Goal: Task Accomplishment & Management: Manage account settings

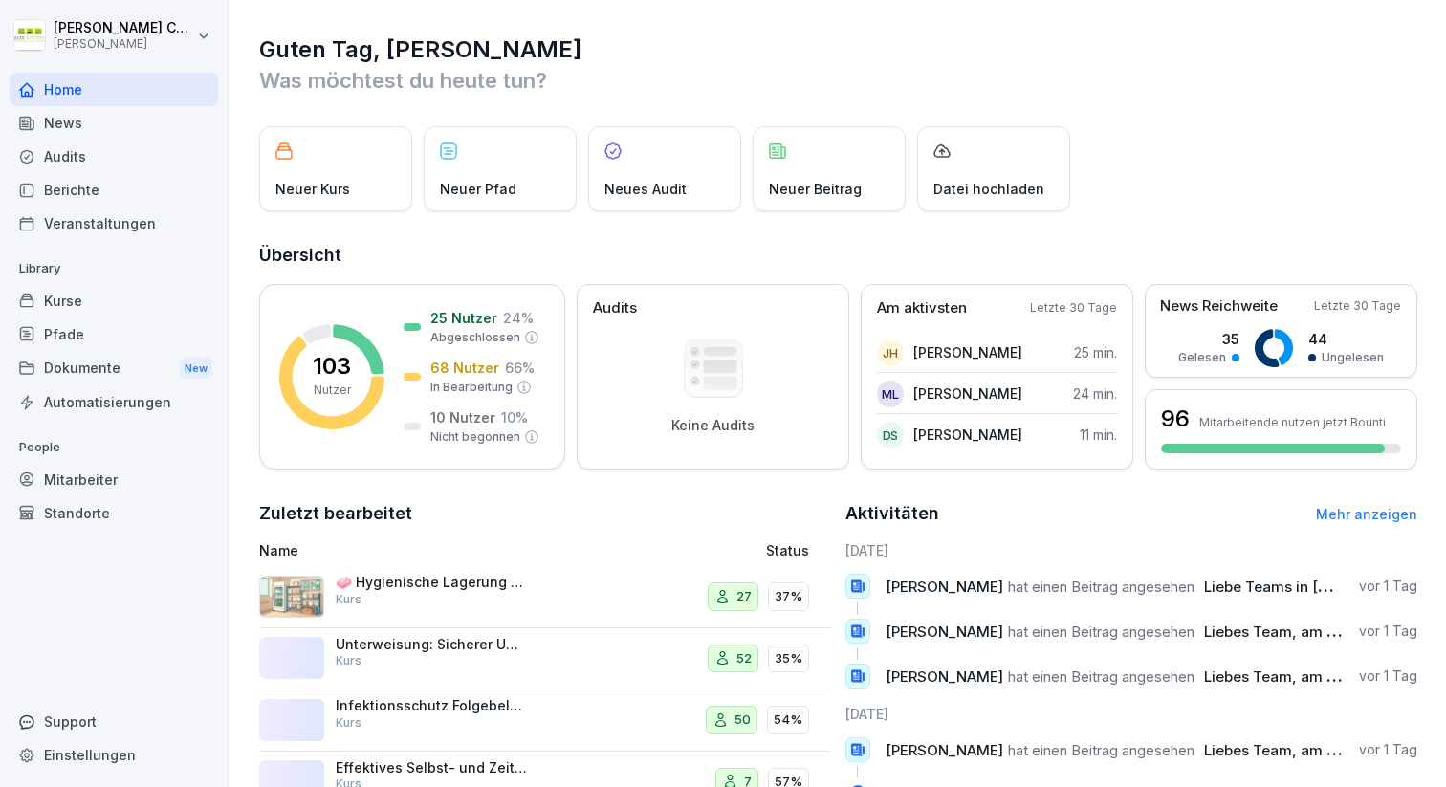
click at [57, 332] on div "Pfade" at bounding box center [114, 334] width 208 height 33
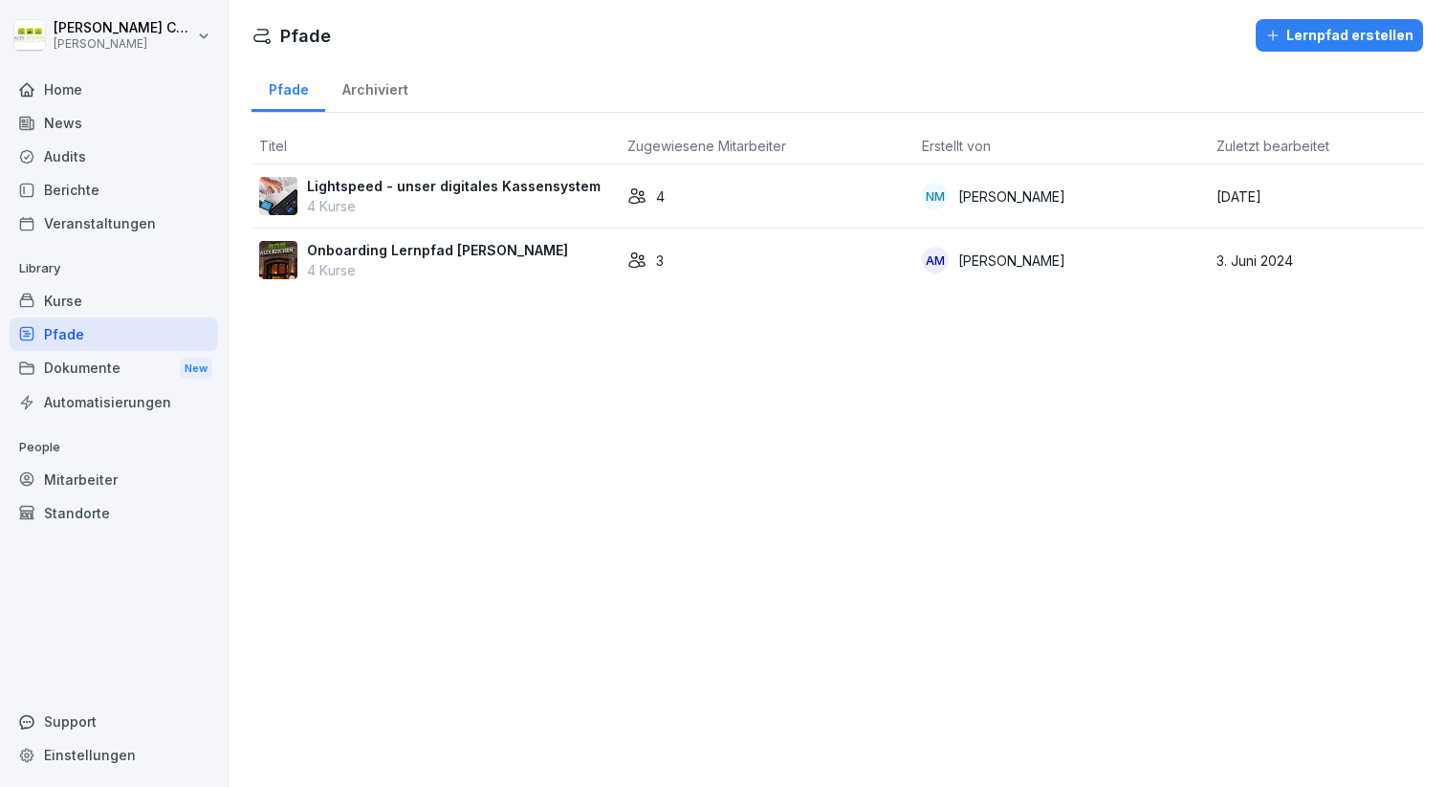
click at [512, 276] on p "4 Kurse" at bounding box center [437, 270] width 261 height 20
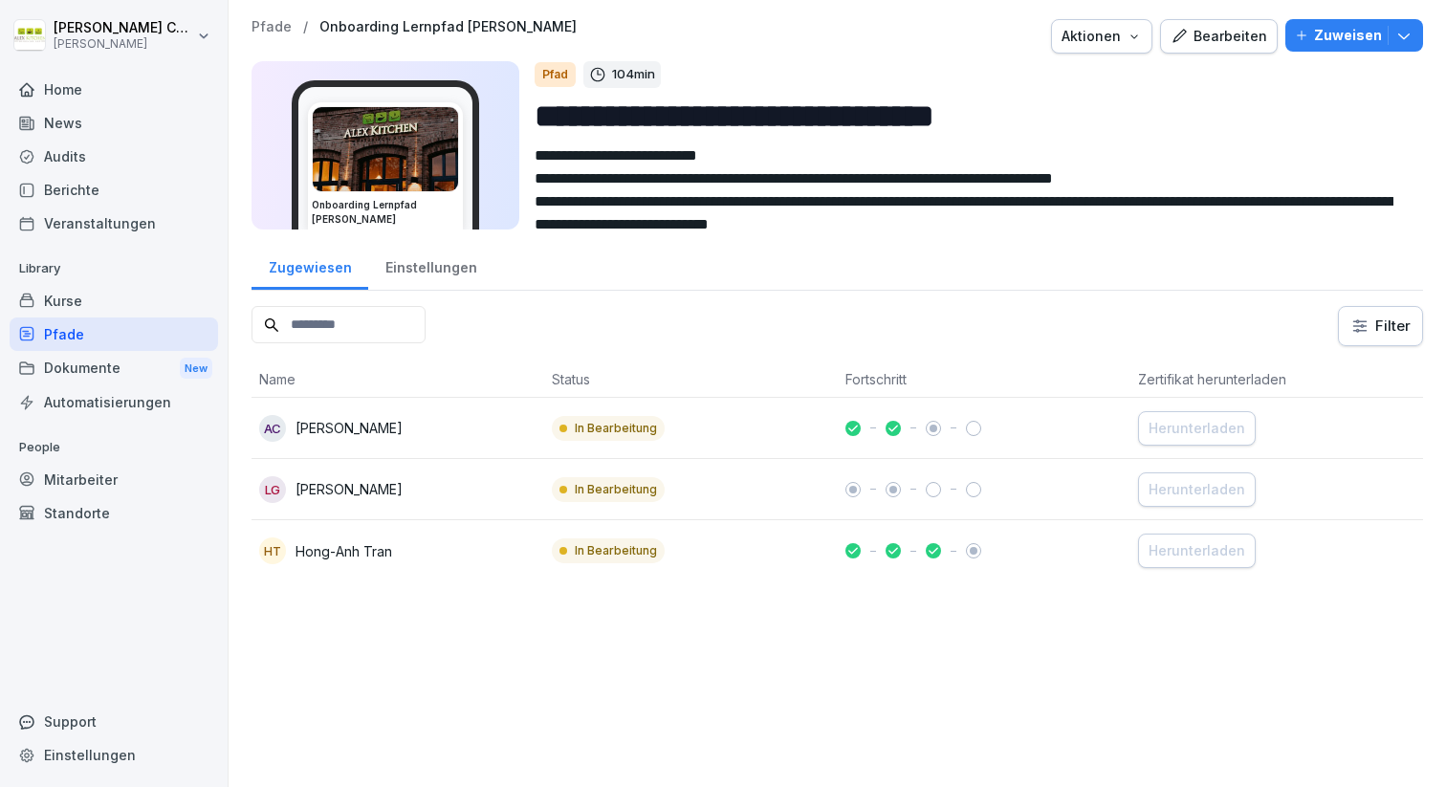
click at [1227, 34] on div "Bearbeiten" at bounding box center [1219, 36] width 97 height 21
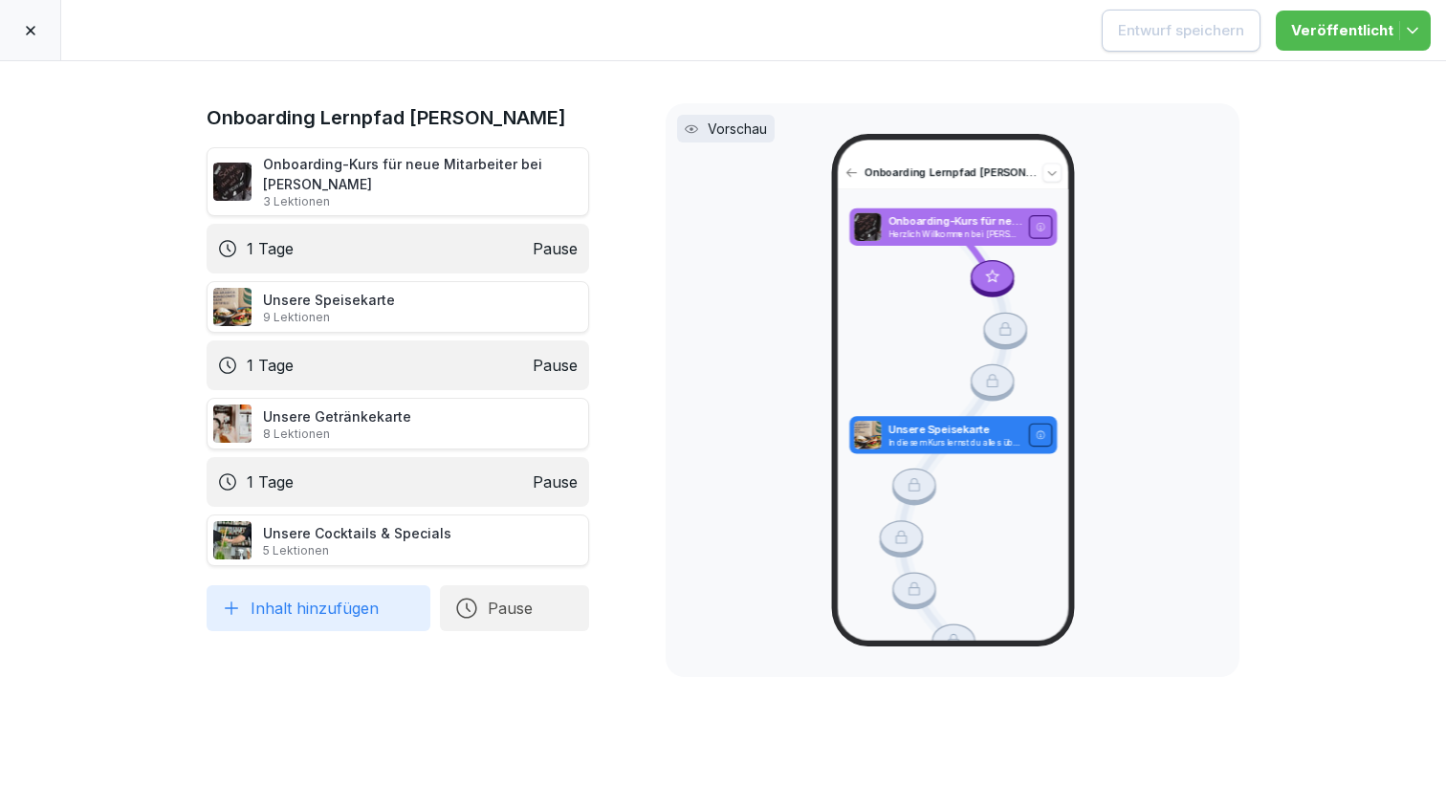
click at [293, 631] on div "Onboarding Lernpfad [PERSON_NAME] Kitchen Onboarding-Kurs für neue Mitarbeiter …" at bounding box center [398, 424] width 383 height 642
click at [306, 616] on button "Inhalt hinzufügen" at bounding box center [319, 608] width 224 height 46
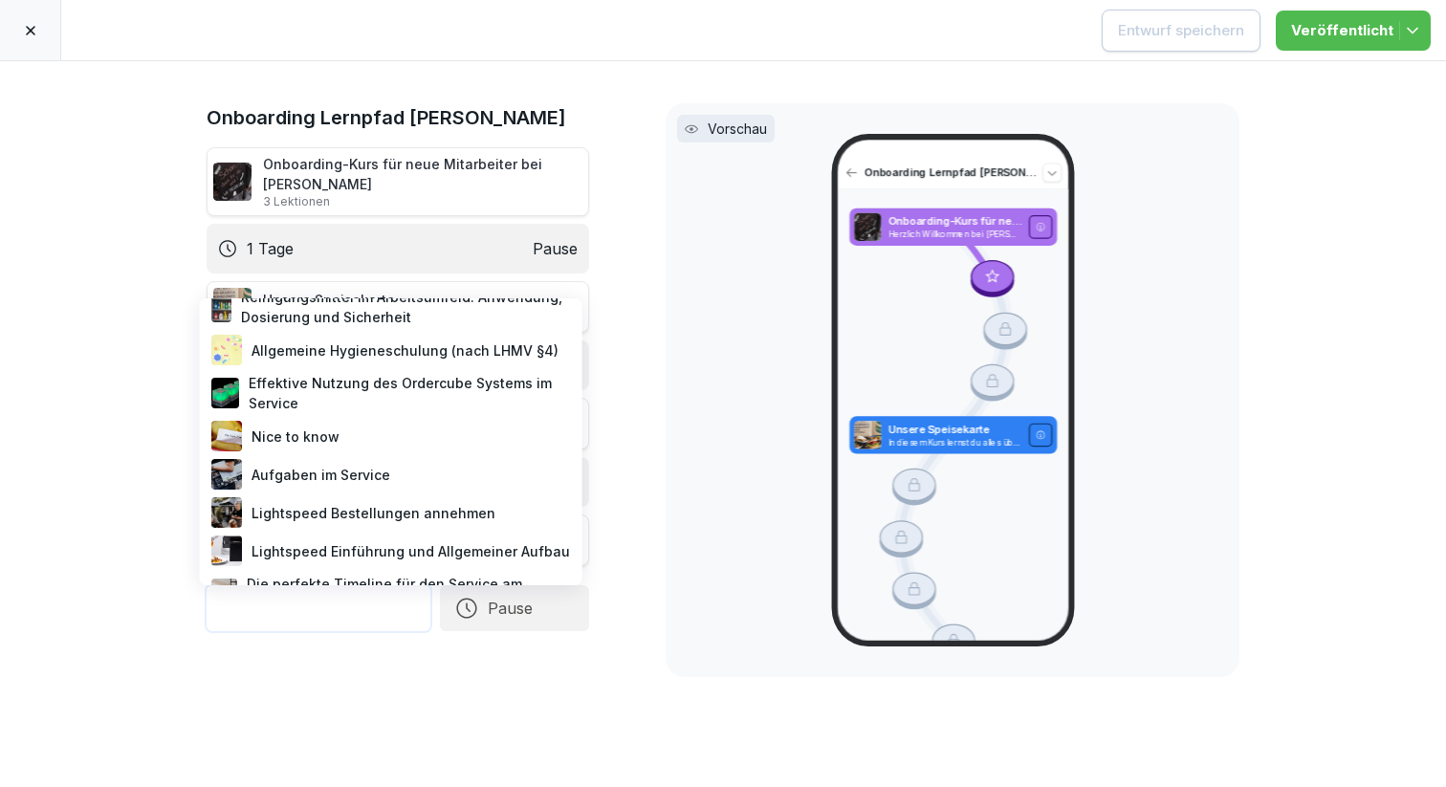
scroll to position [302, 0]
click at [298, 435] on div "Nice to know" at bounding box center [391, 434] width 367 height 38
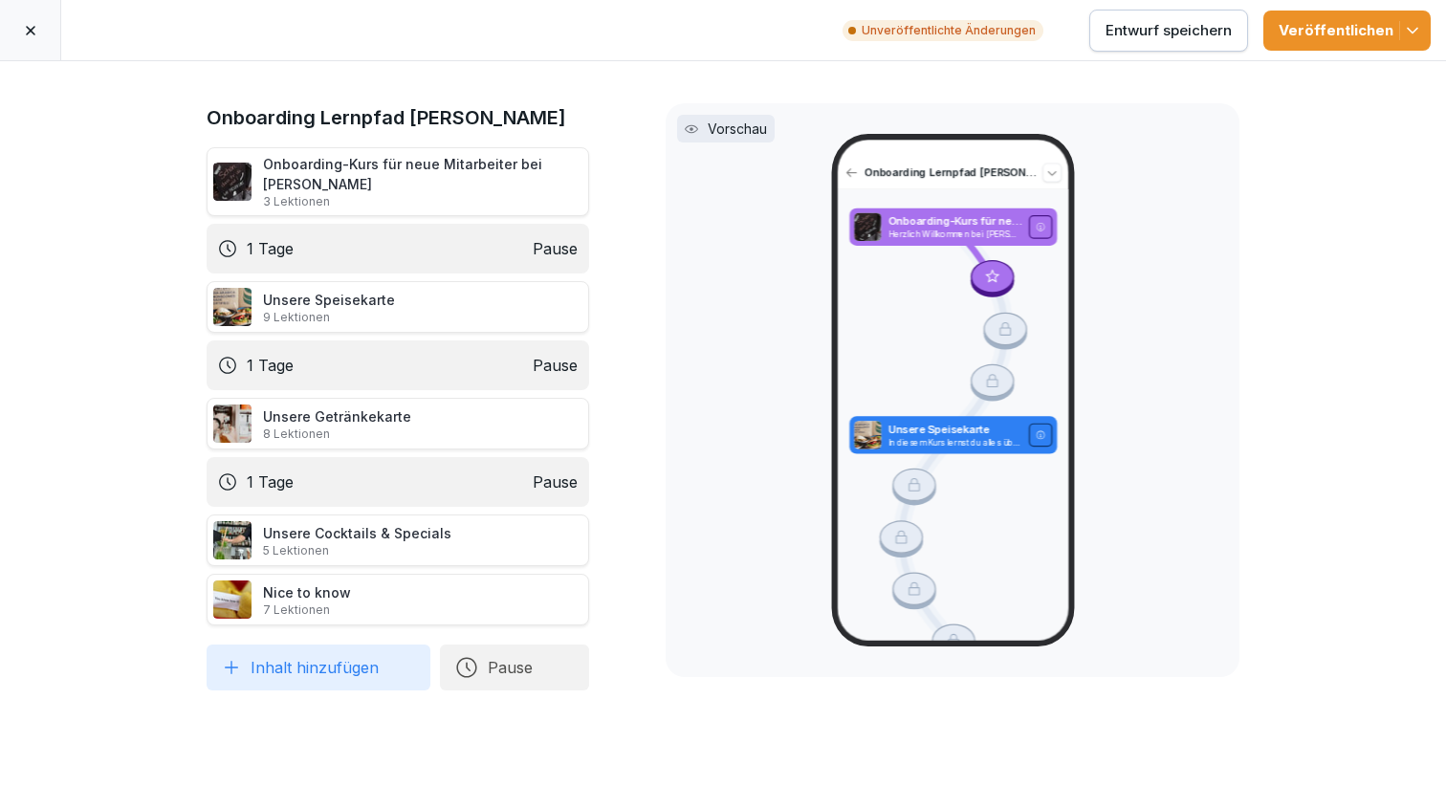
click at [520, 665] on button "Pause" at bounding box center [514, 668] width 149 height 46
click at [637, 586] on div "1 Tage" at bounding box center [691, 579] width 197 height 42
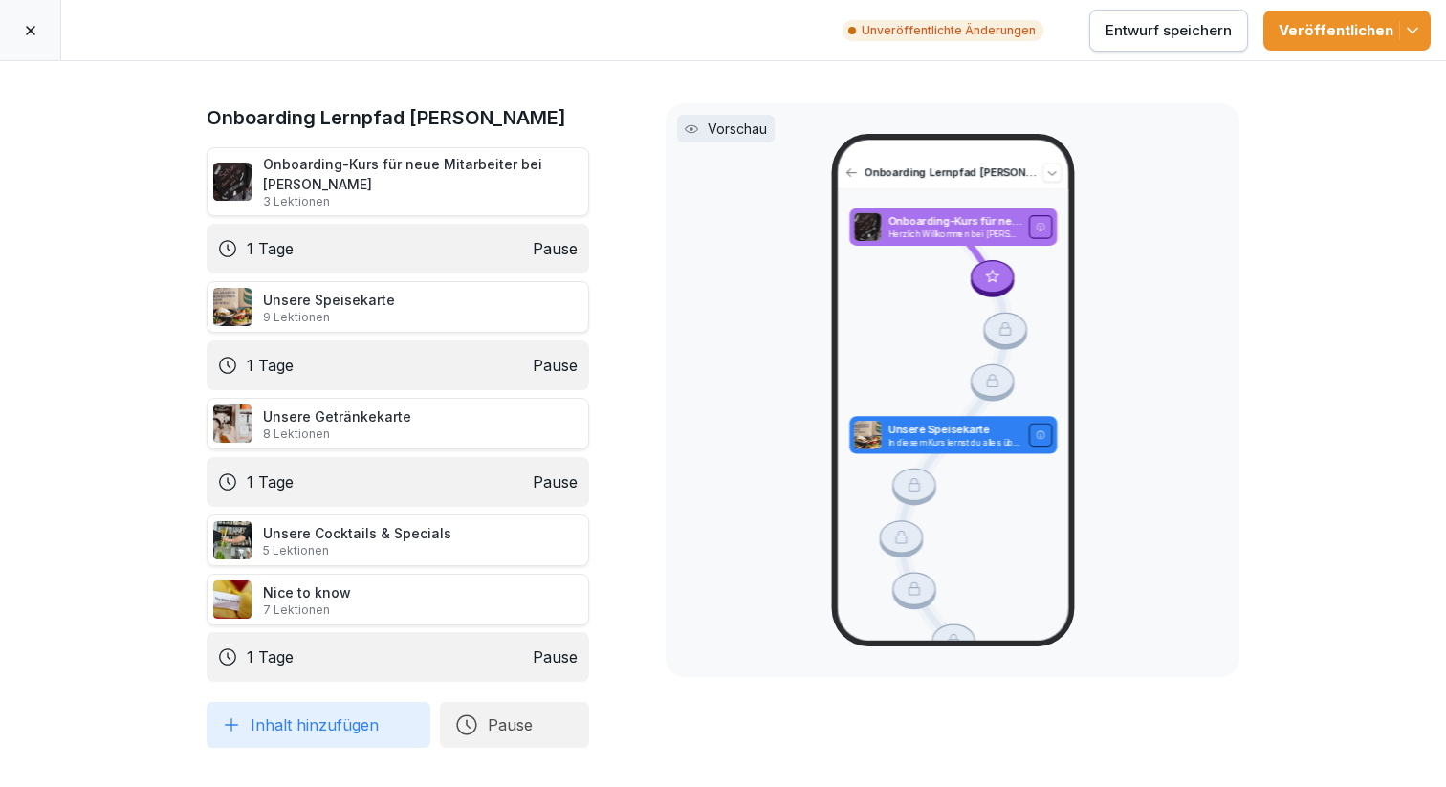
click at [178, 655] on icon at bounding box center [185, 656] width 15 height 15
click at [275, 720] on button "Inhalt hinzufügen" at bounding box center [319, 725] width 224 height 46
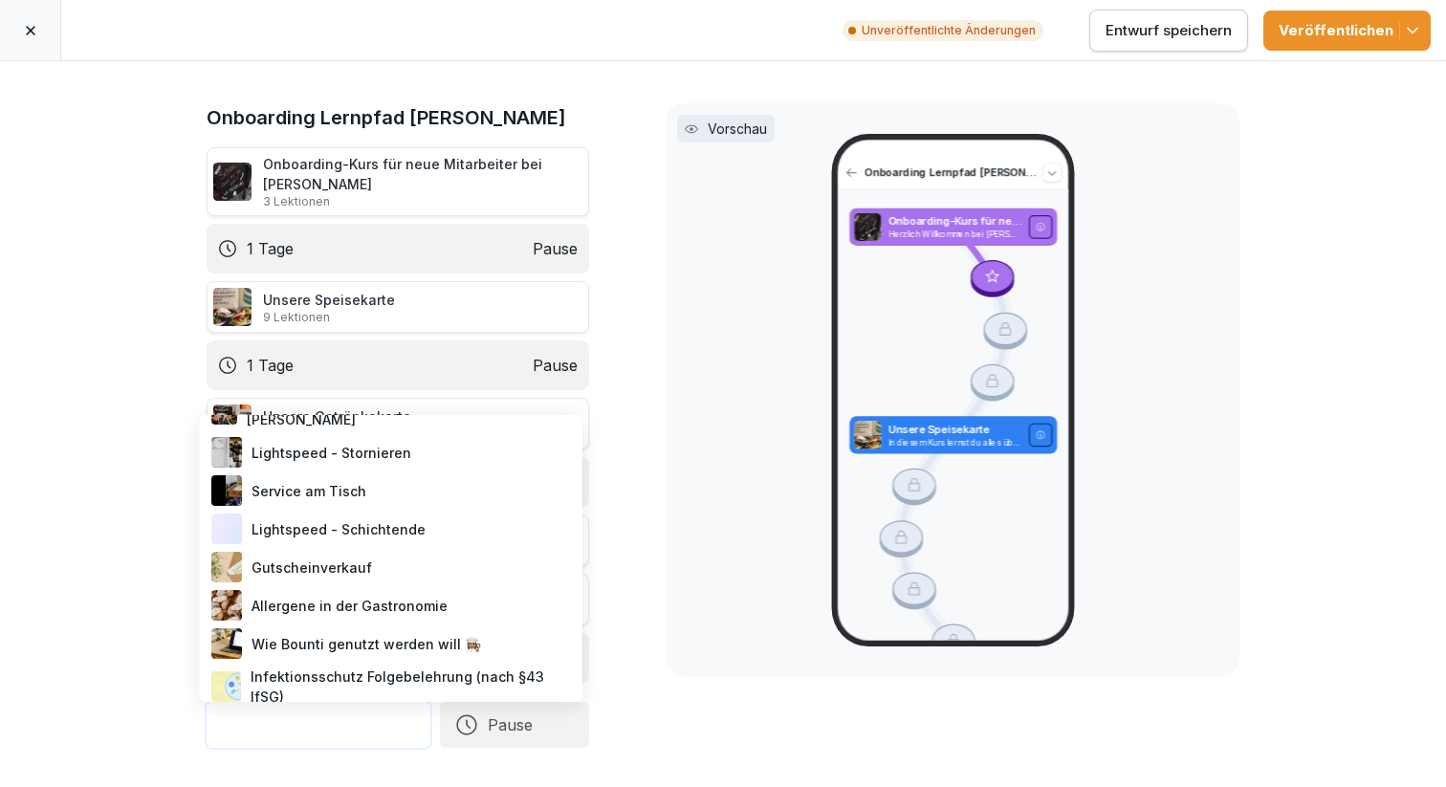
scroll to position [623, 0]
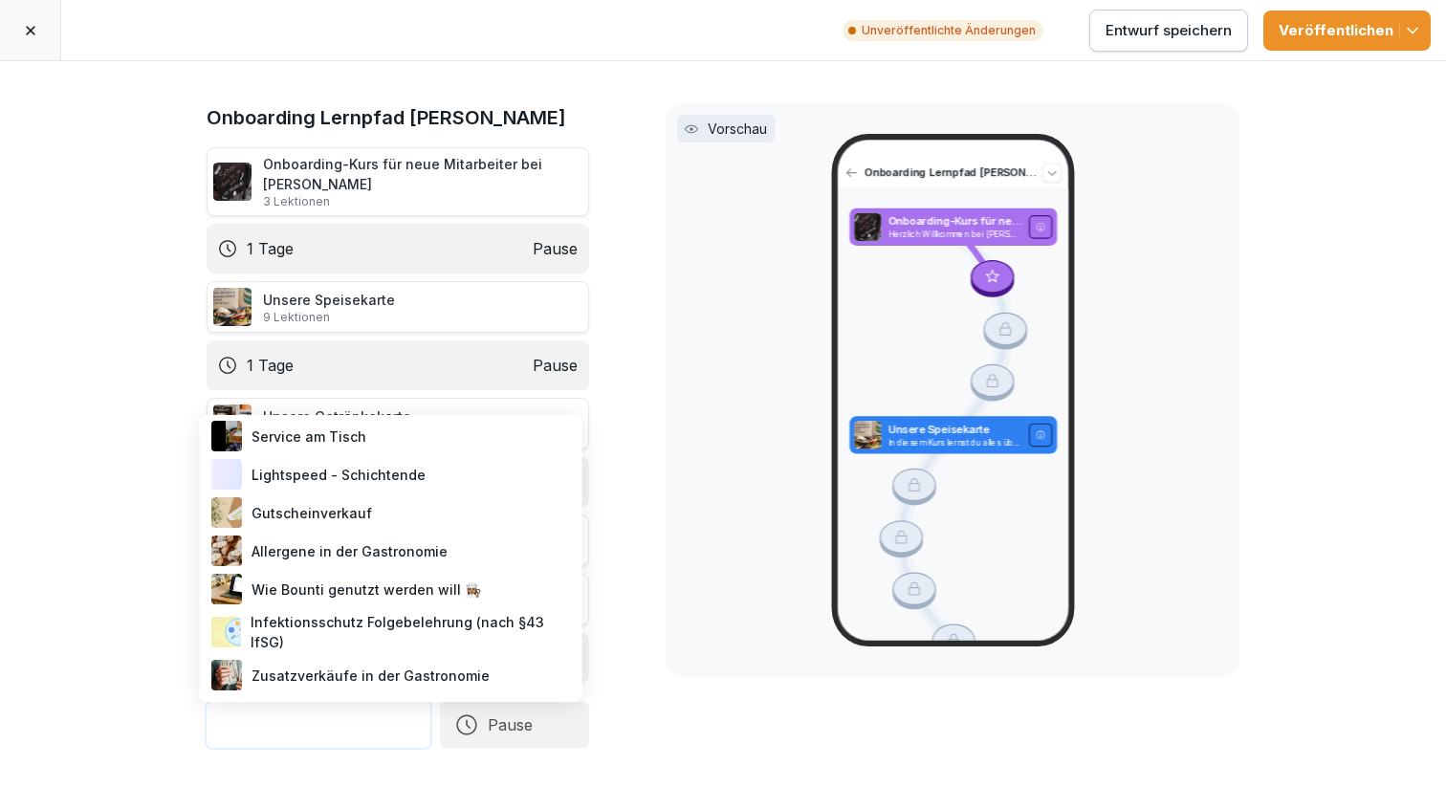
click at [102, 477] on div "Onboarding Lernpfad Alex Kitchen Onboarding-Kurs für neue Mitarbeiter bei Alex …" at bounding box center [723, 424] width 1446 height 726
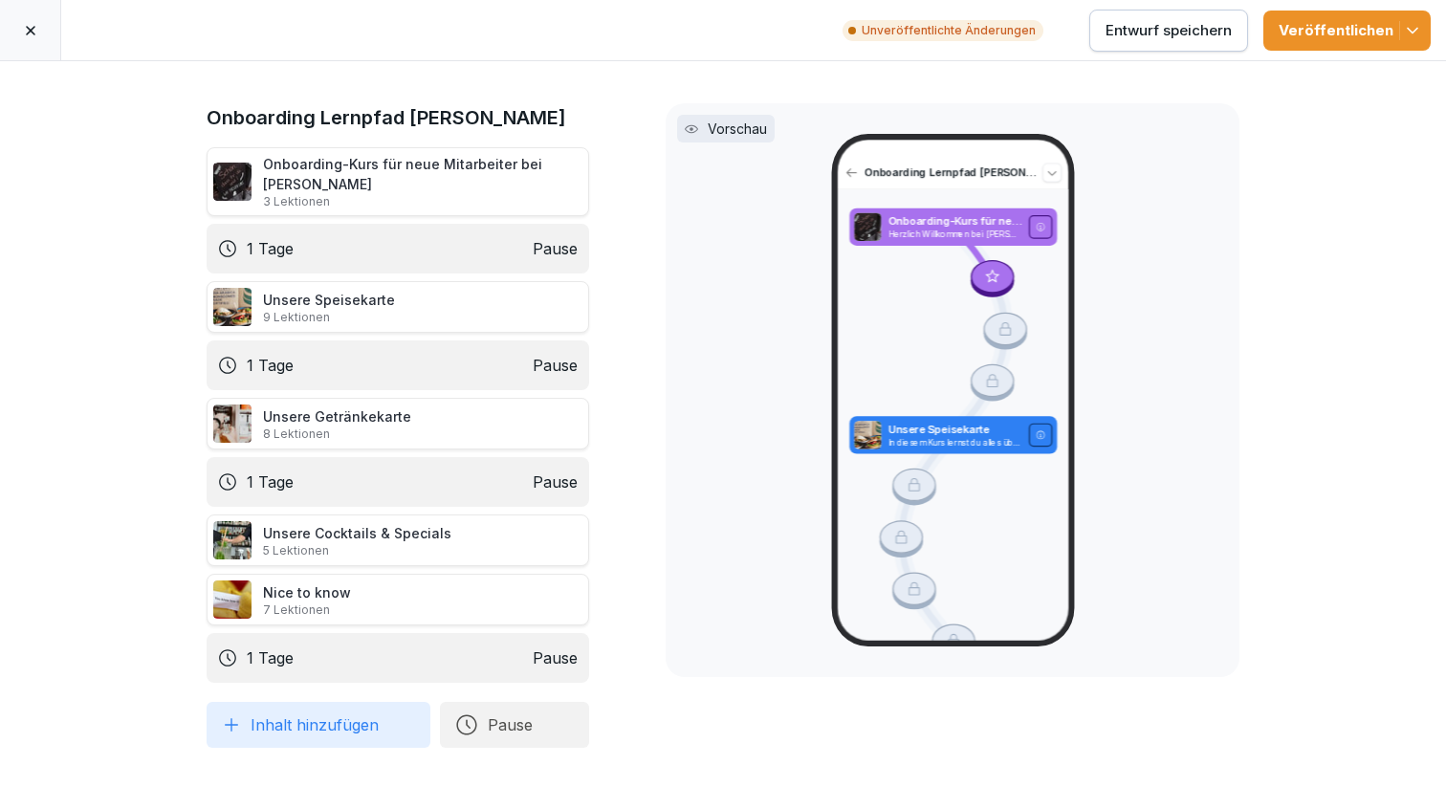
click at [16, 22] on div at bounding box center [30, 30] width 61 height 60
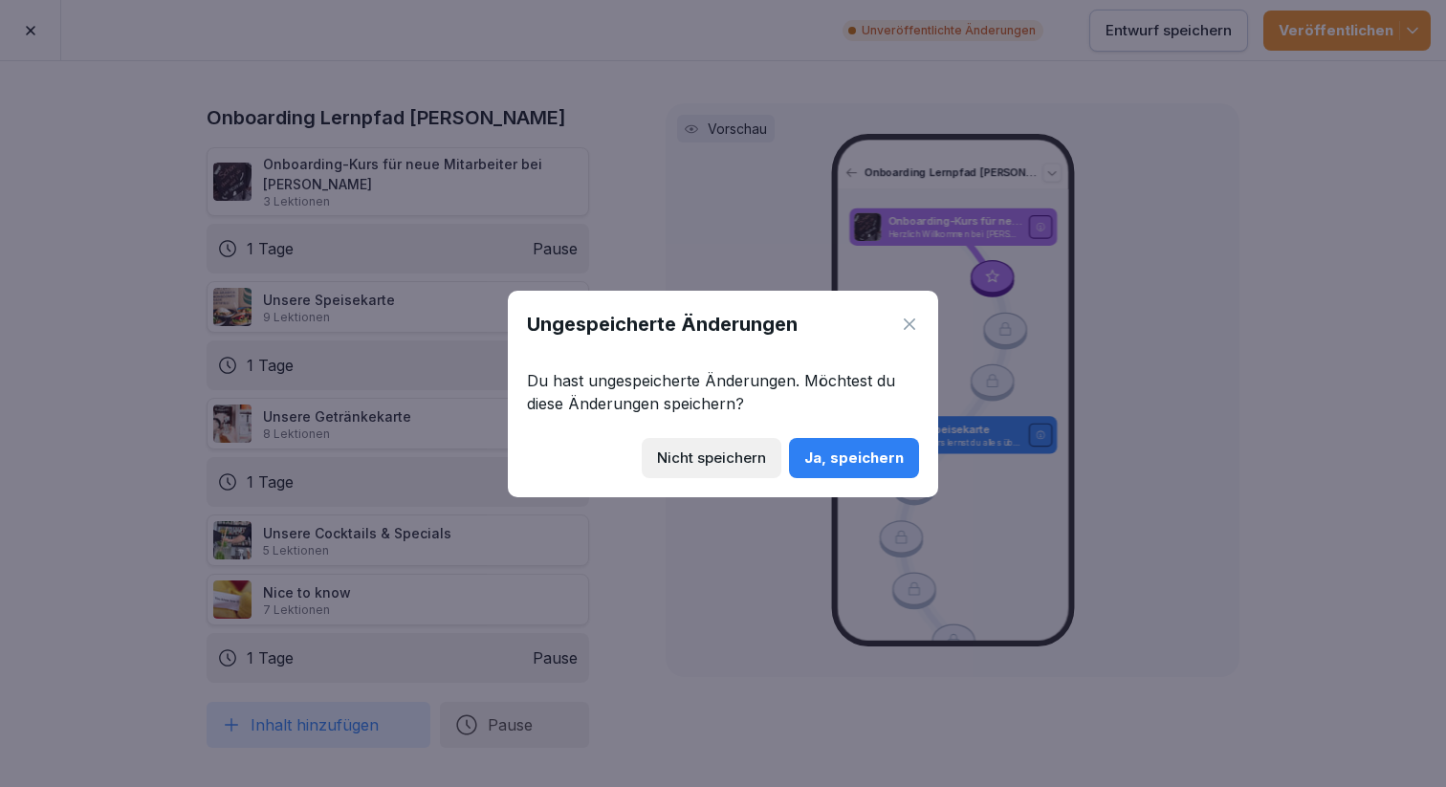
click at [705, 452] on div "Nicht speichern" at bounding box center [711, 458] width 109 height 21
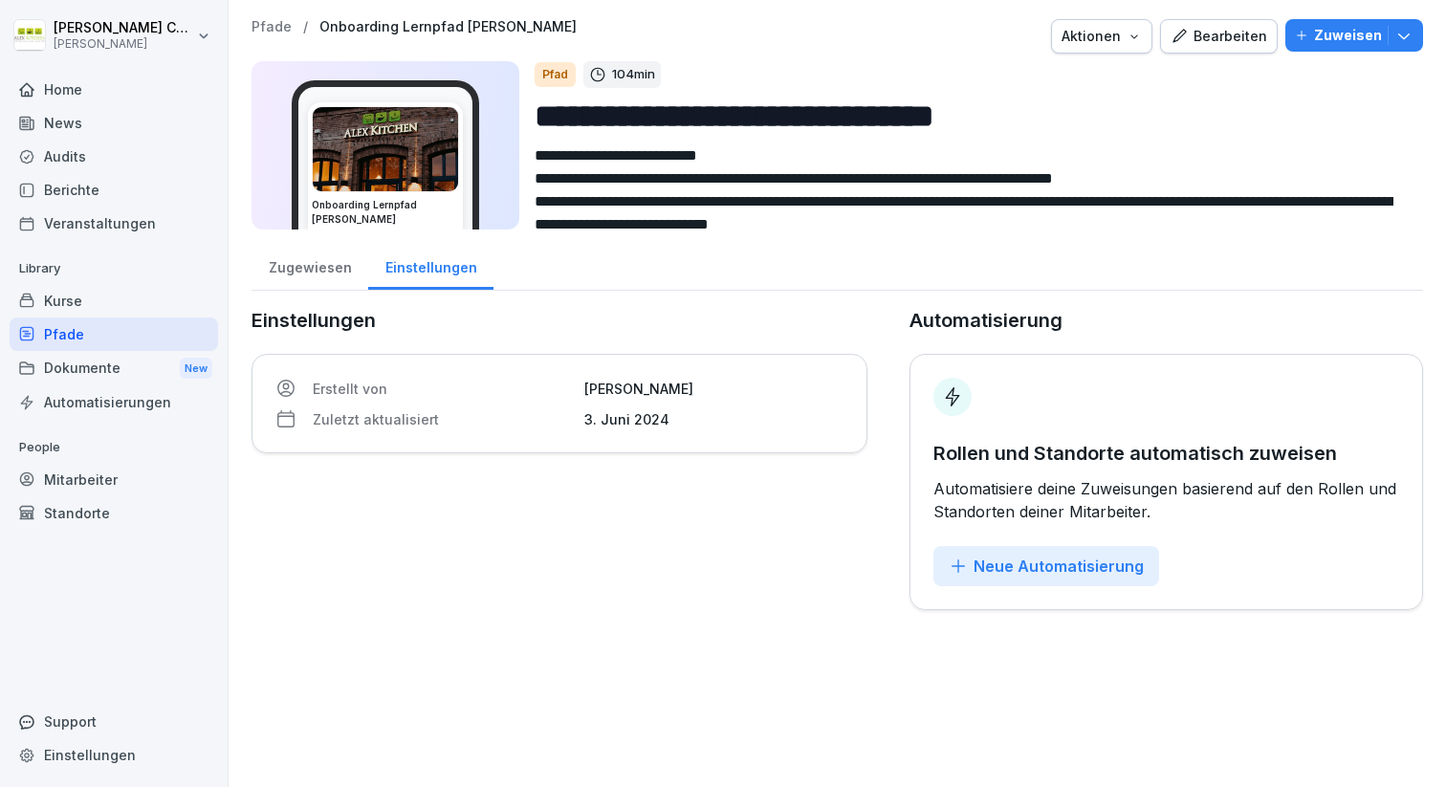
click at [52, 319] on div "Pfade" at bounding box center [114, 334] width 208 height 33
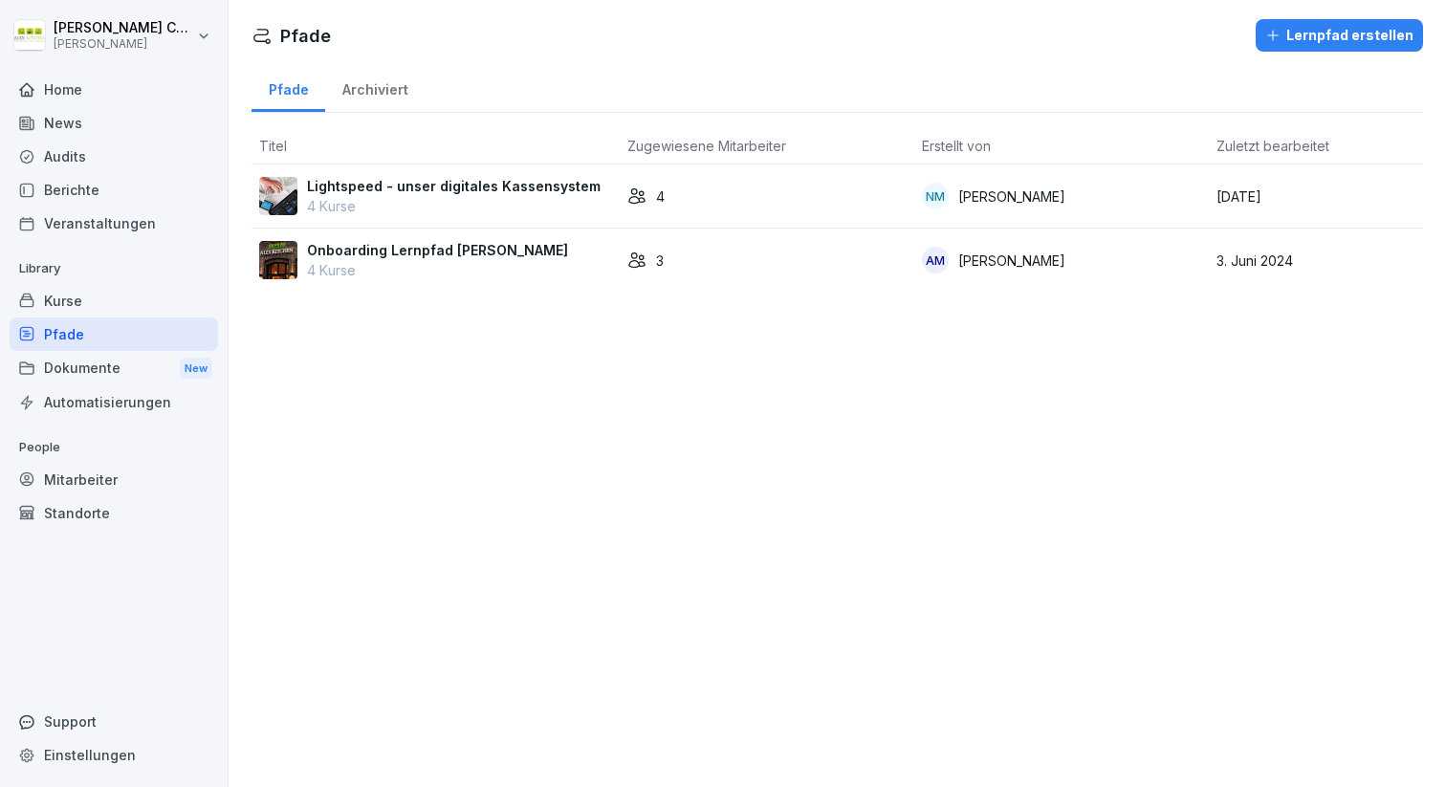
click at [1288, 33] on div "Lernpfad erstellen" at bounding box center [1339, 35] width 148 height 21
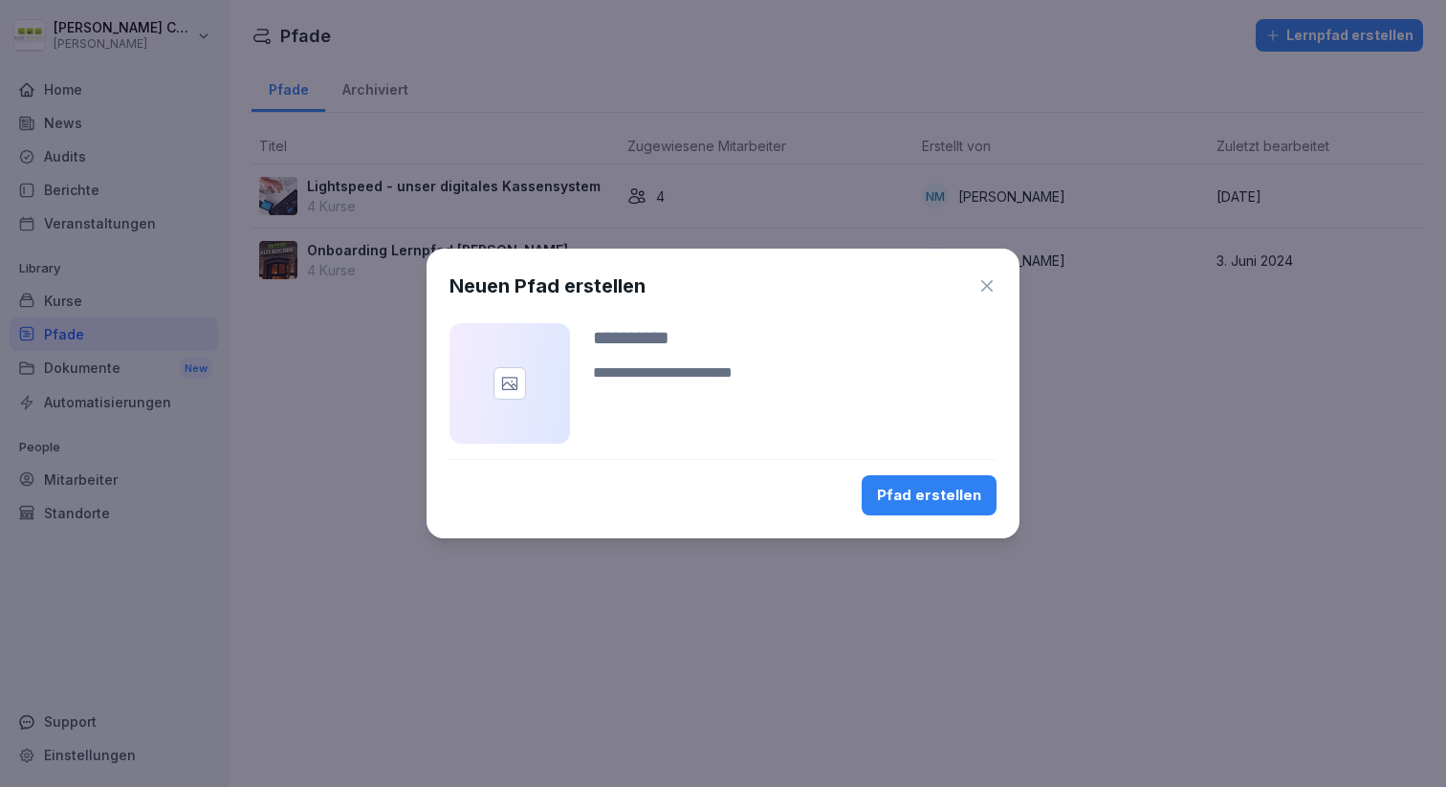
click at [618, 334] on input at bounding box center [795, 337] width 404 height 29
type input "**********"
click at [689, 371] on textarea at bounding box center [795, 385] width 404 height 46
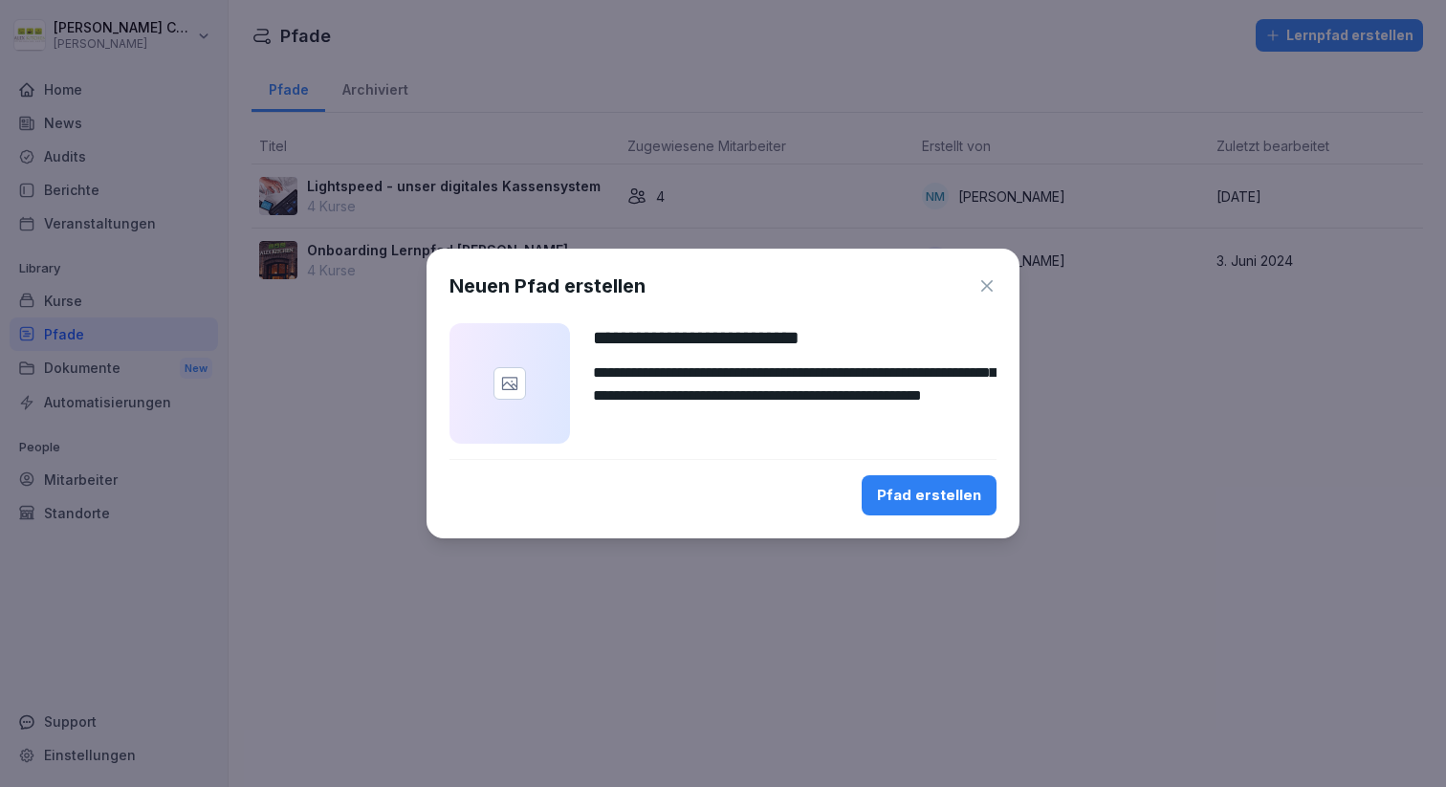
scroll to position [66, 0]
type textarea "**********"
click at [498, 388] on div at bounding box center [510, 383] width 33 height 33
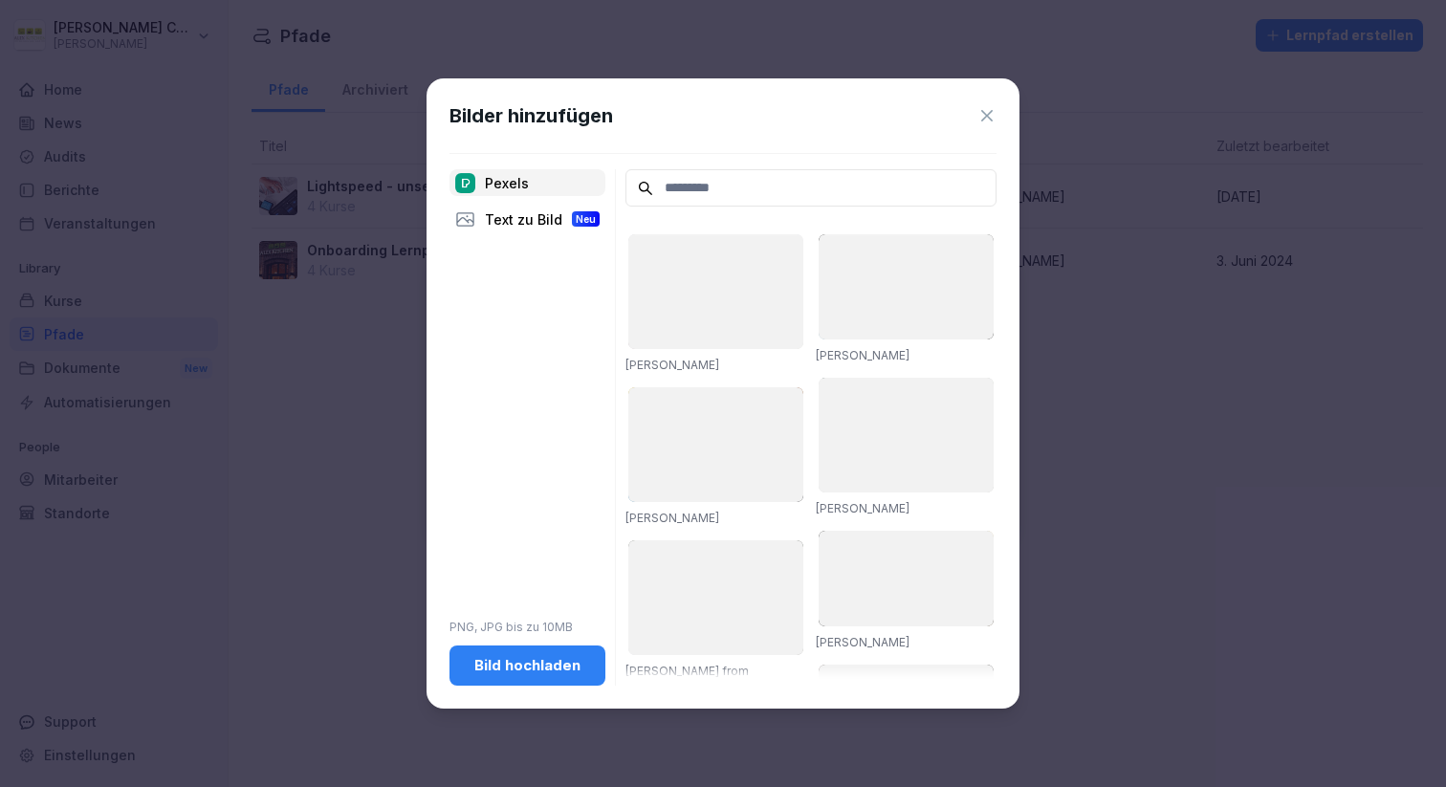
click at [698, 190] on input at bounding box center [810, 187] width 371 height 37
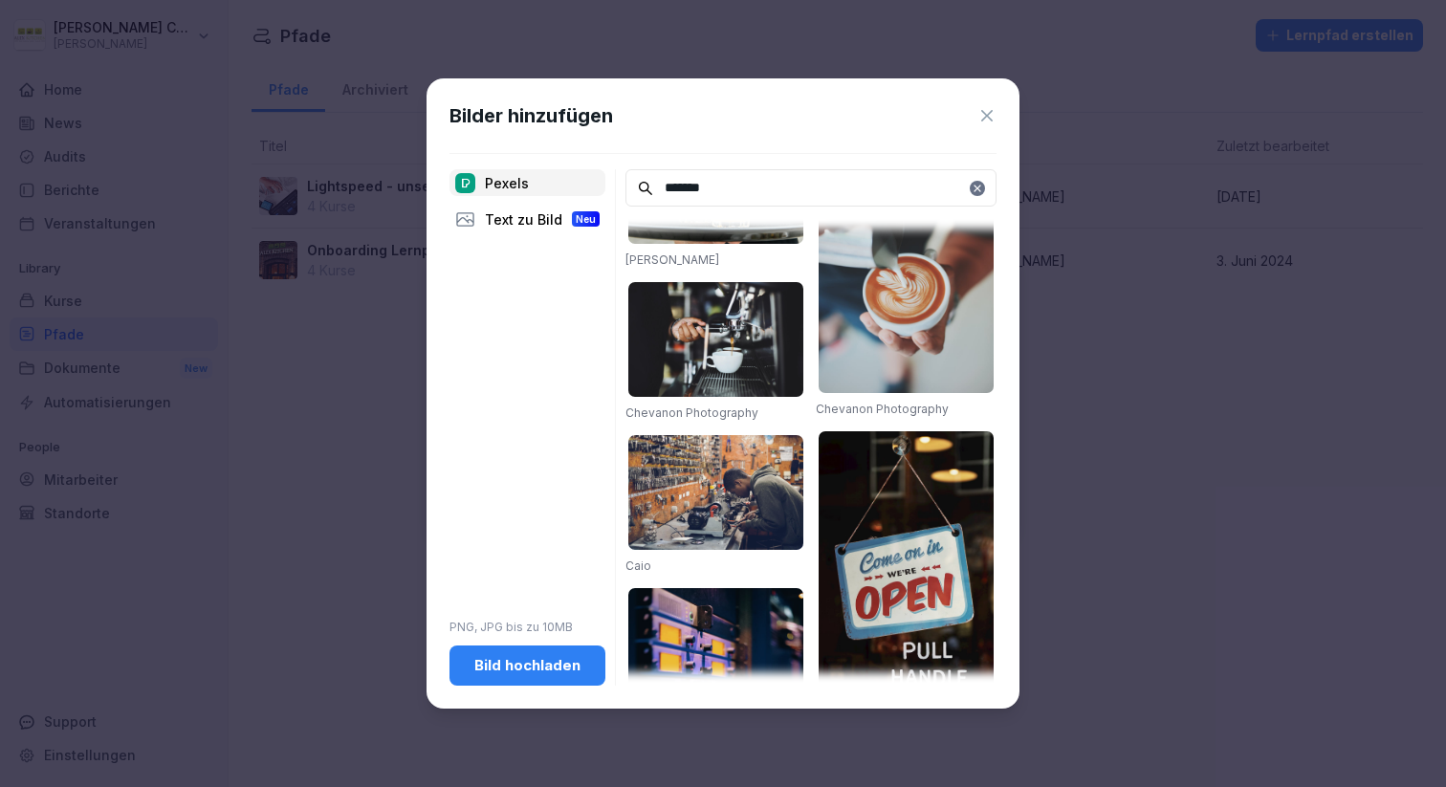
scroll to position [624, 0]
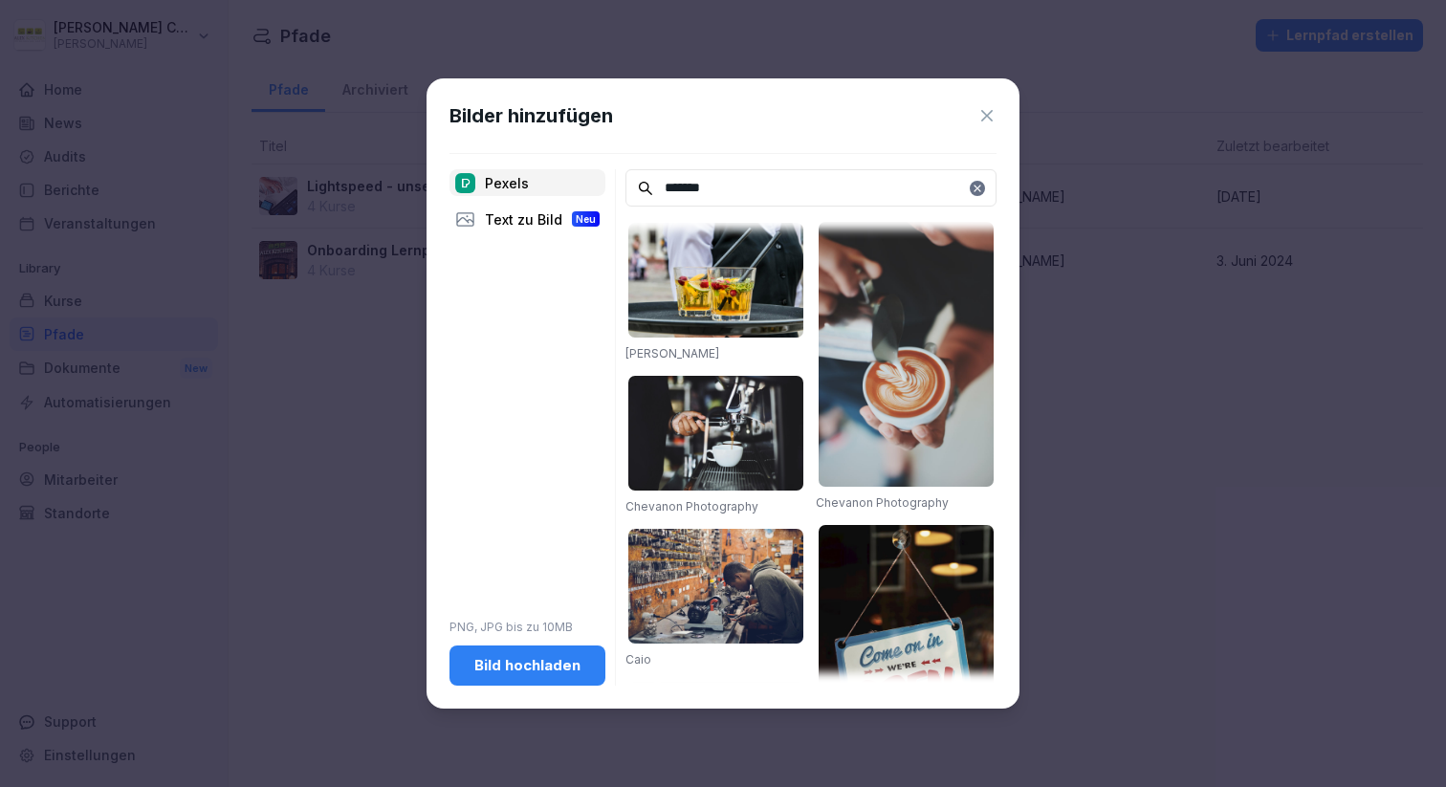
type input "*******"
click at [540, 663] on div "Bild hochladen" at bounding box center [527, 665] width 125 height 21
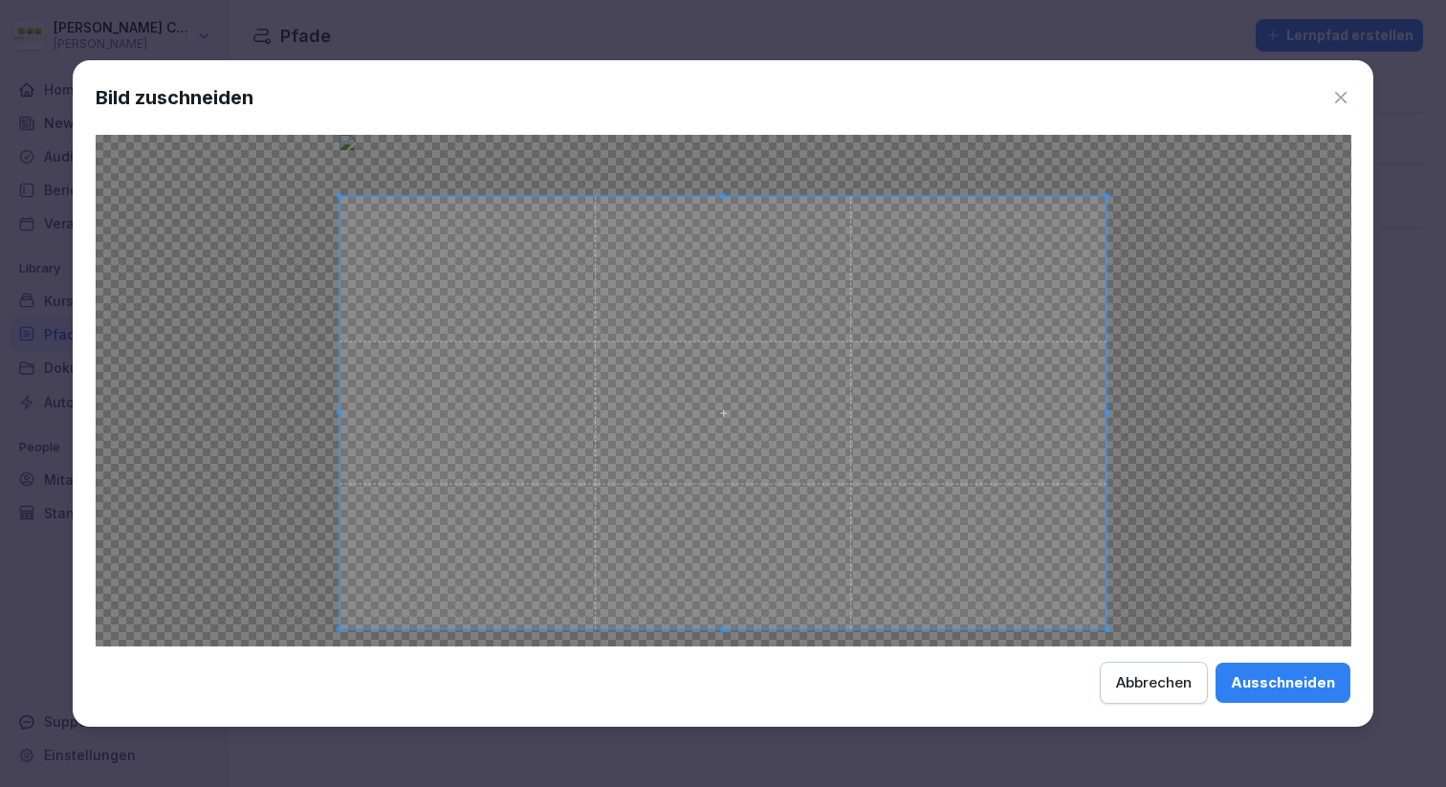
click at [766, 416] on span at bounding box center [724, 413] width 768 height 432
click at [1302, 676] on div "Ausschneiden" at bounding box center [1283, 682] width 104 height 21
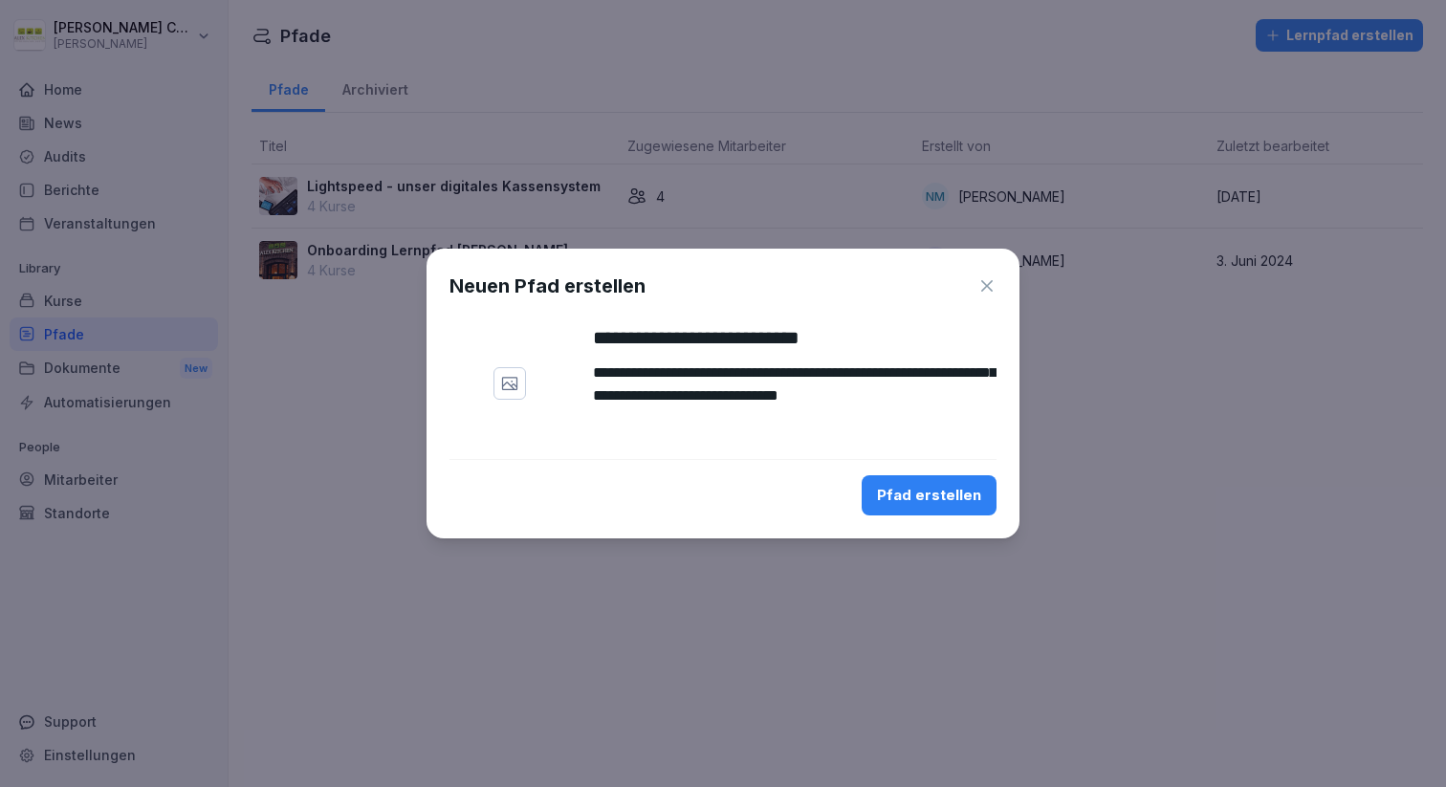
click at [931, 495] on div "Pfad erstellen" at bounding box center [929, 495] width 104 height 21
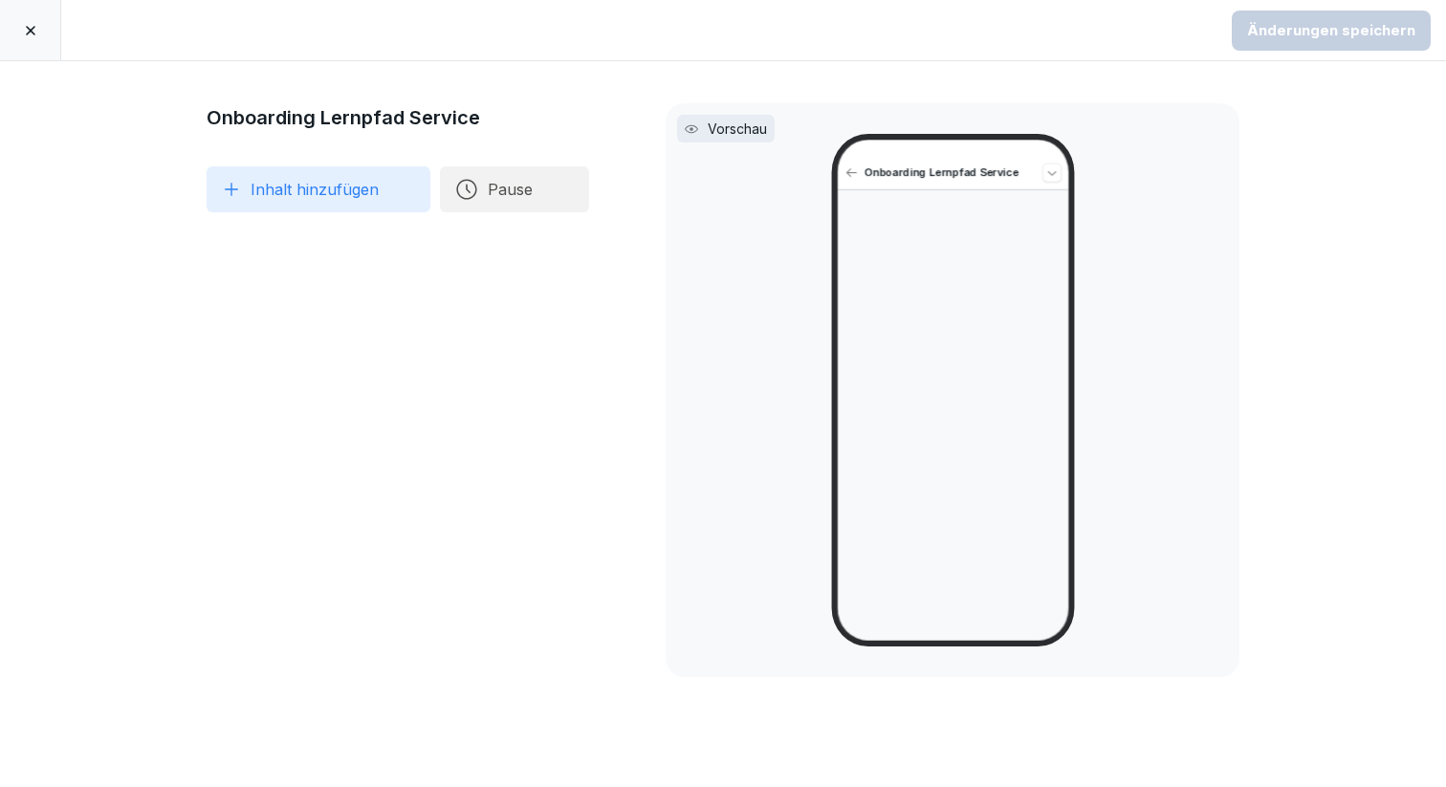
click at [251, 194] on button "Inhalt hinzufügen" at bounding box center [319, 189] width 224 height 46
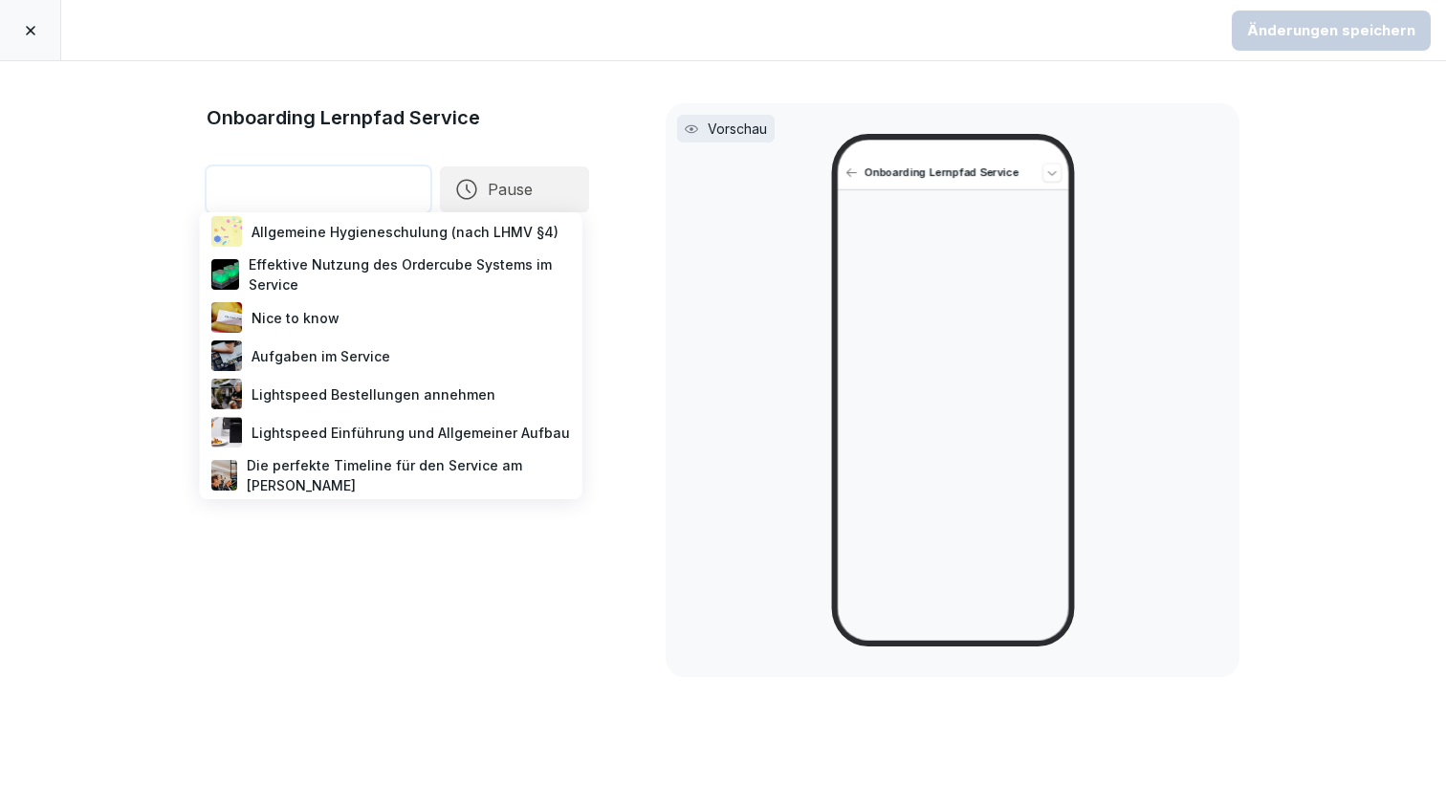
scroll to position [335, 0]
click at [360, 355] on div "Aufgaben im Service" at bounding box center [391, 354] width 367 height 38
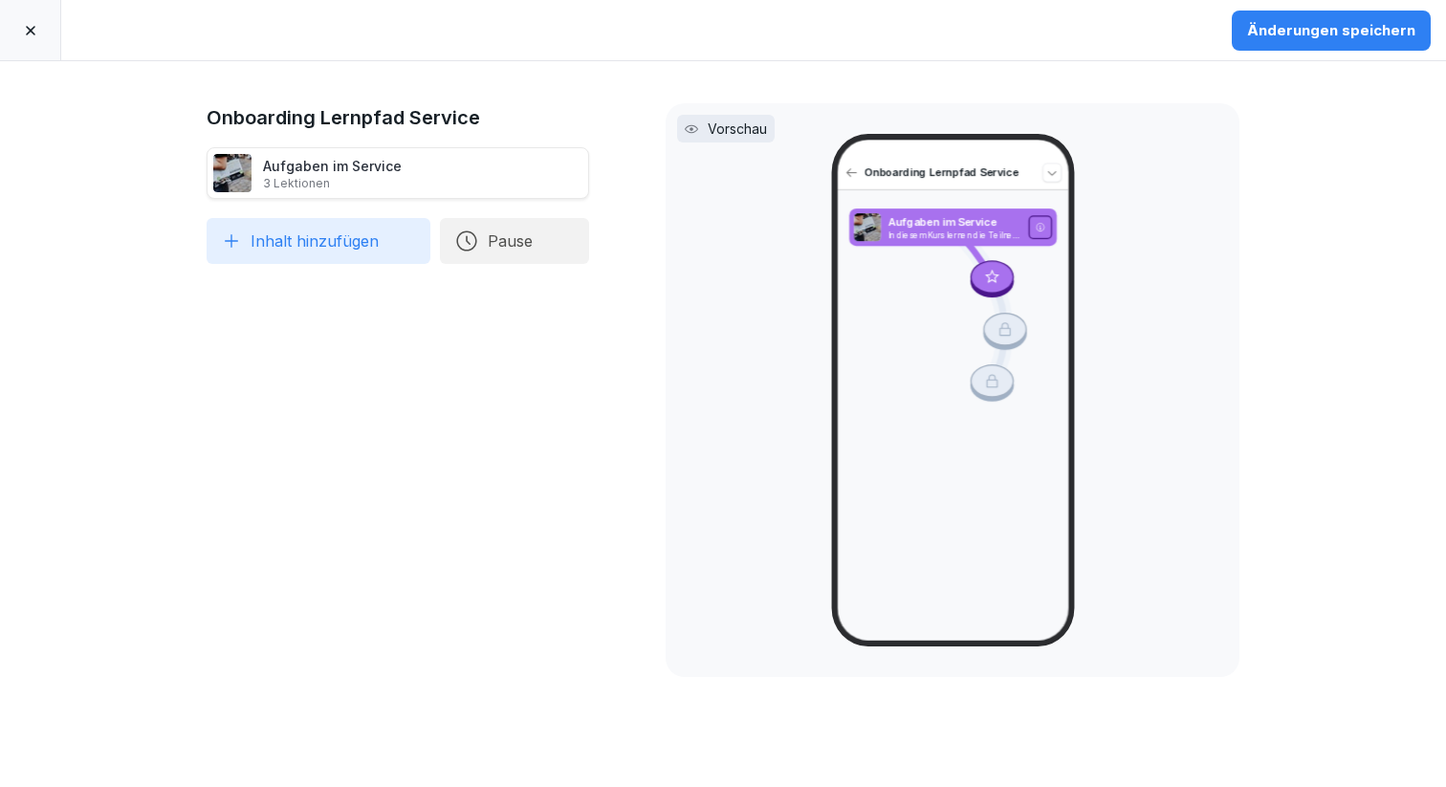
click at [296, 241] on button "Inhalt hinzufügen" at bounding box center [319, 241] width 224 height 46
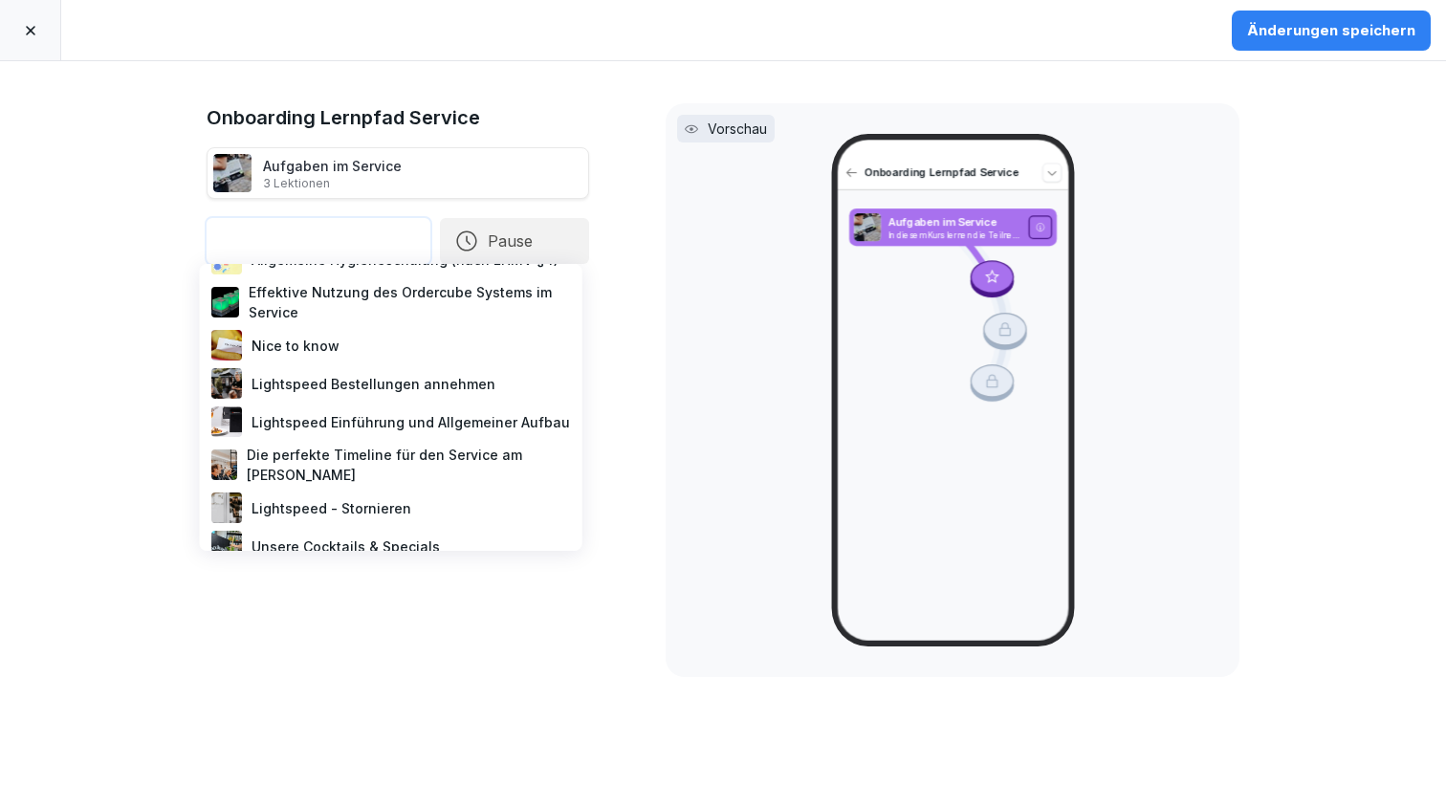
scroll to position [368, 0]
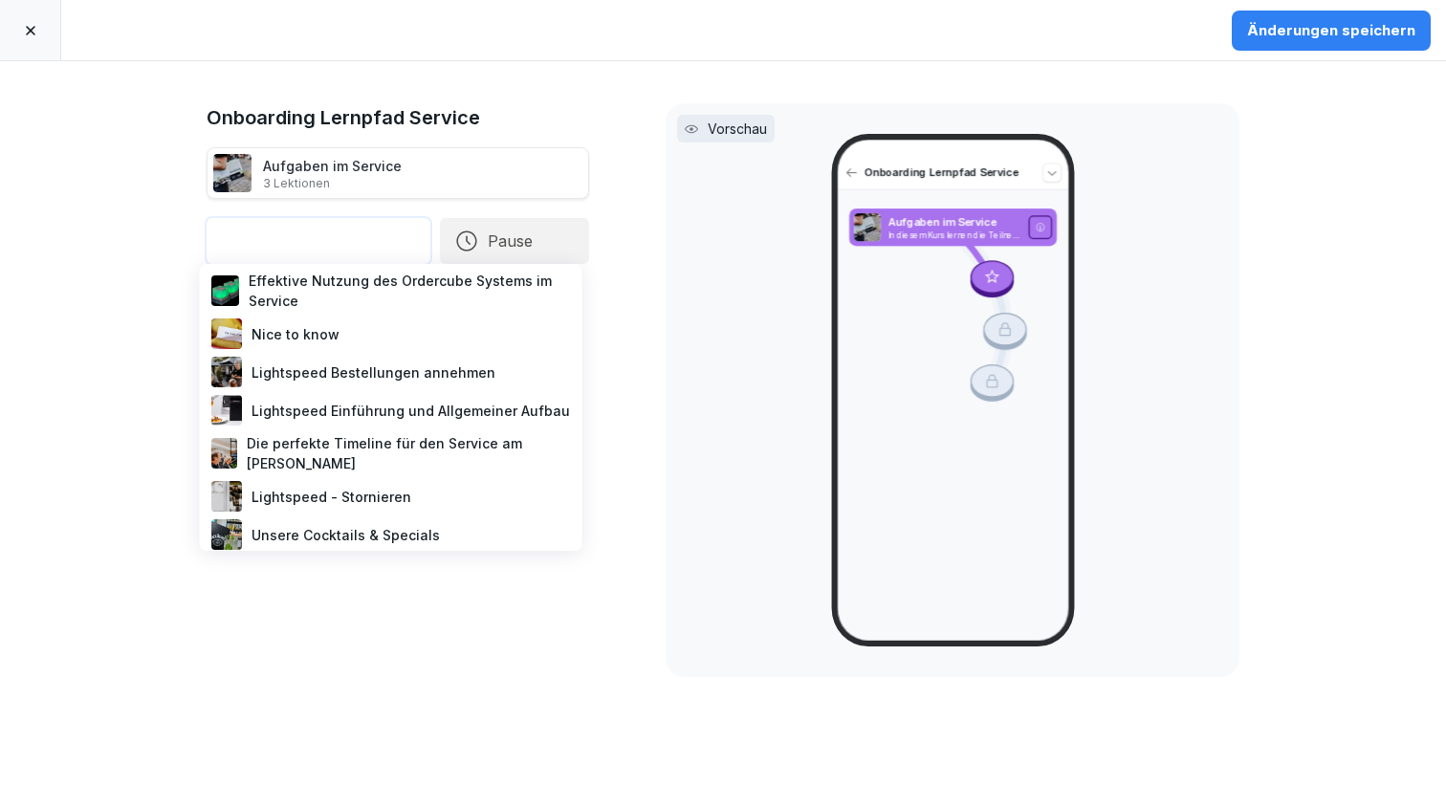
click at [362, 445] on div "Die perfekte Timeline für den Service am [PERSON_NAME]" at bounding box center [391, 453] width 367 height 48
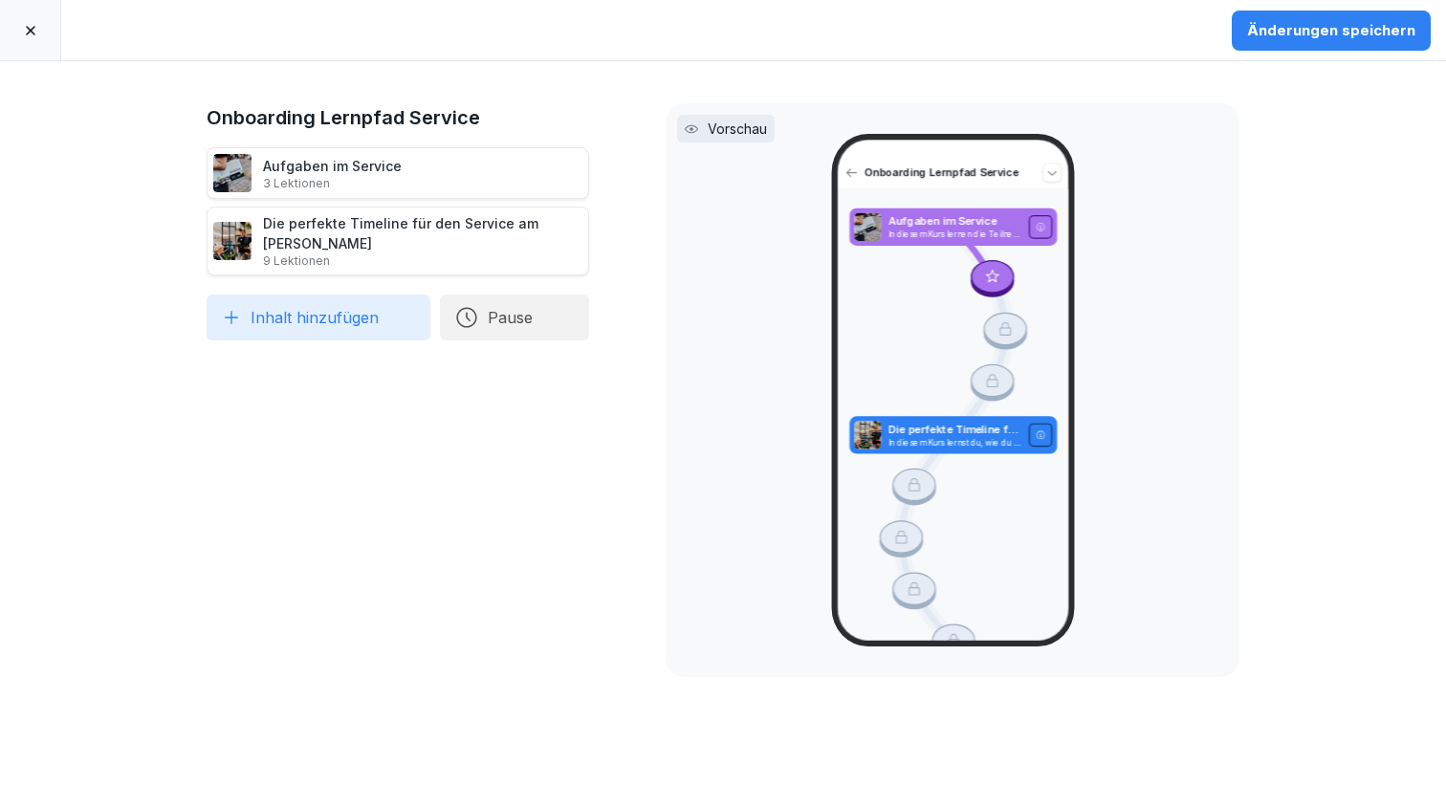
click at [512, 296] on button "Pause" at bounding box center [514, 318] width 149 height 46
click at [649, 219] on div "1 Tage" at bounding box center [691, 211] width 197 height 42
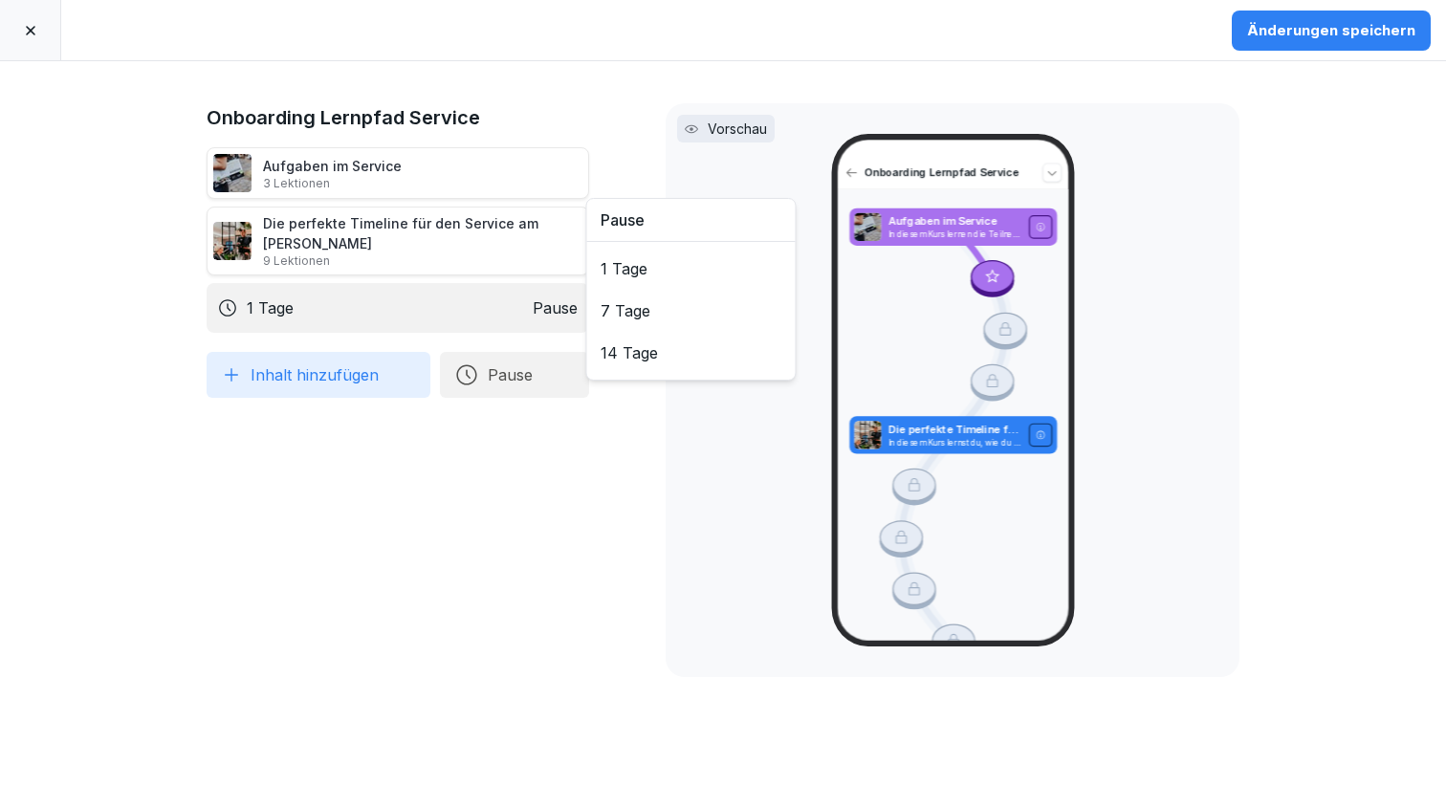
click at [307, 372] on button "Inhalt hinzufügen" at bounding box center [319, 375] width 224 height 46
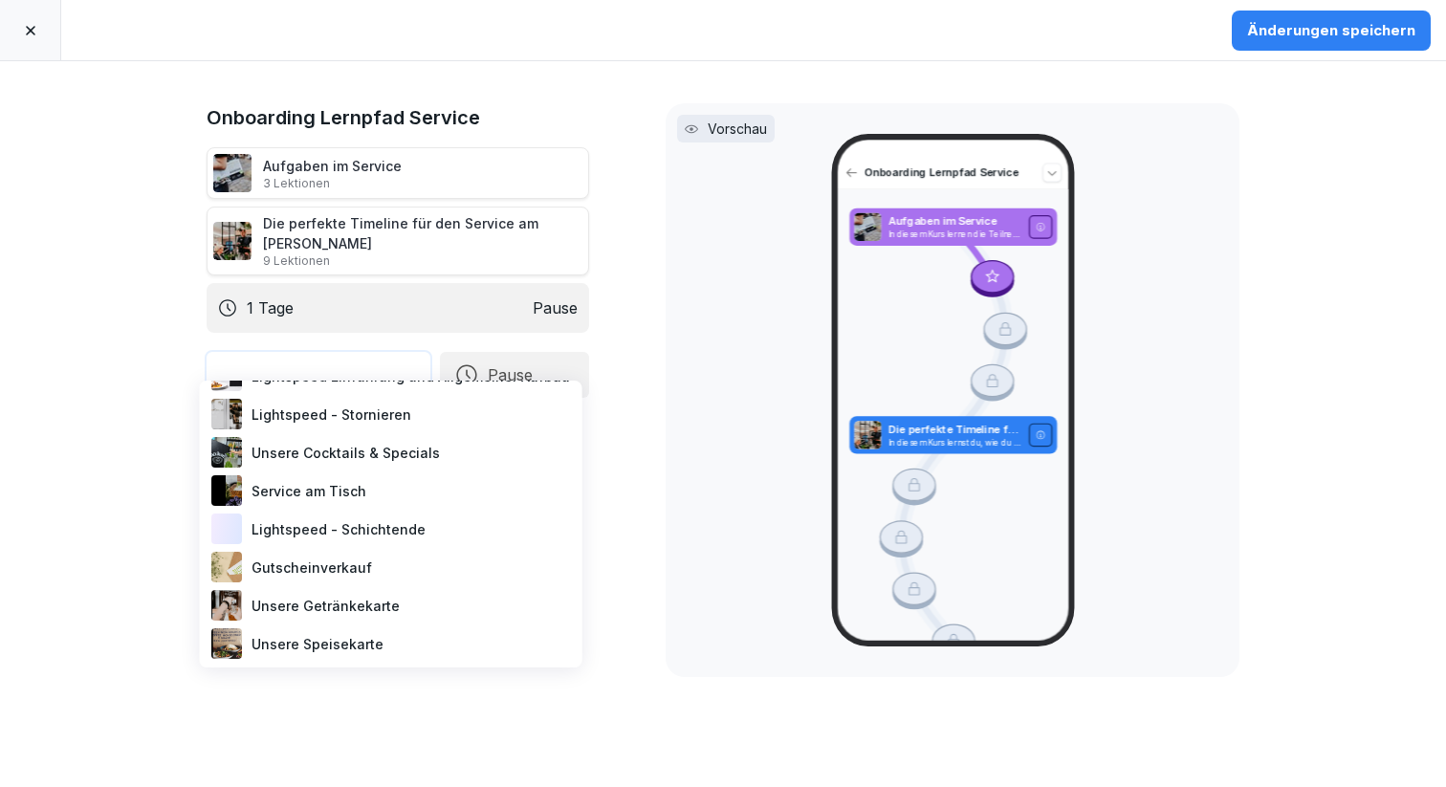
scroll to position [521, 0]
click at [318, 452] on div "Unsere Cocktails & Specials" at bounding box center [391, 450] width 367 height 38
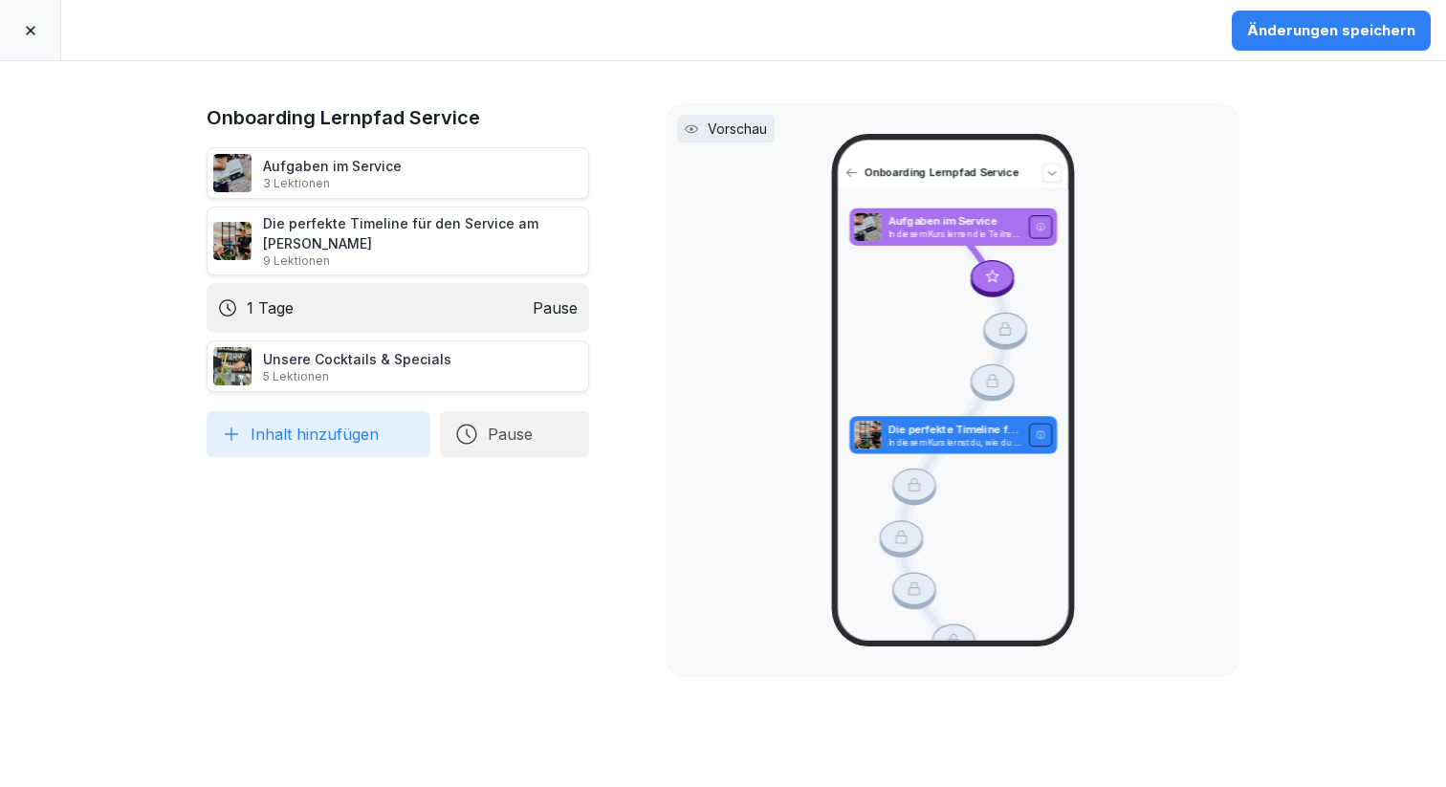
click at [325, 411] on button "Inhalt hinzufügen" at bounding box center [319, 434] width 224 height 46
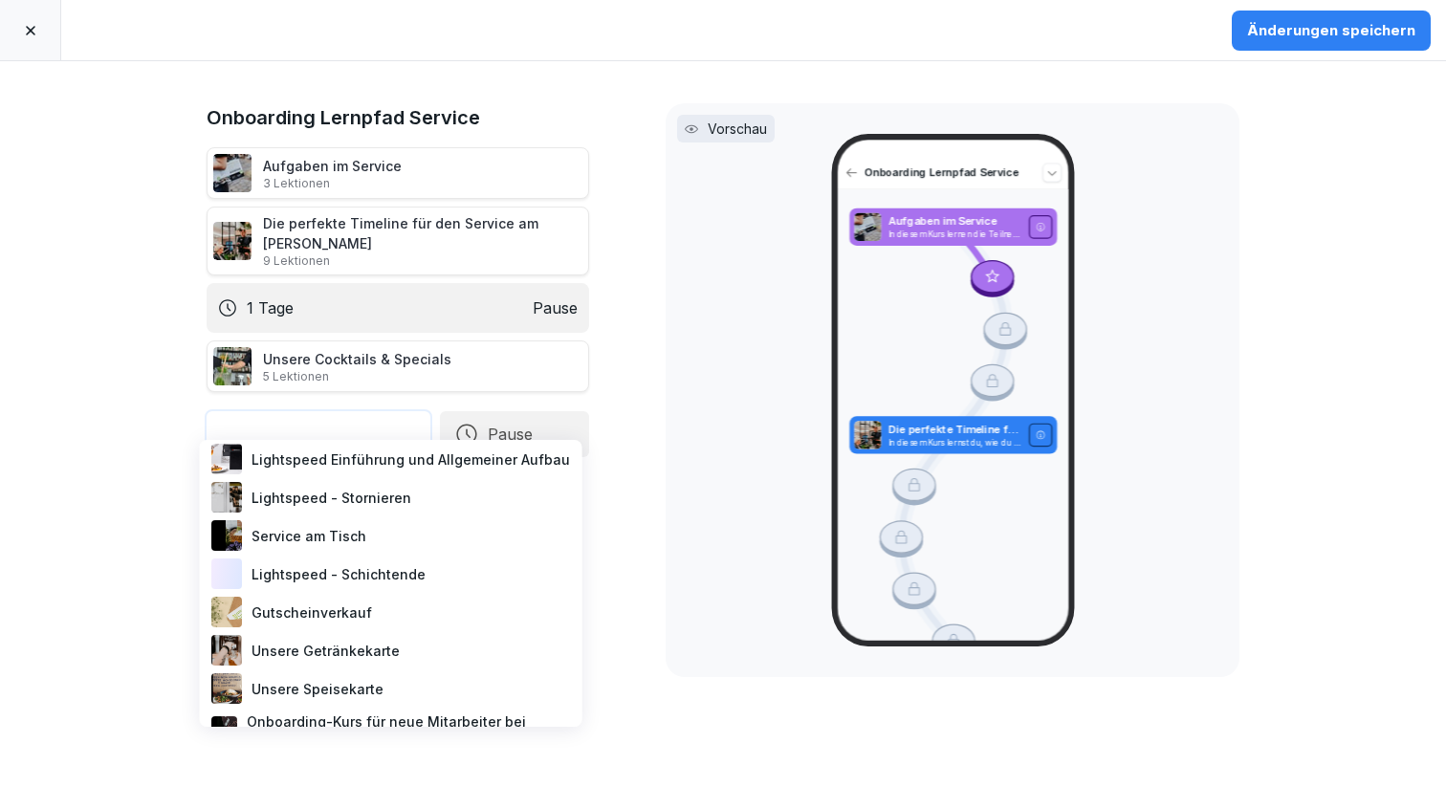
scroll to position [511, 0]
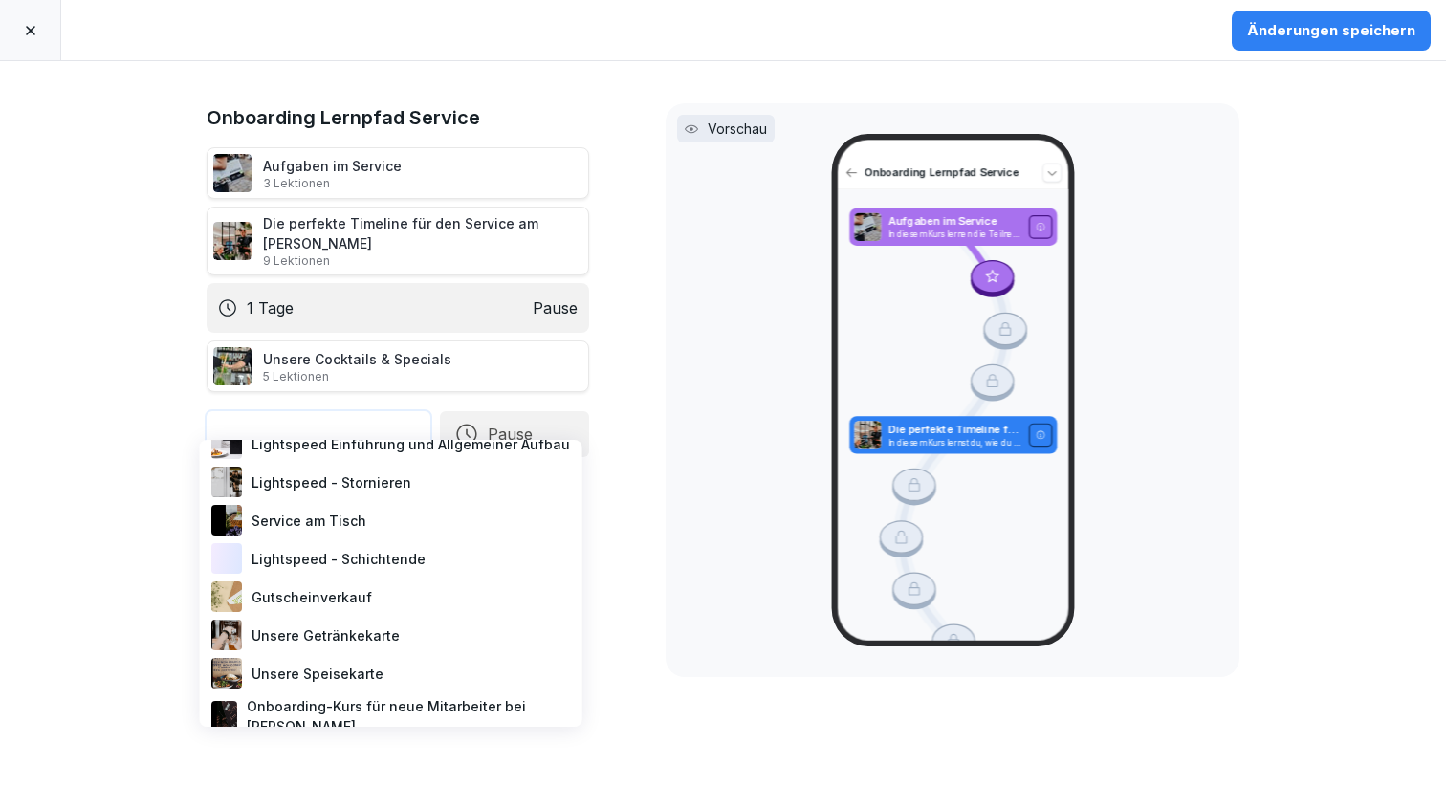
click at [299, 637] on div "Unsere Getränkekarte" at bounding box center [391, 635] width 367 height 38
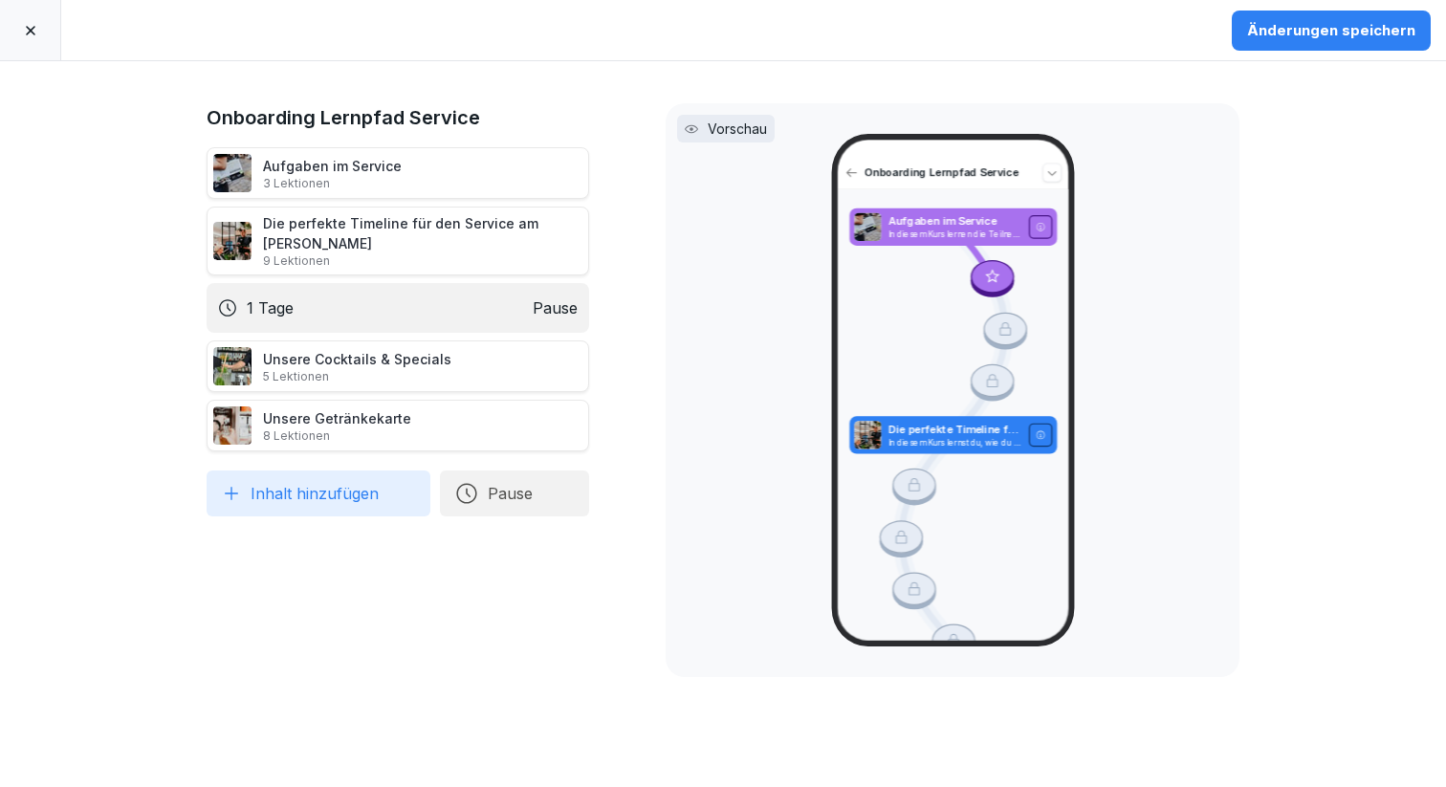
click at [336, 488] on button "Inhalt hinzufügen" at bounding box center [319, 494] width 224 height 46
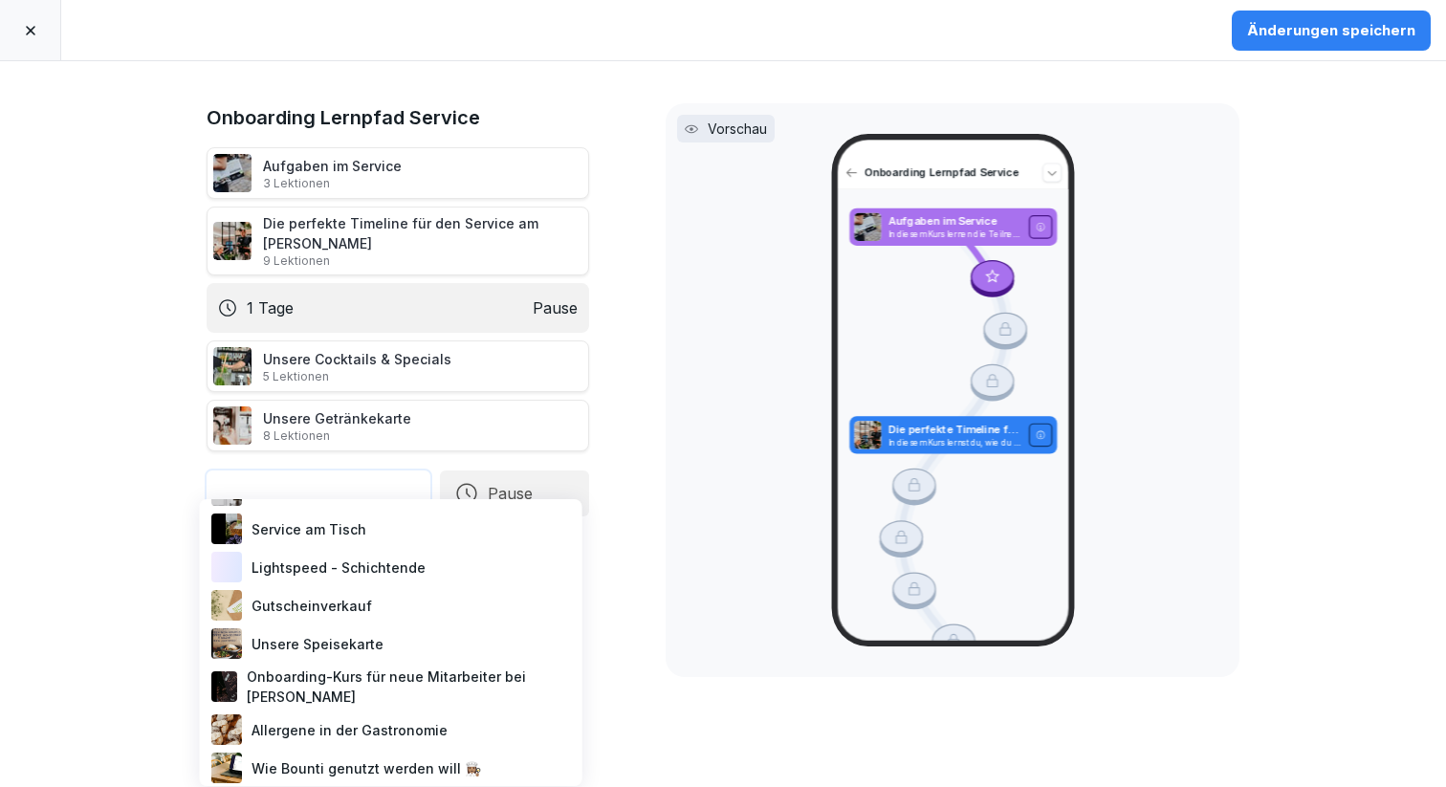
scroll to position [600, 0]
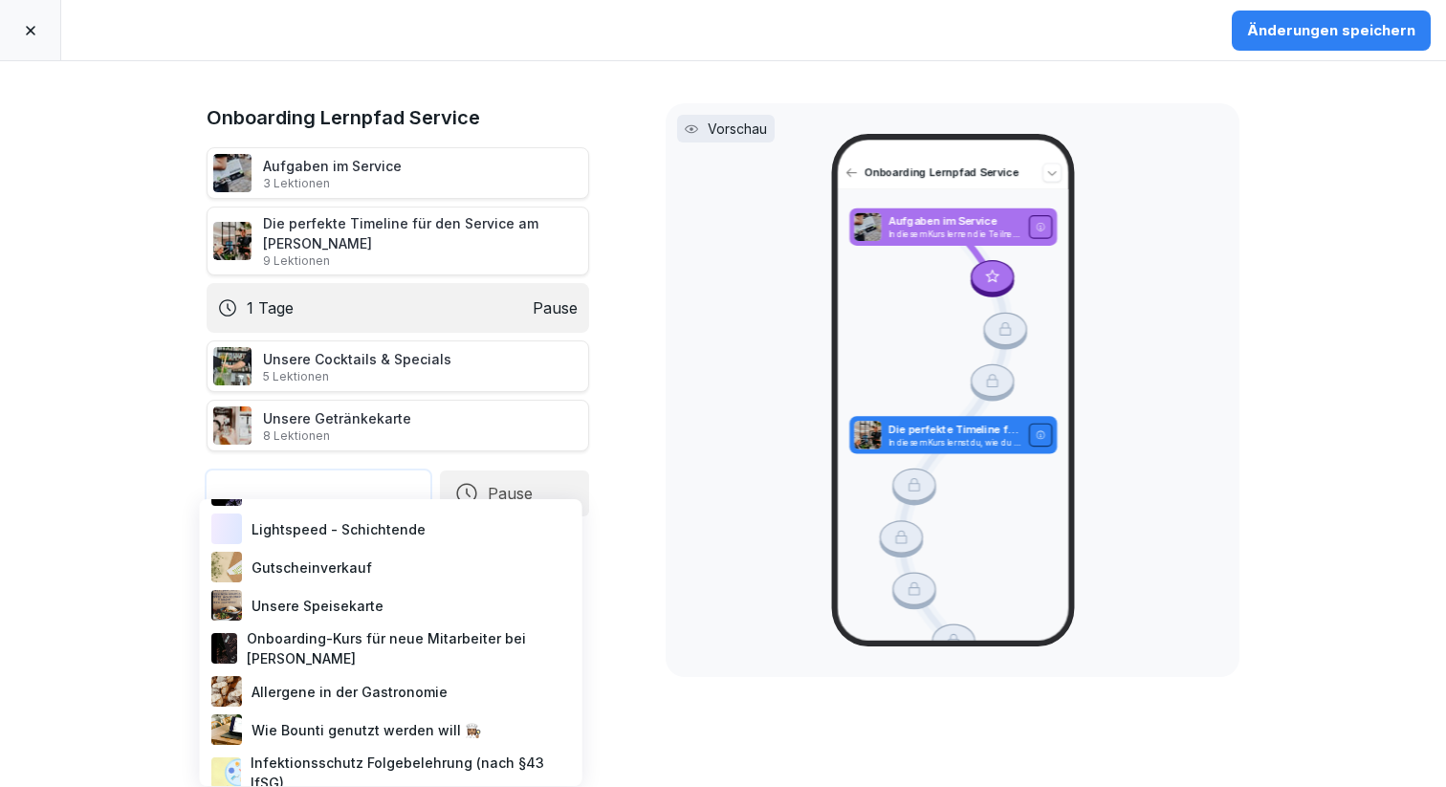
click at [289, 608] on div "Unsere Speisekarte" at bounding box center [391, 605] width 367 height 38
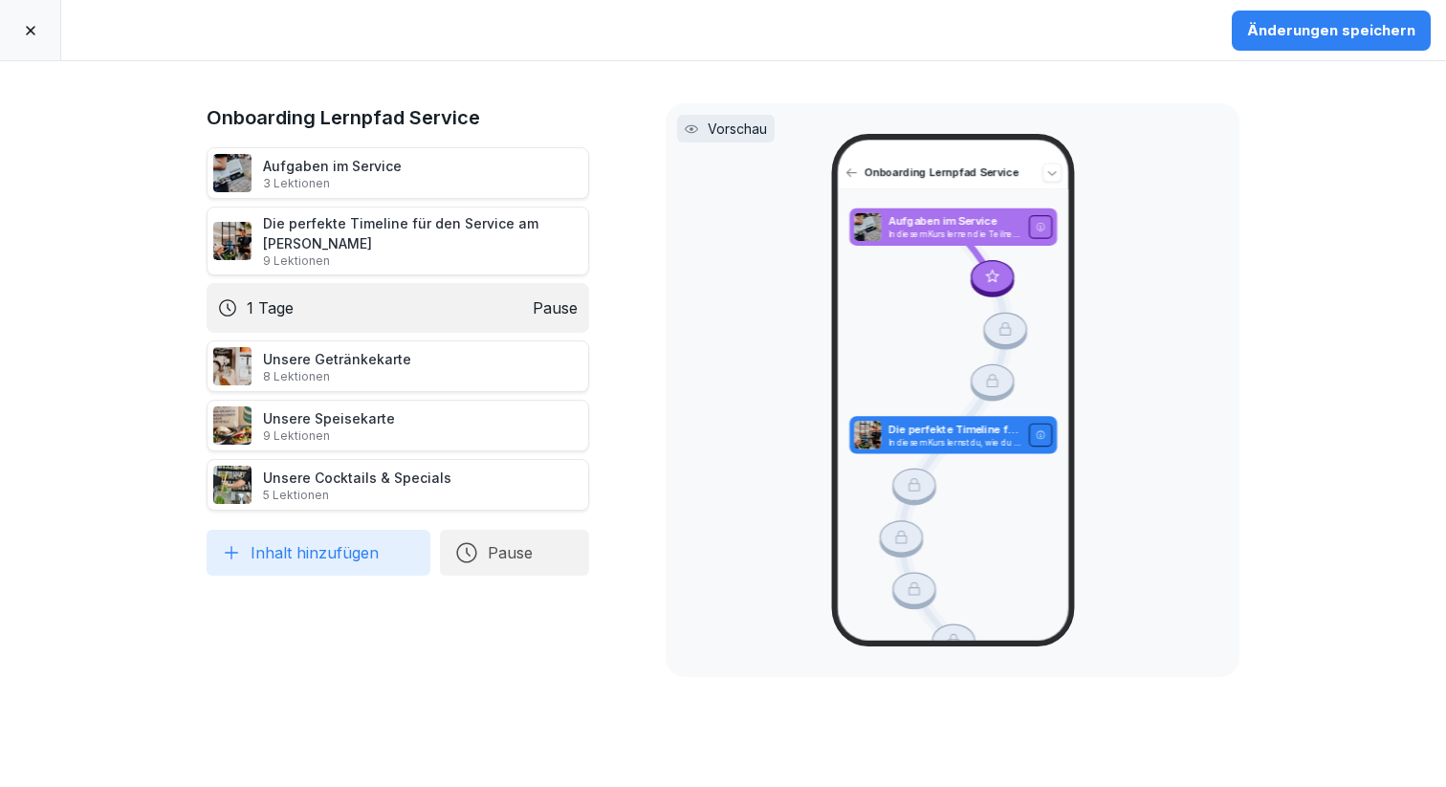
drag, startPoint x: 179, startPoint y: 351, endPoint x: 177, endPoint y: 491, distance: 139.6
click at [603, 477] on icon at bounding box center [610, 484] width 15 height 15
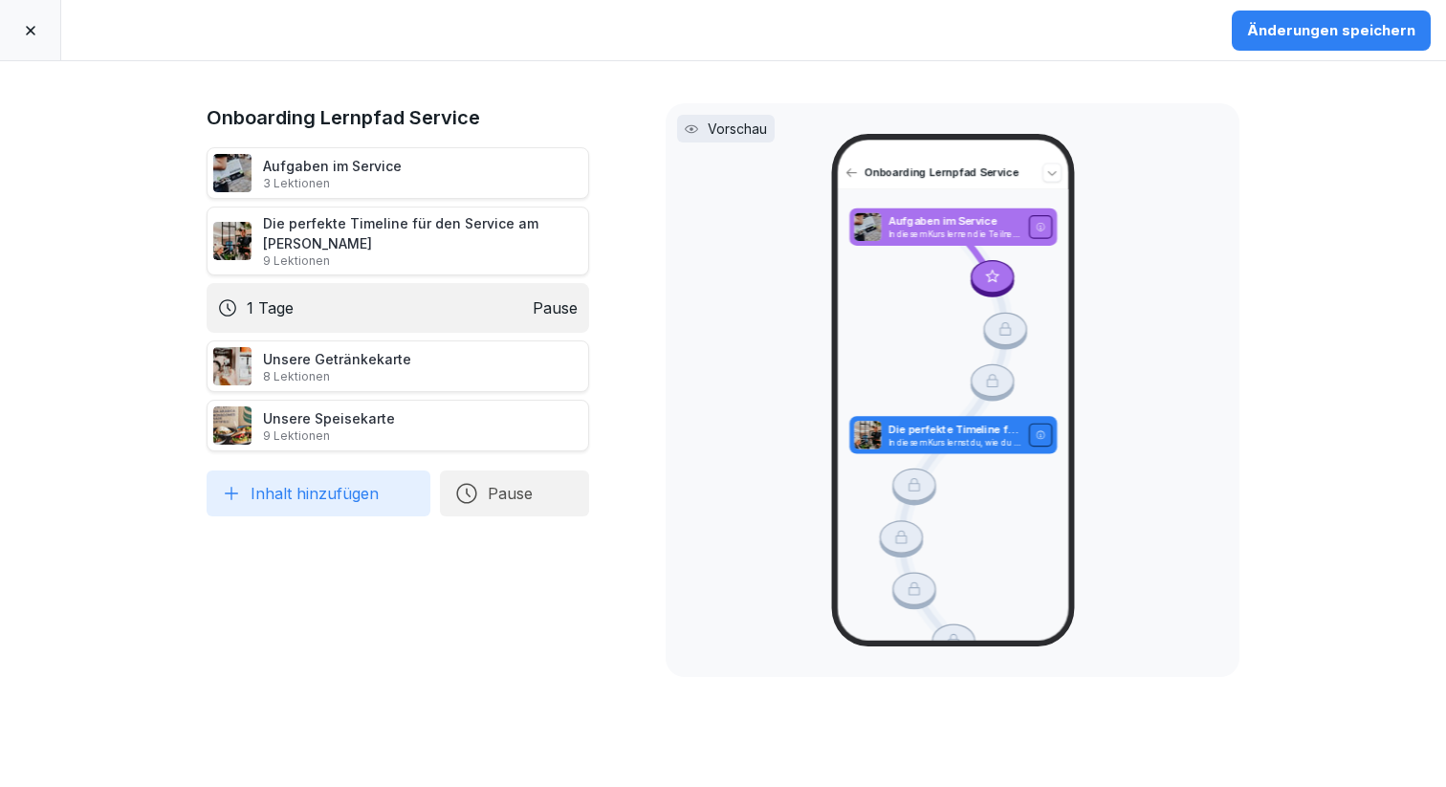
click at [524, 492] on button "Pause" at bounding box center [514, 494] width 149 height 46
click at [612, 388] on div "1 Tage" at bounding box center [691, 387] width 197 height 42
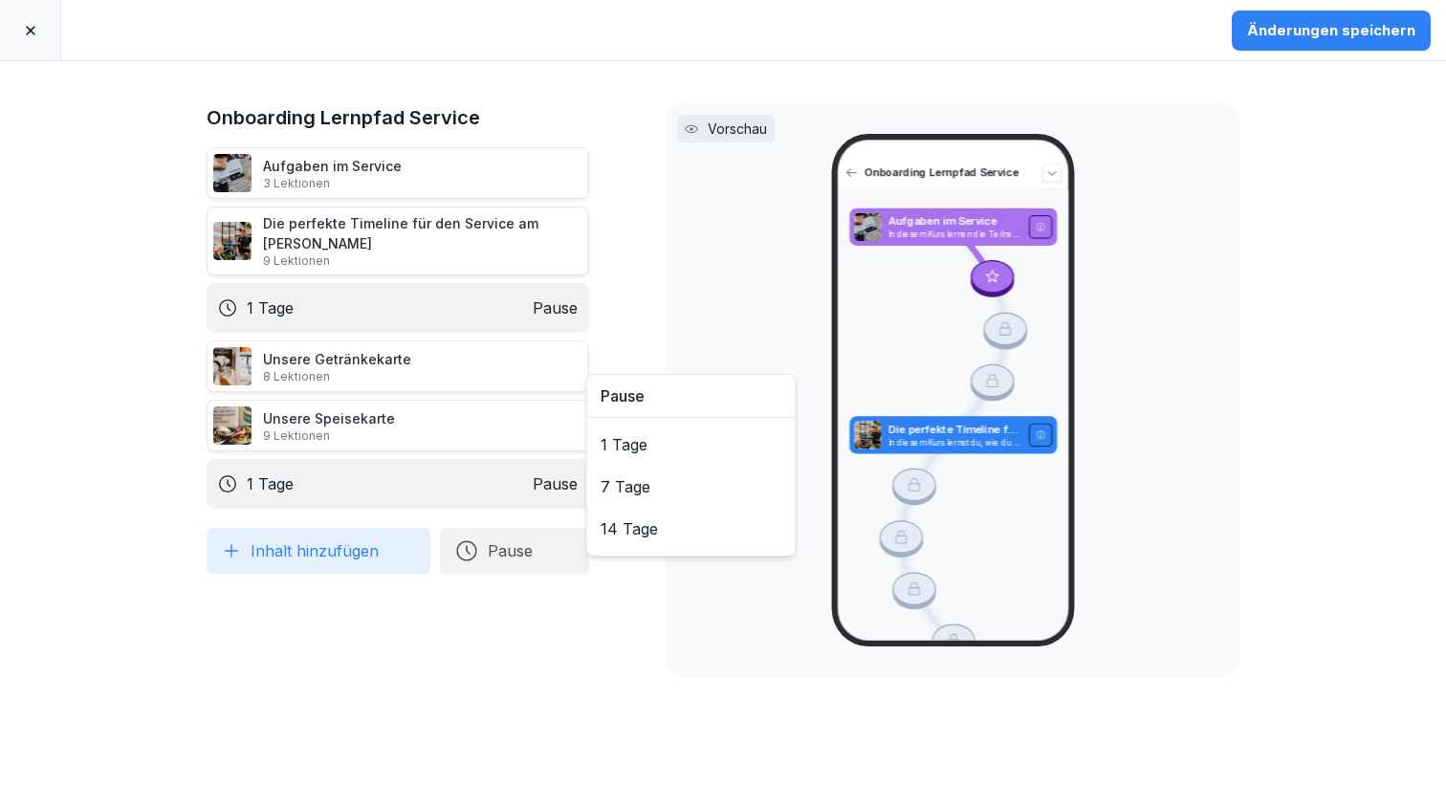
click at [347, 528] on button "Inhalt hinzufügen" at bounding box center [319, 551] width 224 height 46
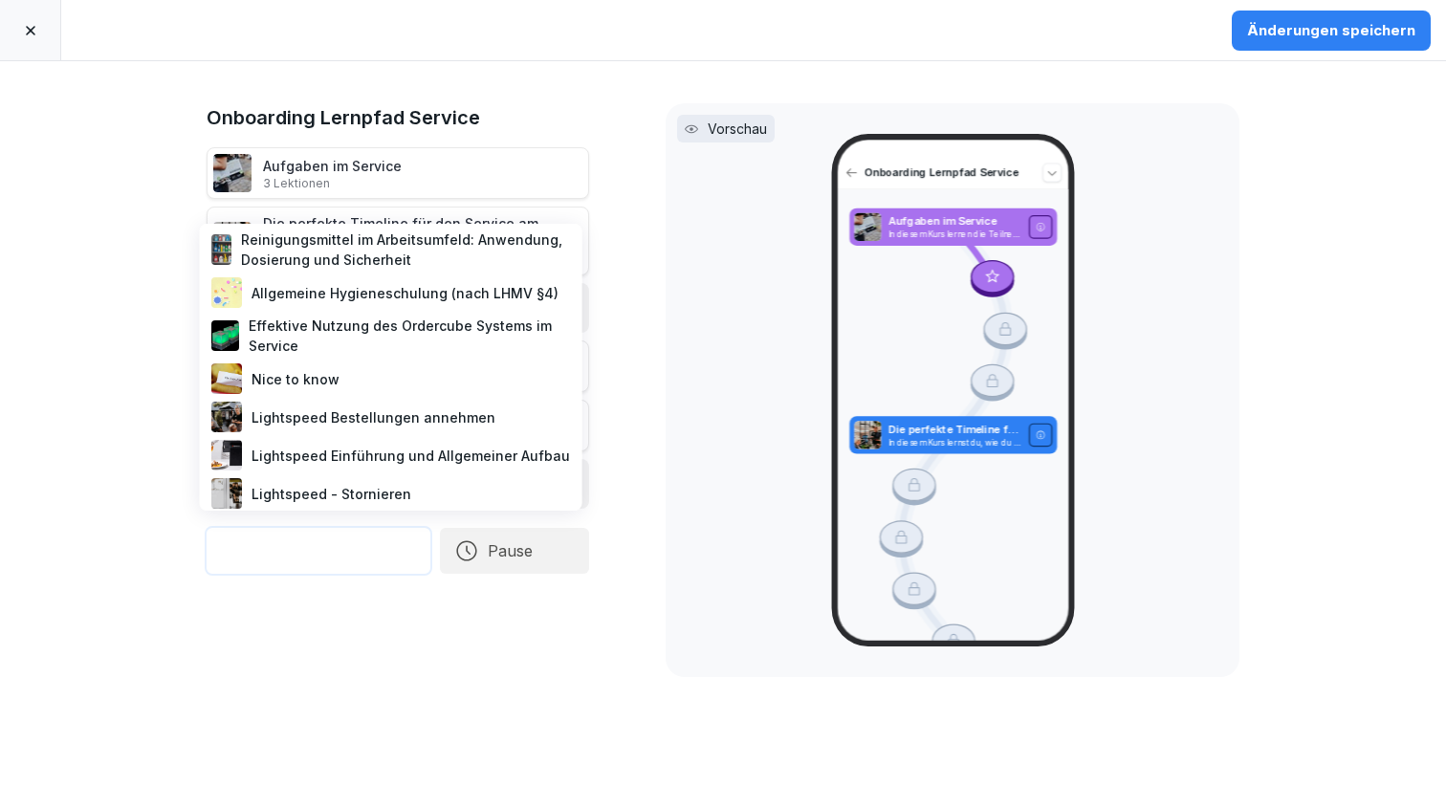
scroll to position [304, 0]
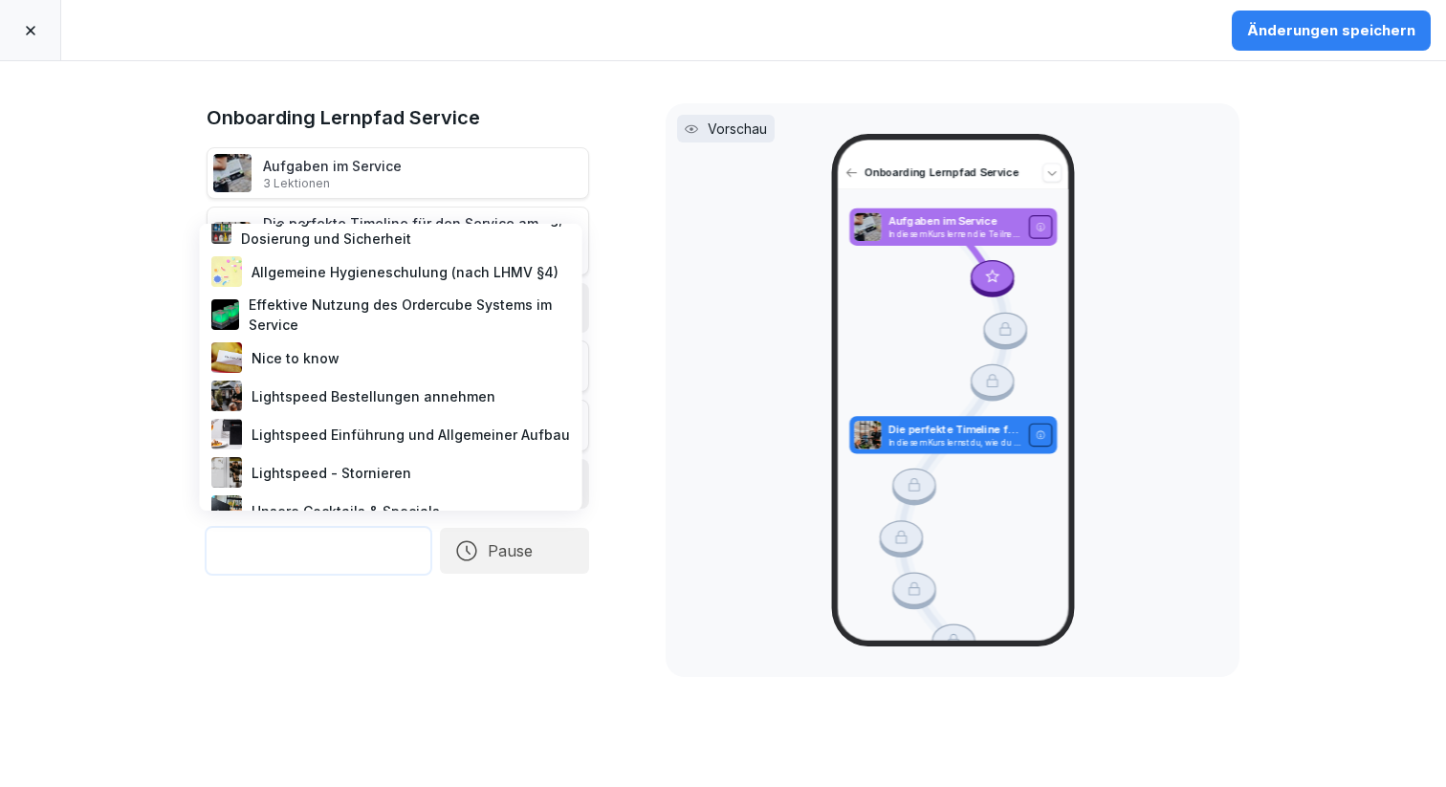
click at [359, 428] on div "Lightspeed Einführung und Allgemeiner Aufbau" at bounding box center [391, 434] width 367 height 38
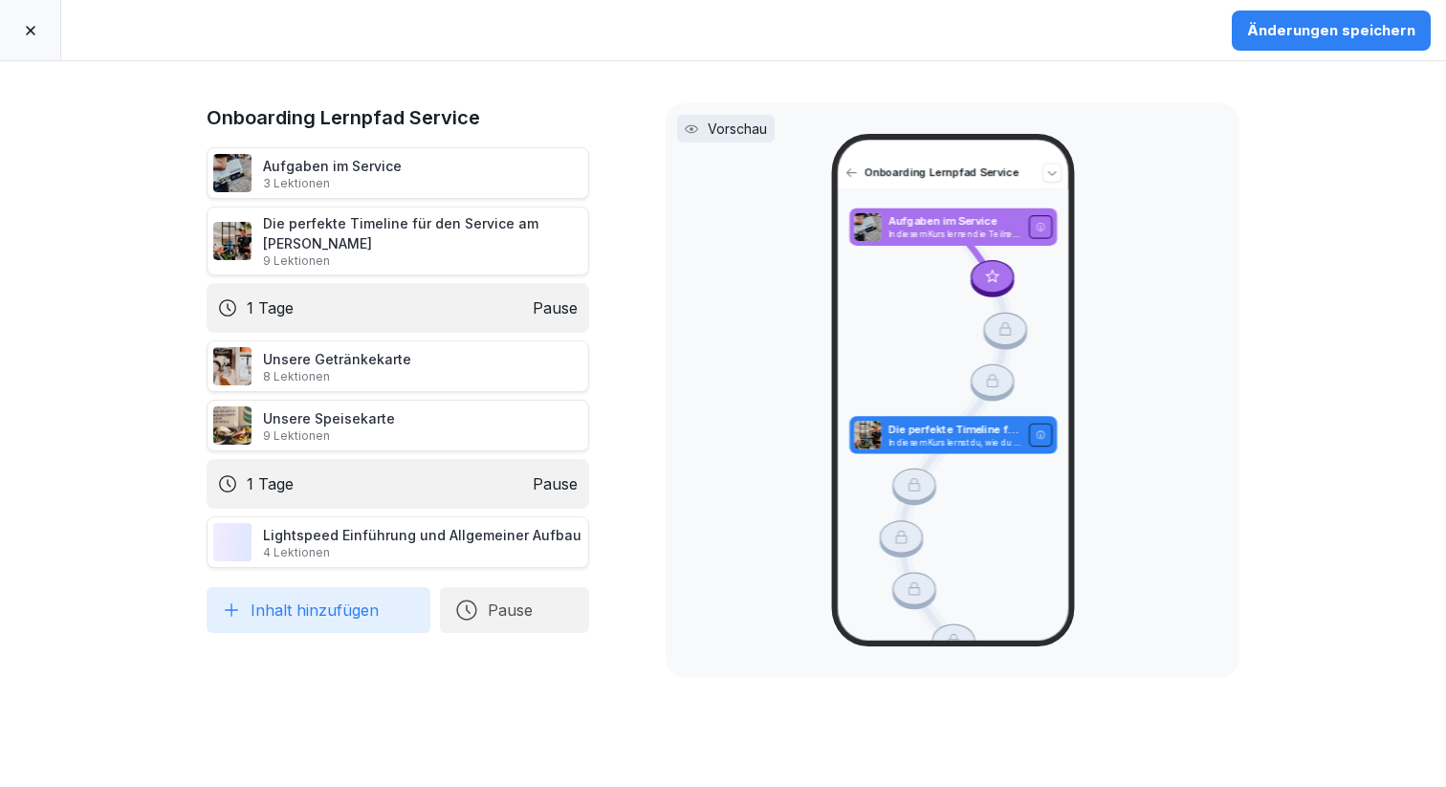
click at [300, 587] on button "Inhalt hinzufügen" at bounding box center [319, 610] width 224 height 46
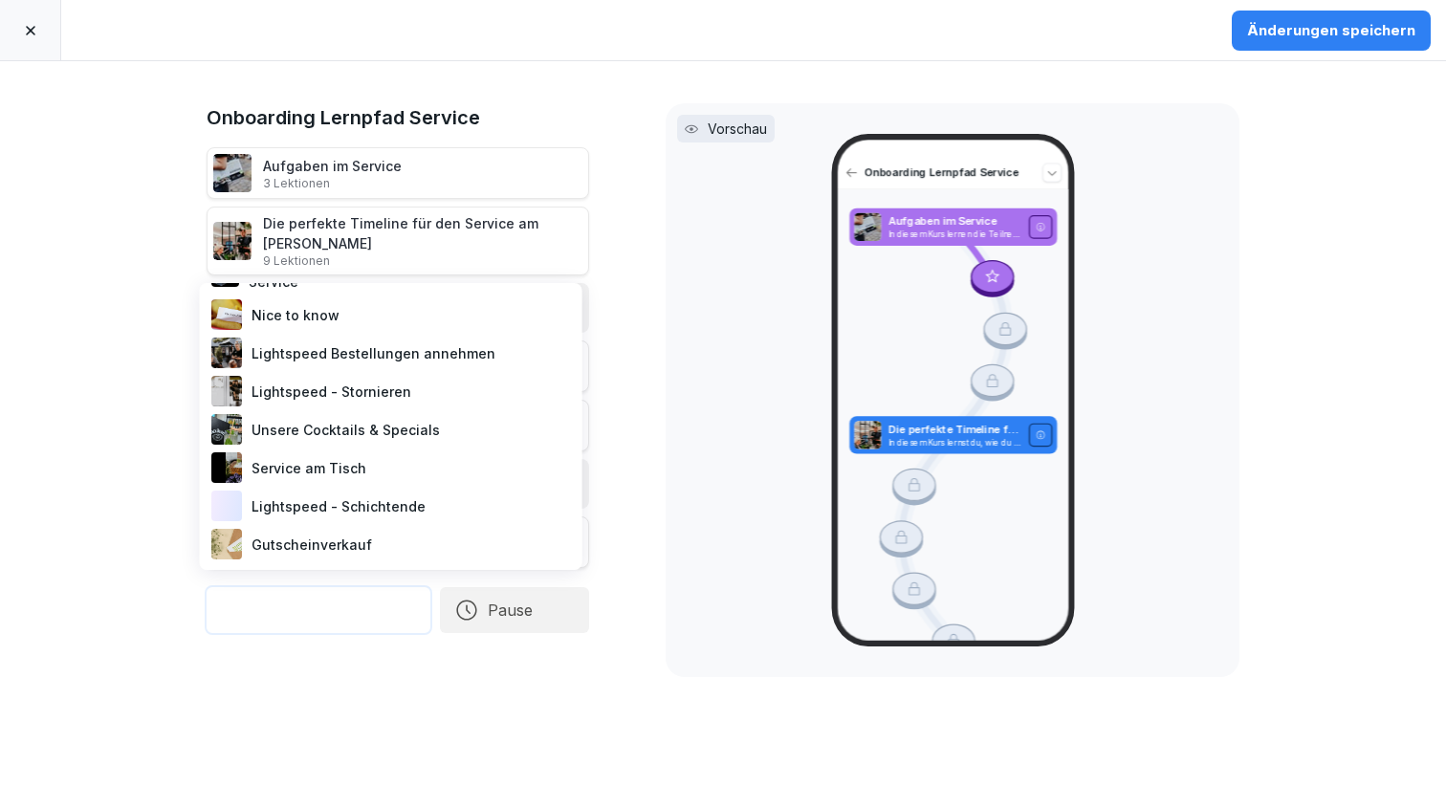
scroll to position [425, 0]
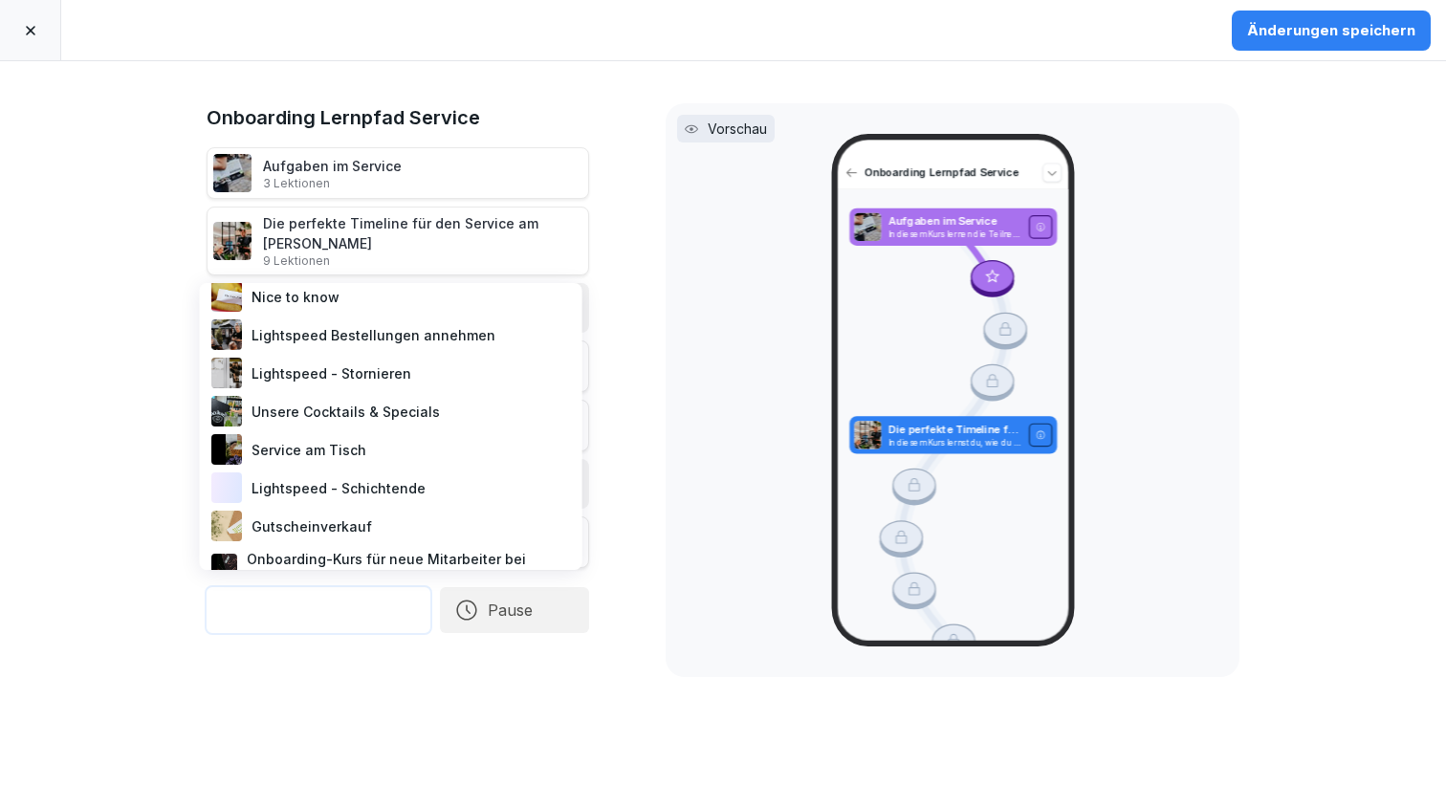
click at [393, 329] on div "Lightspeed Bestellungen annehmen" at bounding box center [391, 335] width 367 height 38
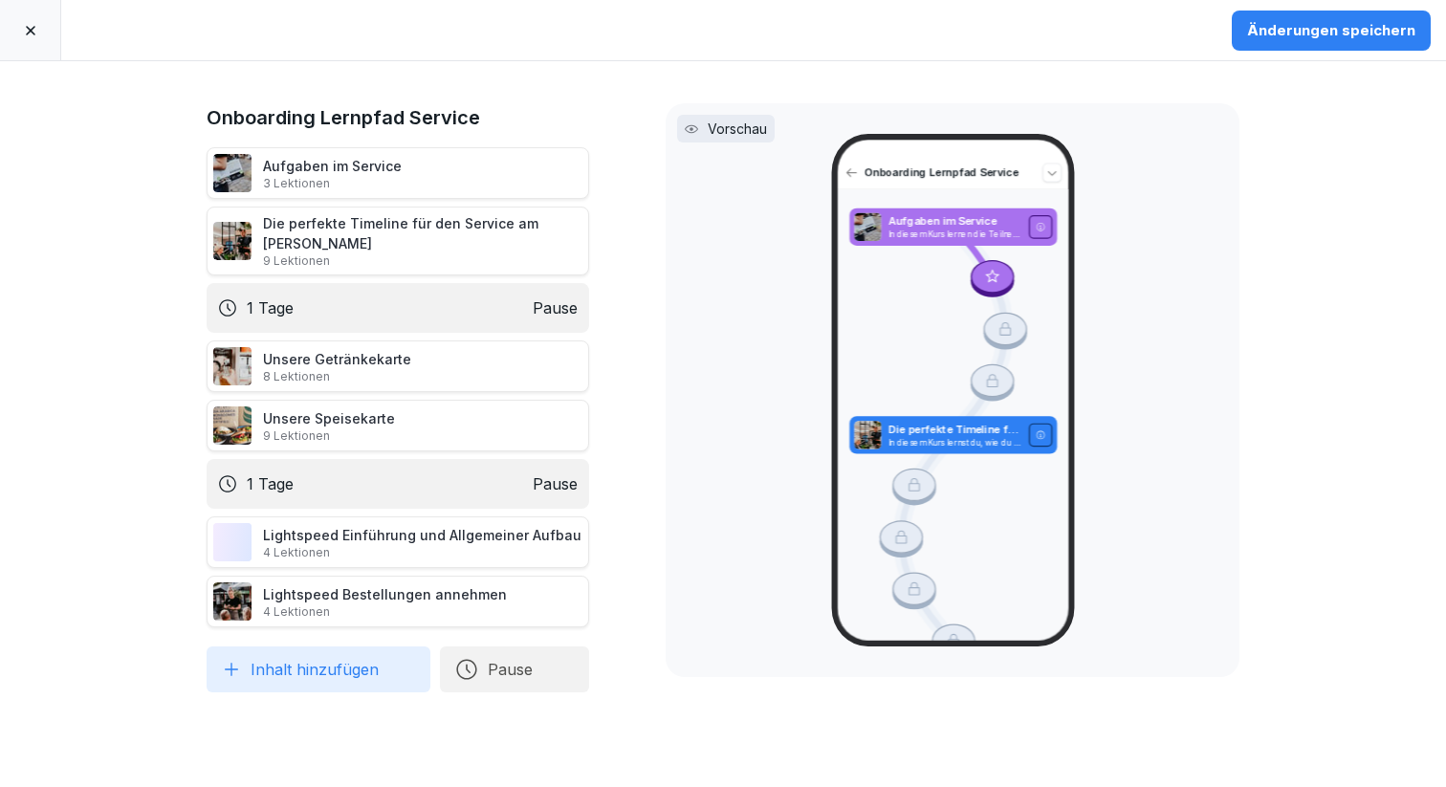
click at [312, 647] on button "Inhalt hinzufügen" at bounding box center [319, 670] width 224 height 46
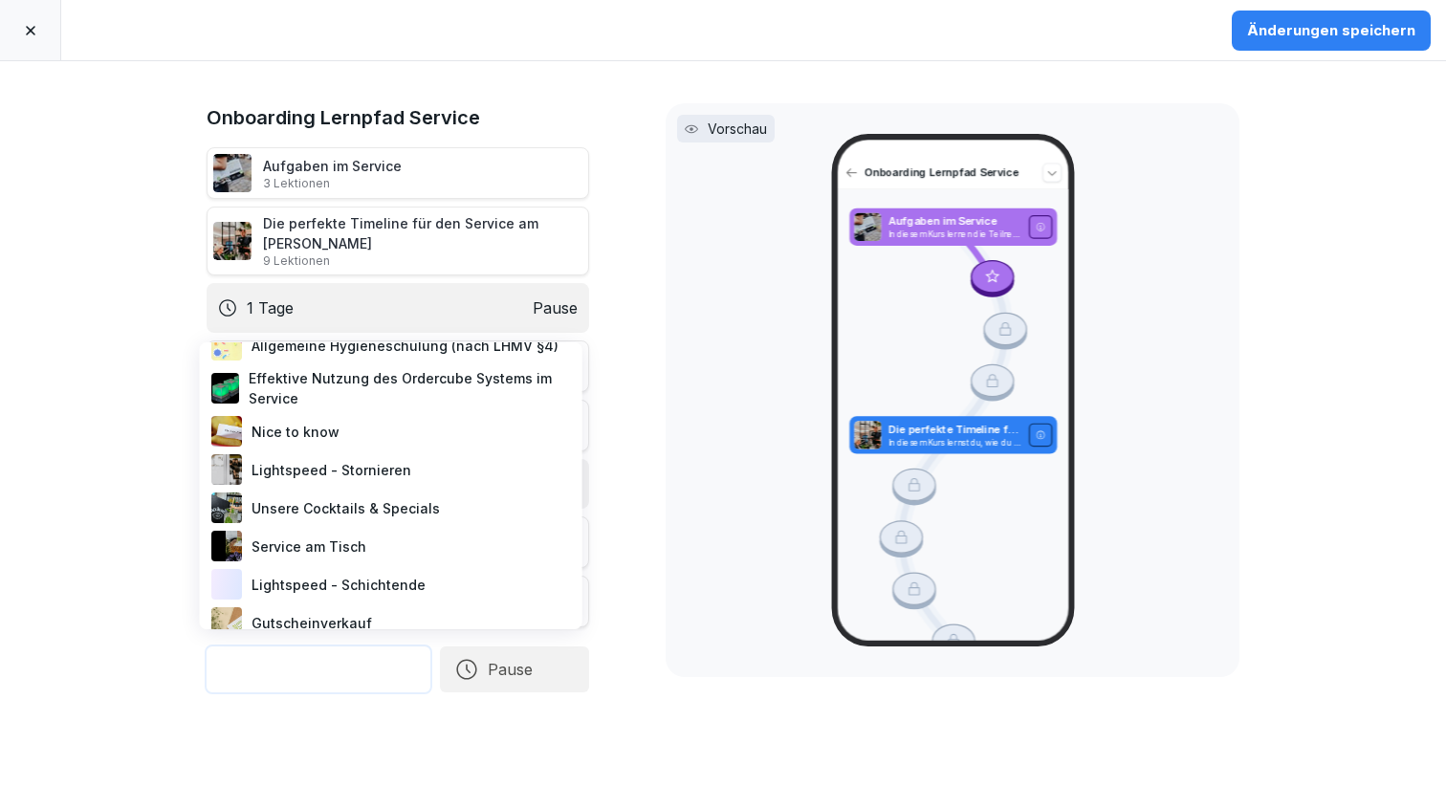
scroll to position [340, 0]
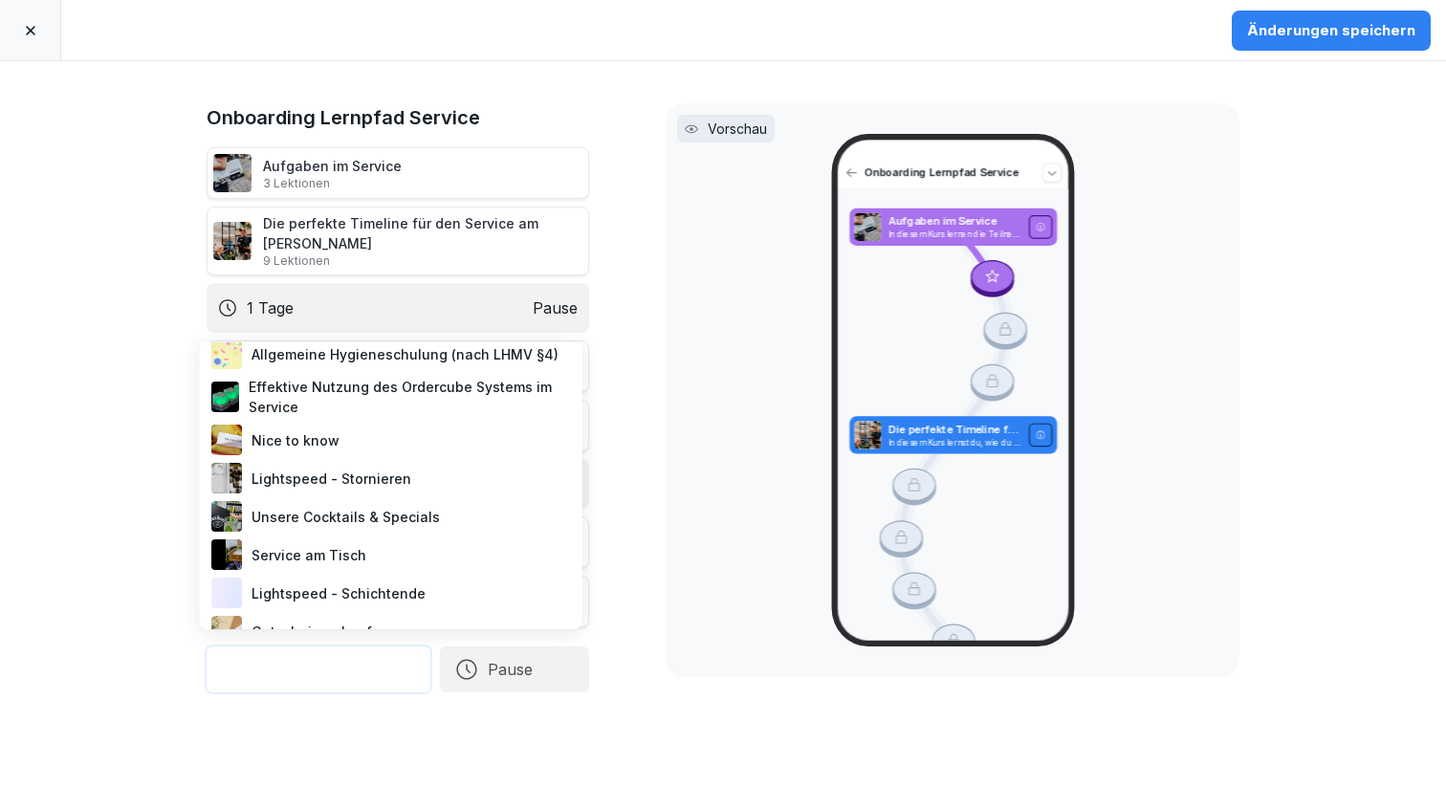
click at [319, 479] on div "Lightspeed - Stornieren" at bounding box center [391, 478] width 367 height 38
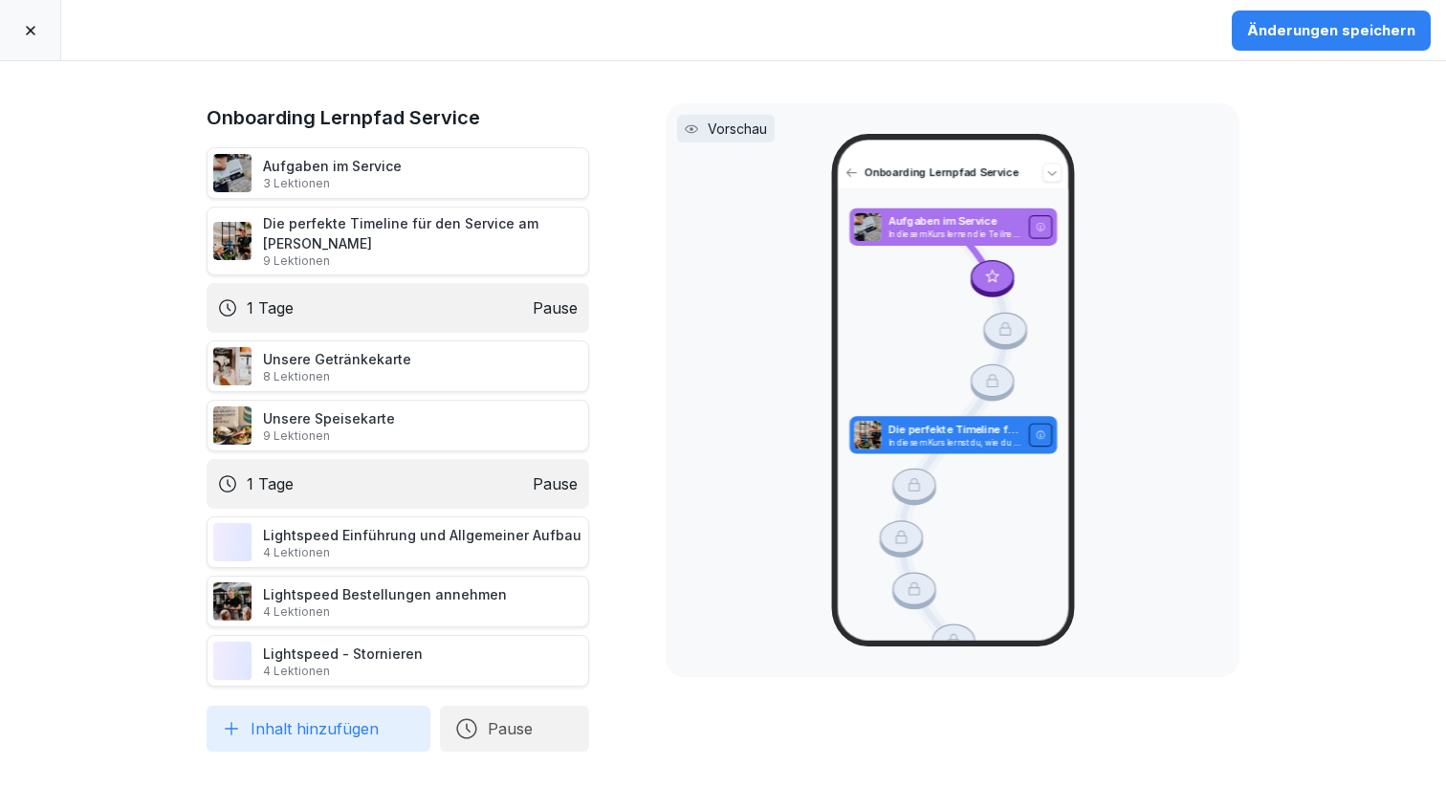
click at [279, 713] on button "Inhalt hinzufügen" at bounding box center [319, 729] width 224 height 46
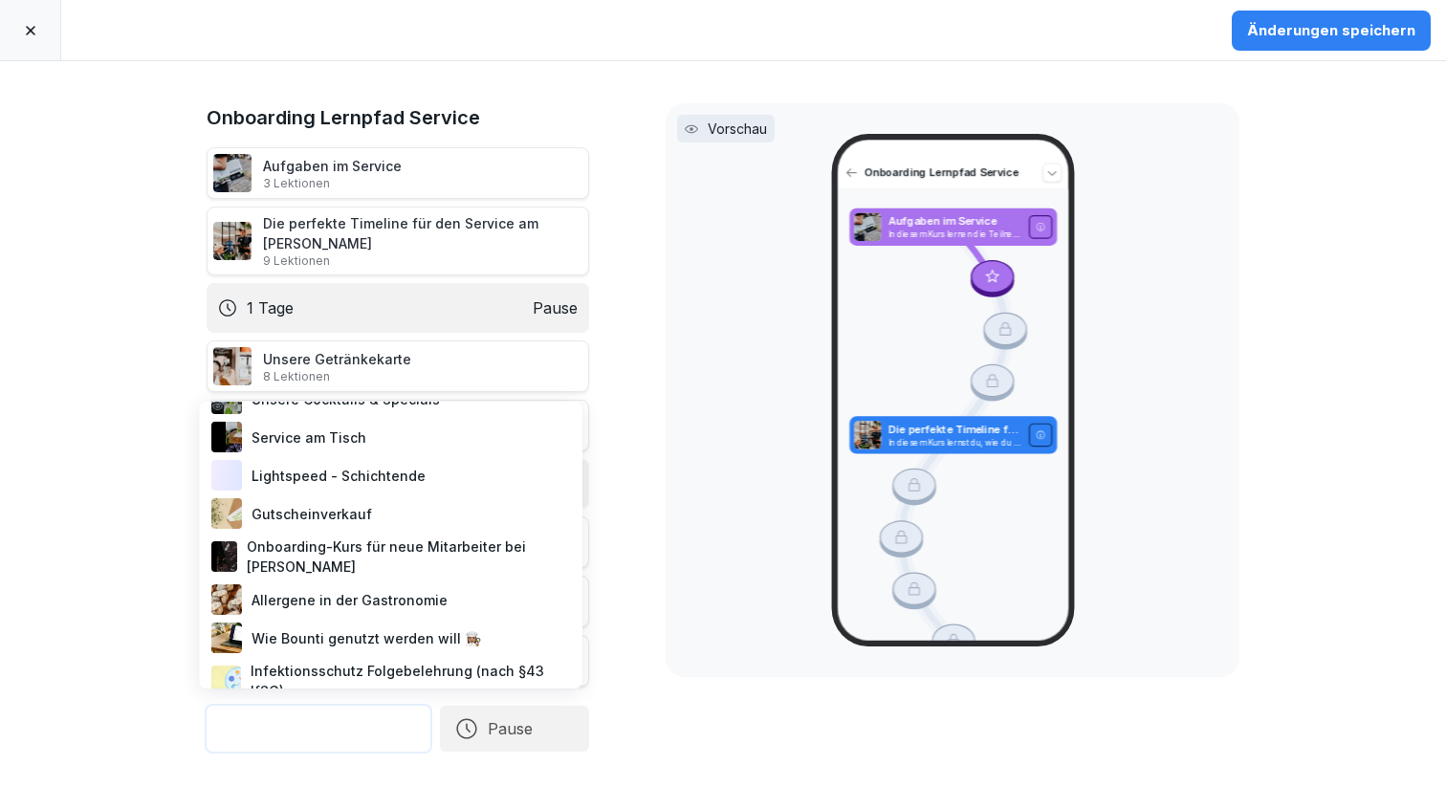
scroll to position [516, 0]
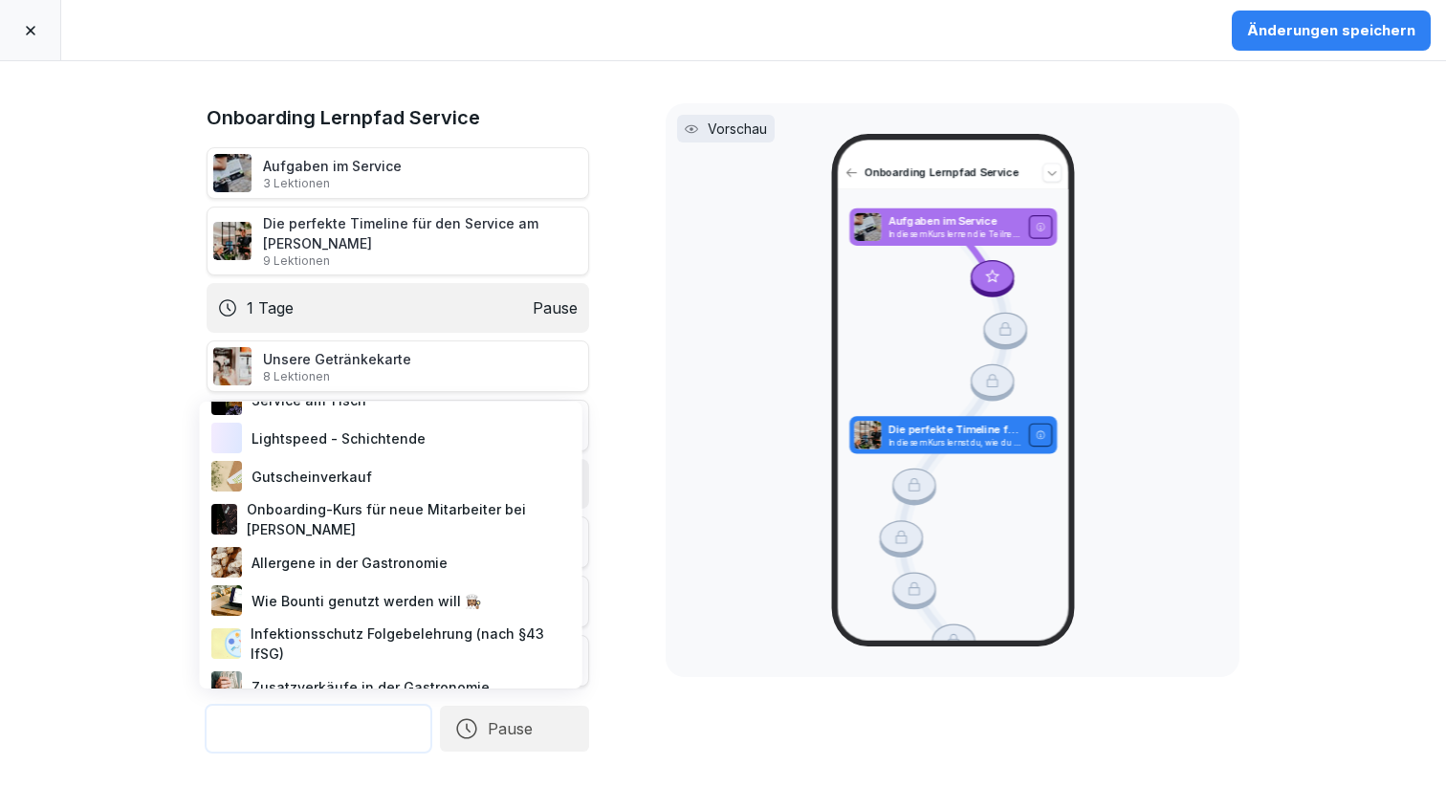
click at [362, 440] on div "Lightspeed - Schichtende" at bounding box center [391, 438] width 367 height 38
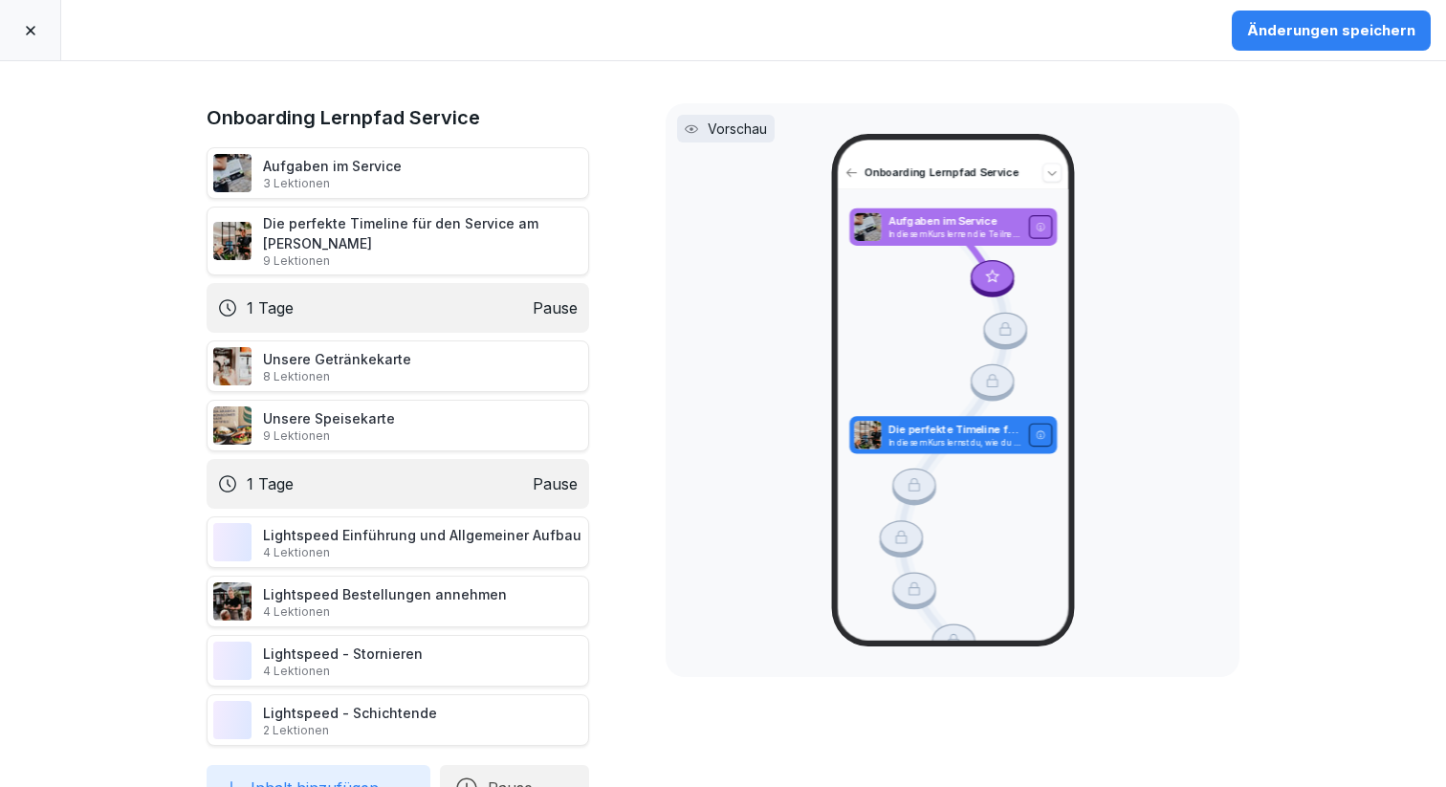
scroll to position [21, 0]
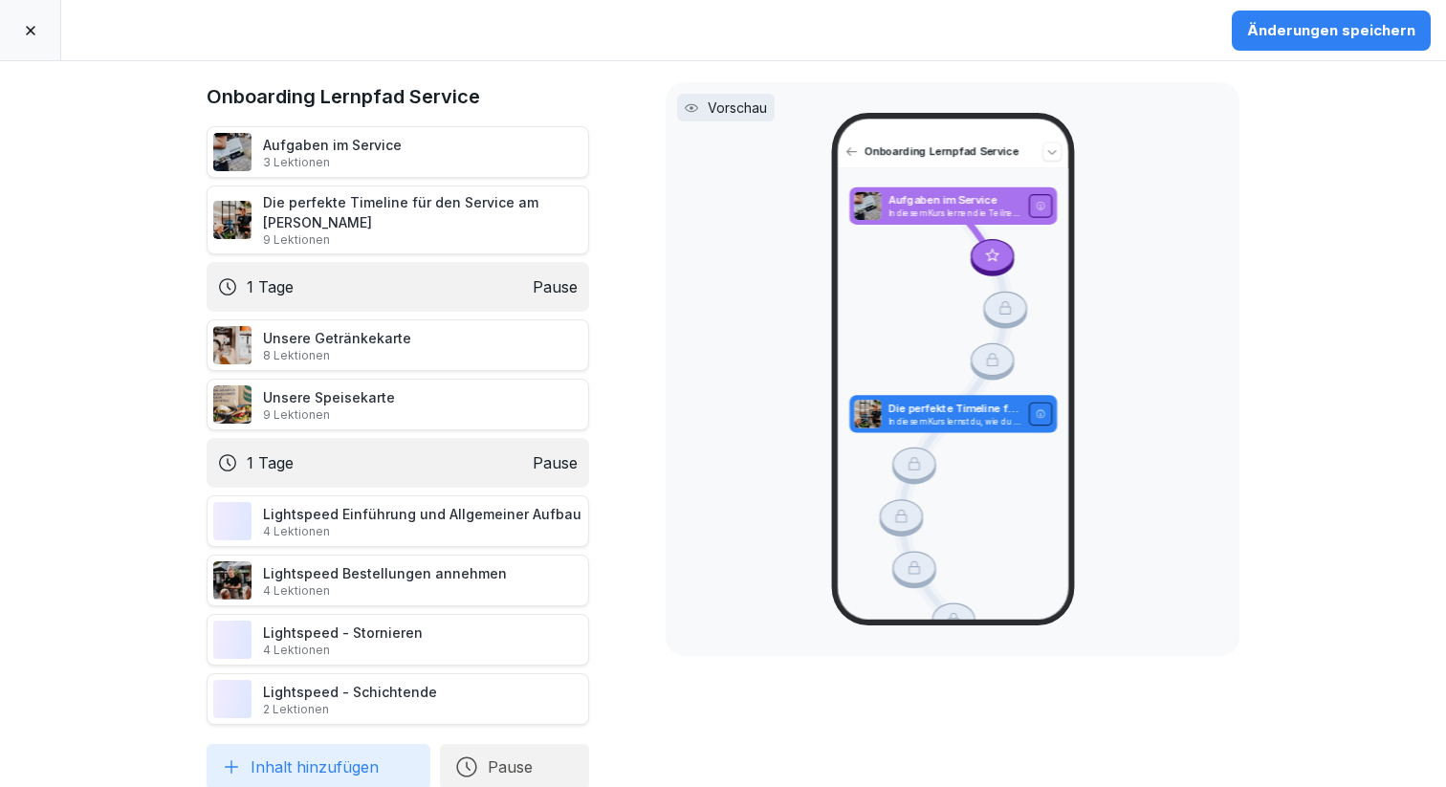
click at [529, 744] on button "Pause" at bounding box center [514, 767] width 149 height 46
click at [617, 646] on div "1 Tage" at bounding box center [691, 661] width 197 height 42
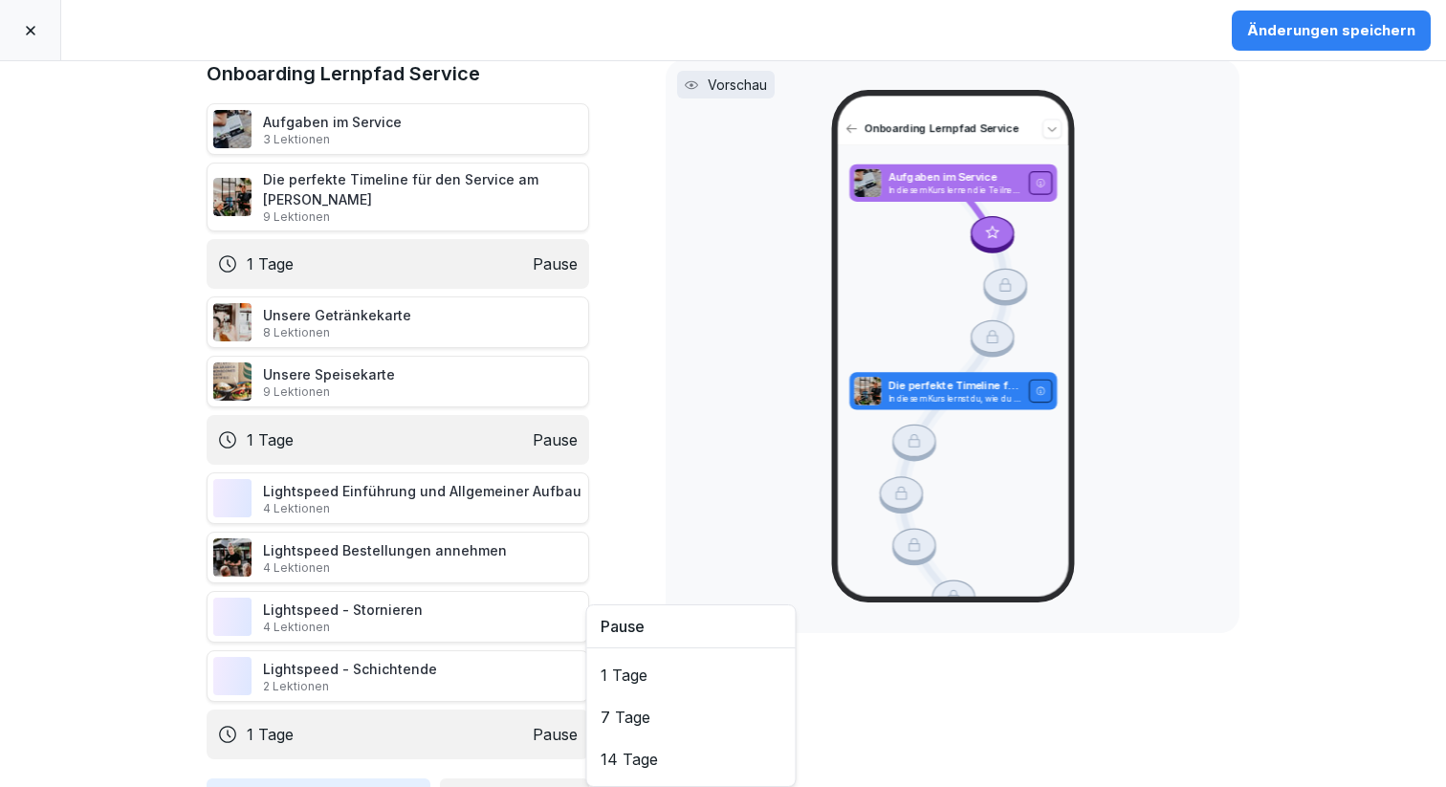
scroll to position [78, 0]
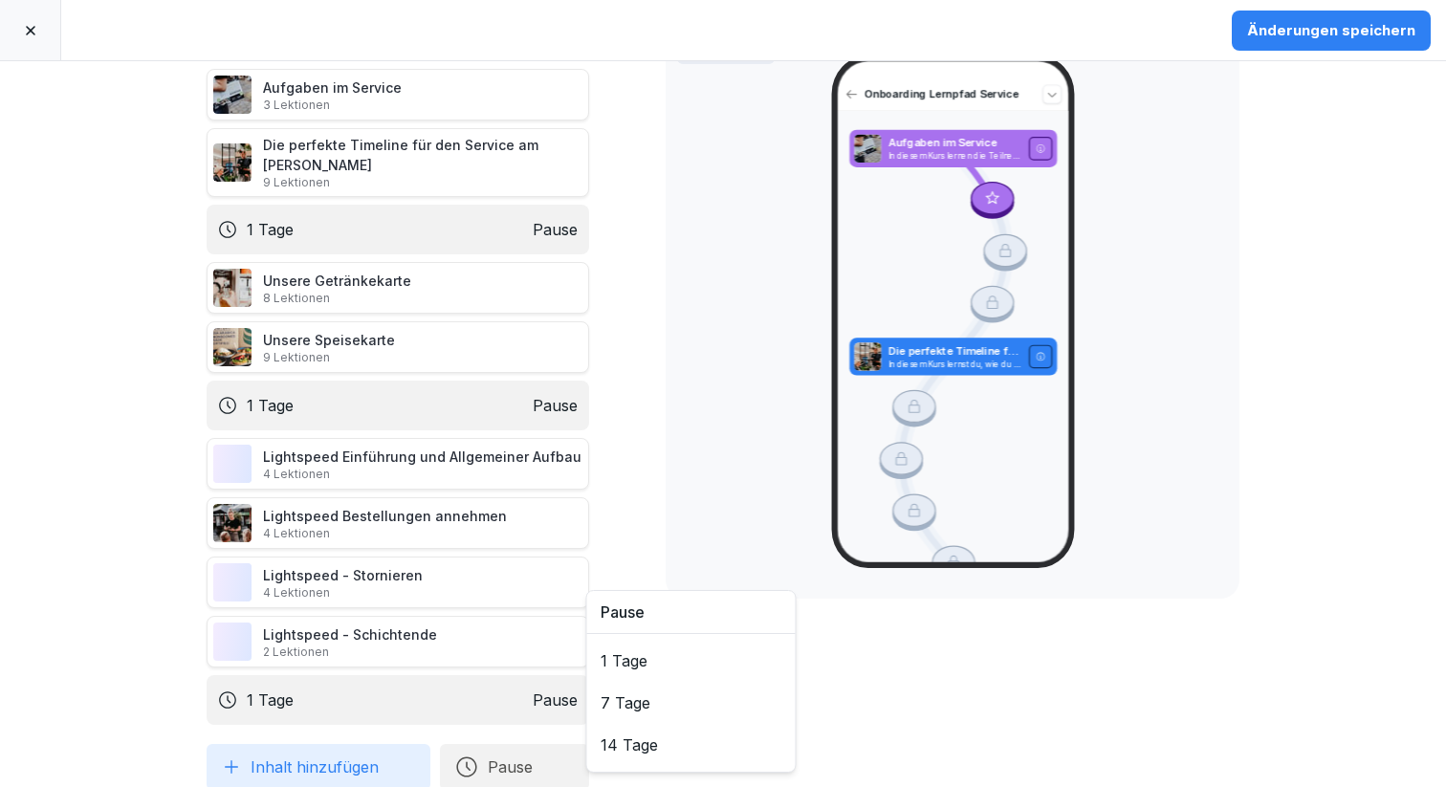
click at [349, 744] on button "Inhalt hinzufügen" at bounding box center [319, 767] width 224 height 46
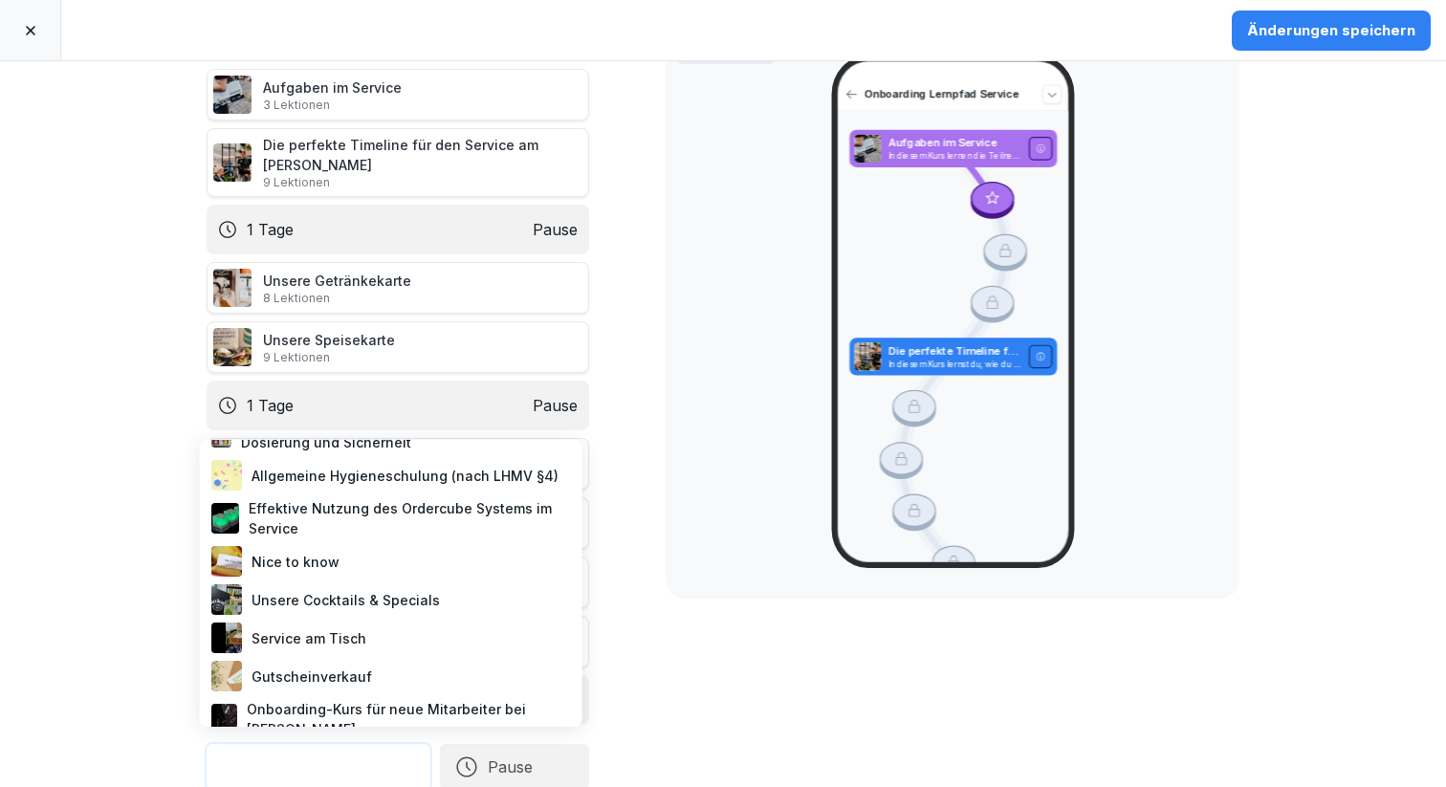
scroll to position [316, 0]
click at [320, 640] on div "Service am Tisch" at bounding box center [391, 639] width 367 height 38
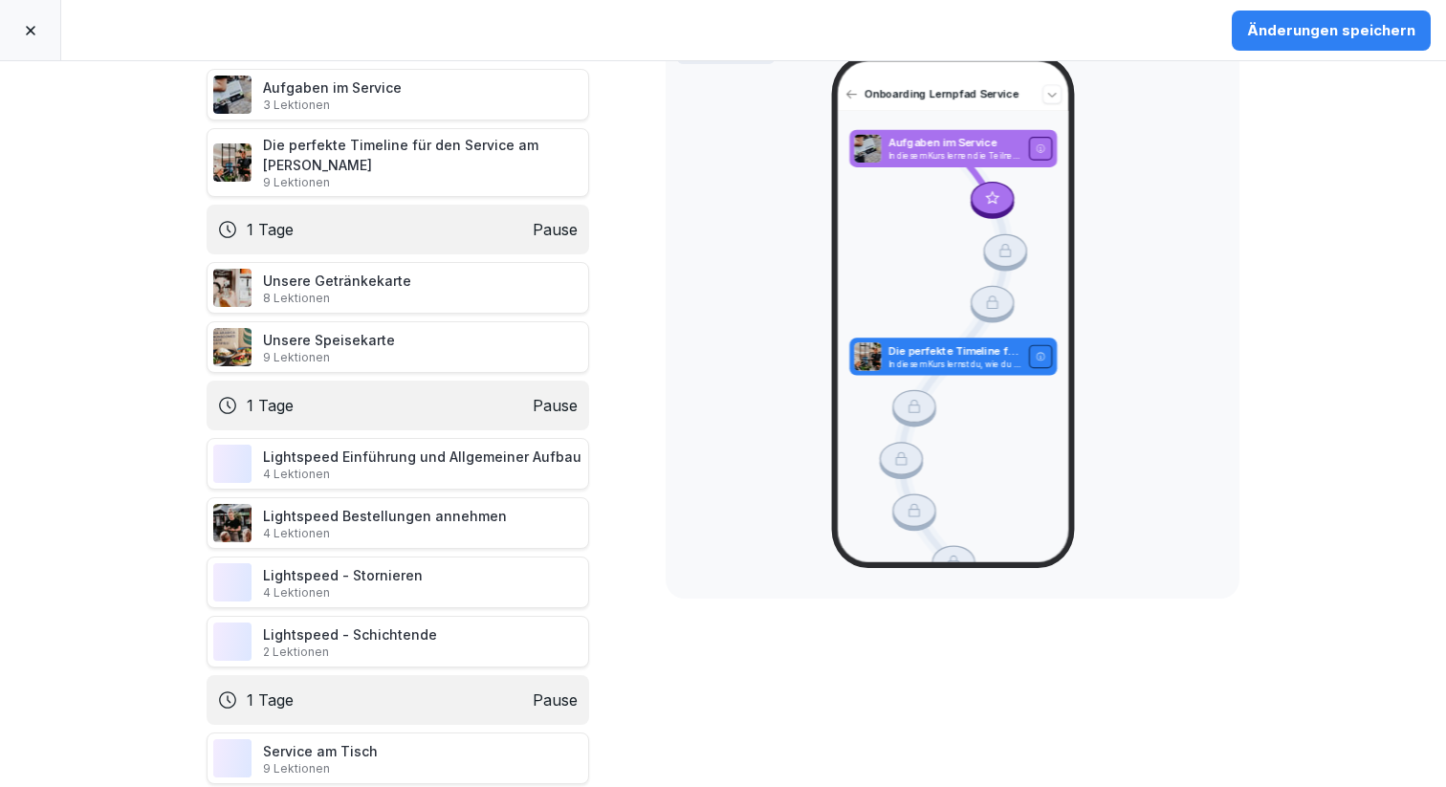
scroll to position [138, 0]
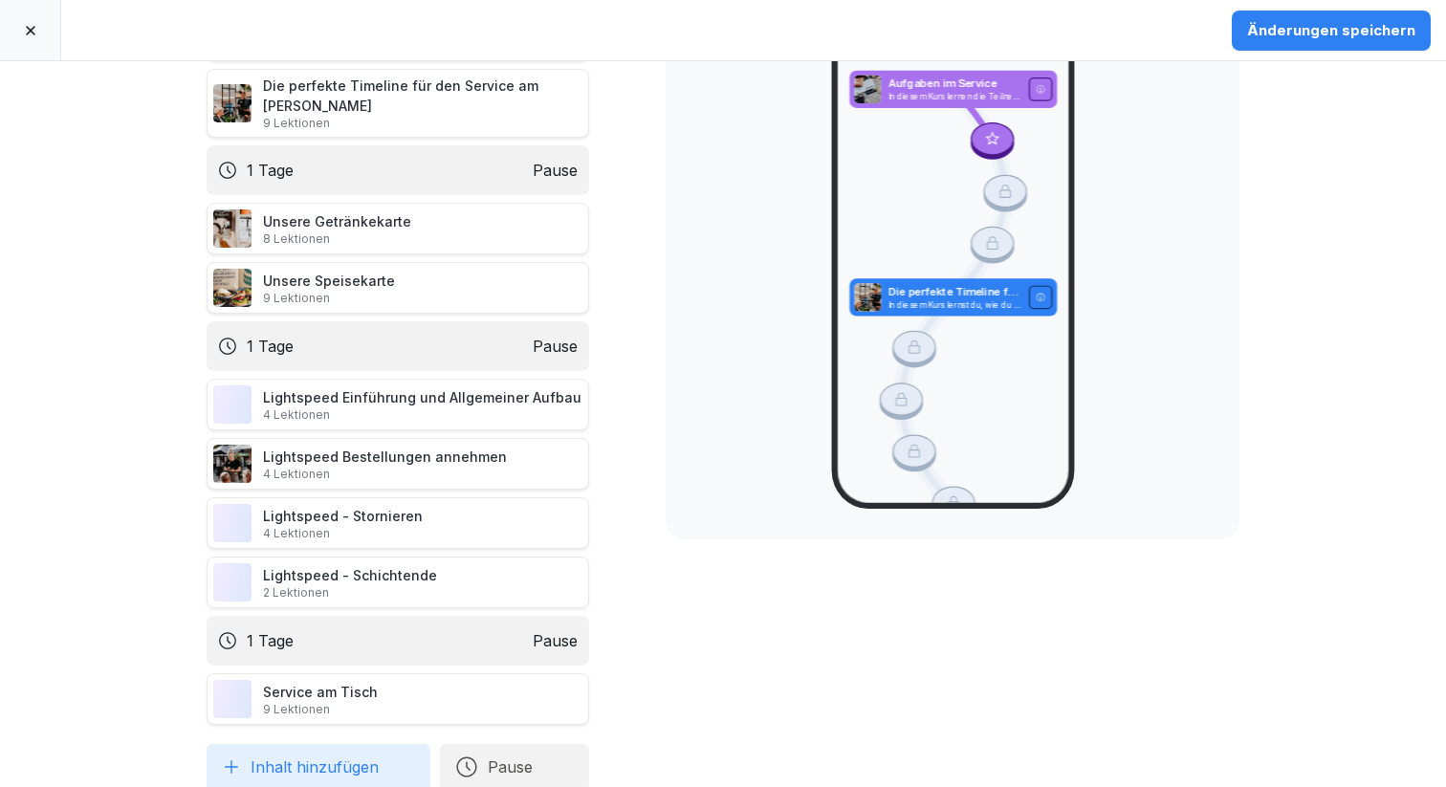
click at [298, 744] on button "Inhalt hinzufügen" at bounding box center [319, 767] width 224 height 46
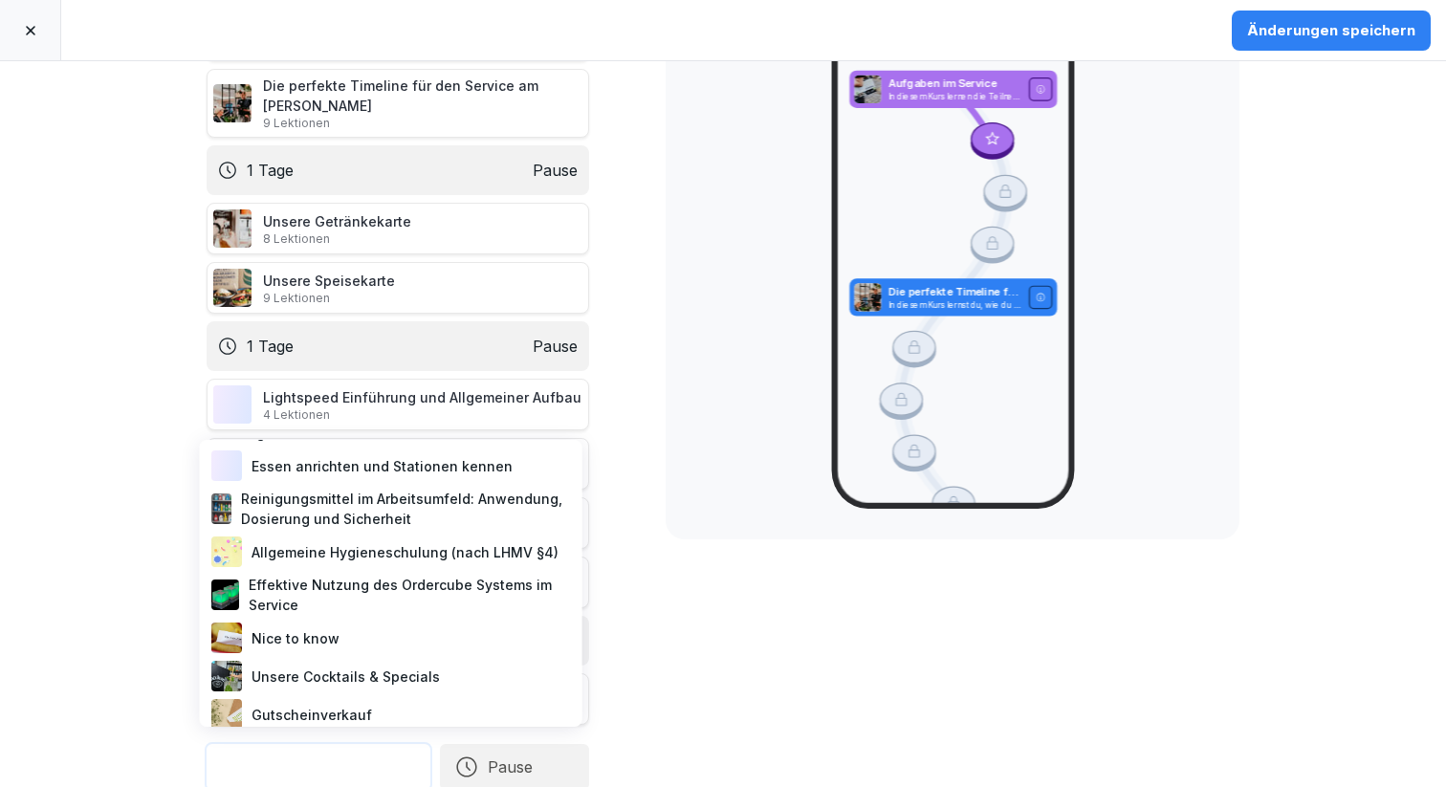
scroll to position [254, 0]
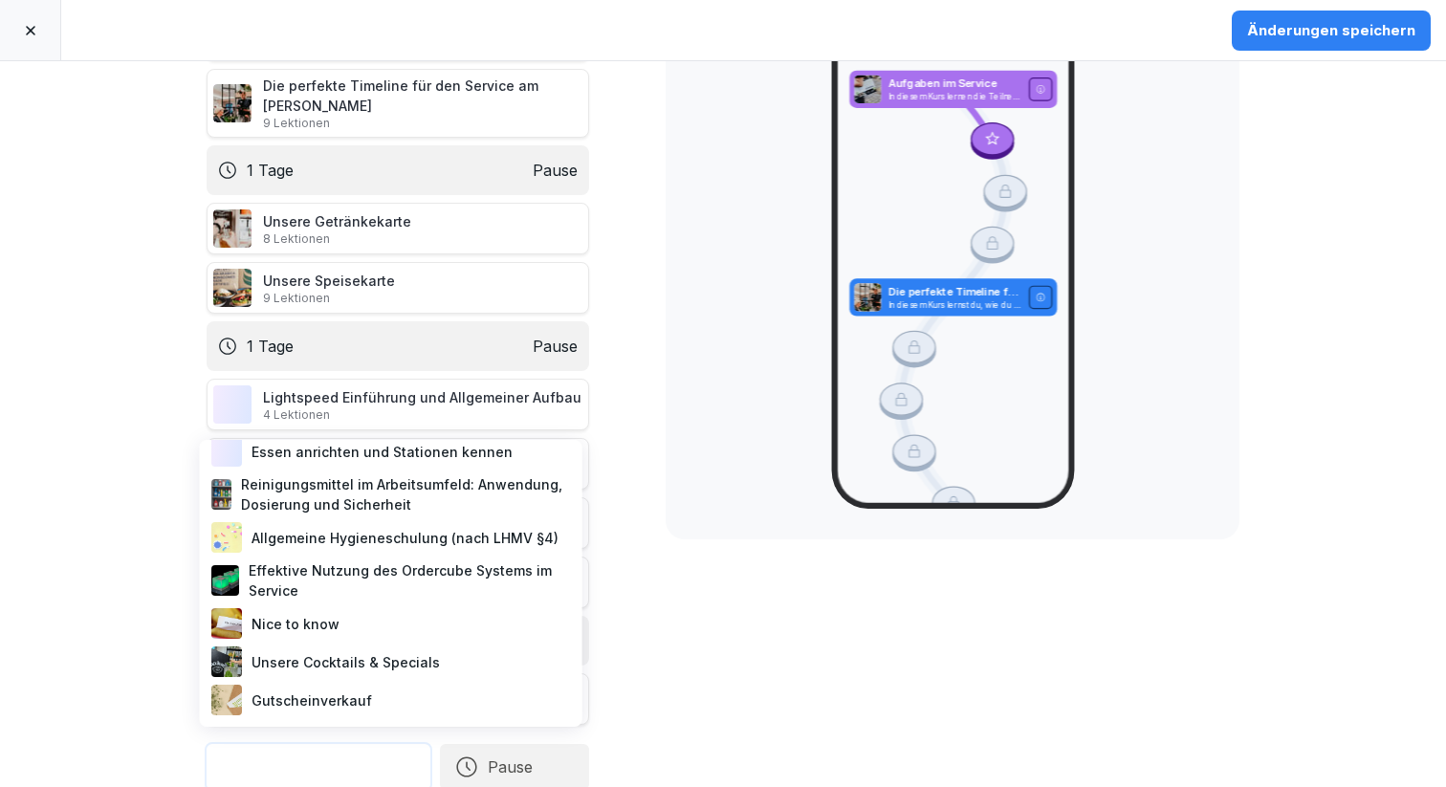
click at [318, 577] on div "Effektive Nutzung des Ordercube Systems im Service" at bounding box center [391, 581] width 367 height 48
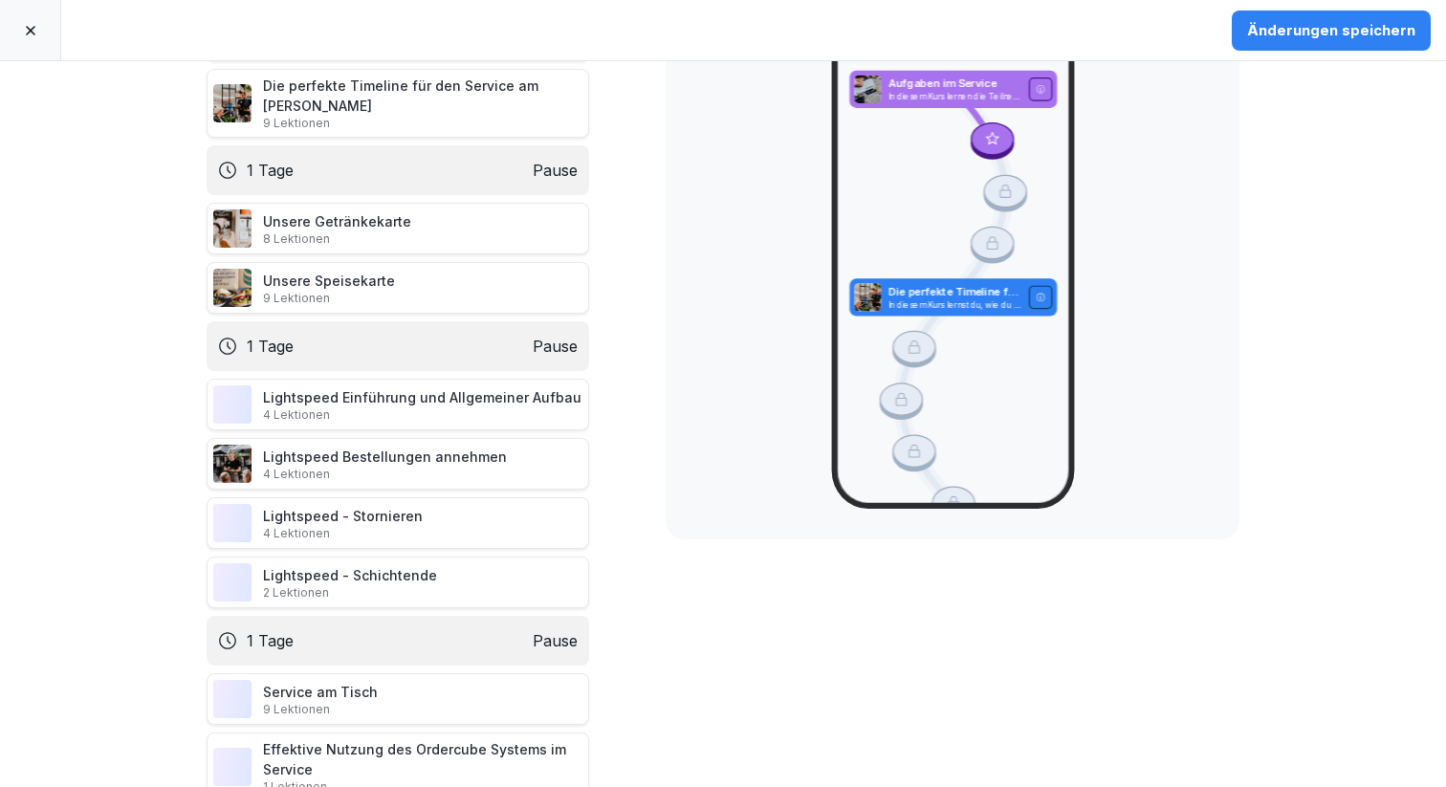
scroll to position [214, 0]
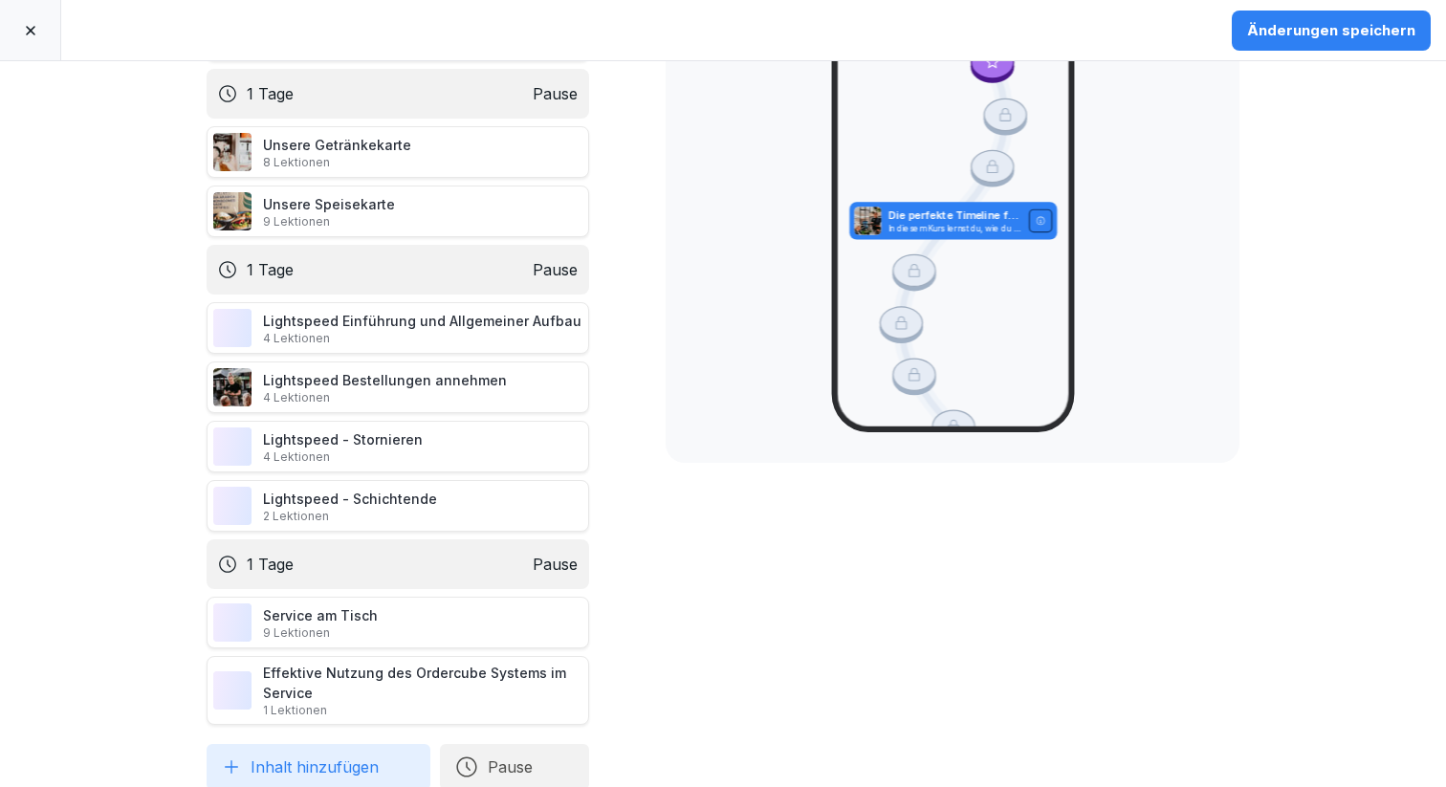
click at [340, 756] on button "Inhalt hinzufügen" at bounding box center [319, 767] width 224 height 46
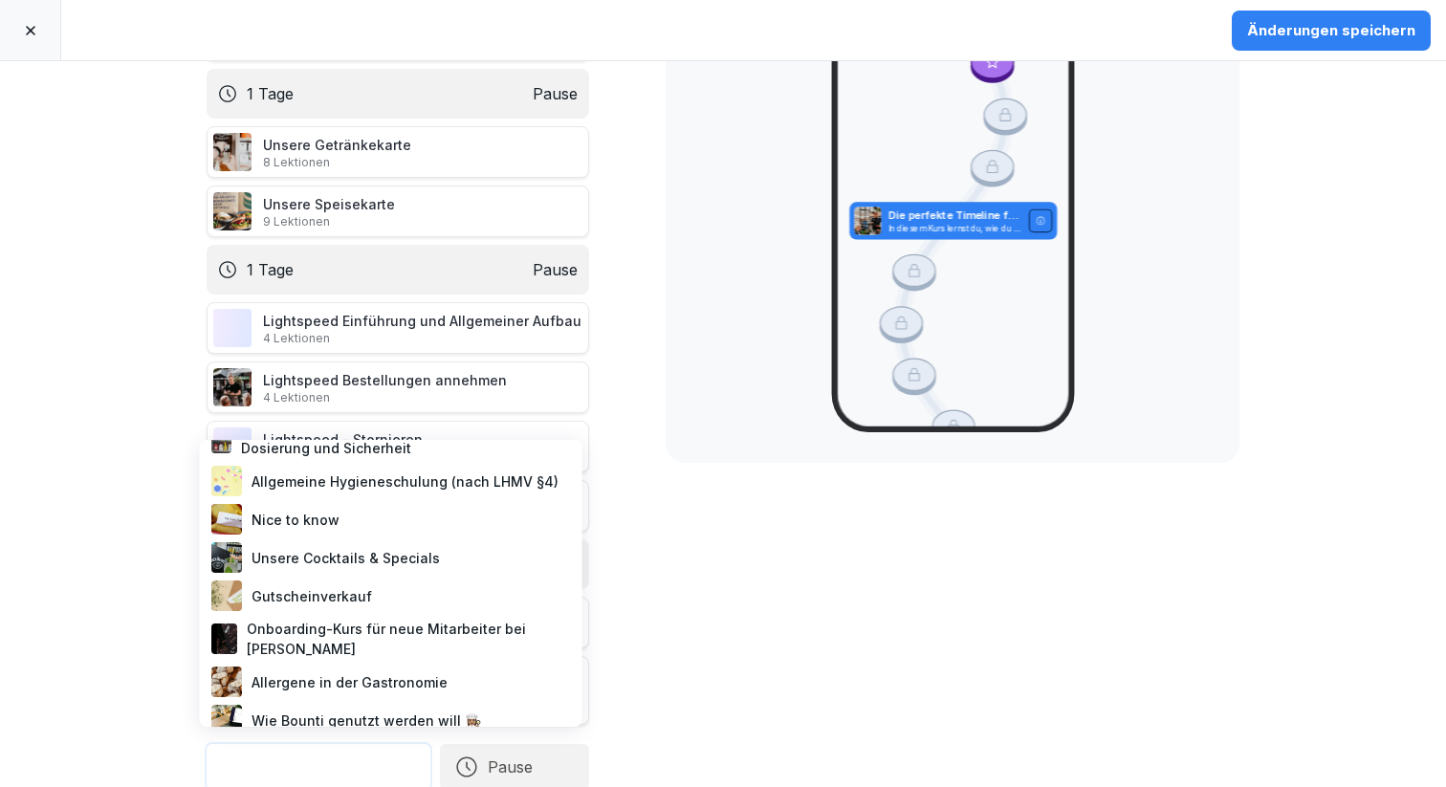
scroll to position [431, 0]
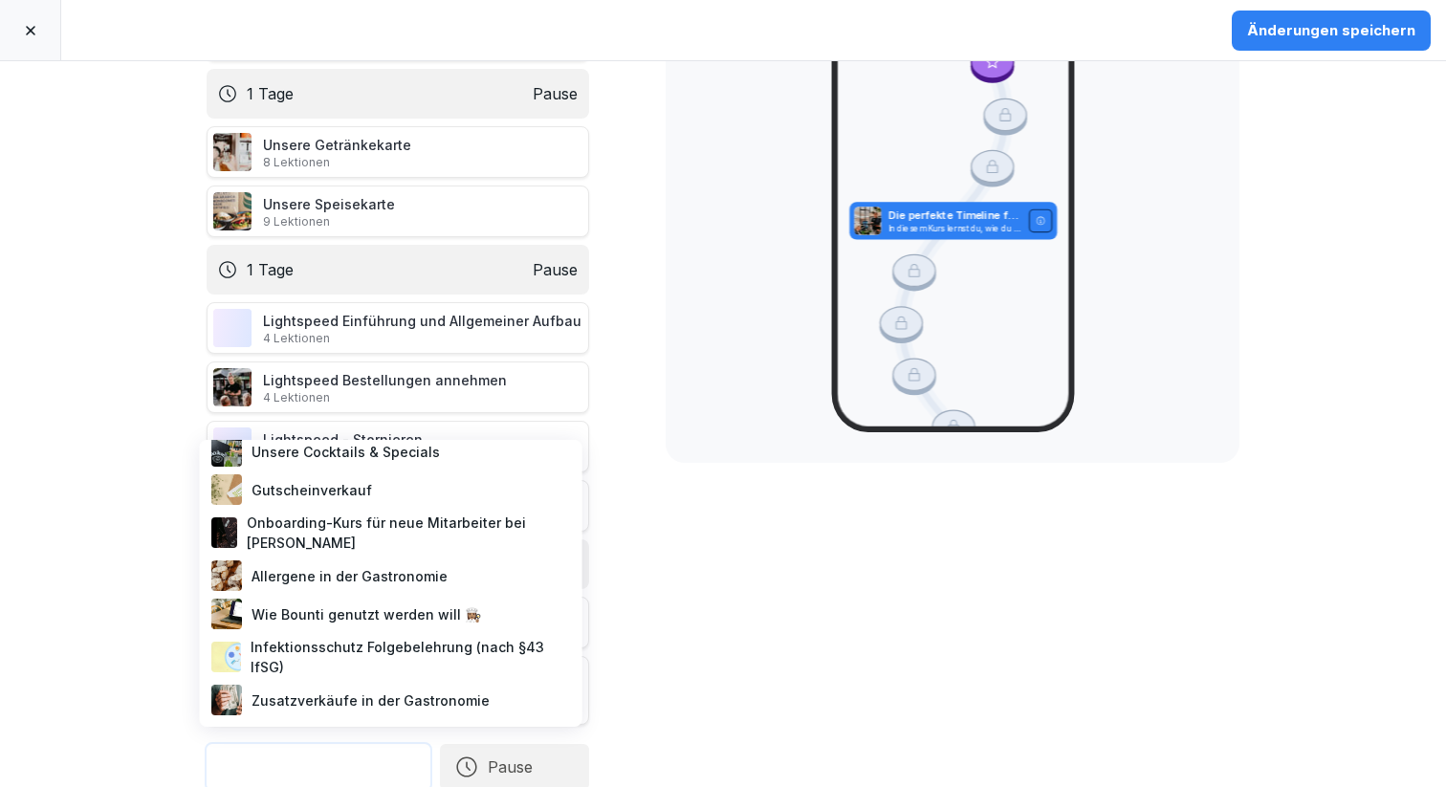
click at [350, 684] on div "Zusatzverkäufe in der Gastronomie" at bounding box center [391, 700] width 367 height 38
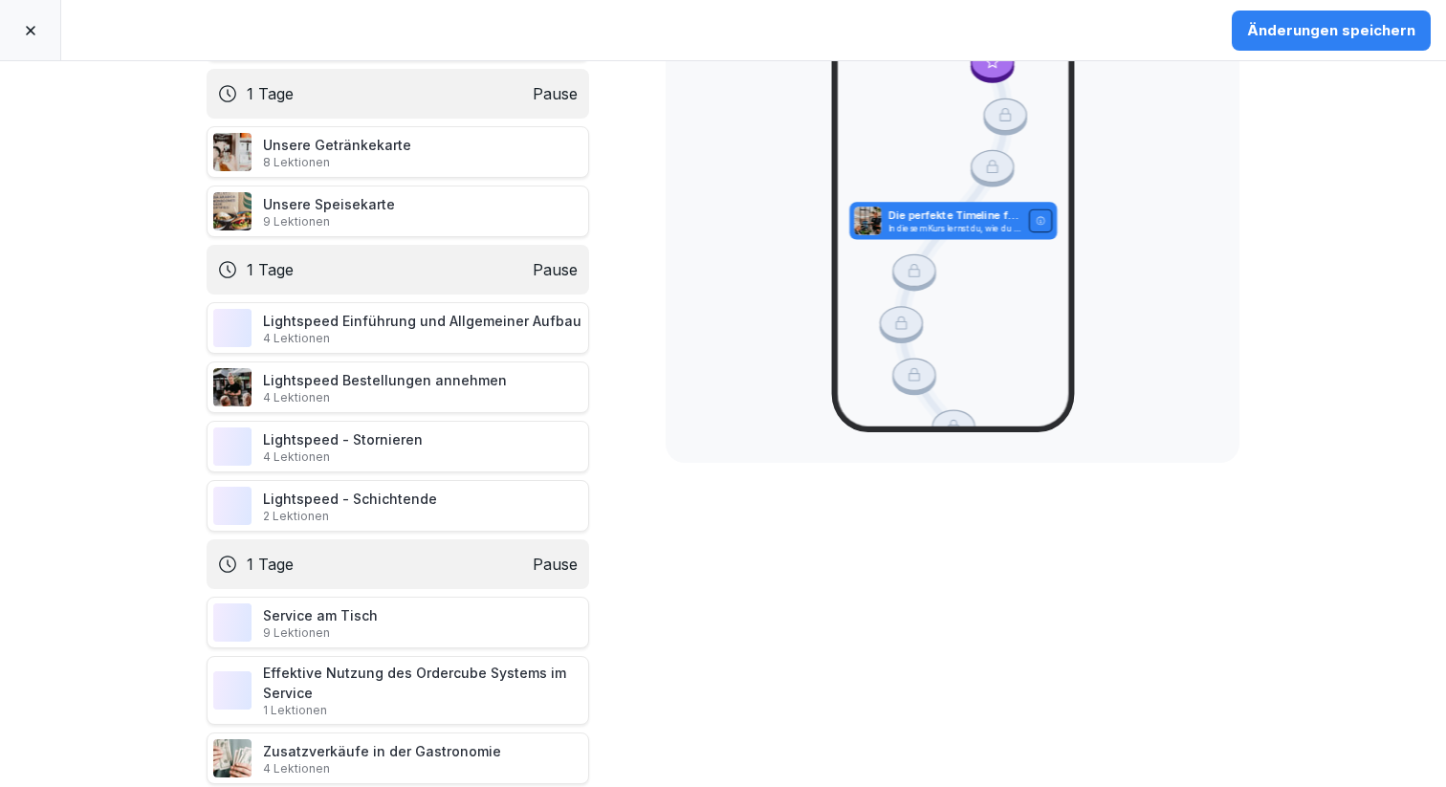
scroll to position [274, 0]
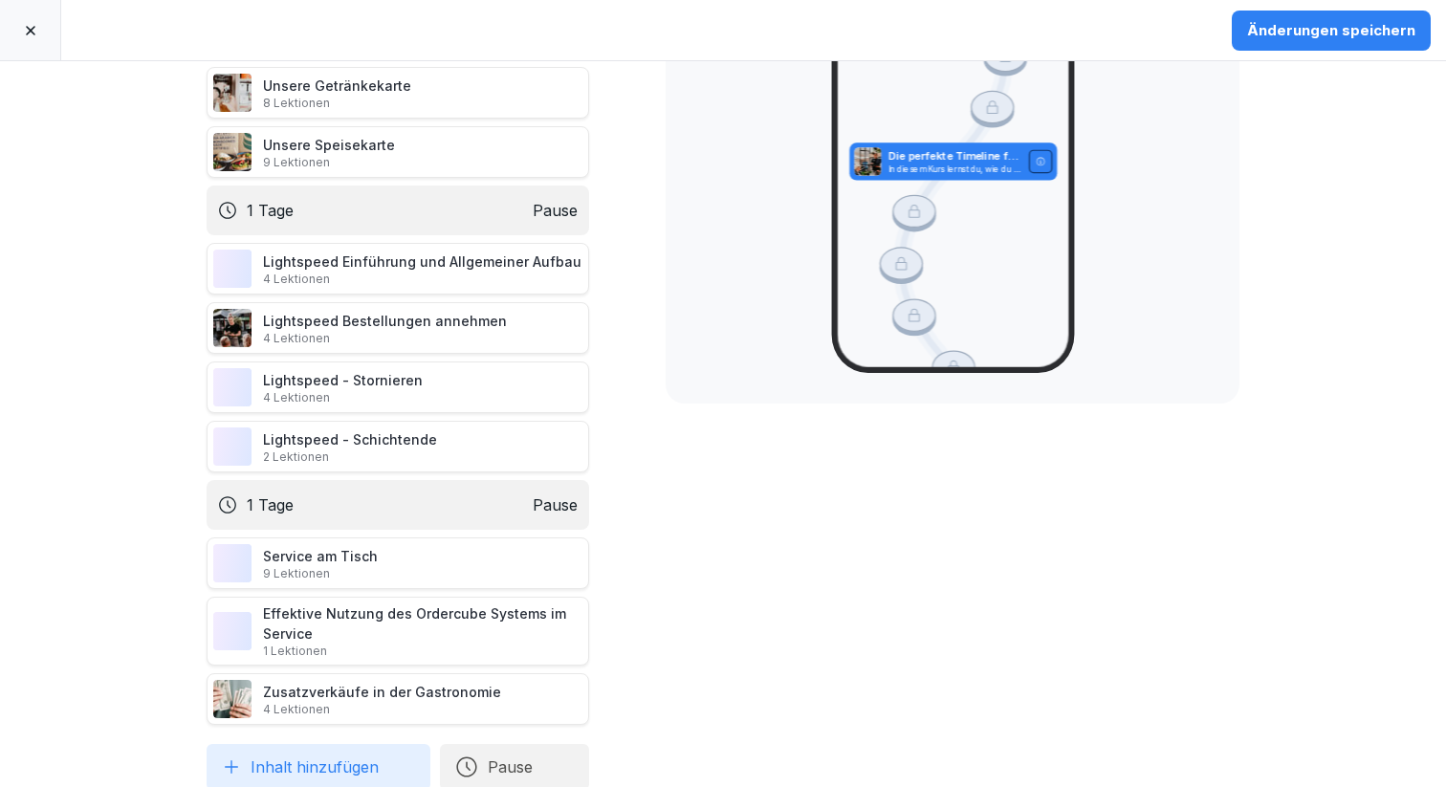
click at [492, 749] on button "Pause" at bounding box center [514, 767] width 149 height 46
click at [612, 667] on div "1 Tage" at bounding box center [691, 661] width 197 height 42
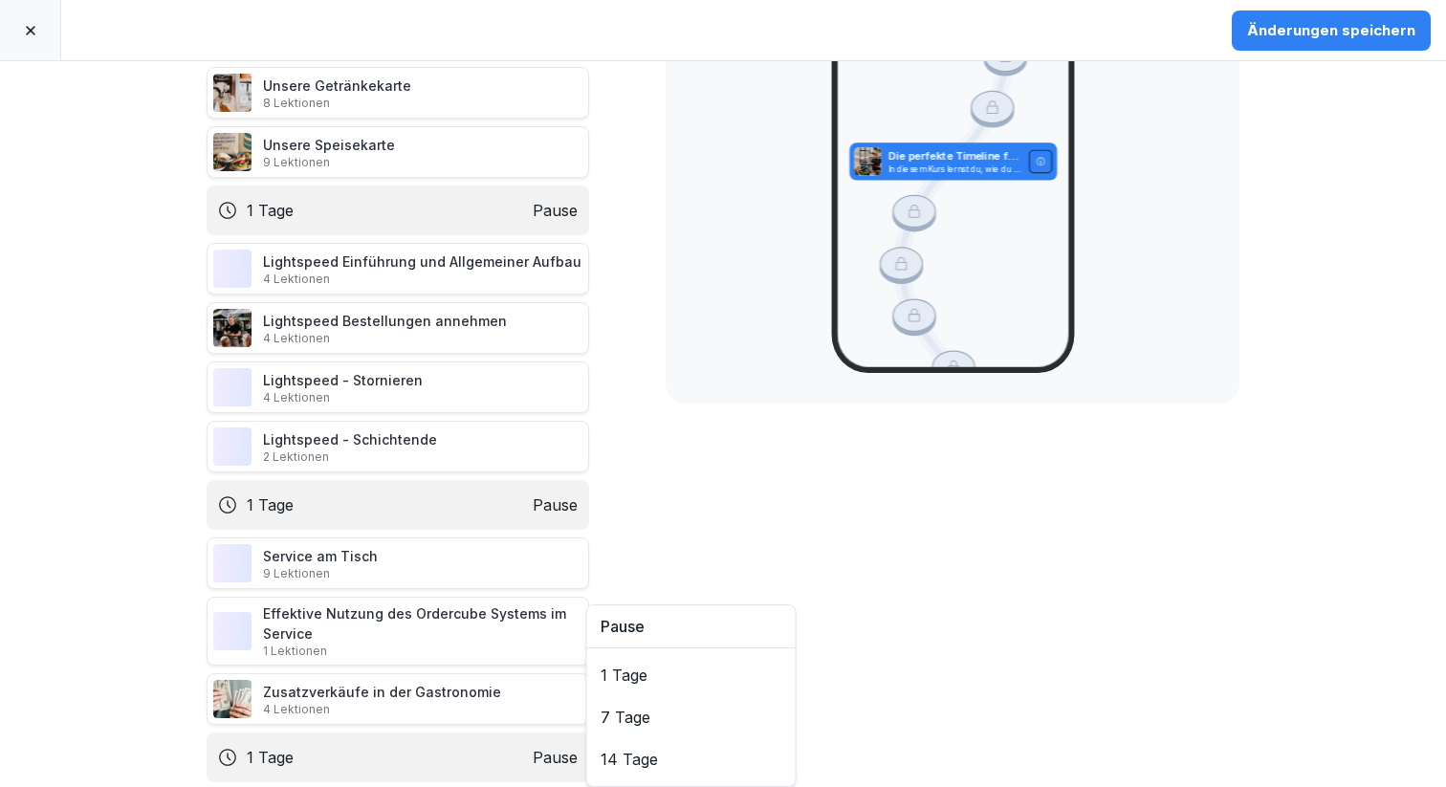
scroll to position [331, 0]
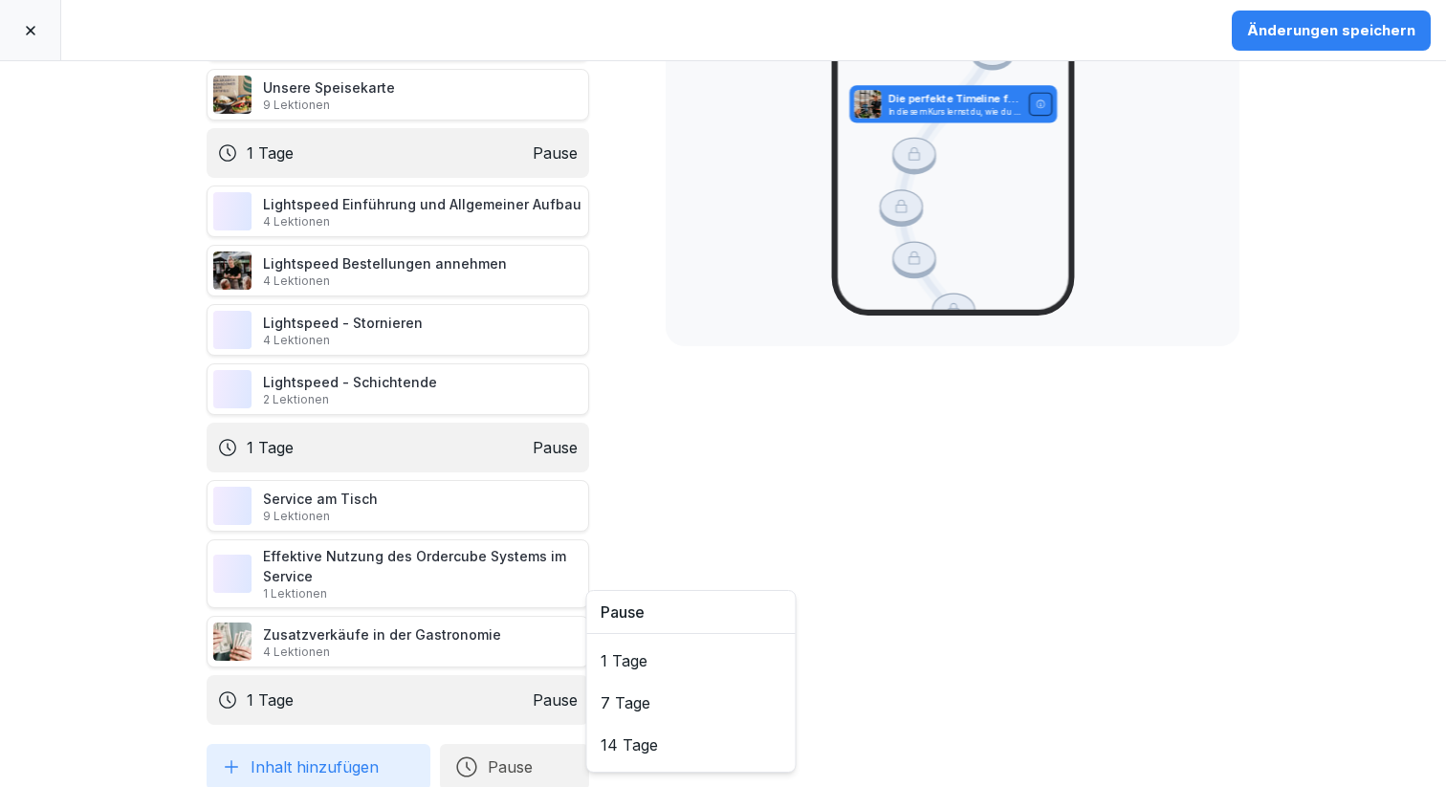
click at [260, 744] on button "Inhalt hinzufügen" at bounding box center [319, 767] width 224 height 46
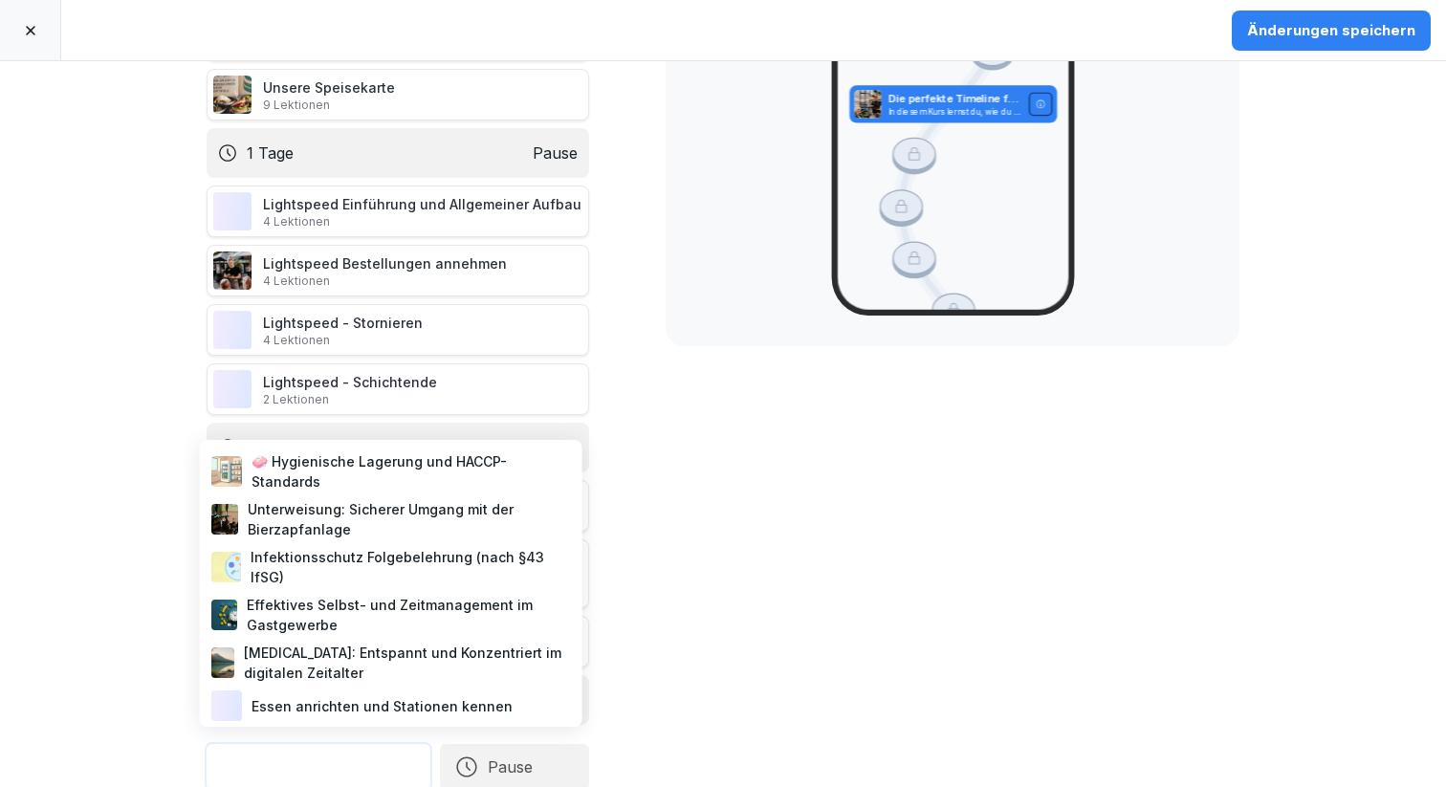
click at [368, 533] on div "Unterweisung: Sicherer Umgang mit der Bierzapfanlage" at bounding box center [391, 519] width 367 height 48
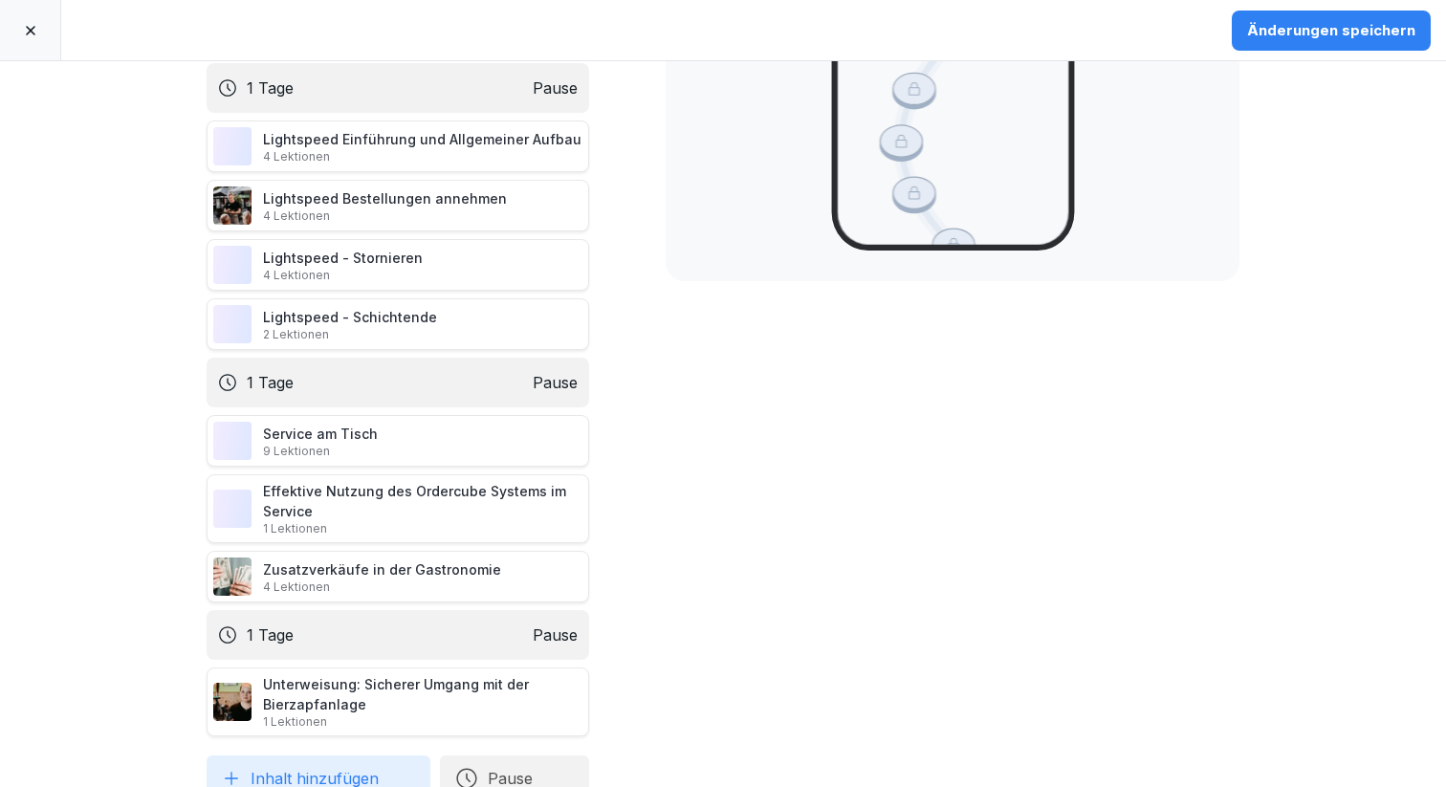
scroll to position [407, 0]
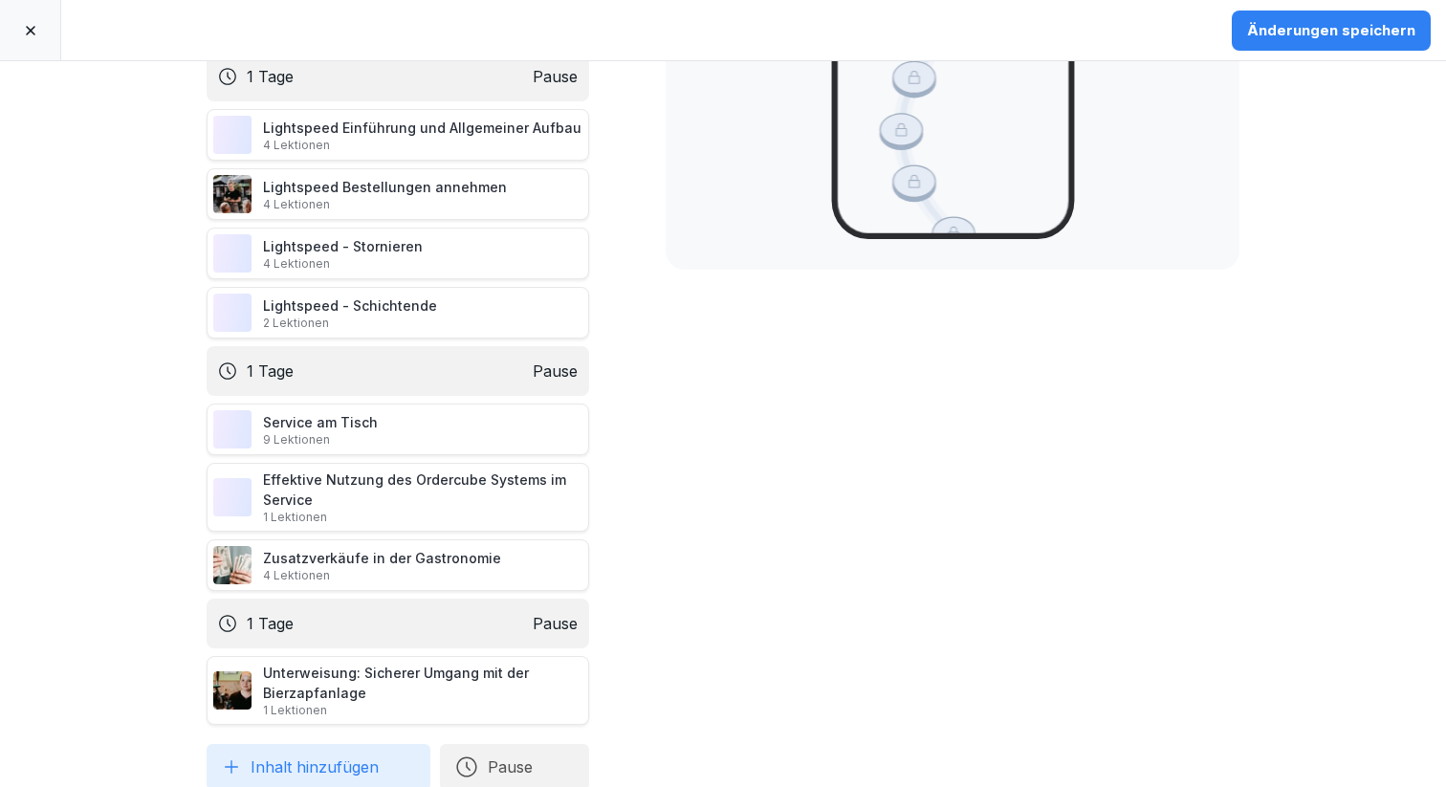
click at [331, 747] on button "Inhalt hinzufügen" at bounding box center [319, 767] width 224 height 46
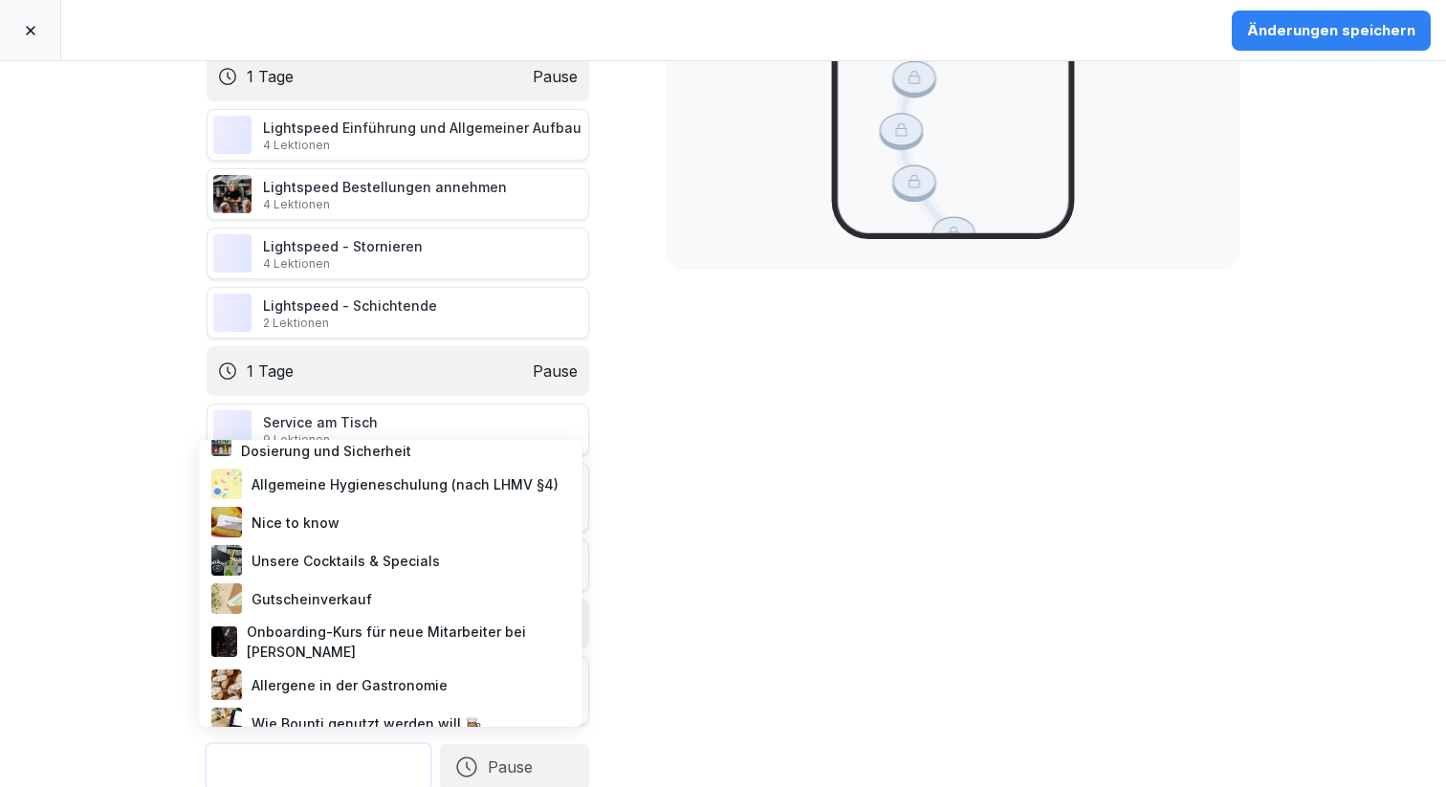
scroll to position [284, 0]
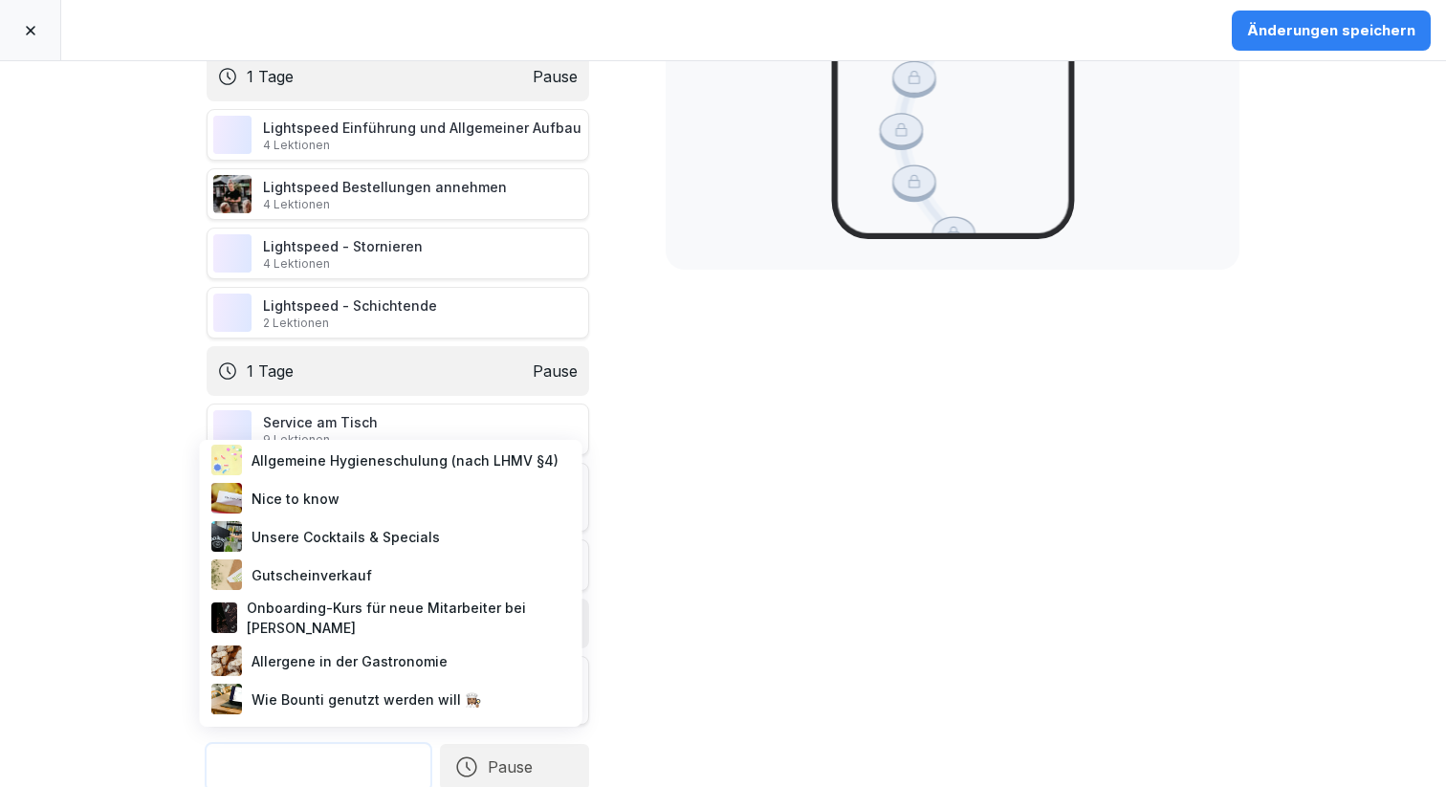
click at [298, 491] on div "Nice to know" at bounding box center [391, 498] width 367 height 38
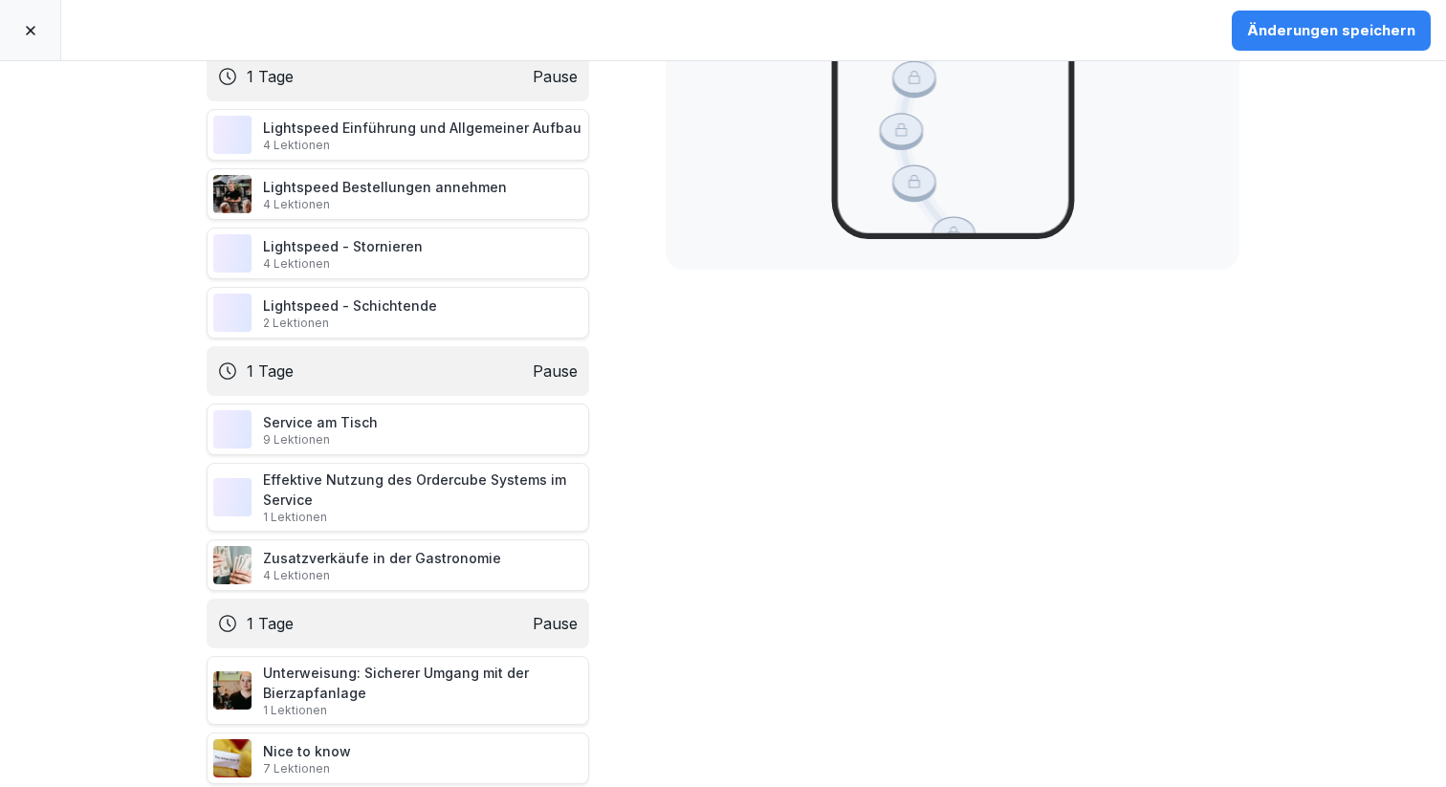
scroll to position [467, 0]
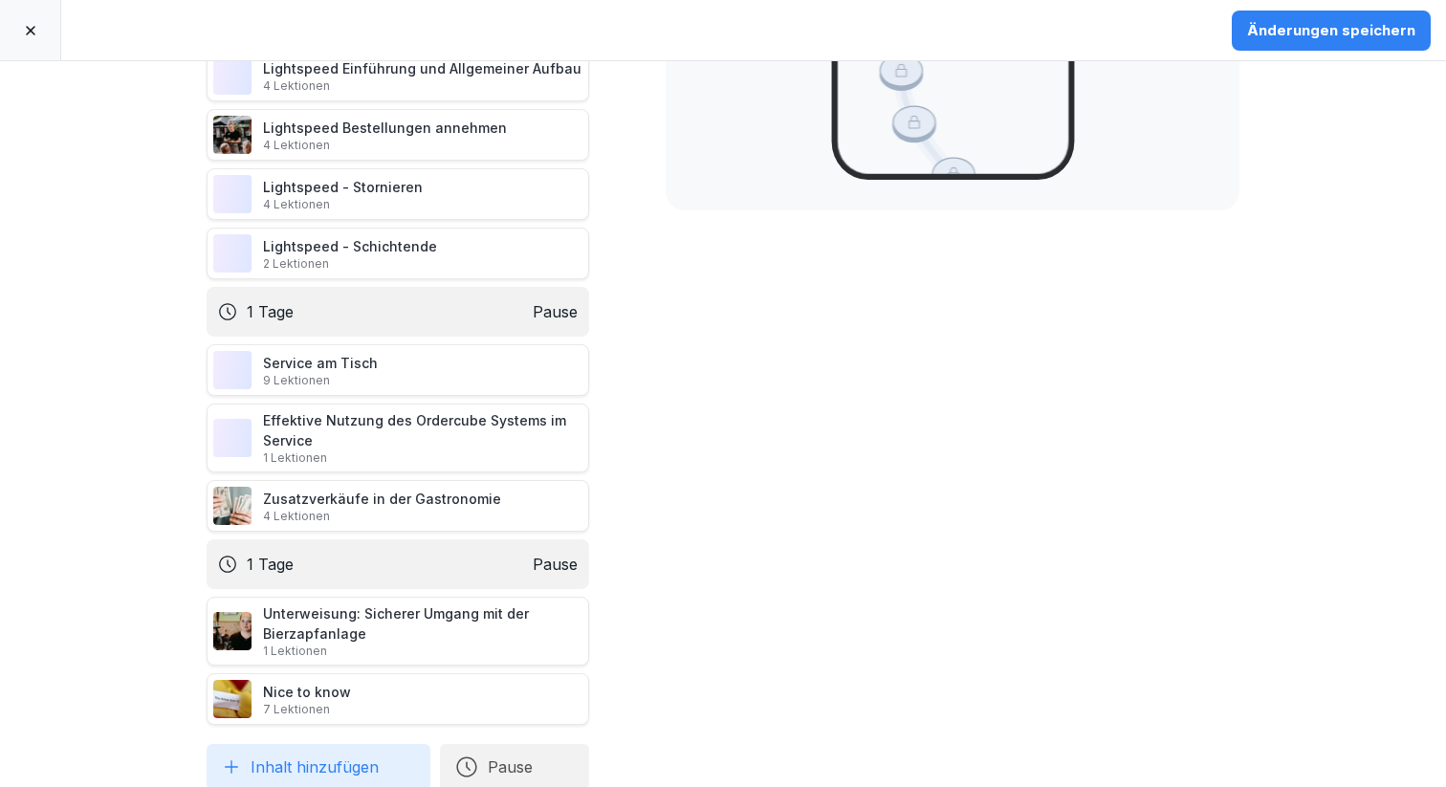
click at [329, 753] on button "Inhalt hinzufügen" at bounding box center [319, 767] width 224 height 46
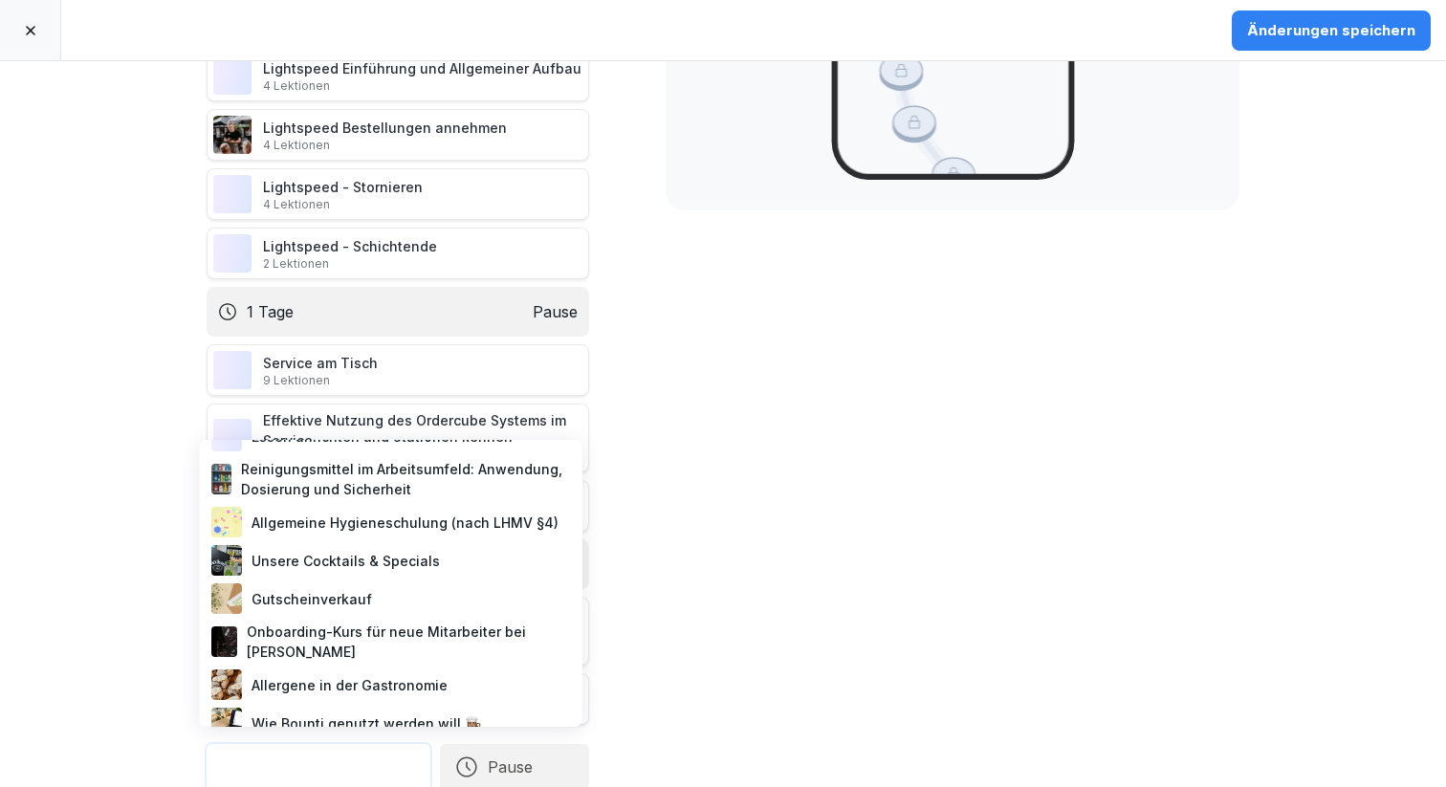
scroll to position [307, 0]
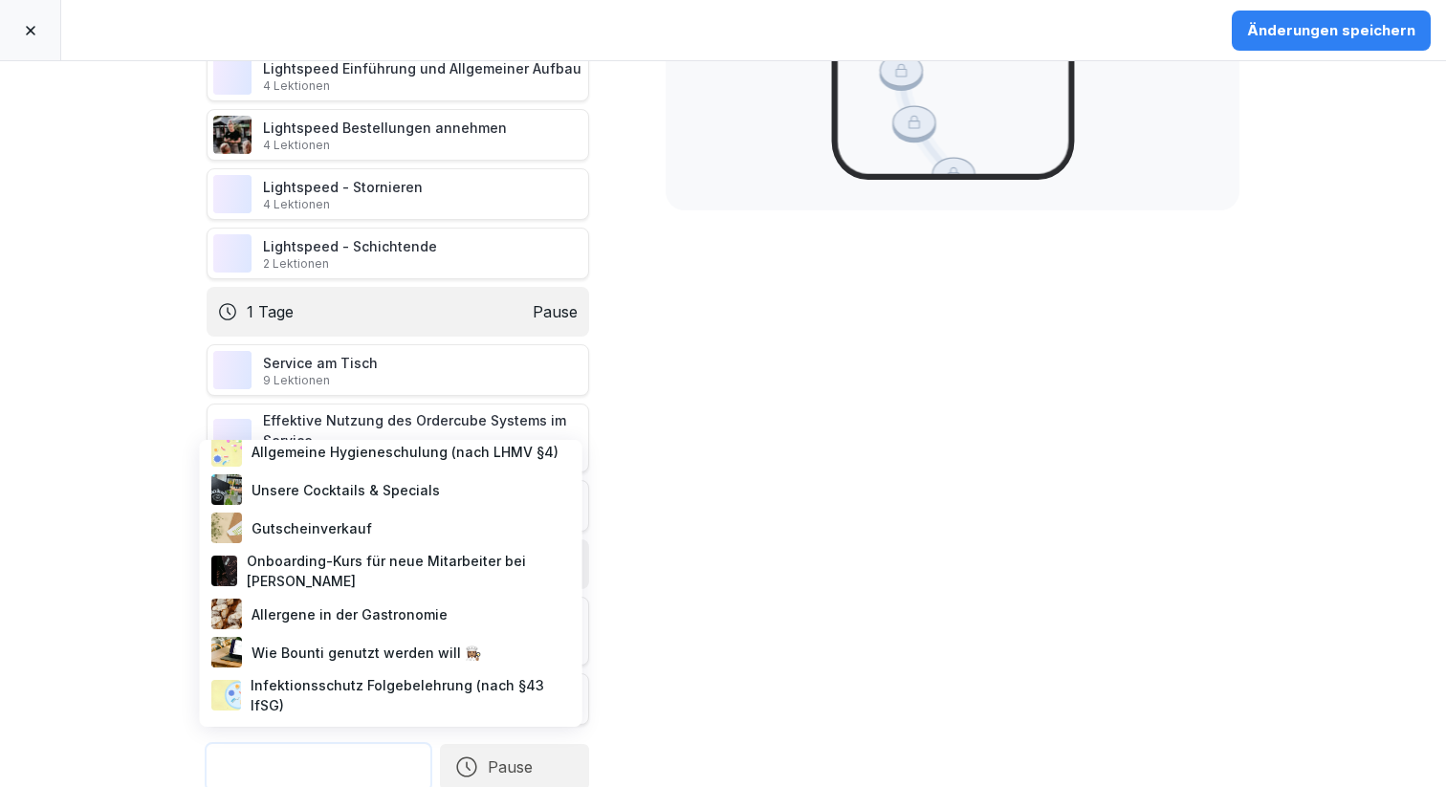
click at [315, 512] on div "Gutscheinverkauf" at bounding box center [391, 528] width 367 height 38
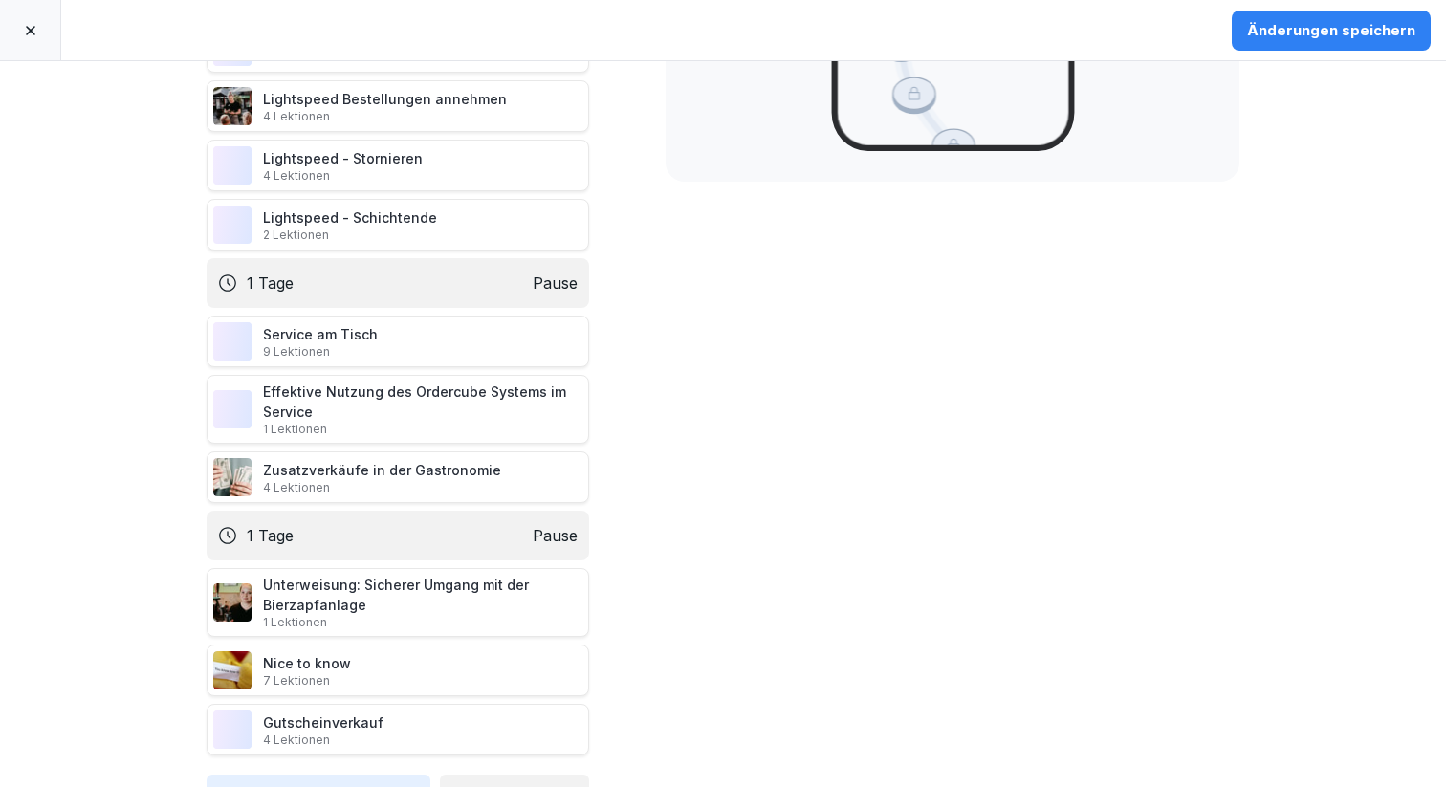
scroll to position [526, 0]
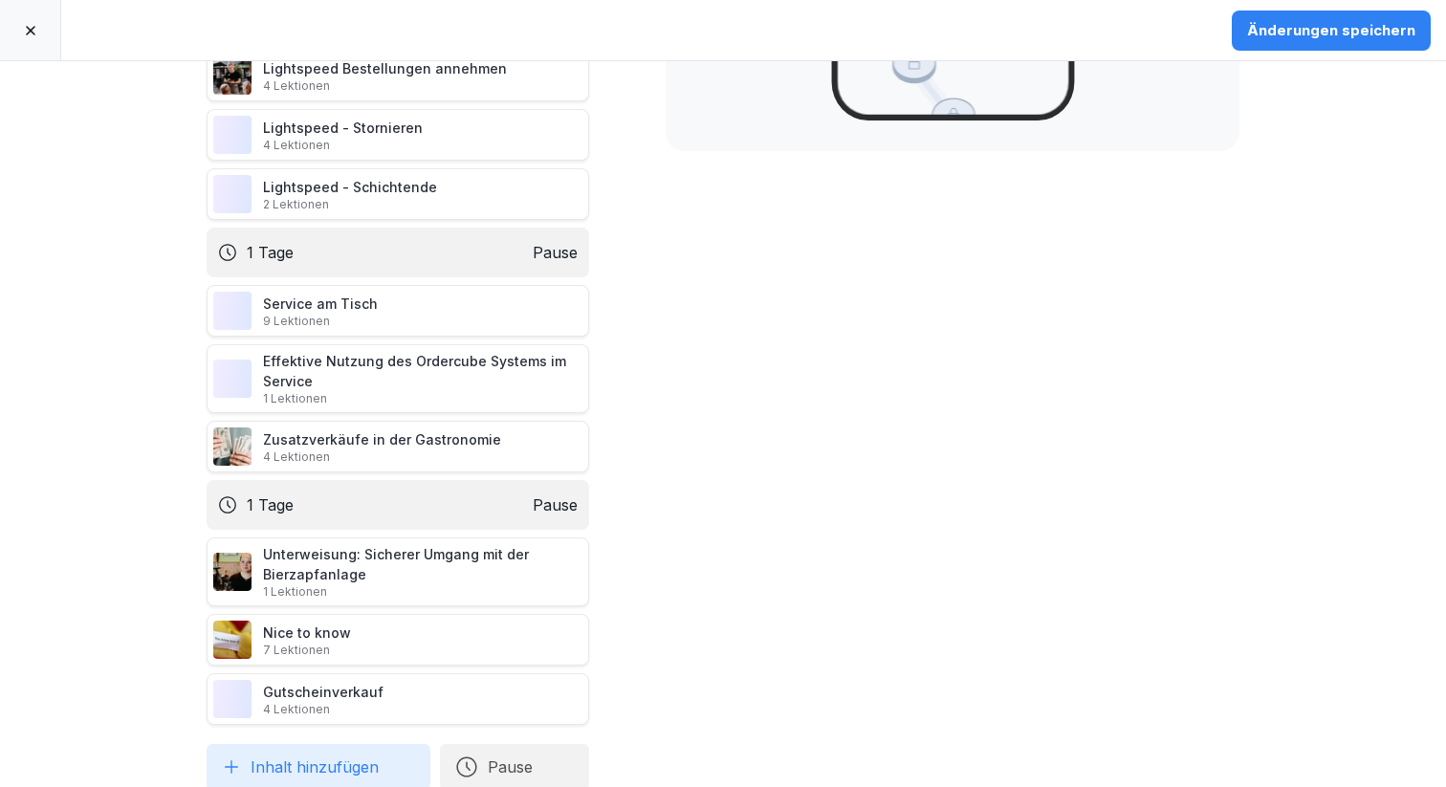
click at [298, 746] on button "Inhalt hinzufügen" at bounding box center [319, 767] width 224 height 46
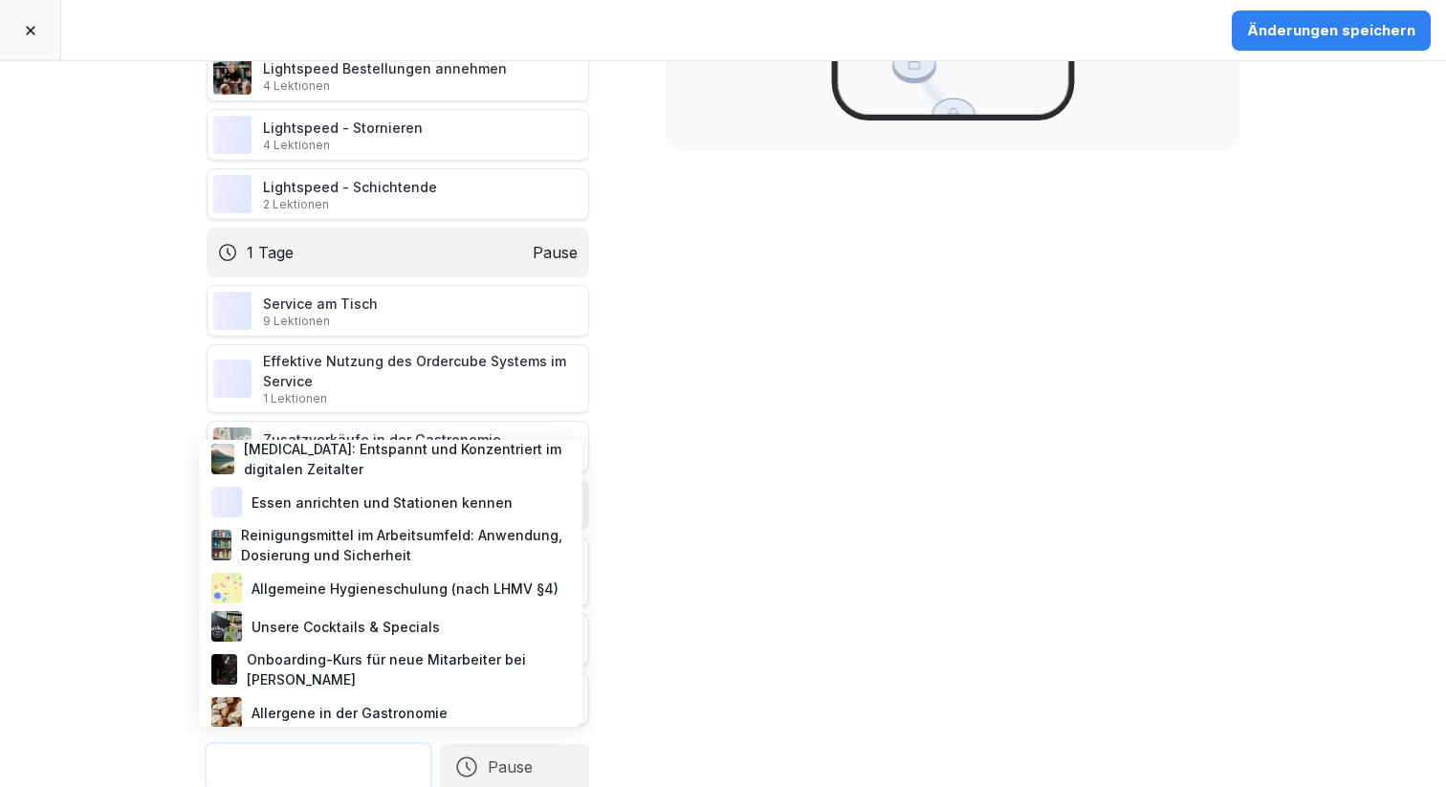
scroll to position [269, 0]
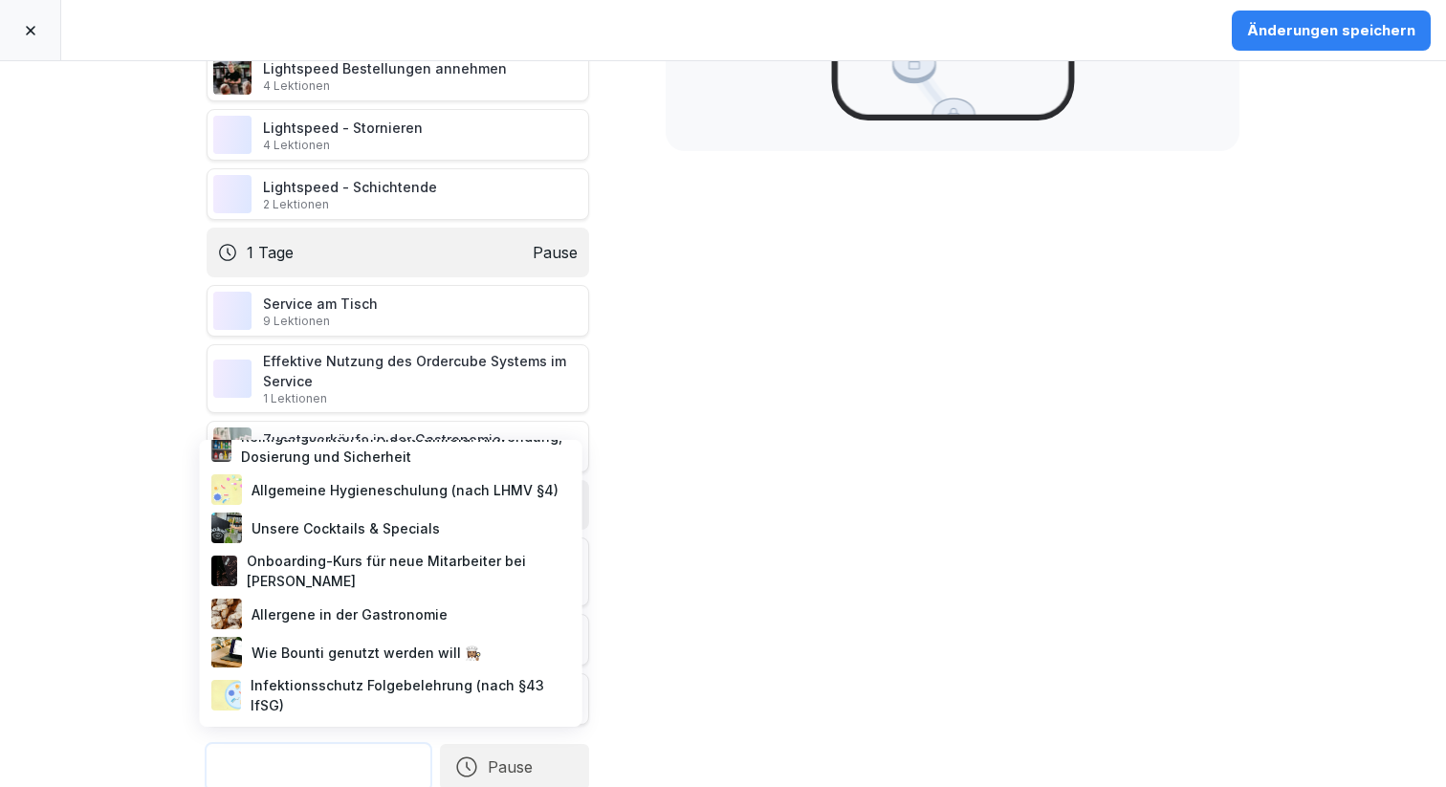
click at [319, 547] on div "Onboarding-Kurs für neue Mitarbeiter bei [PERSON_NAME]" at bounding box center [391, 571] width 367 height 48
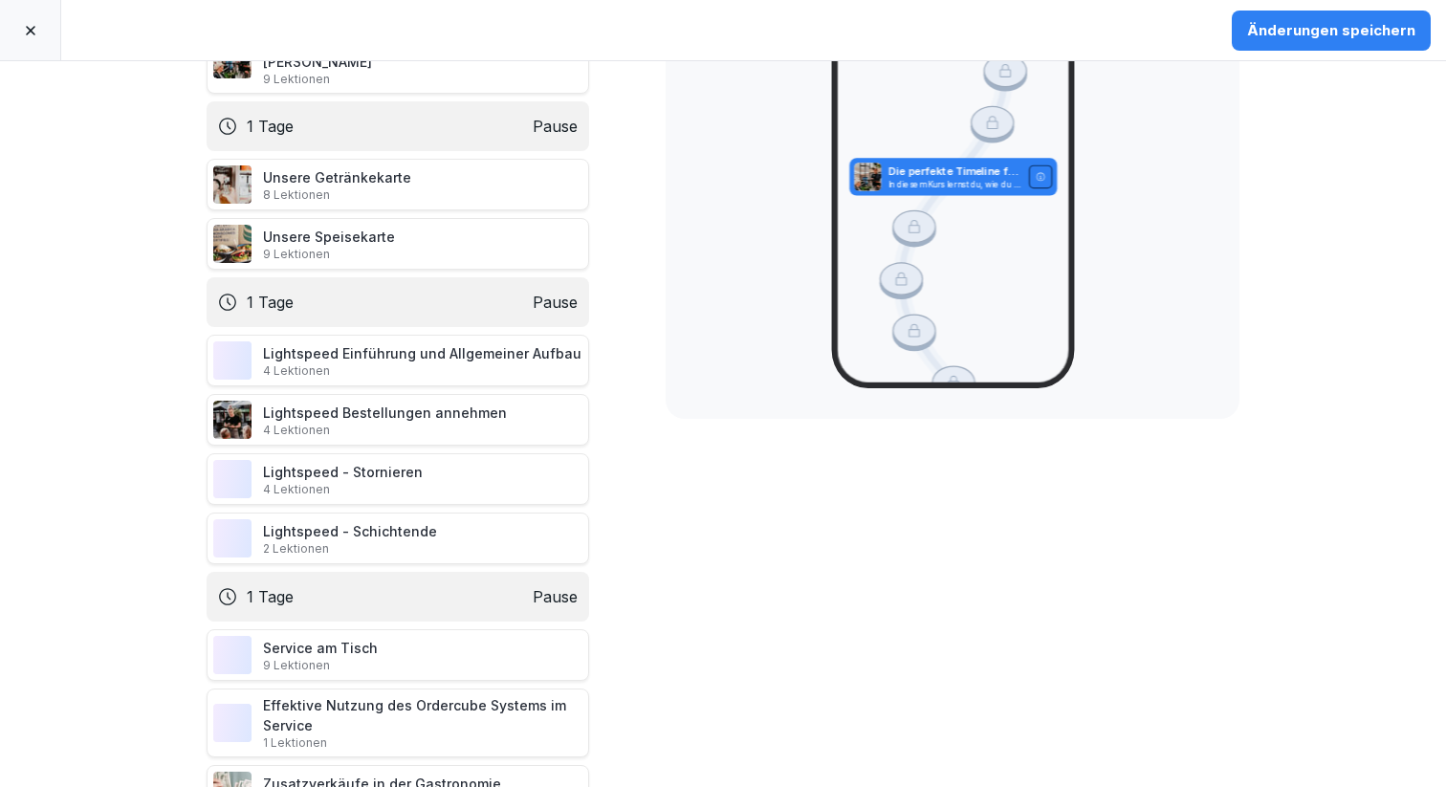
scroll to position [0, 0]
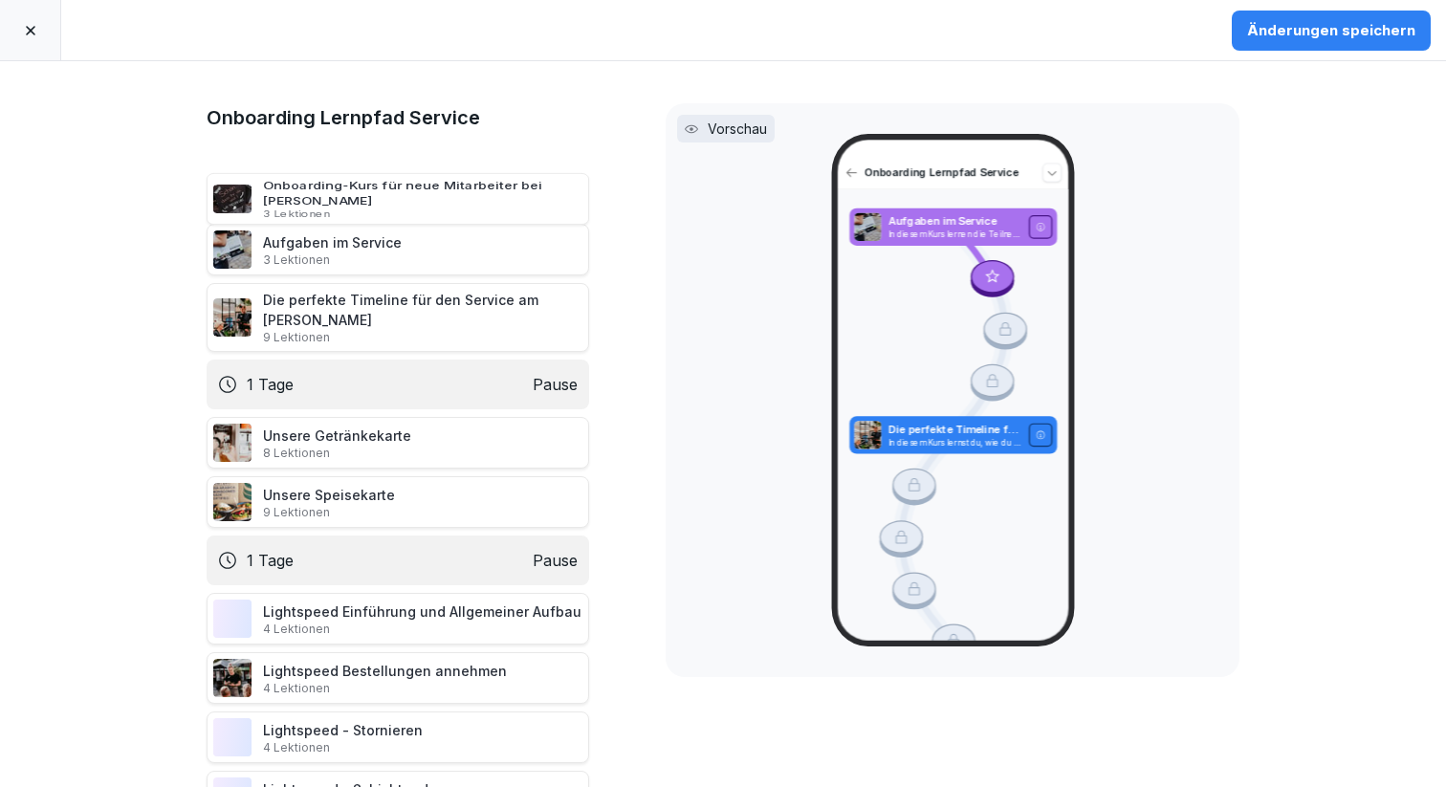
drag, startPoint x: 178, startPoint y: 746, endPoint x: 158, endPoint y: 141, distance: 605.7
click at [158, 141] on div "Onboarding Lernpfad Service Aufgaben im Service 3 Lektionen Die perfekte Timeli…" at bounding box center [723, 424] width 1446 height 726
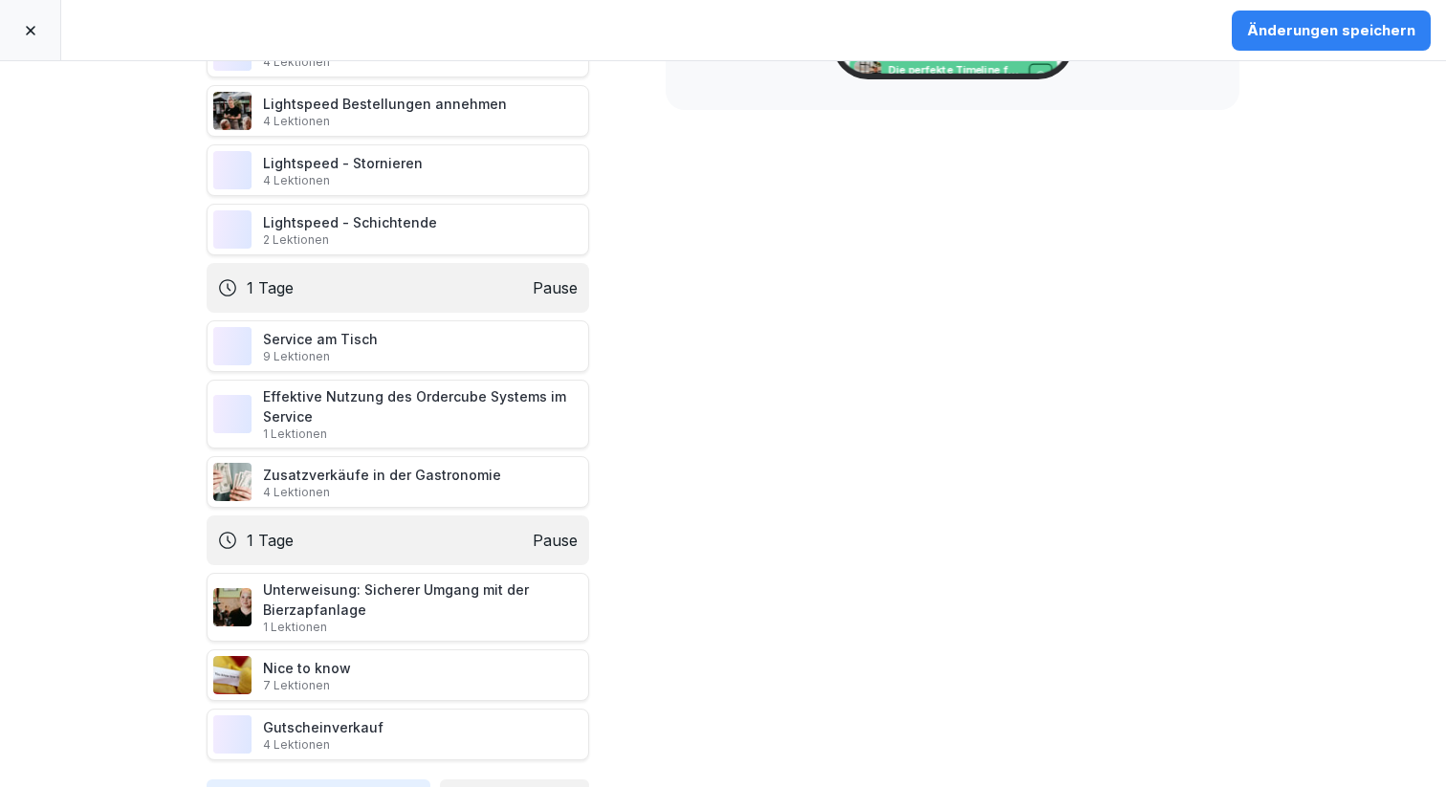
scroll to position [603, 0]
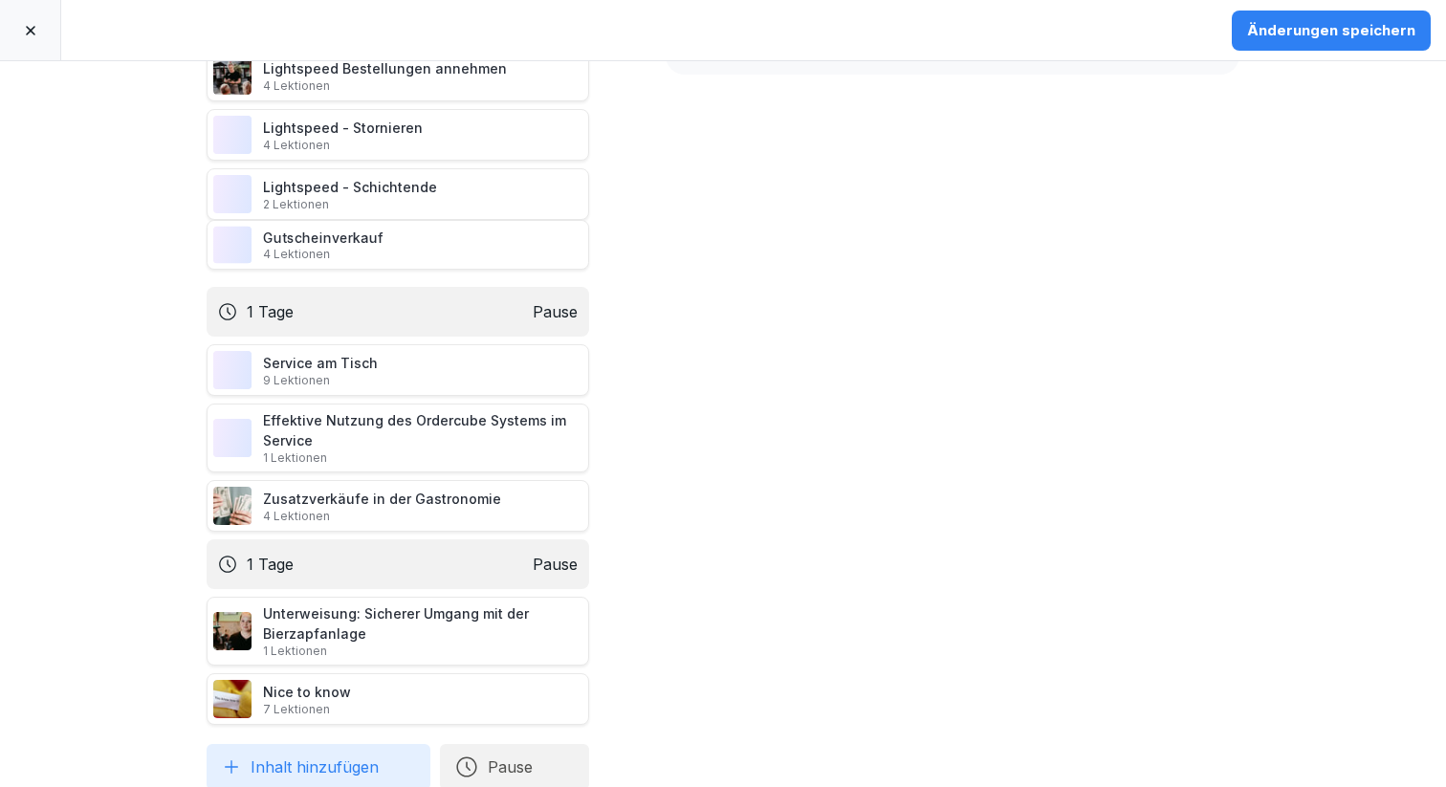
drag, startPoint x: 176, startPoint y: 677, endPoint x: 181, endPoint y: 223, distance: 454.3
click at [183, 240] on icon at bounding box center [186, 245] width 7 height 11
click at [320, 754] on button "Inhalt hinzufügen" at bounding box center [319, 767] width 224 height 46
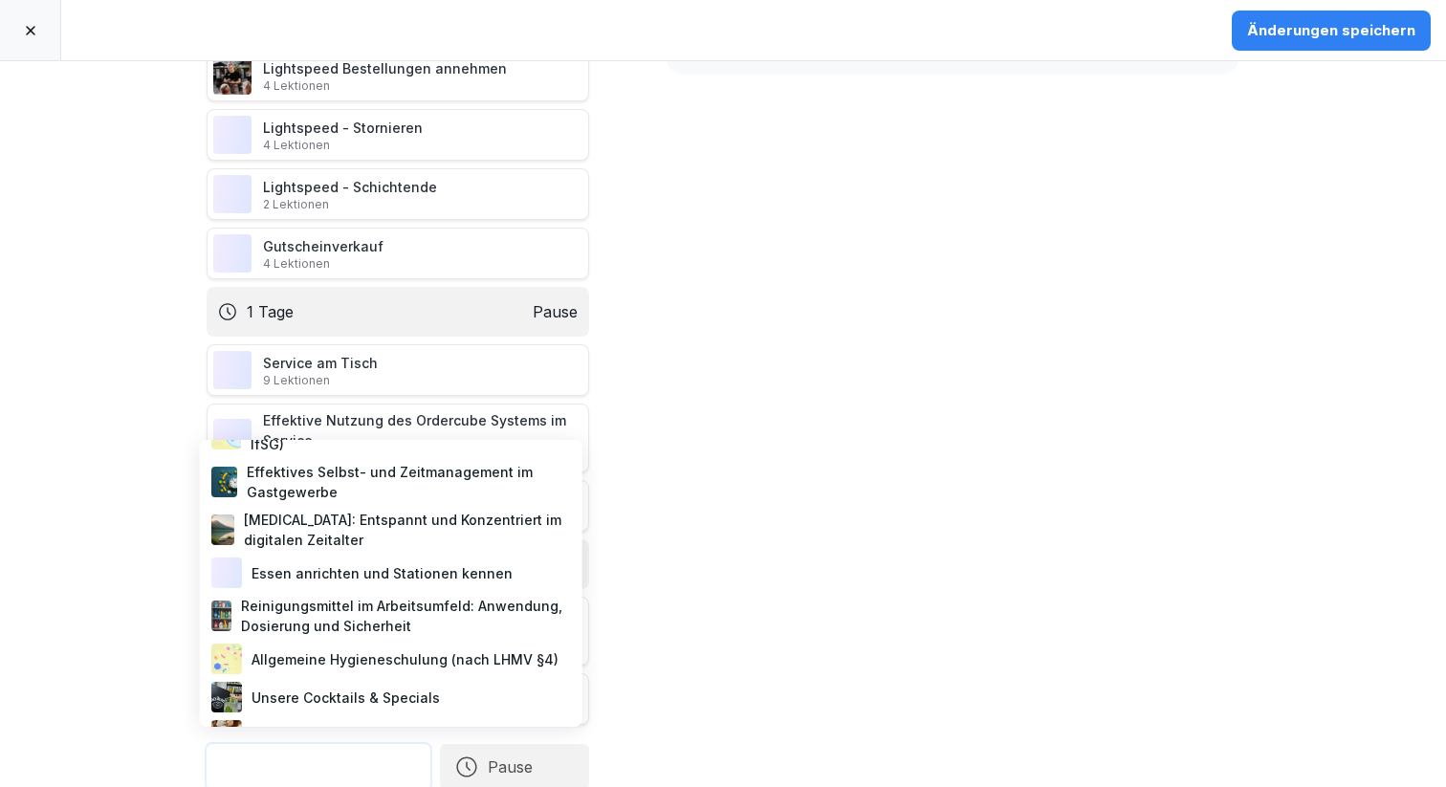
scroll to position [221, 0]
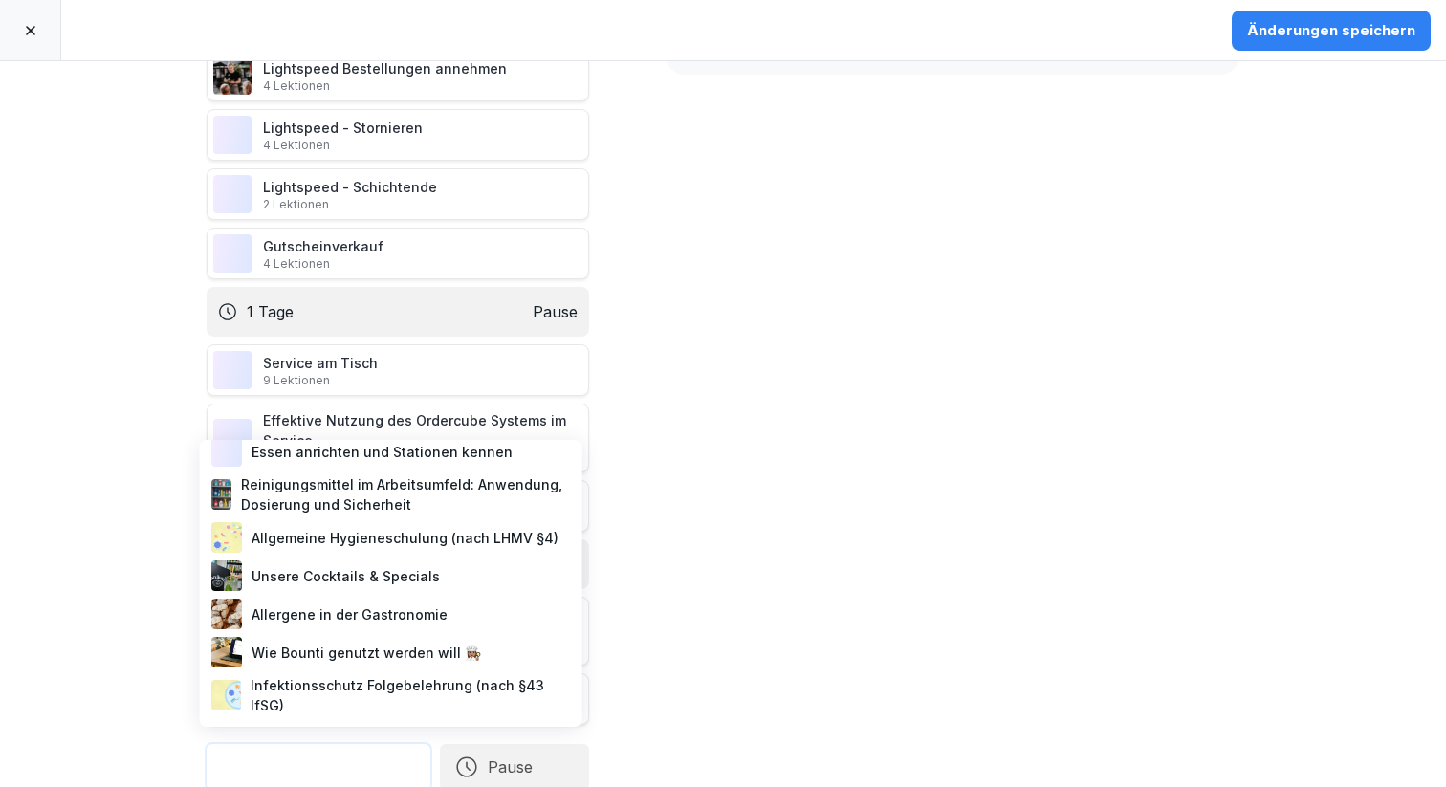
click at [315, 595] on div "Allergene in der Gastronomie" at bounding box center [391, 614] width 367 height 38
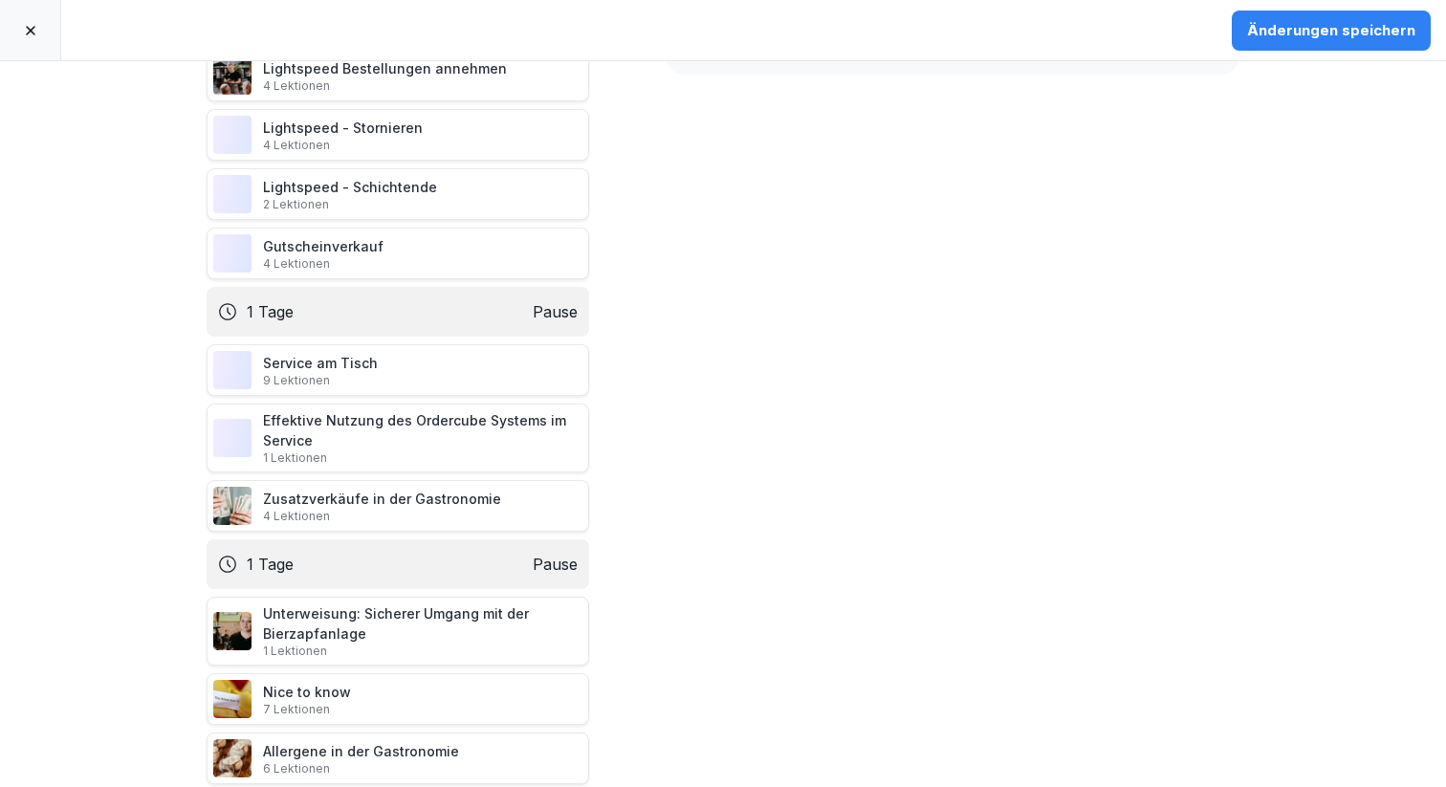
scroll to position [662, 0]
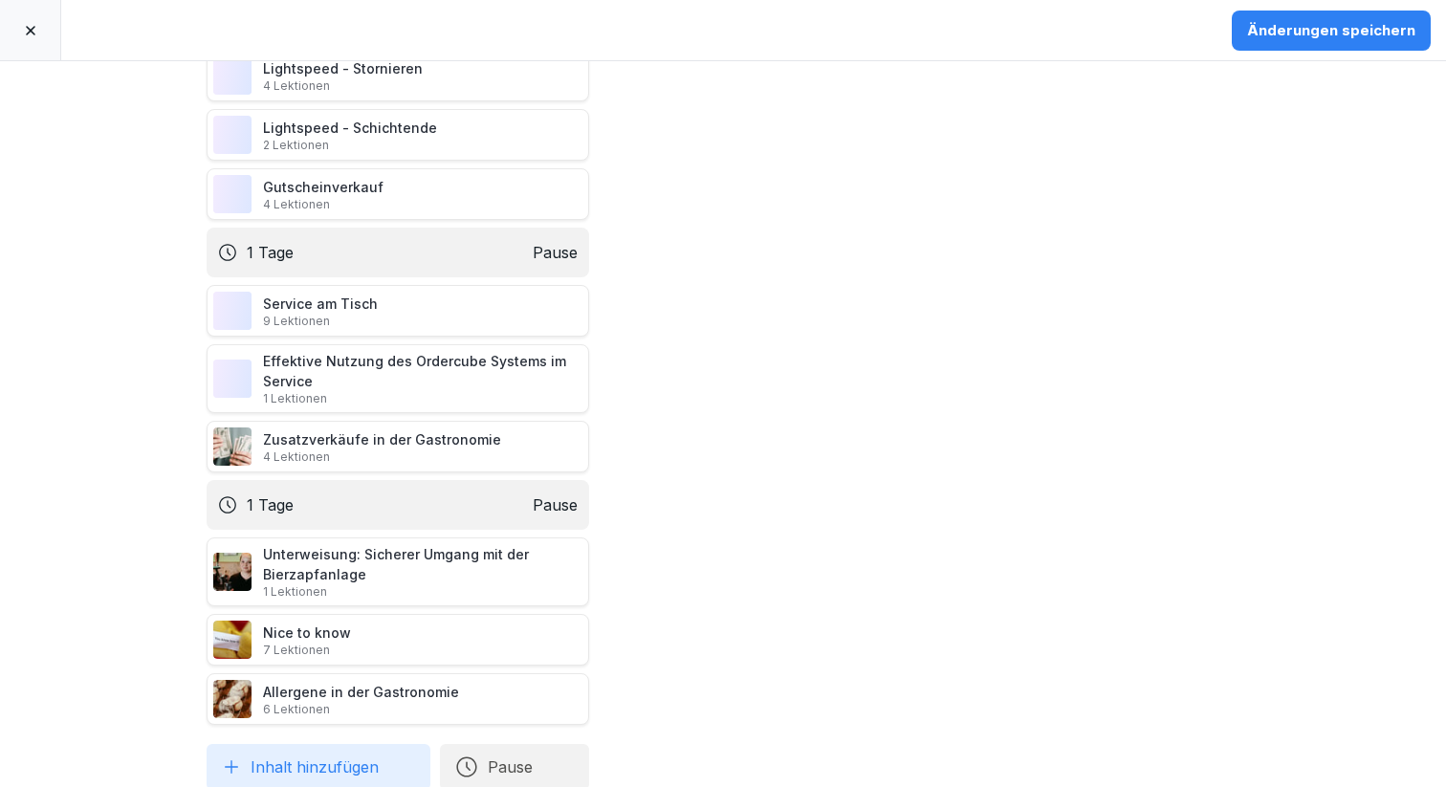
click at [296, 752] on button "Inhalt hinzufügen" at bounding box center [319, 767] width 224 height 46
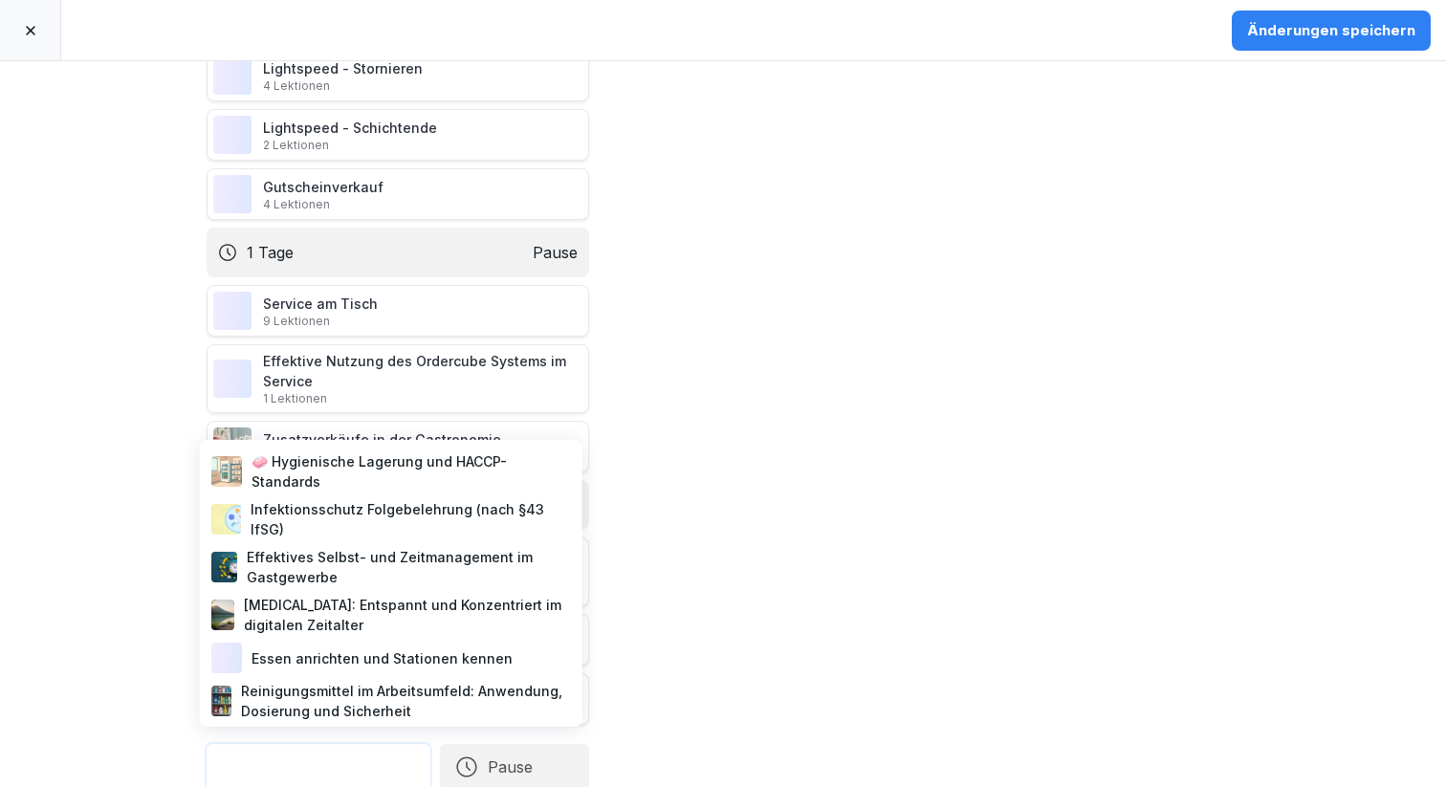
click at [312, 613] on div "[MEDICAL_DATA]: Entspannt und Konzentriert im digitalen Zeitalter" at bounding box center [391, 615] width 367 height 48
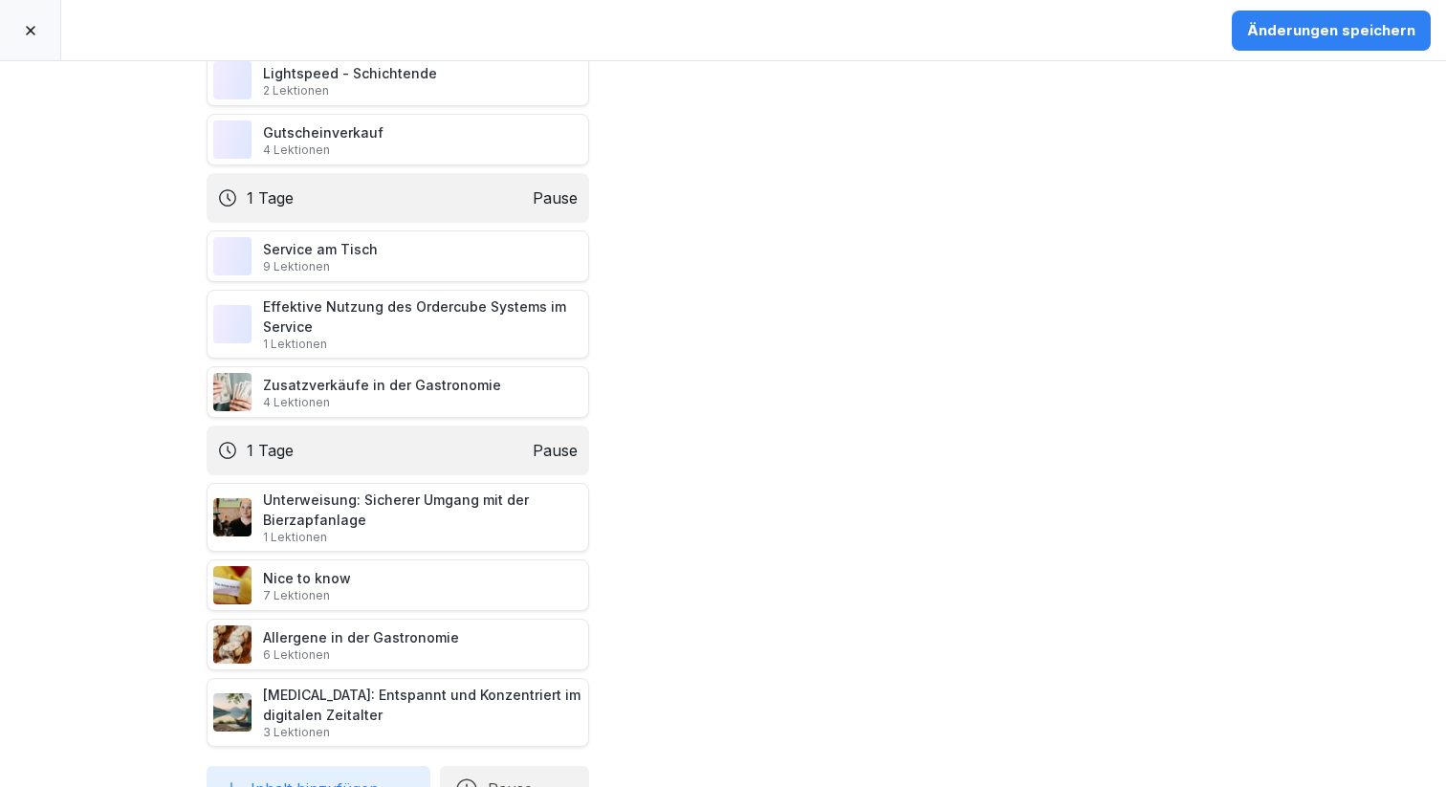
scroll to position [738, 0]
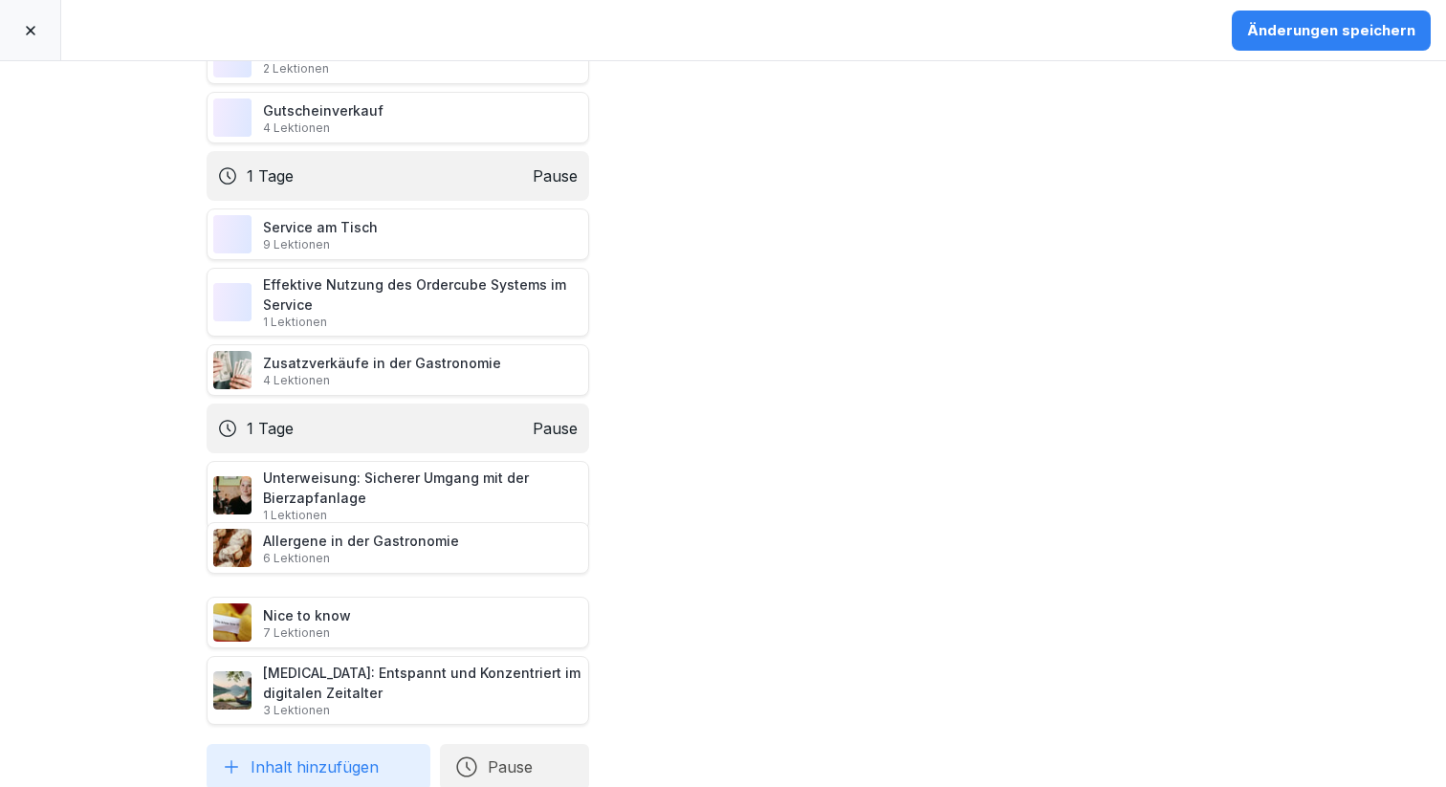
drag, startPoint x: 177, startPoint y: 599, endPoint x: 180, endPoint y: 524, distance: 74.7
click at [180, 540] on icon at bounding box center [185, 547] width 15 height 15
click at [349, 744] on button "Inhalt hinzufügen" at bounding box center [319, 767] width 224 height 46
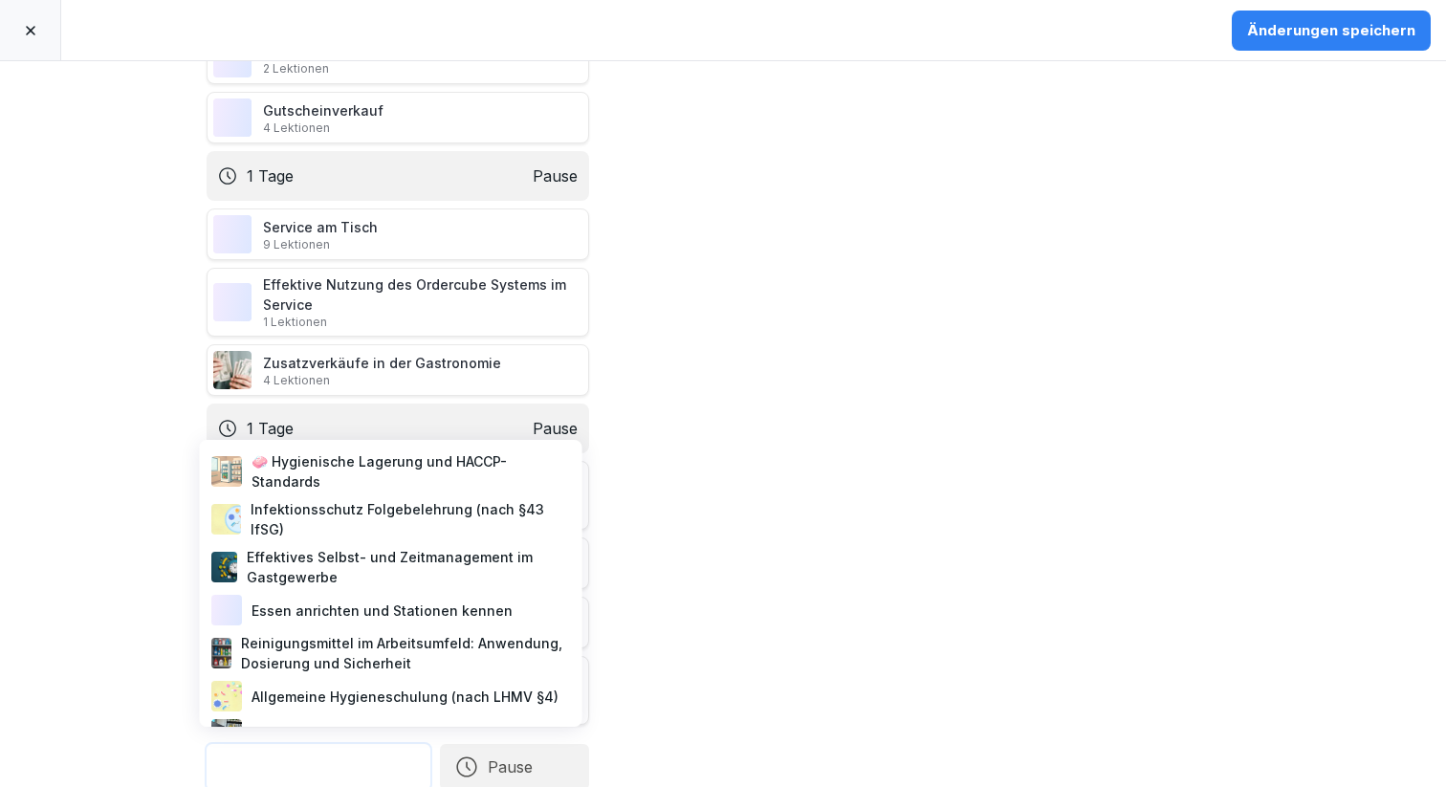
click at [695, 559] on div "Onboarding Lernpfad Service Onboarding-Kurs für neue Mitarbeiter bei Alex Kitch…" at bounding box center [723, 424] width 1446 height 726
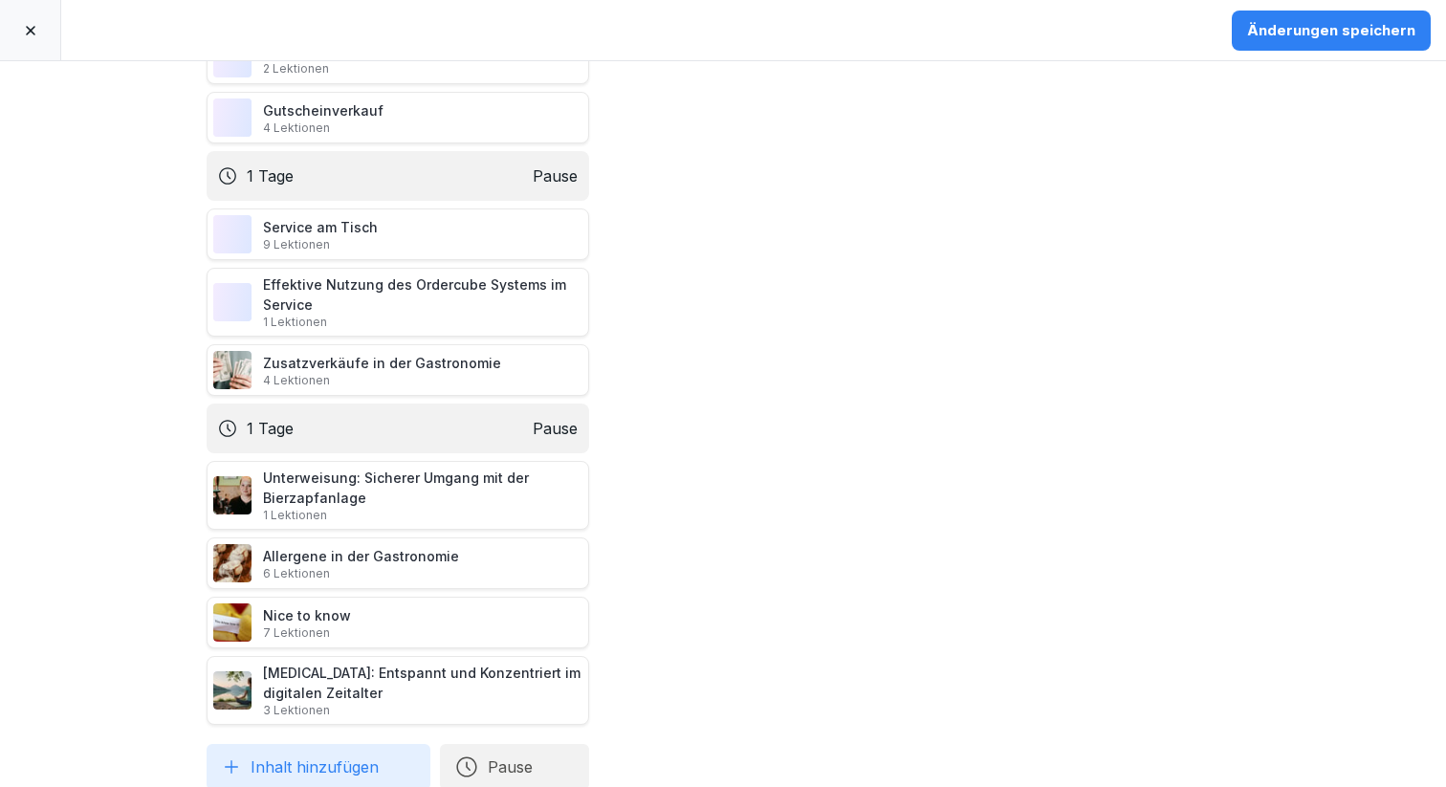
click at [1360, 33] on div "Änderungen speichern" at bounding box center [1331, 30] width 168 height 21
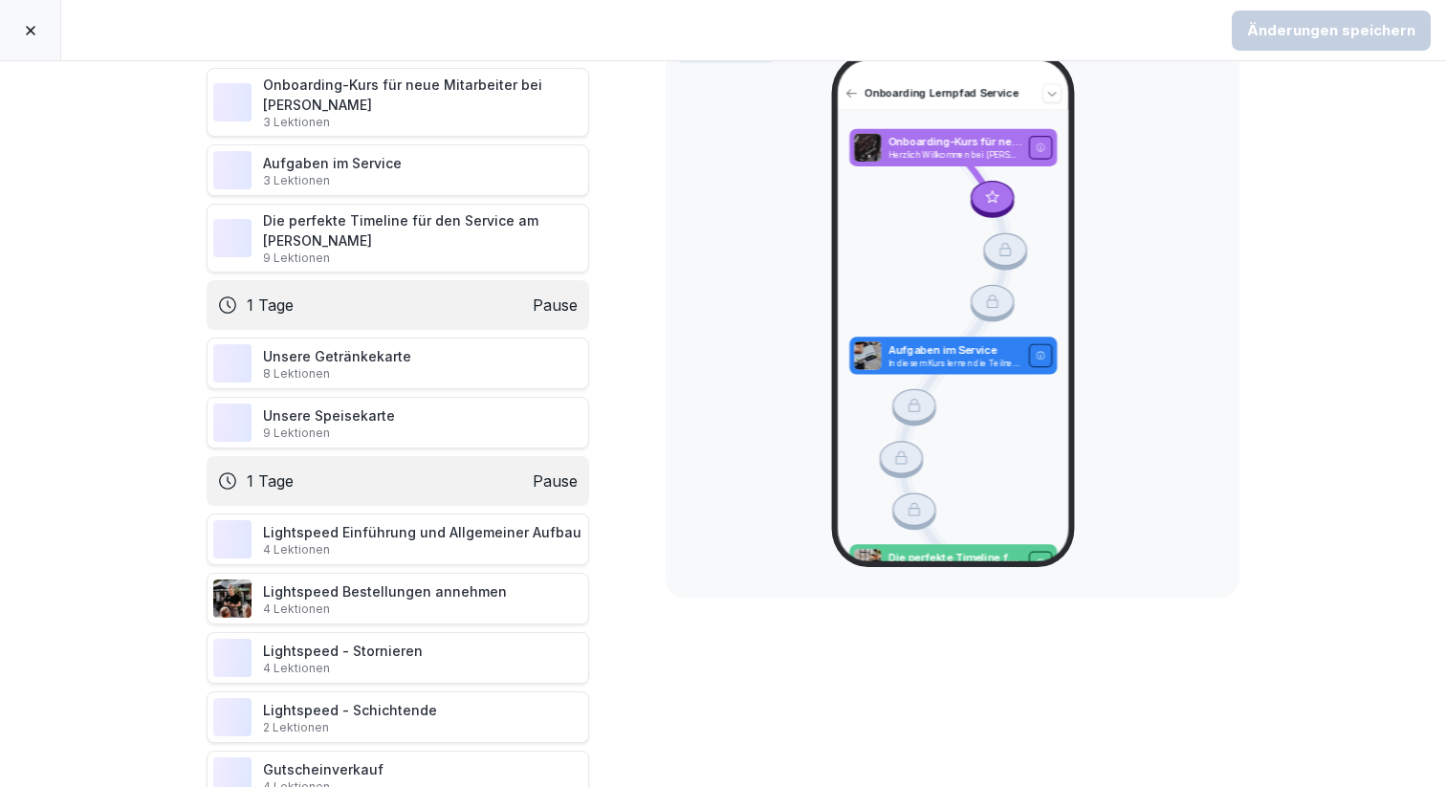
scroll to position [0, 0]
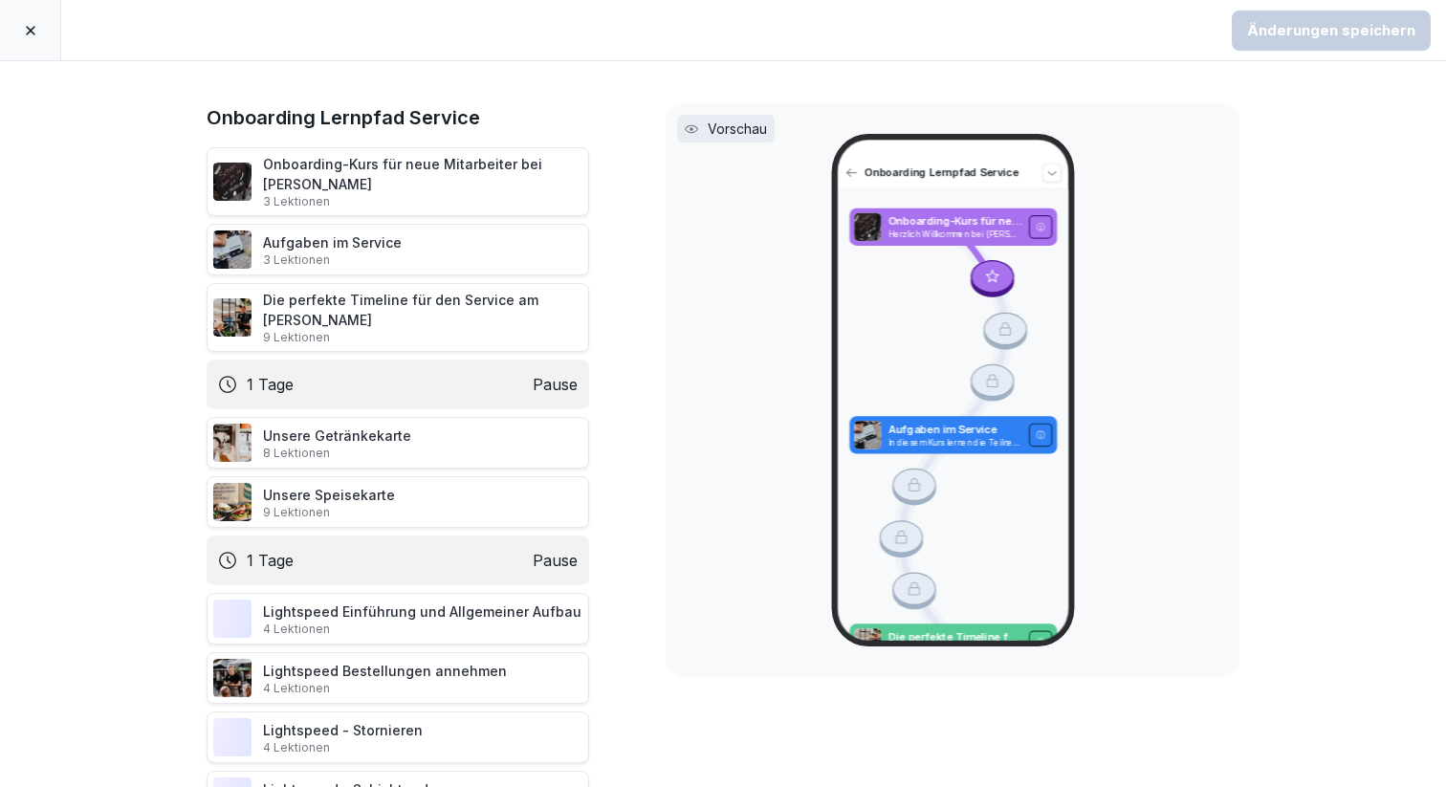
click at [27, 32] on icon at bounding box center [30, 30] width 15 height 15
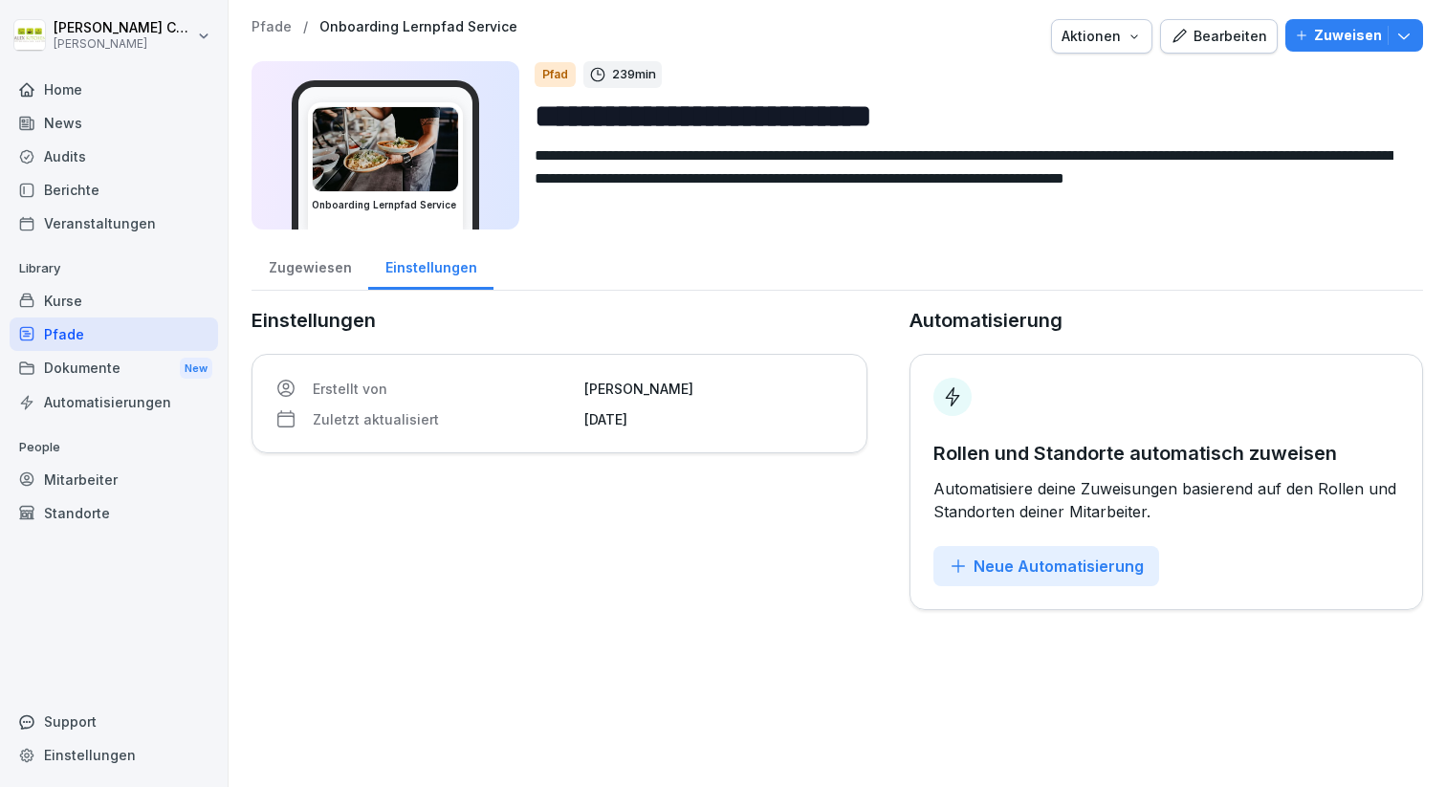
click at [279, 26] on p "Pfade" at bounding box center [272, 27] width 40 height 16
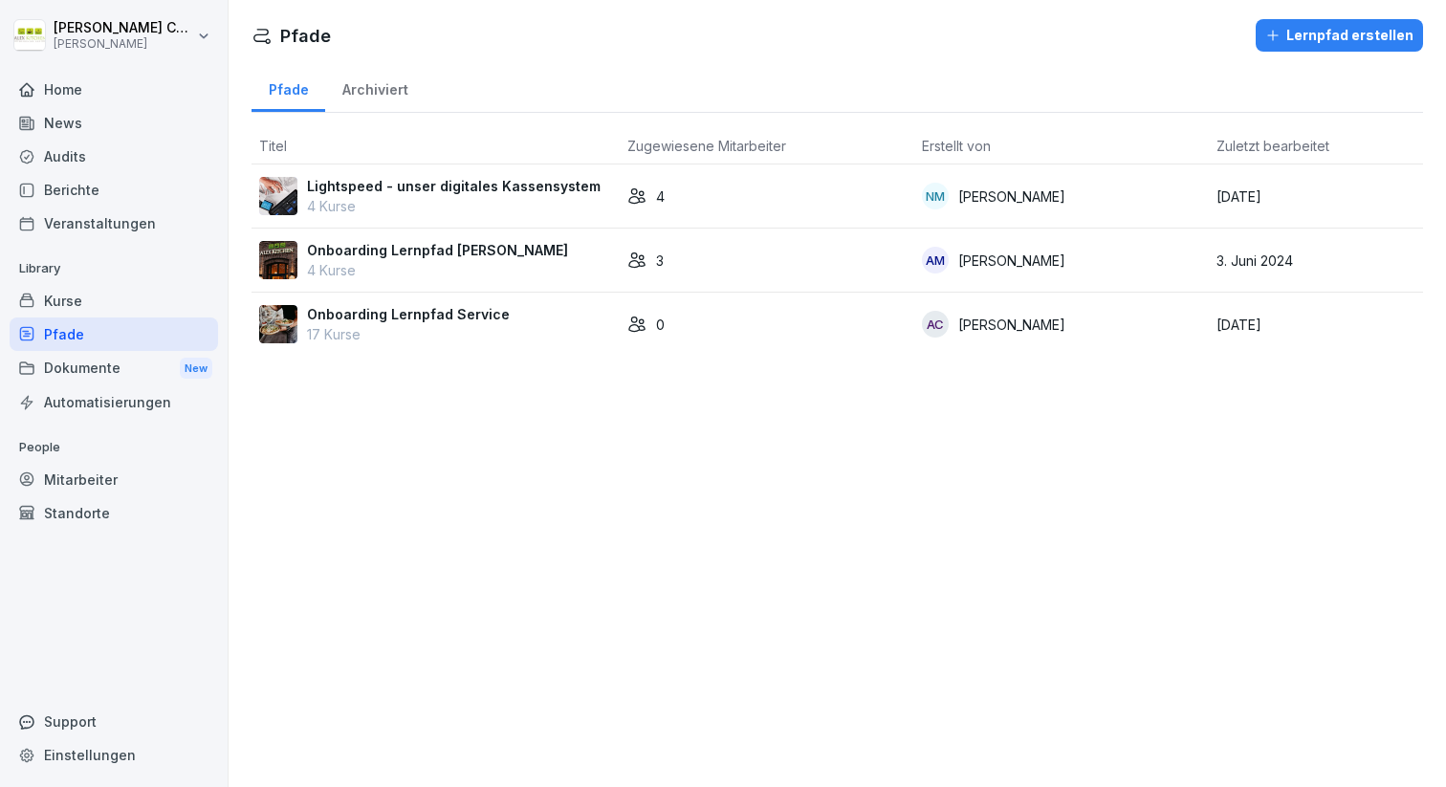
click at [428, 320] on p "Onboarding Lernpfad Service" at bounding box center [408, 314] width 203 height 20
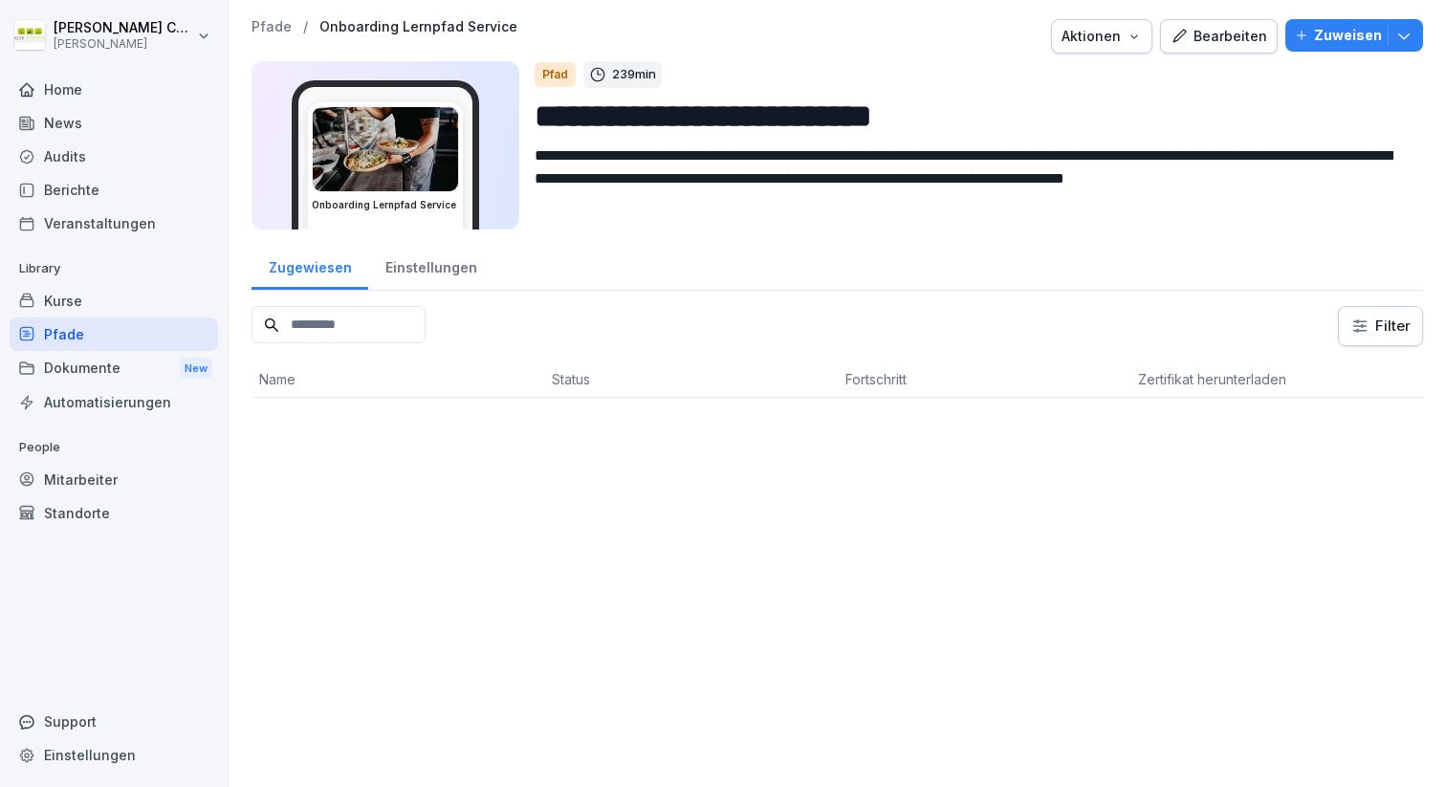
click at [1224, 32] on div "Bearbeiten" at bounding box center [1219, 36] width 97 height 21
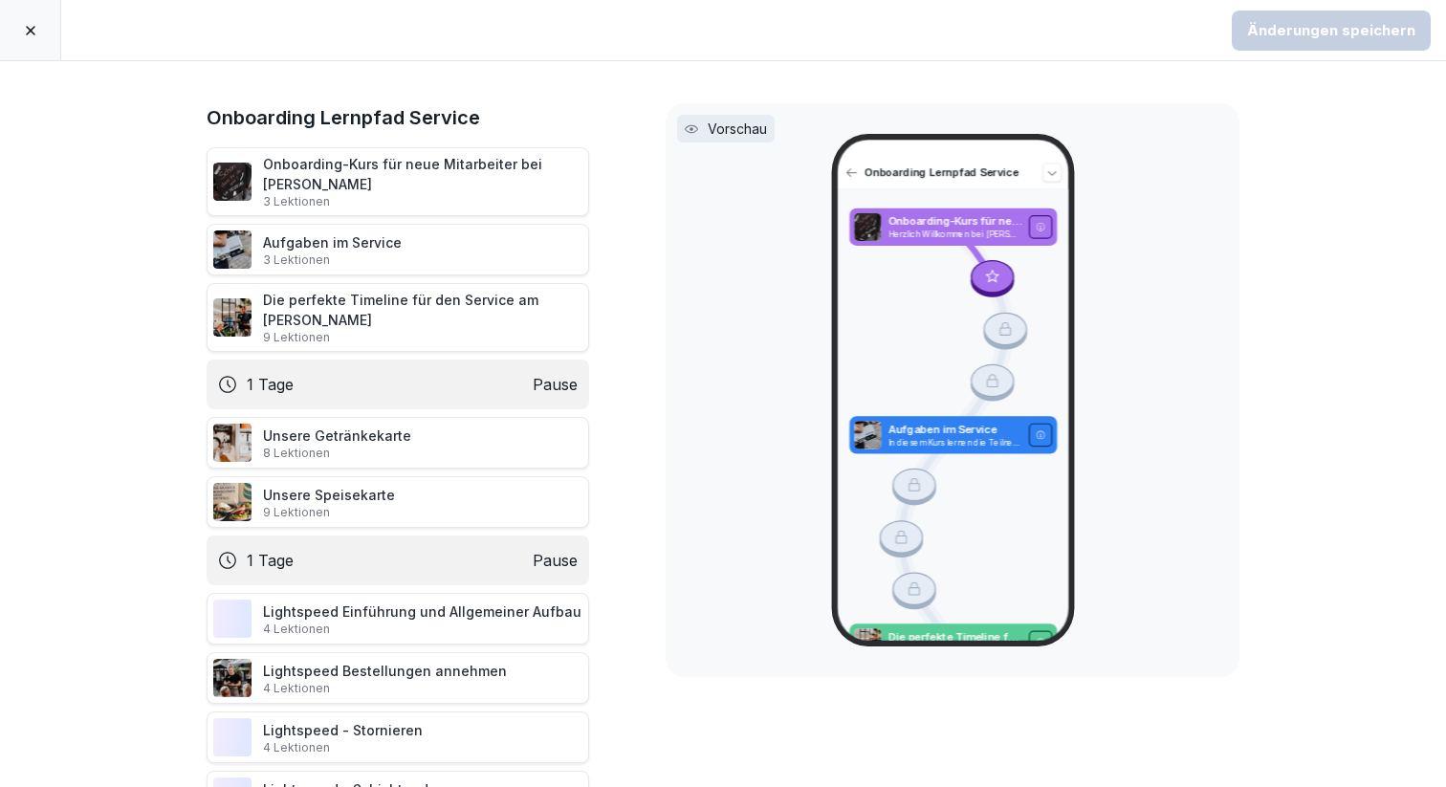
click at [26, 16] on div at bounding box center [30, 30] width 61 height 60
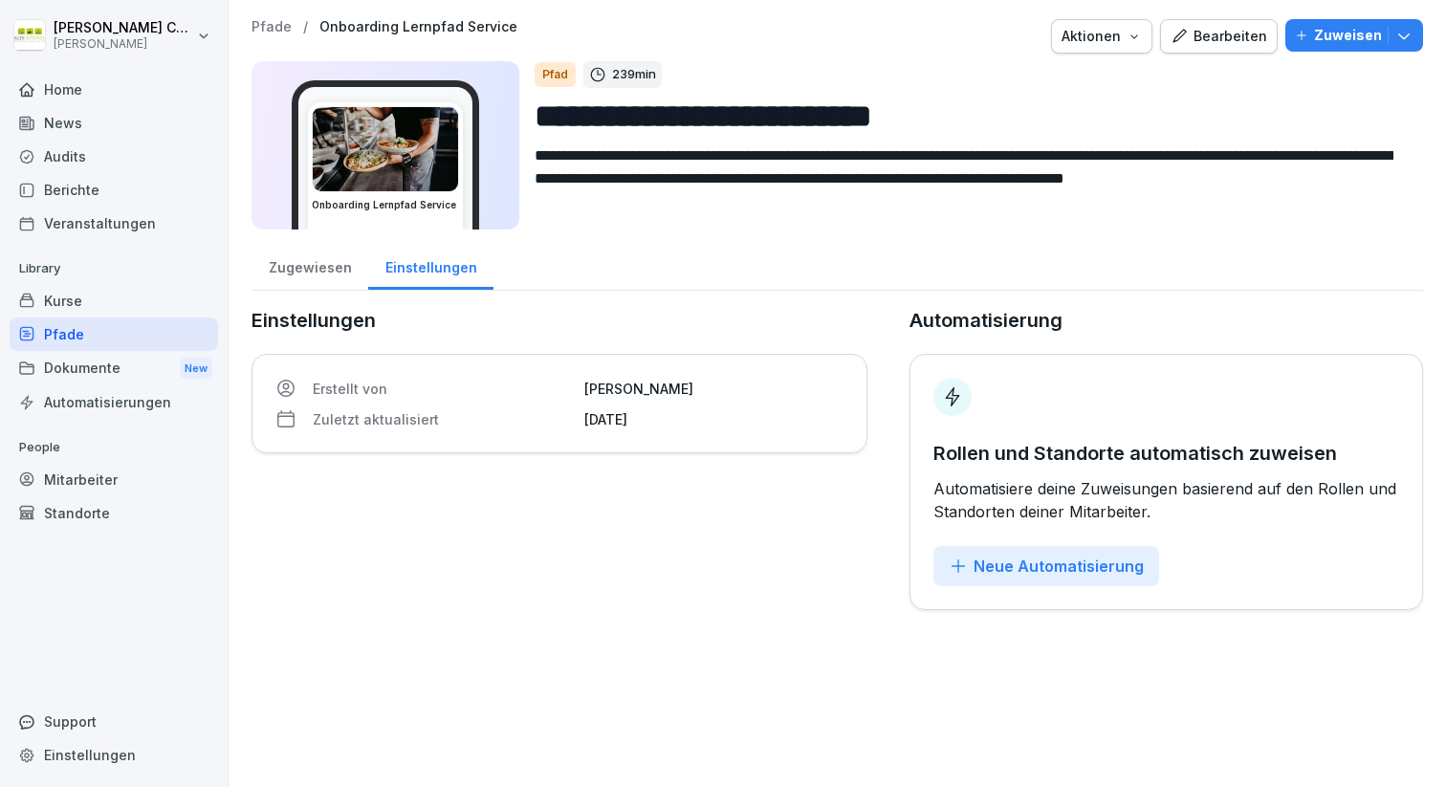
click at [323, 263] on div "Zugewiesen" at bounding box center [310, 265] width 117 height 49
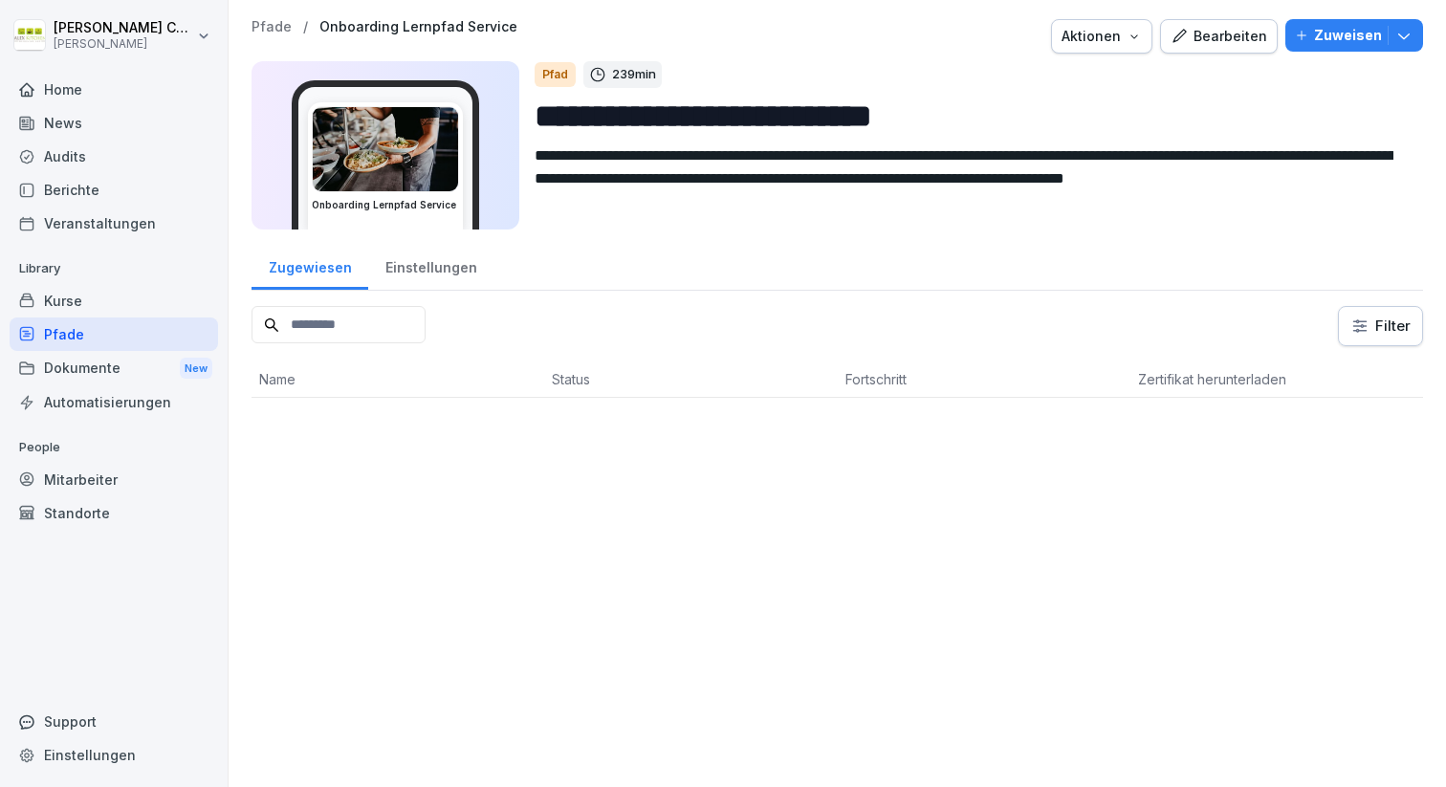
click at [438, 274] on div "Einstellungen" at bounding box center [430, 265] width 125 height 49
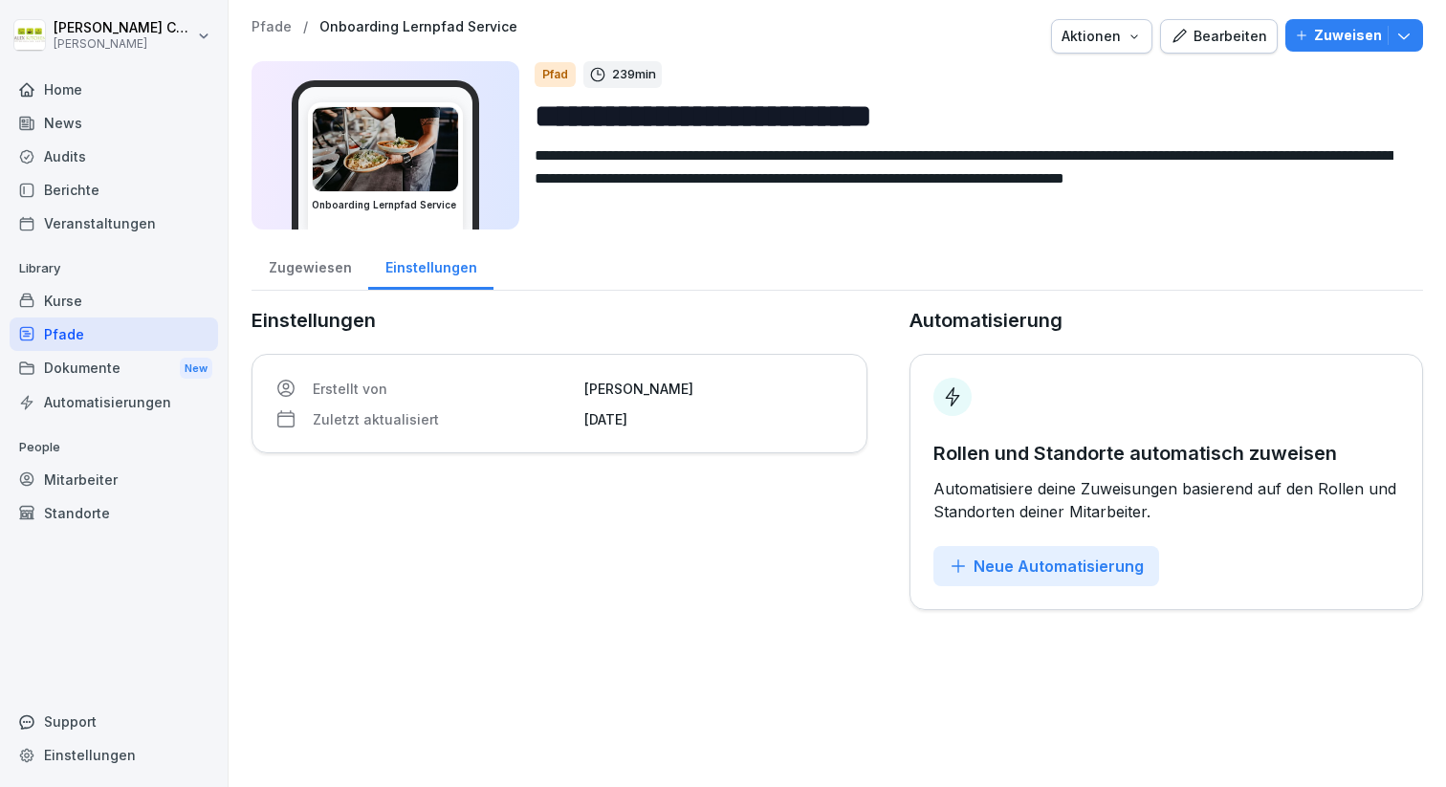
click at [807, 108] on input "**********" at bounding box center [971, 116] width 873 height 49
click at [538, 121] on input "**********" at bounding box center [971, 116] width 873 height 49
type input "**********"
click at [900, 287] on div "Zugewiesen Einstellungen" at bounding box center [838, 266] width 1172 height 50
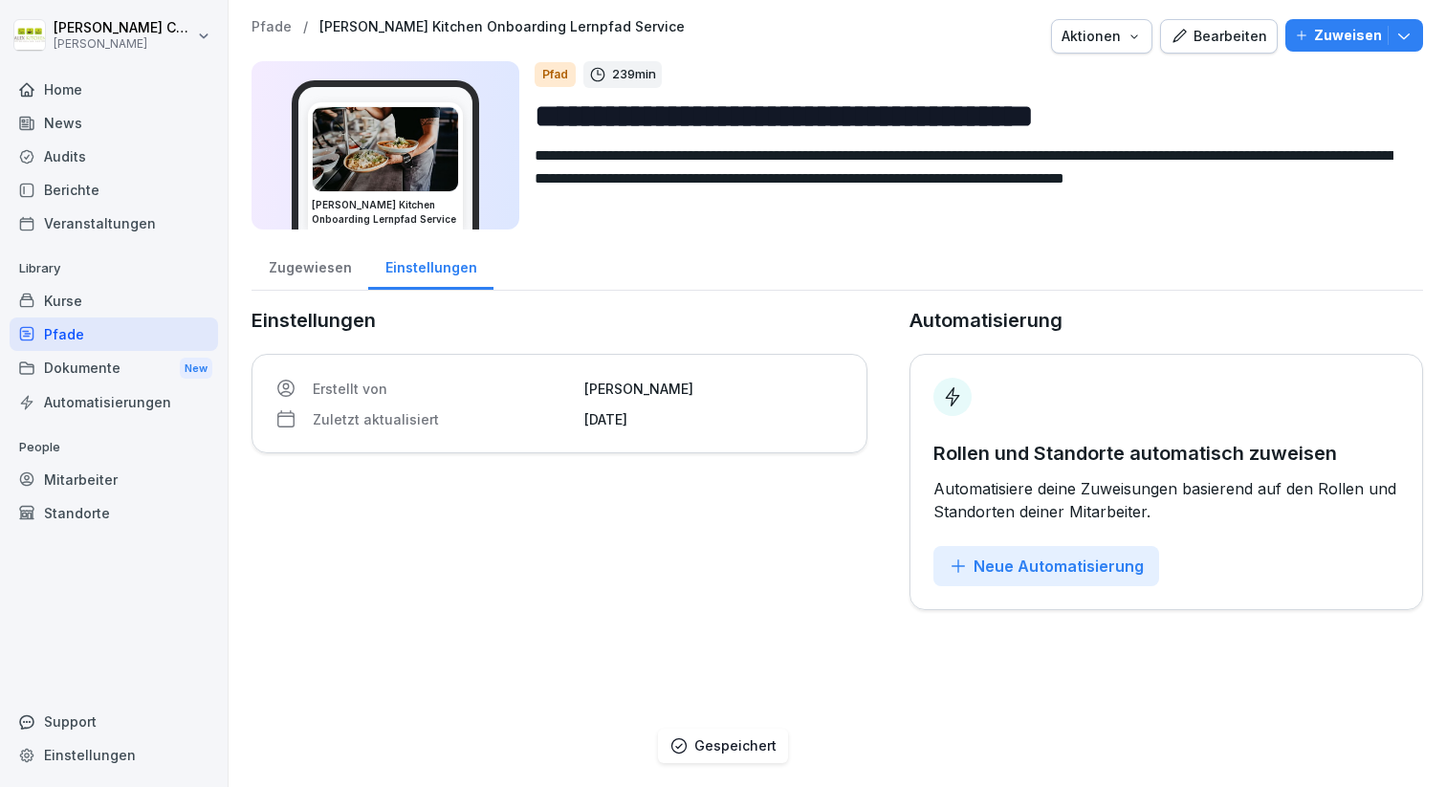
click at [647, 127] on input "**********" at bounding box center [971, 116] width 873 height 49
click at [259, 21] on p "Pfade" at bounding box center [272, 27] width 40 height 16
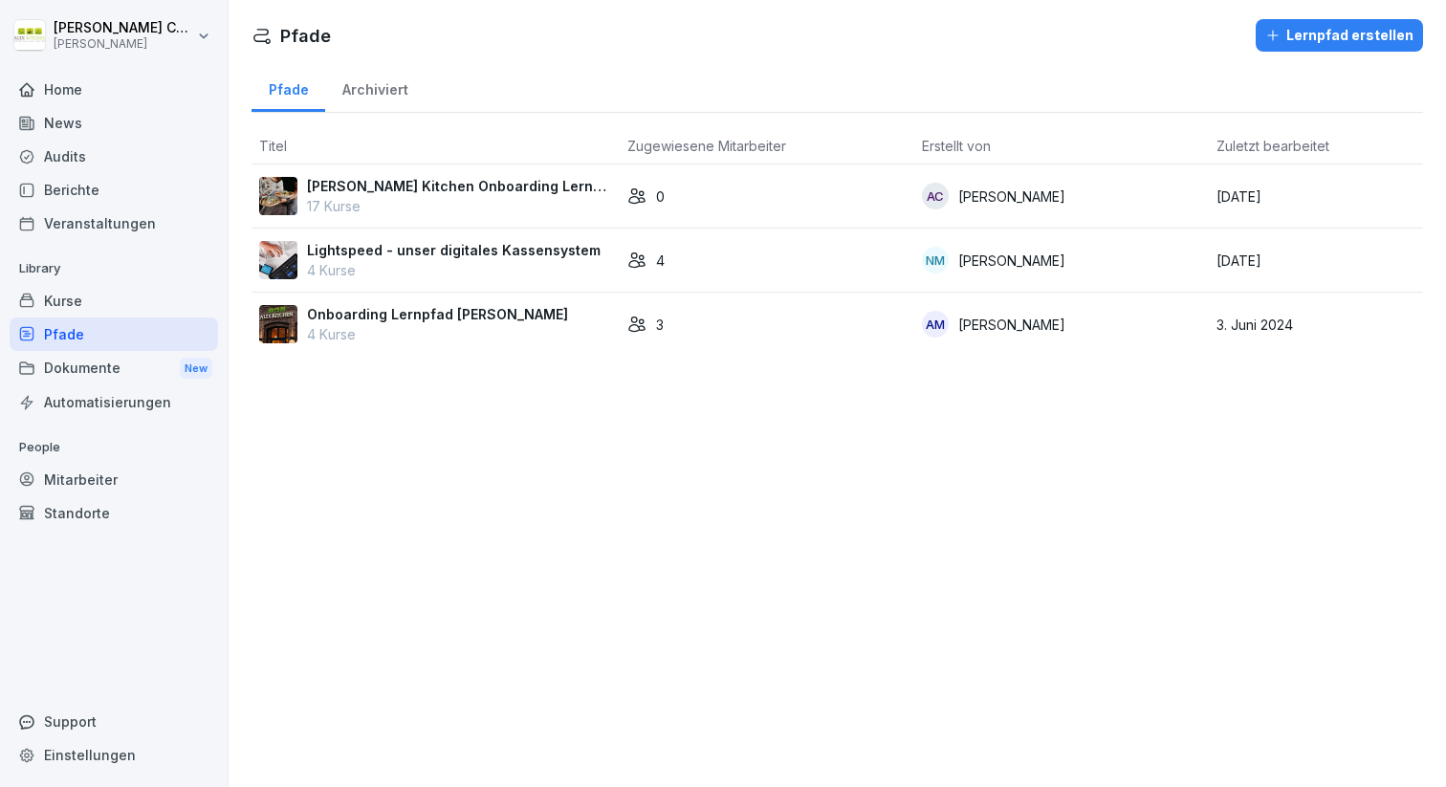
click at [1299, 40] on div "Lernpfad erstellen" at bounding box center [1339, 35] width 148 height 21
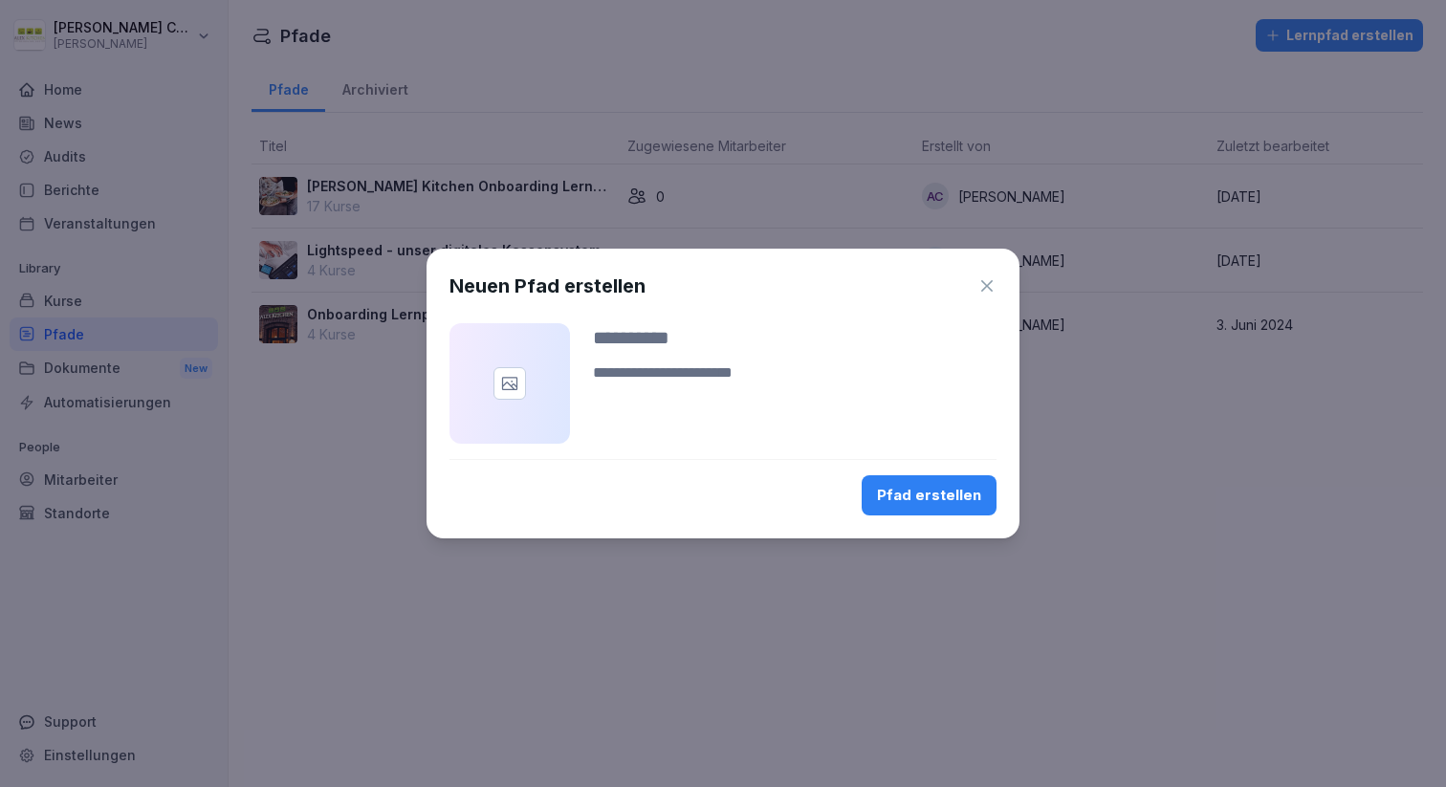
click at [660, 323] on input at bounding box center [795, 337] width 404 height 29
paste input "**********"
type input "**********"
click at [647, 375] on textarea at bounding box center [795, 385] width 404 height 46
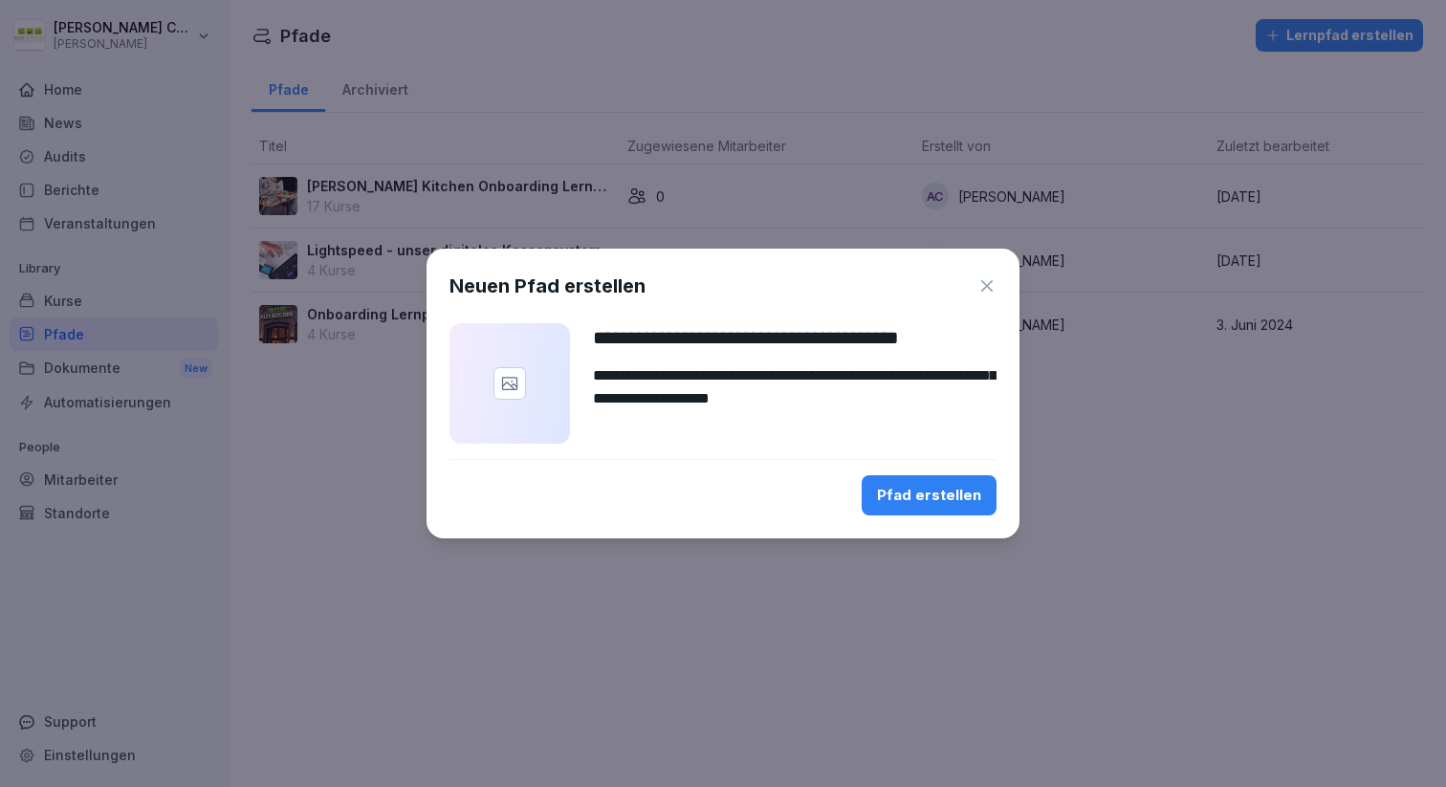
scroll to position [43, 0]
type textarea "**********"
click at [941, 503] on div "Pfad erstellen" at bounding box center [929, 495] width 104 height 21
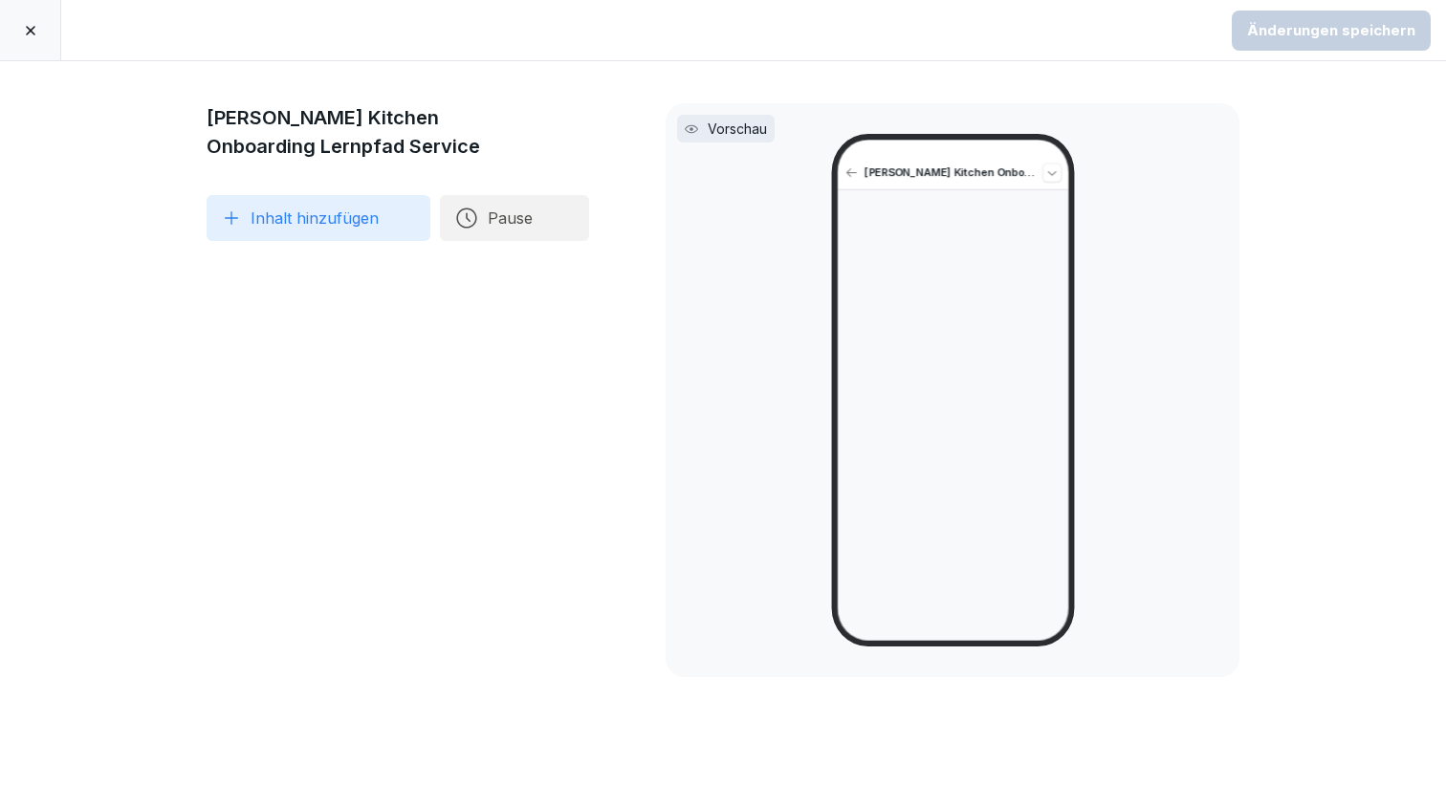
click at [295, 224] on button "Inhalt hinzufügen" at bounding box center [319, 218] width 224 height 46
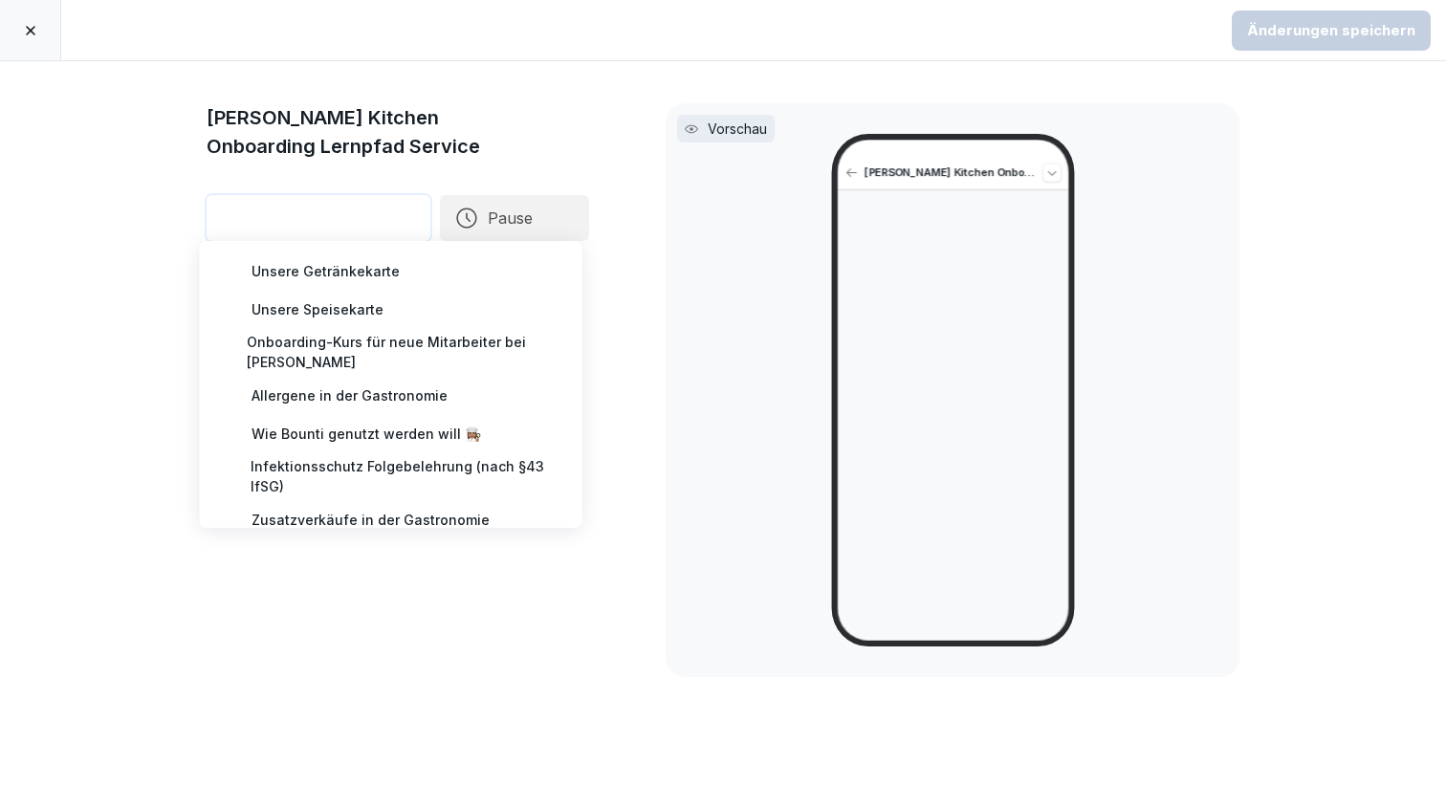
scroll to position [776, 0]
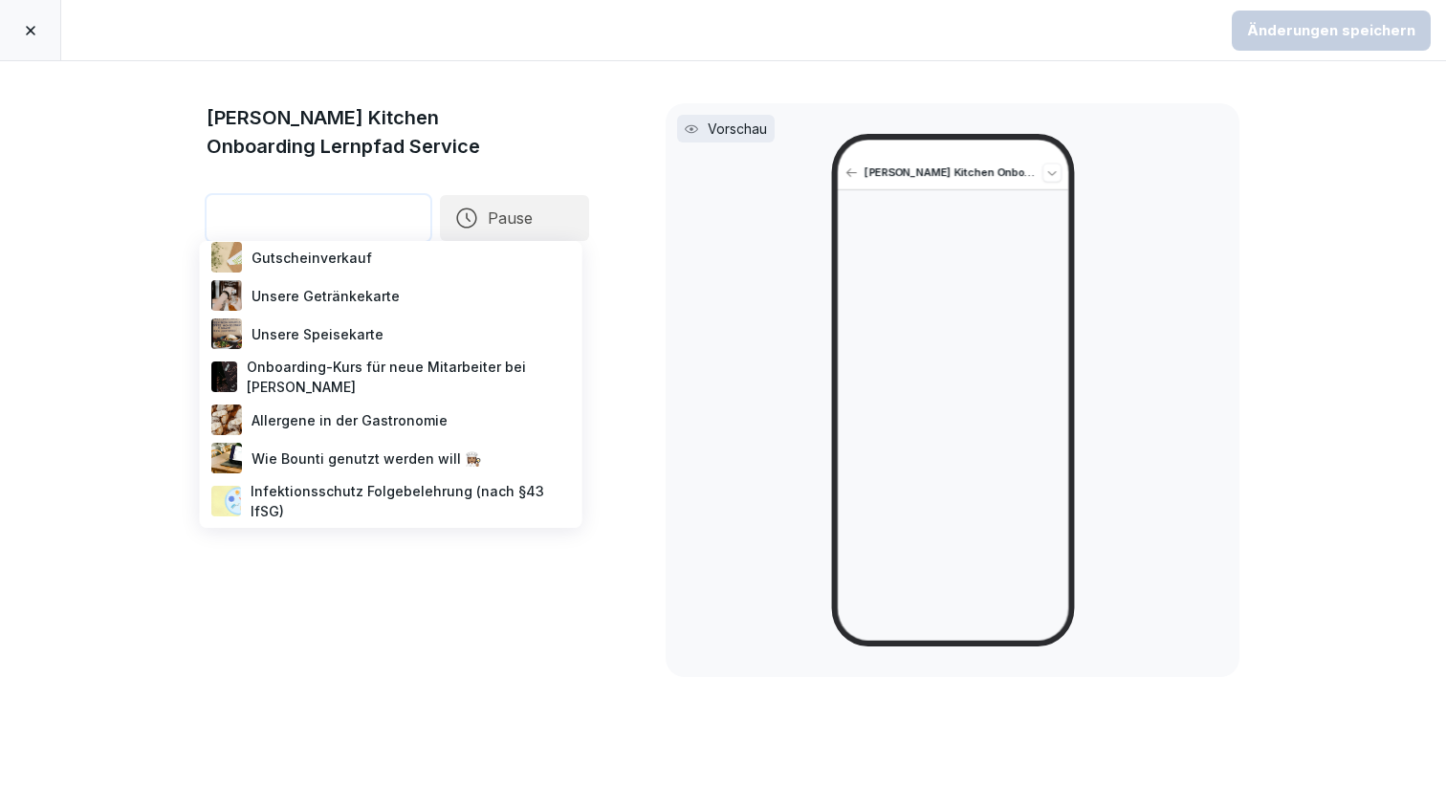
click at [316, 371] on div "Onboarding-Kurs für neue Mitarbeiter bei [PERSON_NAME]" at bounding box center [391, 377] width 367 height 48
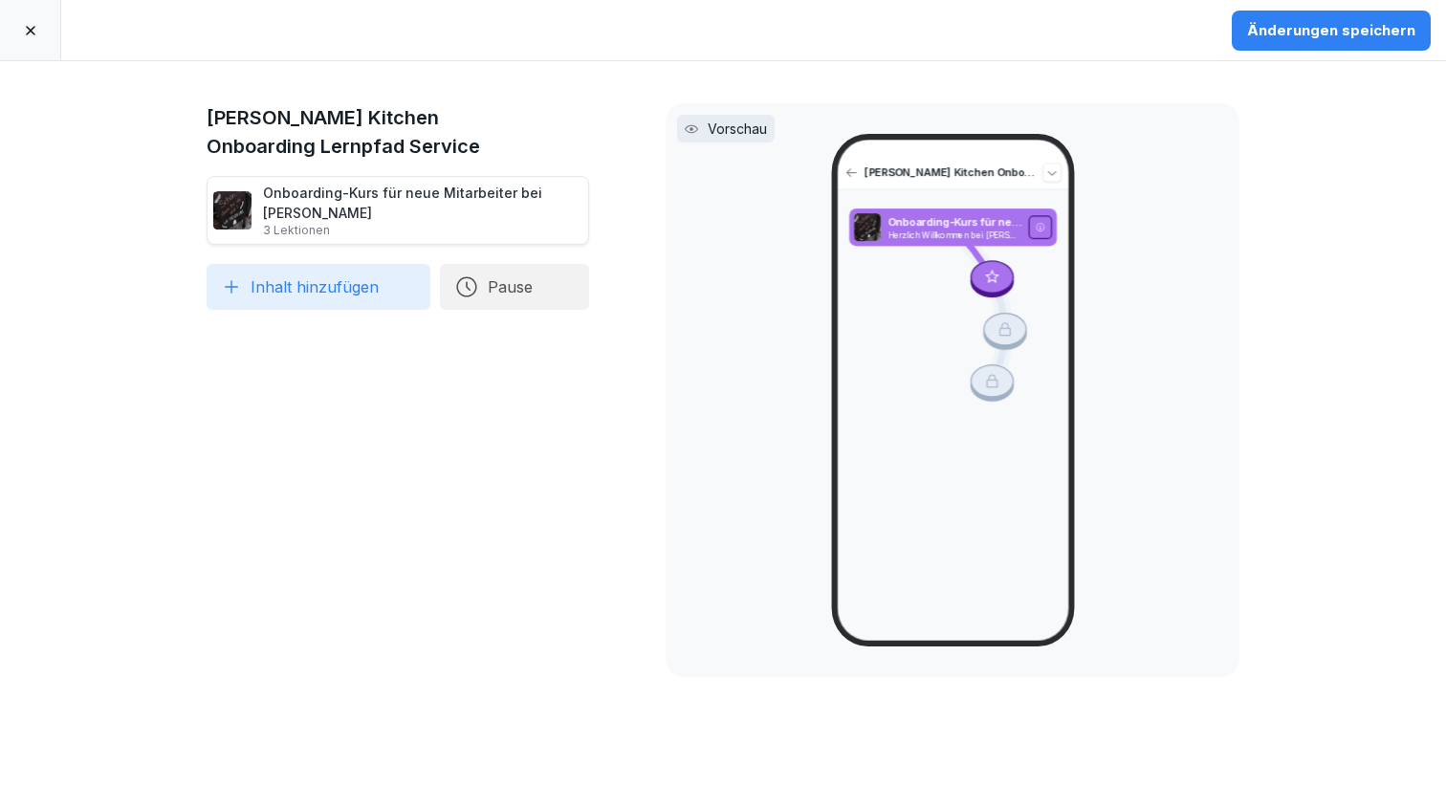
click at [298, 285] on button "Inhalt hinzufügen" at bounding box center [319, 287] width 224 height 46
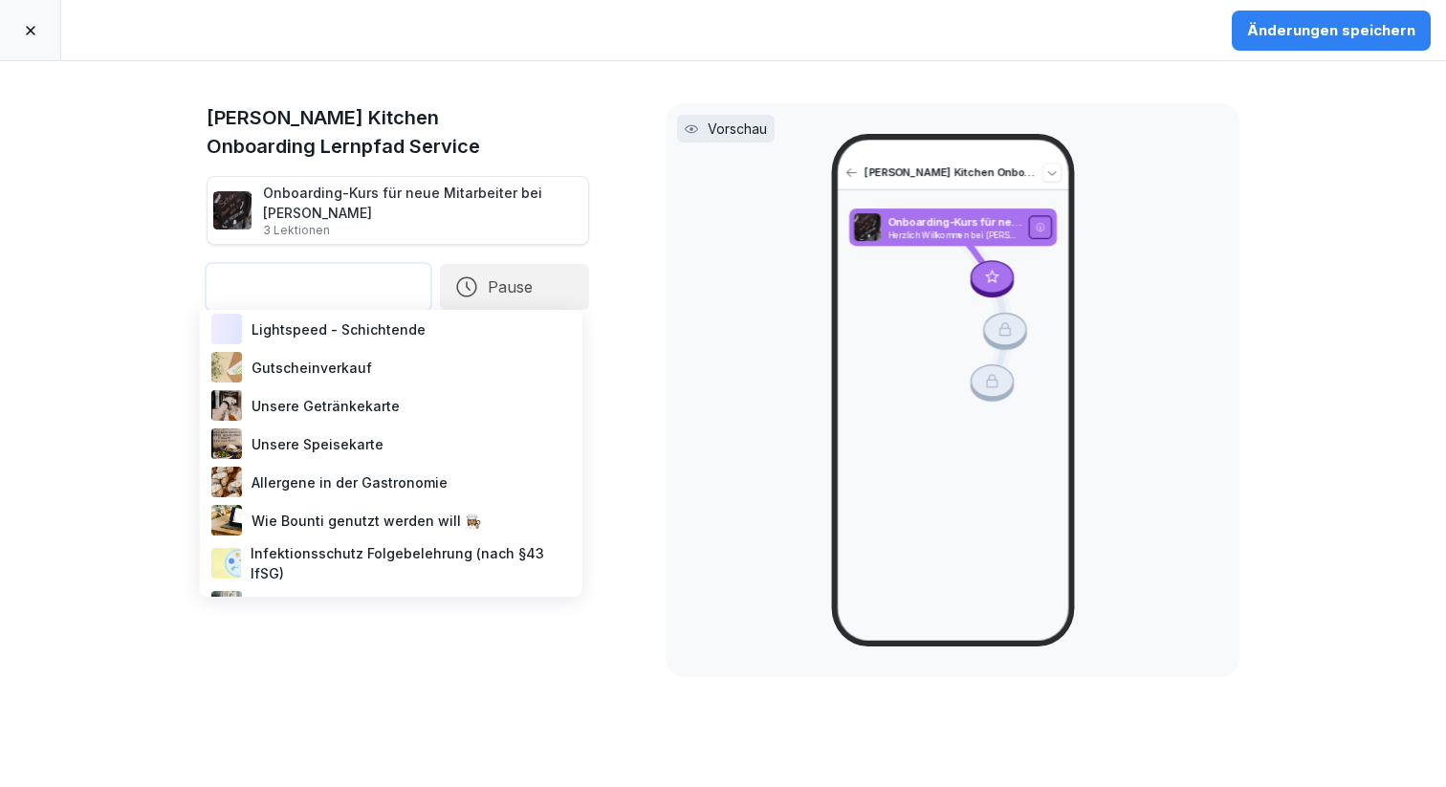
scroll to position [733, 0]
click at [293, 407] on div "Unsere Getränkekarte" at bounding box center [391, 407] width 367 height 38
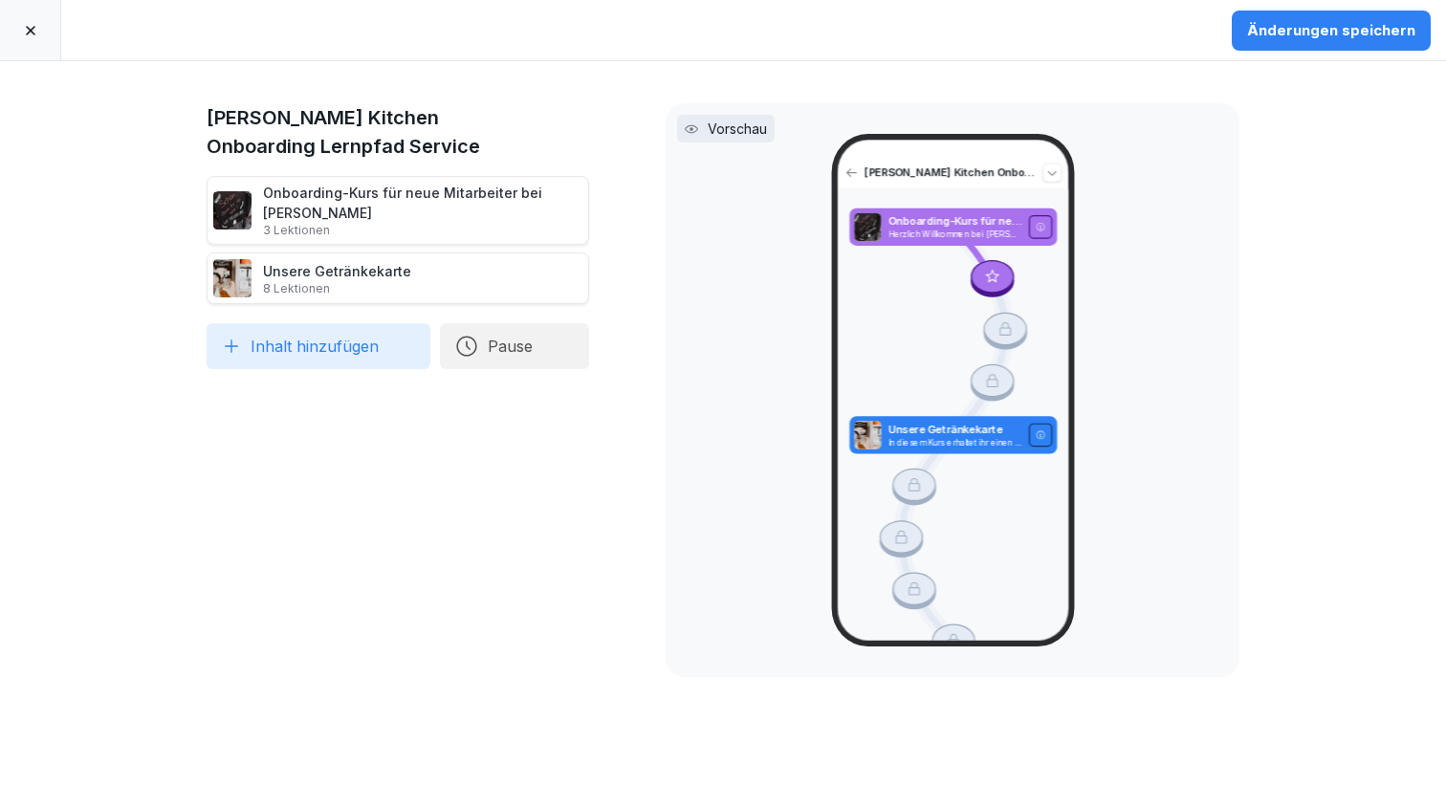
click at [296, 358] on button "Inhalt hinzufügen" at bounding box center [319, 346] width 224 height 46
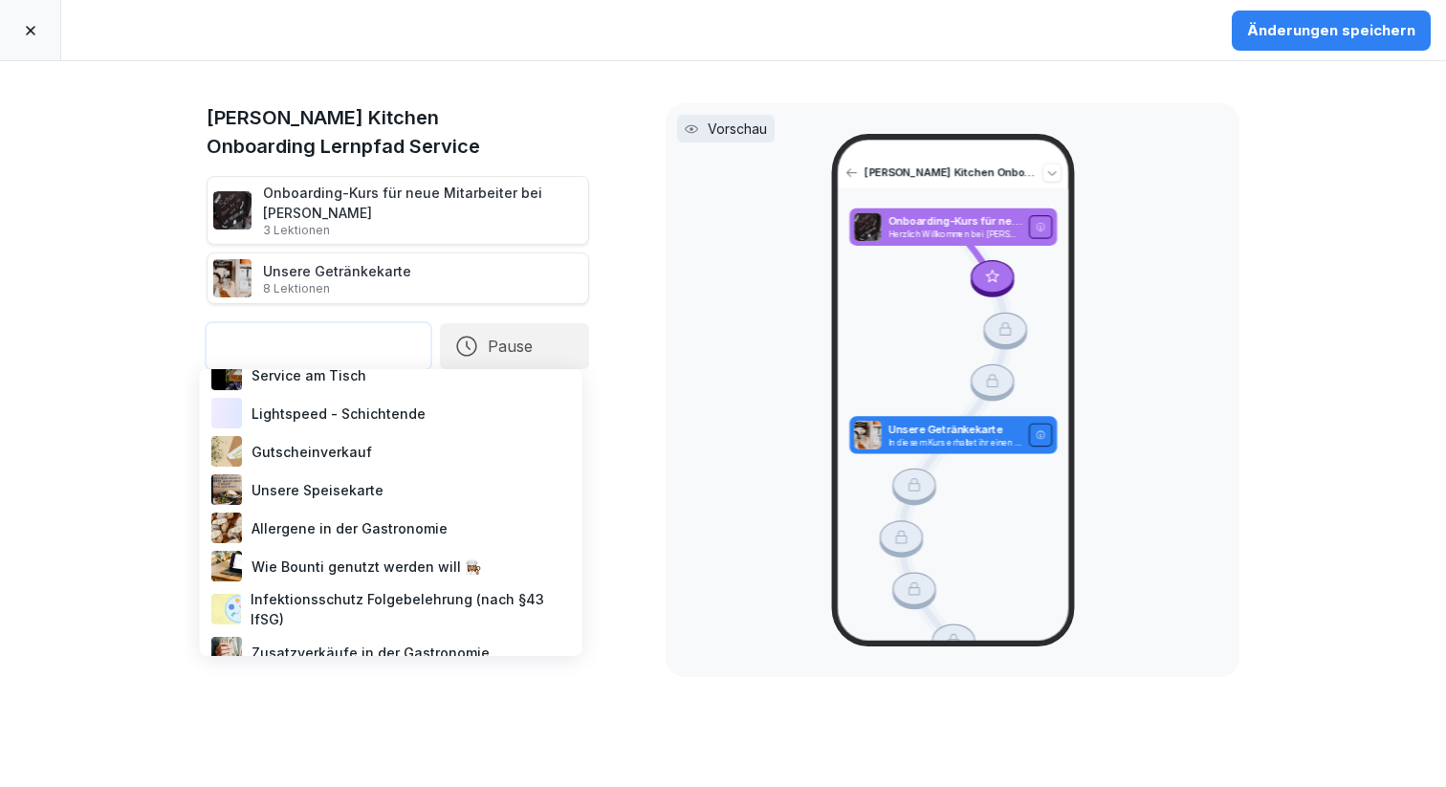
scroll to position [708, 0]
click at [313, 477] on div "Unsere Speisekarte" at bounding box center [391, 491] width 367 height 38
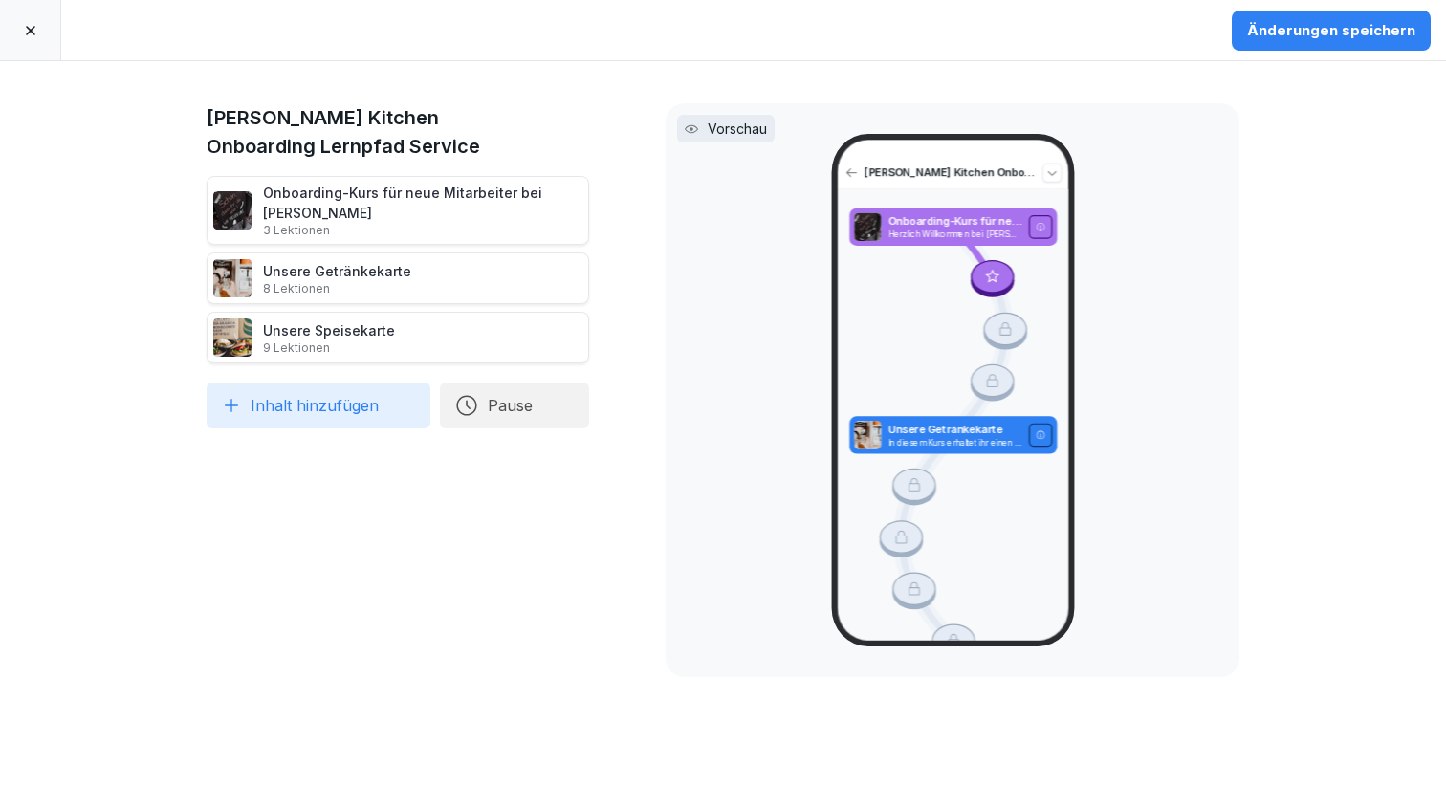
click at [509, 409] on button "Pause" at bounding box center [514, 406] width 149 height 46
click at [601, 318] on div "1 Tage" at bounding box center [691, 317] width 197 height 42
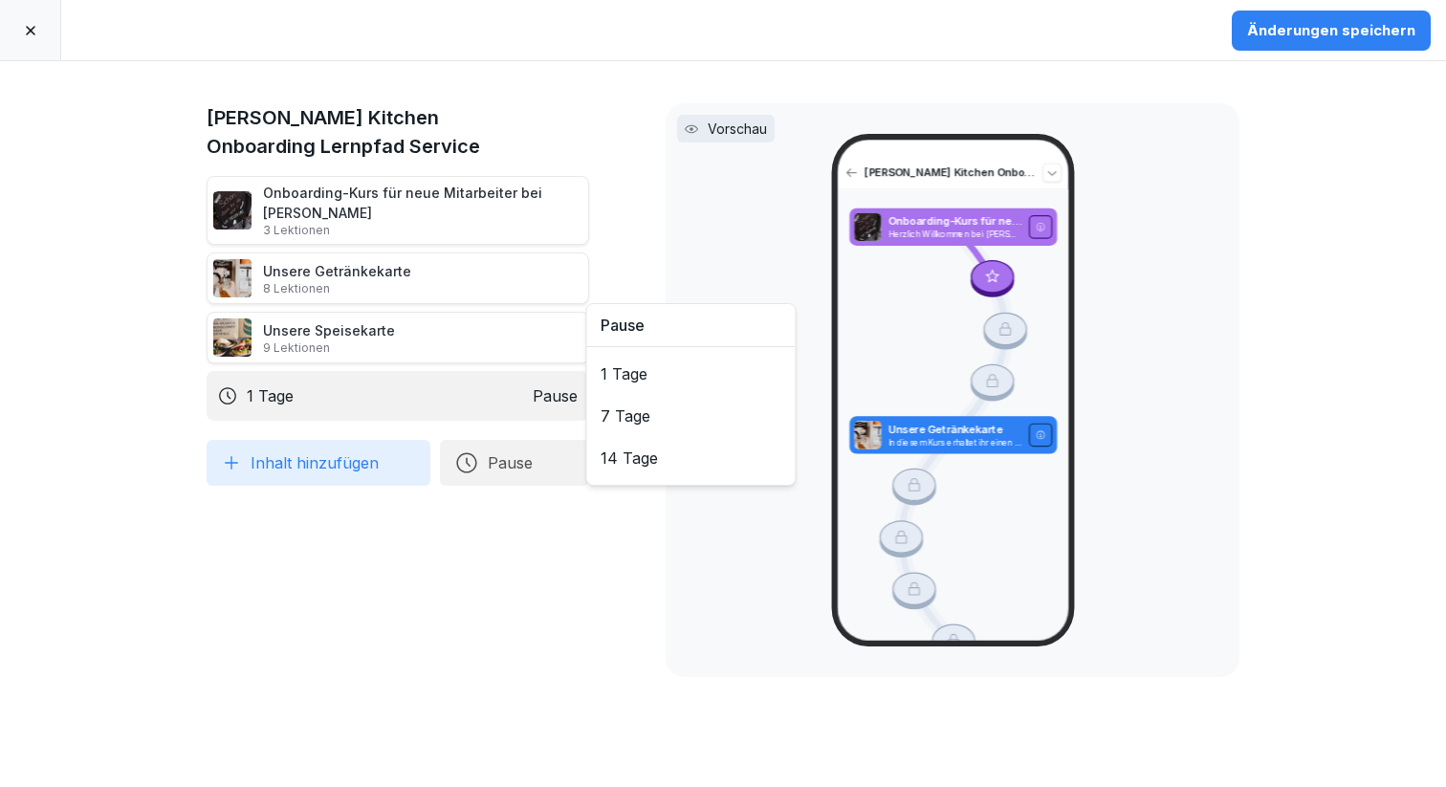
click at [307, 462] on button "Inhalt hinzufügen" at bounding box center [319, 463] width 224 height 46
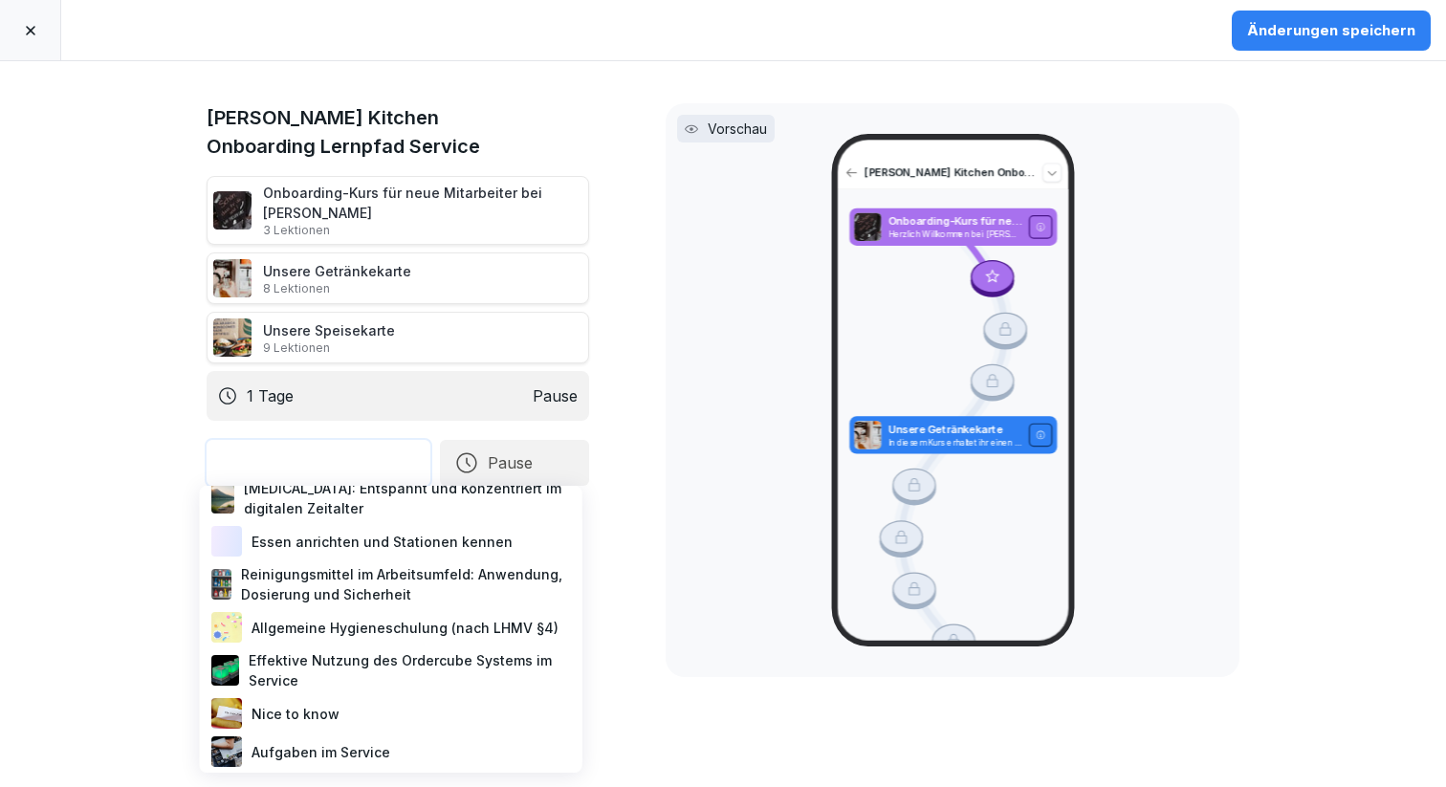
scroll to position [214, 0]
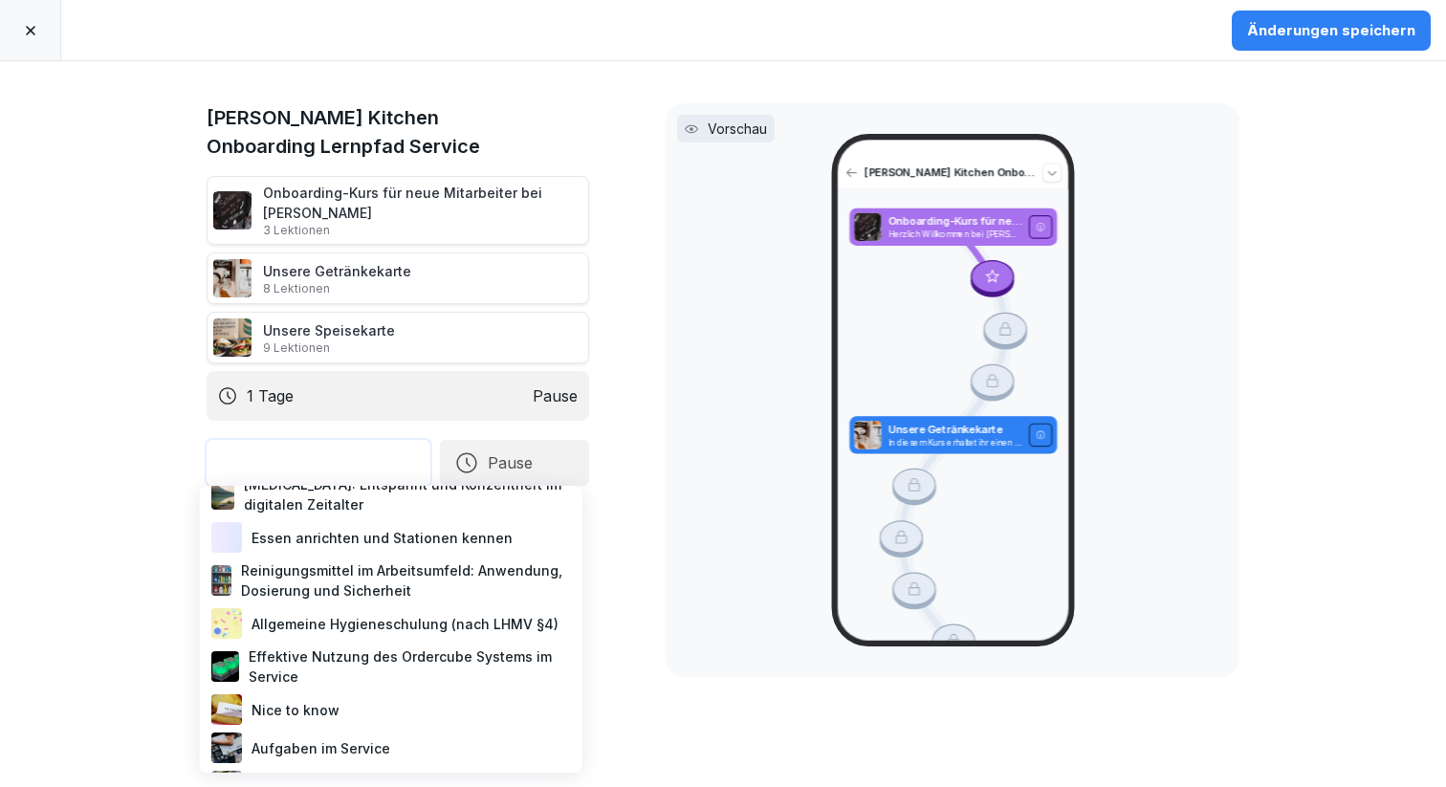
click at [327, 583] on div "Reinigungsmittel im Arbeitsumfeld: Anwendung, Dosierung und Sicherheit" at bounding box center [391, 581] width 367 height 48
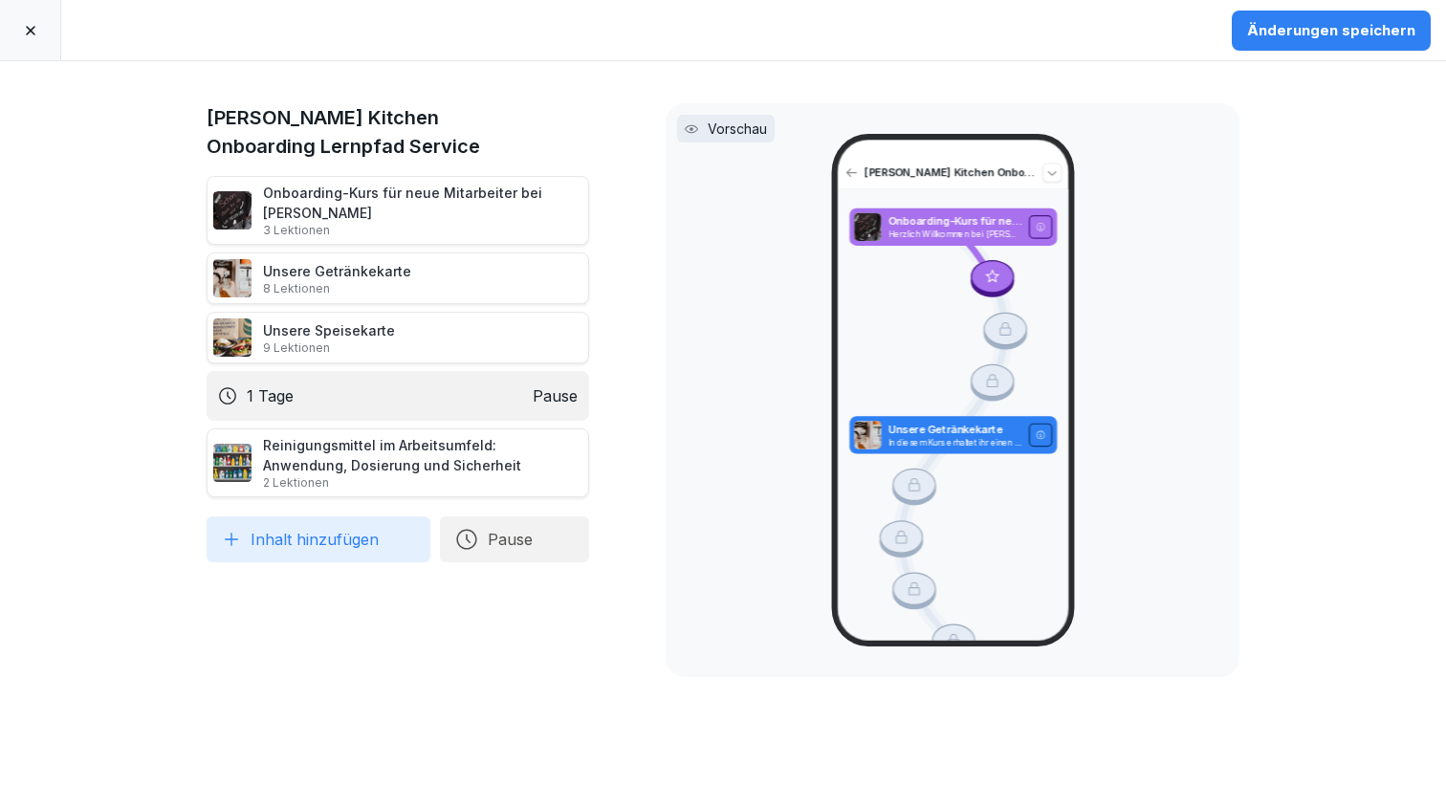
click at [305, 537] on button "Inhalt hinzufügen" at bounding box center [319, 539] width 224 height 46
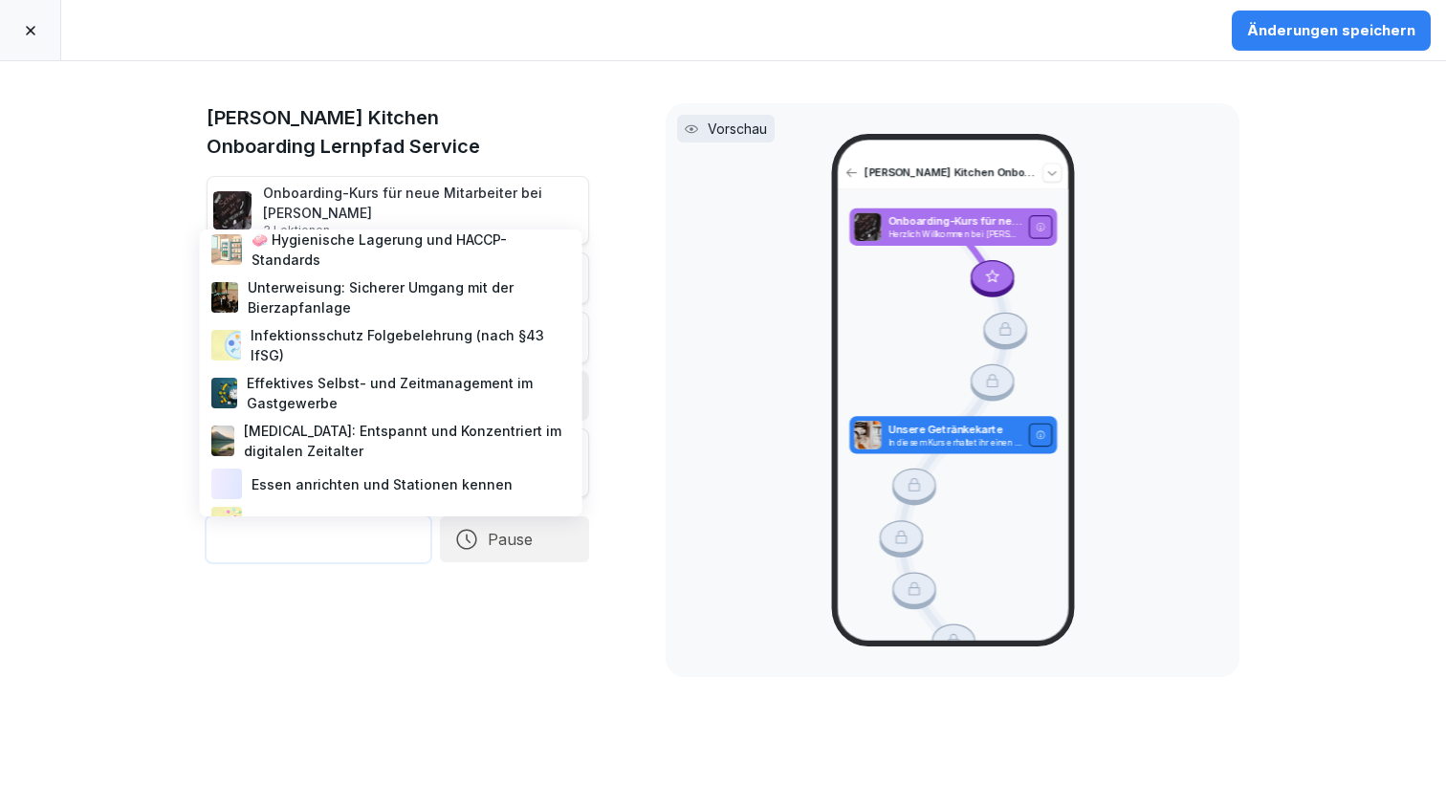
scroll to position [0, 0]
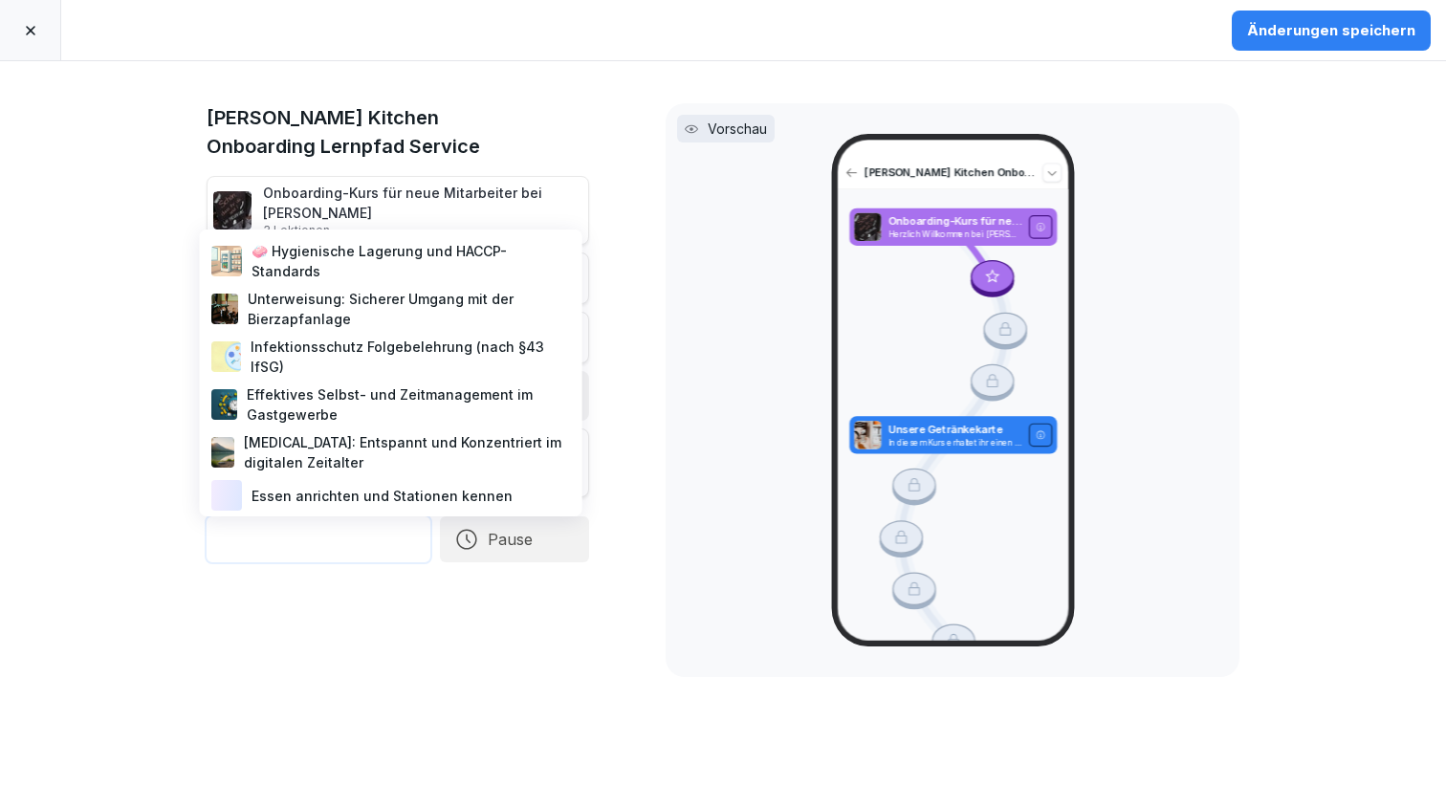
click at [362, 255] on div "🧼 Hygienische Lagerung und HACCP-Standards" at bounding box center [391, 261] width 367 height 48
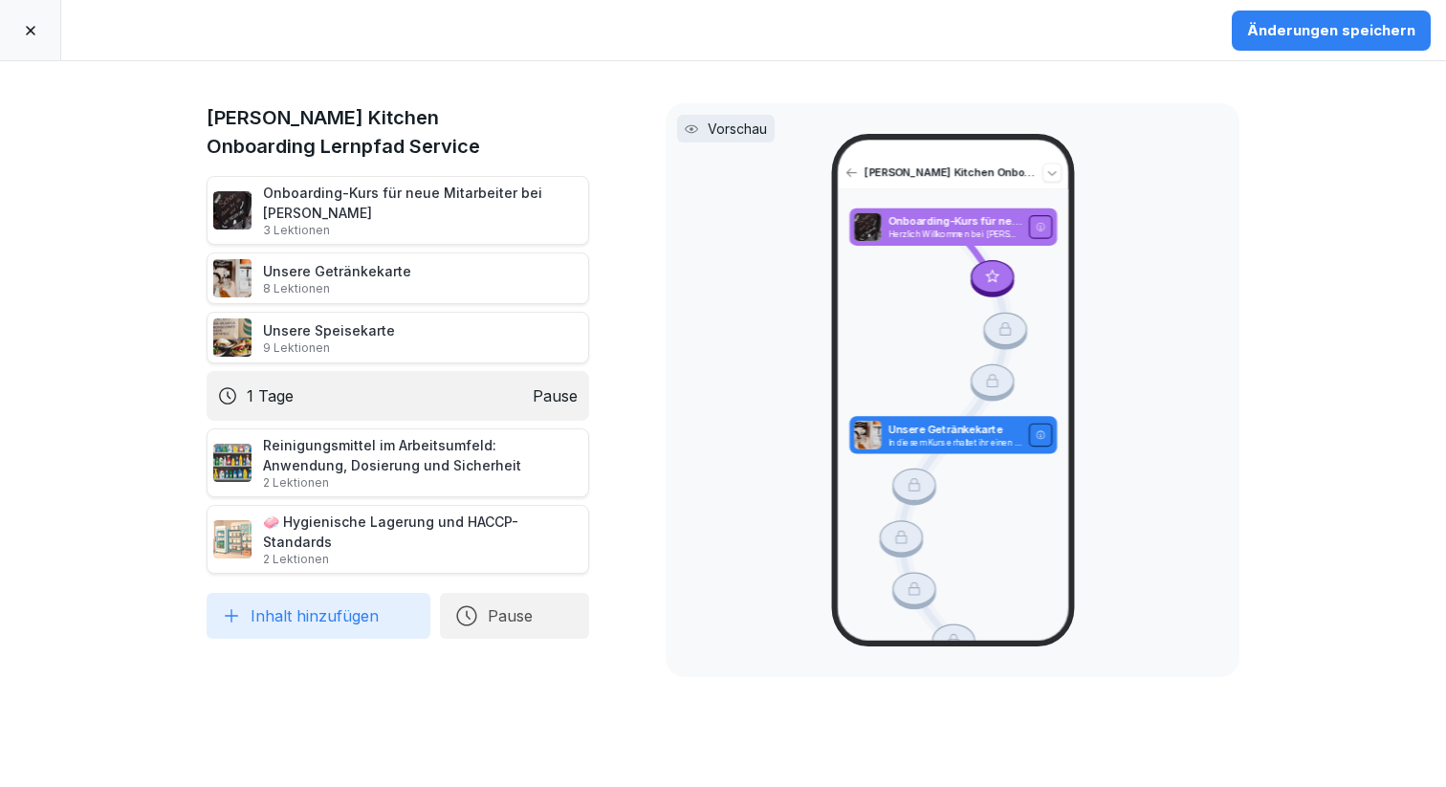
click at [494, 604] on button "Pause" at bounding box center [514, 616] width 149 height 46
click at [610, 517] on div "1 Tage" at bounding box center [691, 510] width 197 height 42
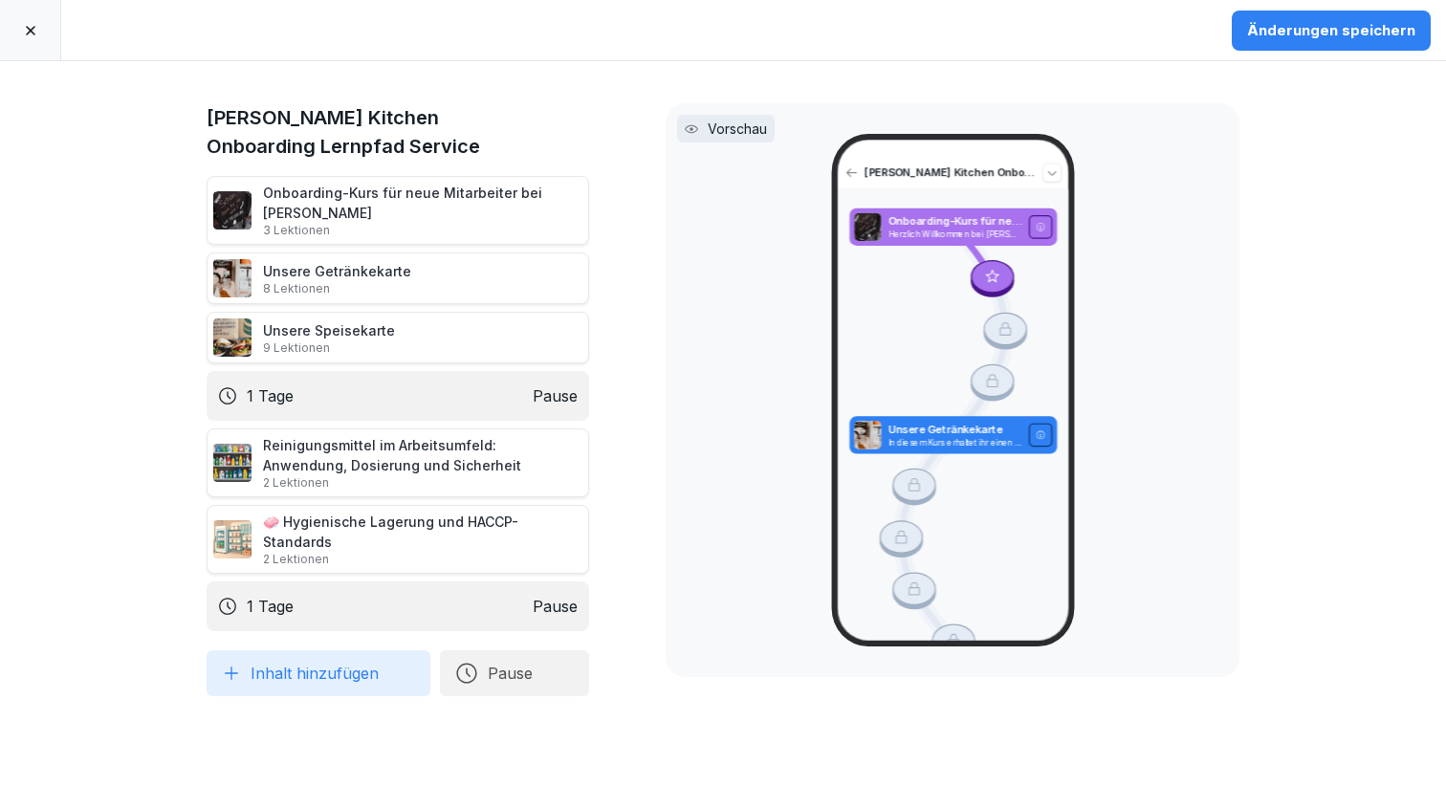
click at [354, 660] on button "Inhalt hinzufügen" at bounding box center [319, 673] width 224 height 46
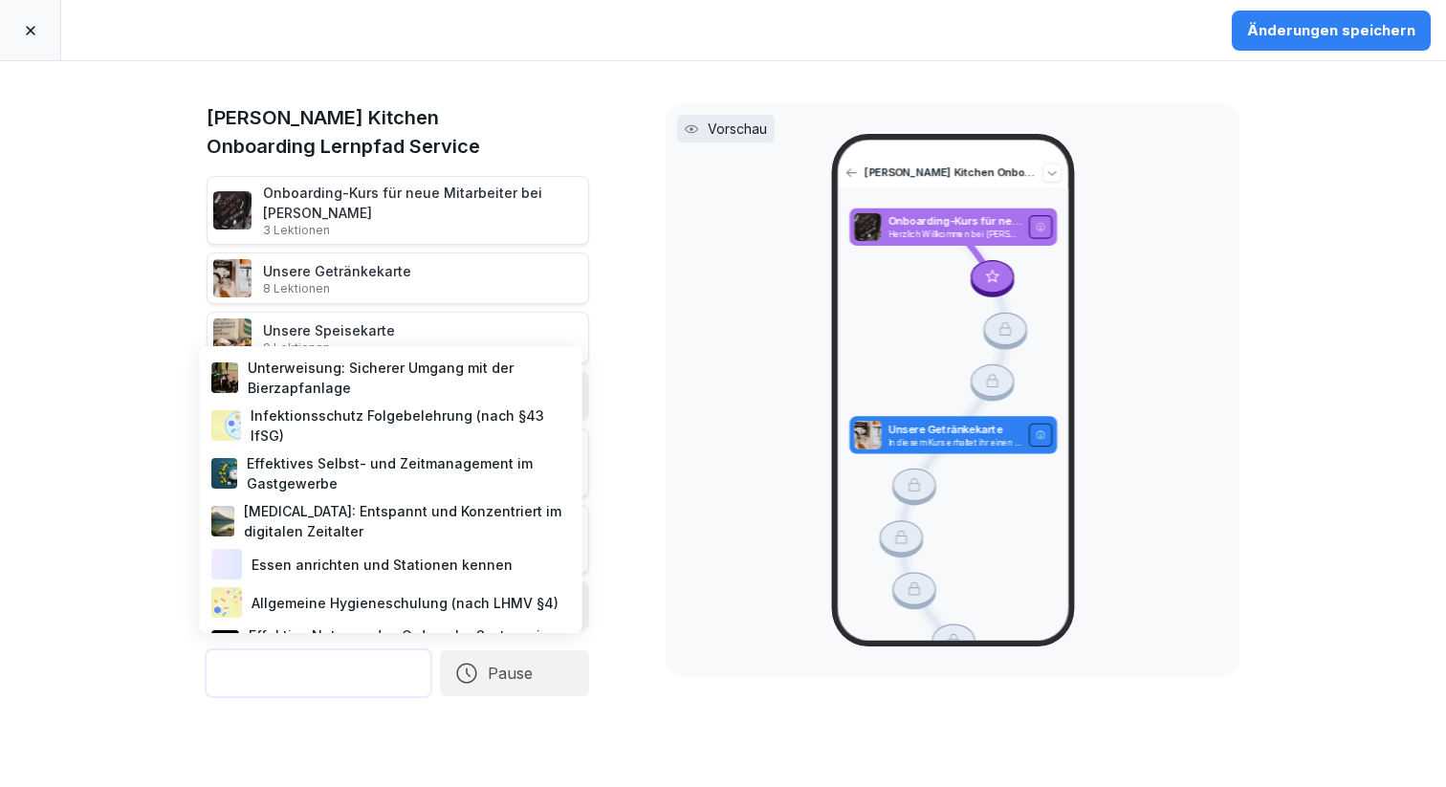
scroll to position [603, 0]
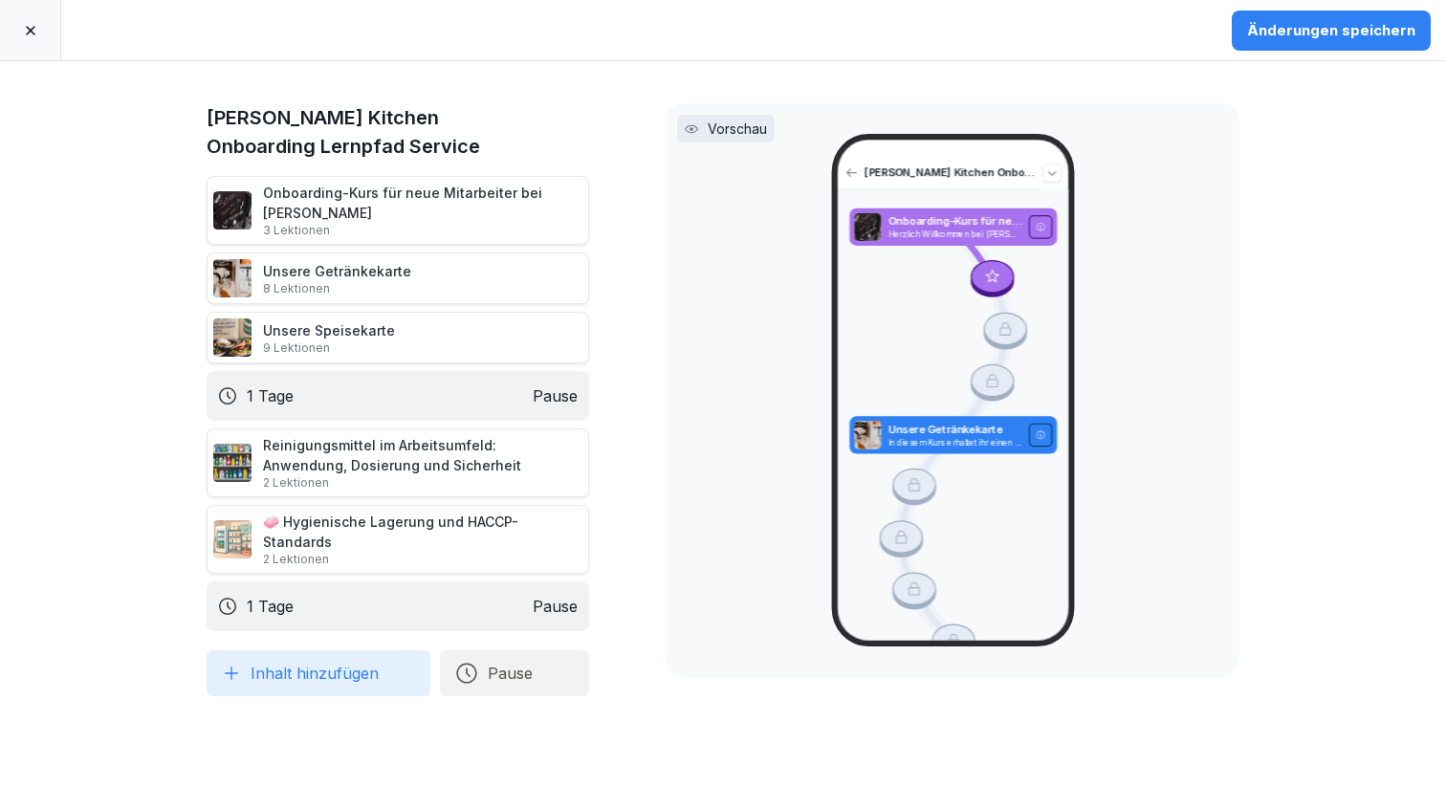
click at [98, 421] on div "Alex Kitchen Onboarding Lernpfad Service Onboarding-Kurs für neue Mitarbeiter b…" at bounding box center [723, 424] width 1446 height 726
click at [401, 673] on button "Inhalt hinzufügen" at bounding box center [319, 673] width 224 height 46
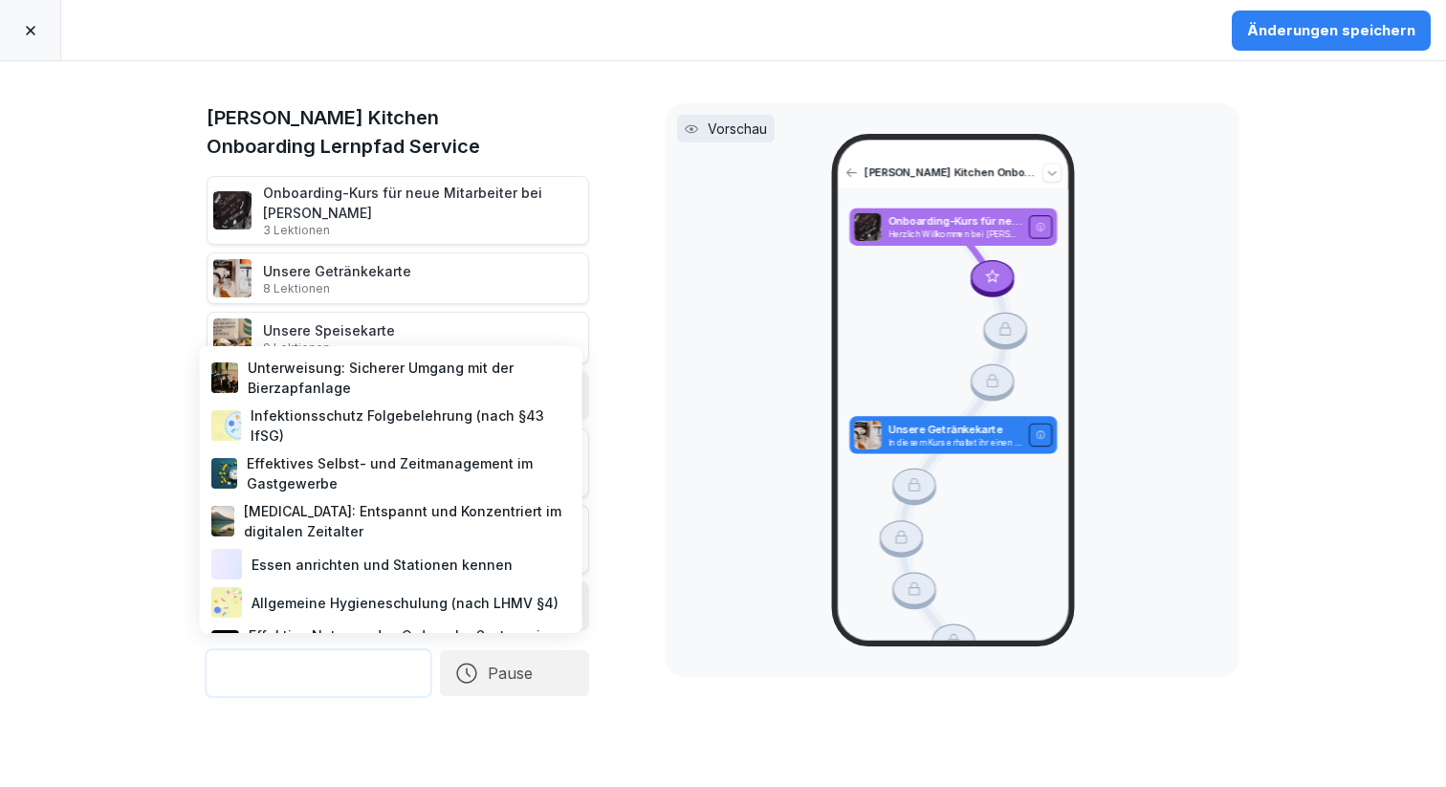
click at [295, 382] on div "Unterweisung: Sicherer Umgang mit der Bierzapfanlage" at bounding box center [391, 378] width 367 height 48
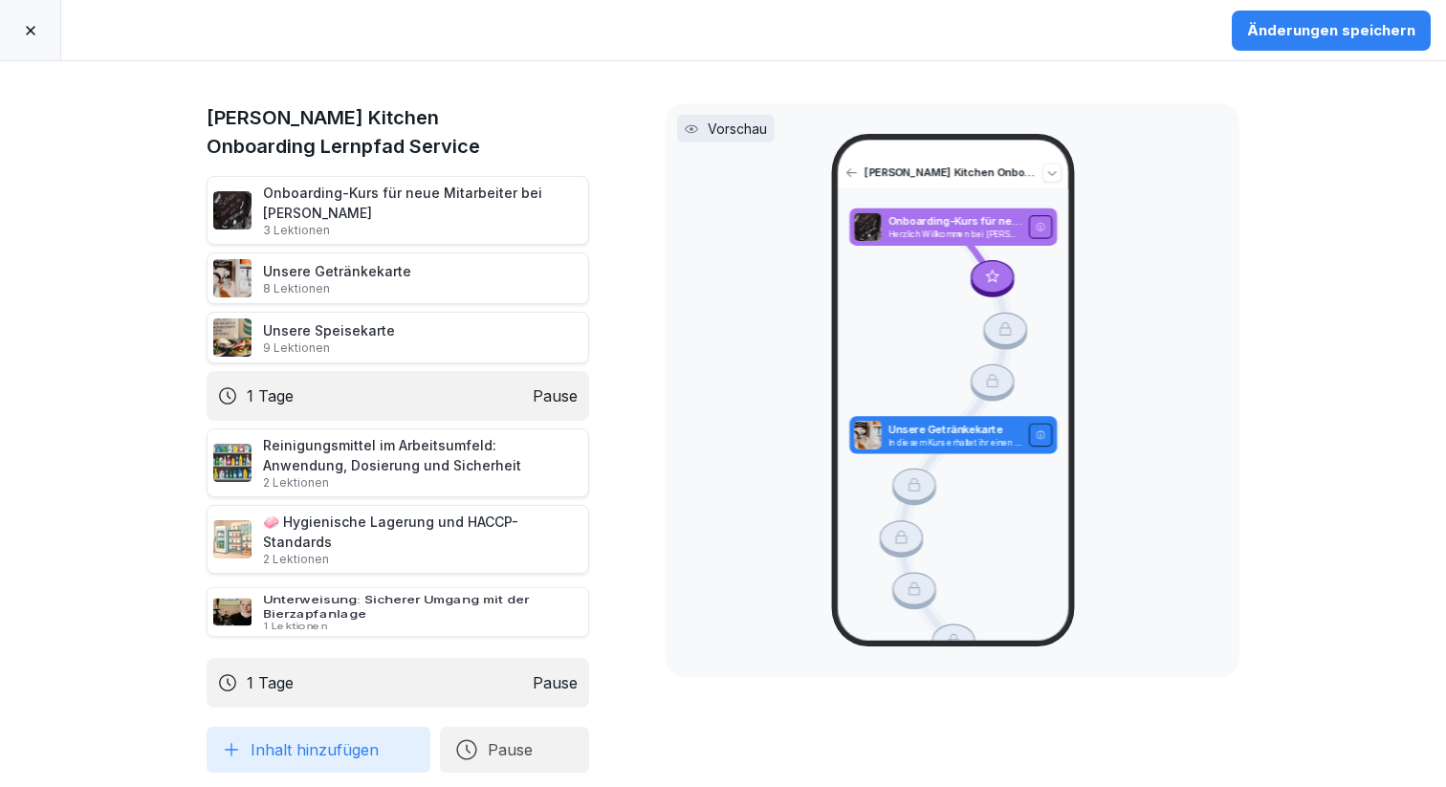
drag, startPoint x: 173, startPoint y: 652, endPoint x: 171, endPoint y: 590, distance: 62.2
click at [178, 606] on icon at bounding box center [185, 611] width 15 height 11
click at [288, 737] on button "Inhalt hinzufügen" at bounding box center [319, 750] width 224 height 46
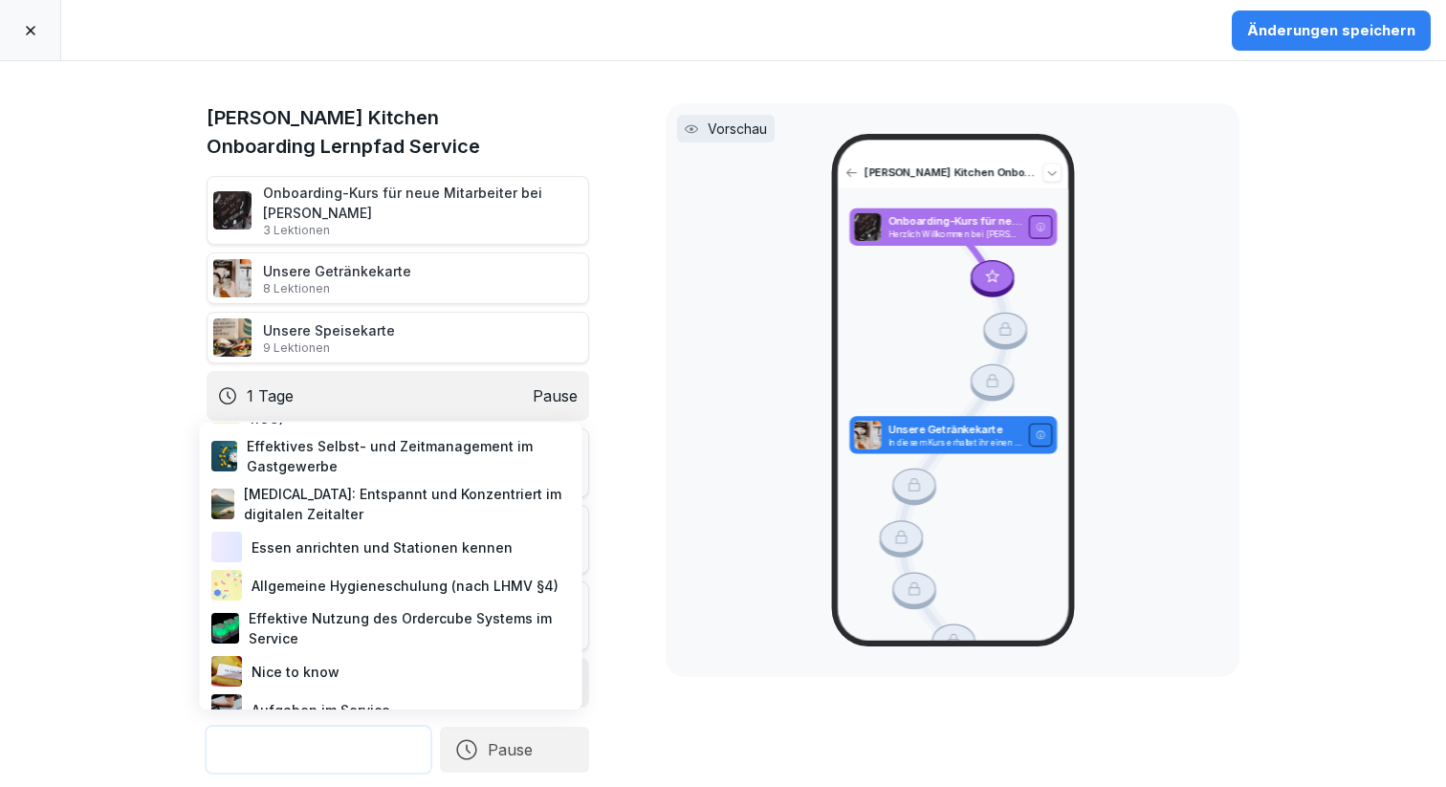
scroll to position [56, 0]
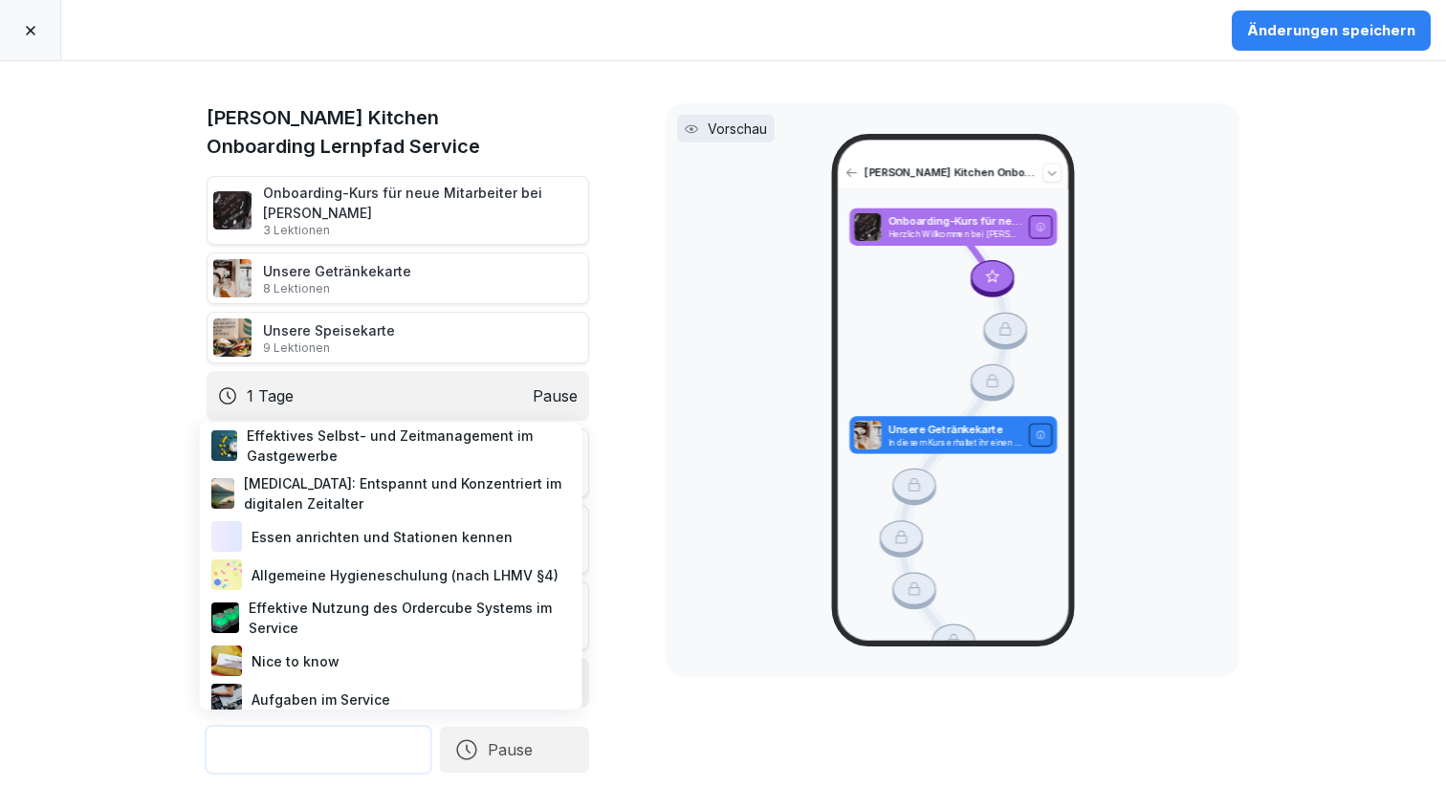
click at [337, 538] on div "Essen anrichten und Stationen kennen" at bounding box center [391, 536] width 367 height 38
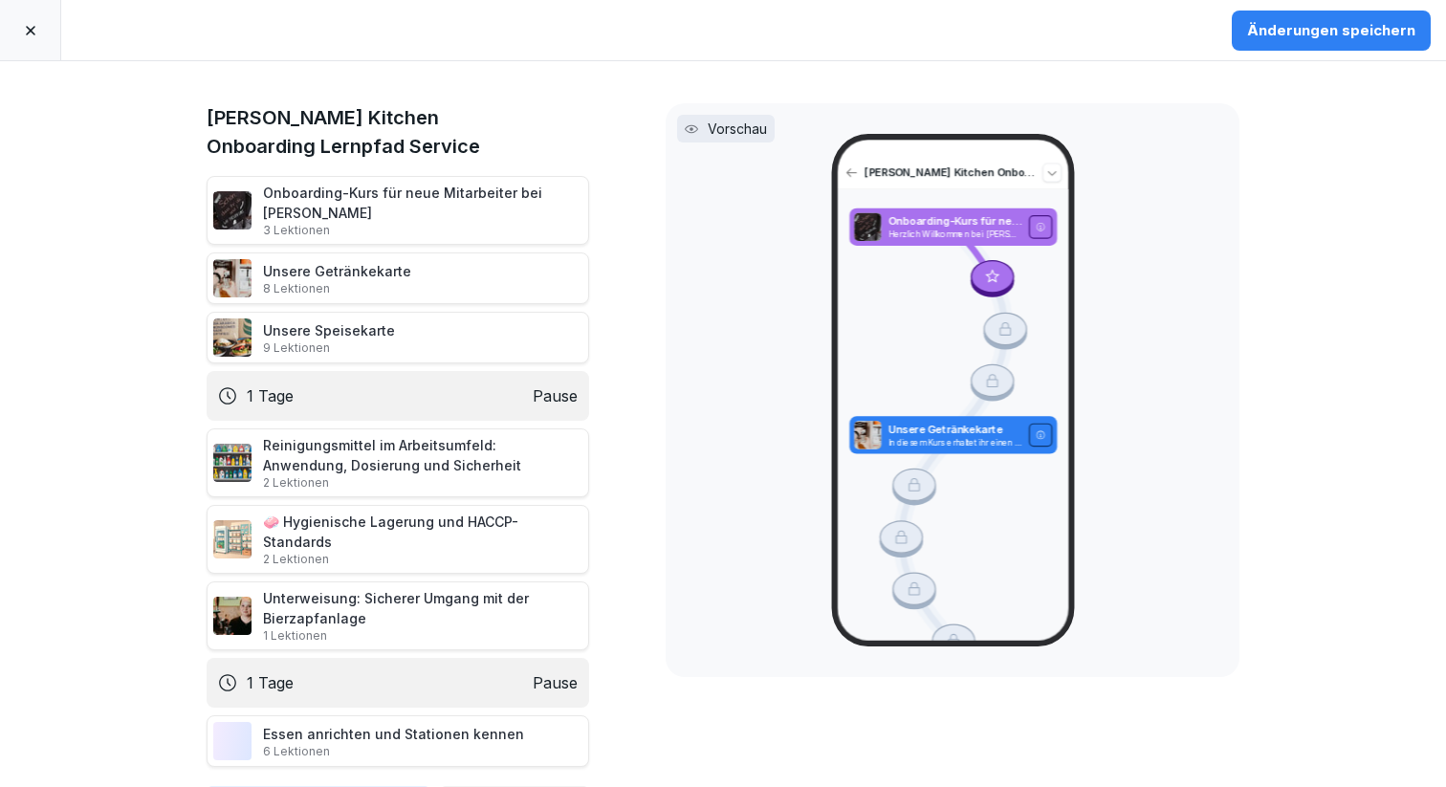
scroll to position [42, 0]
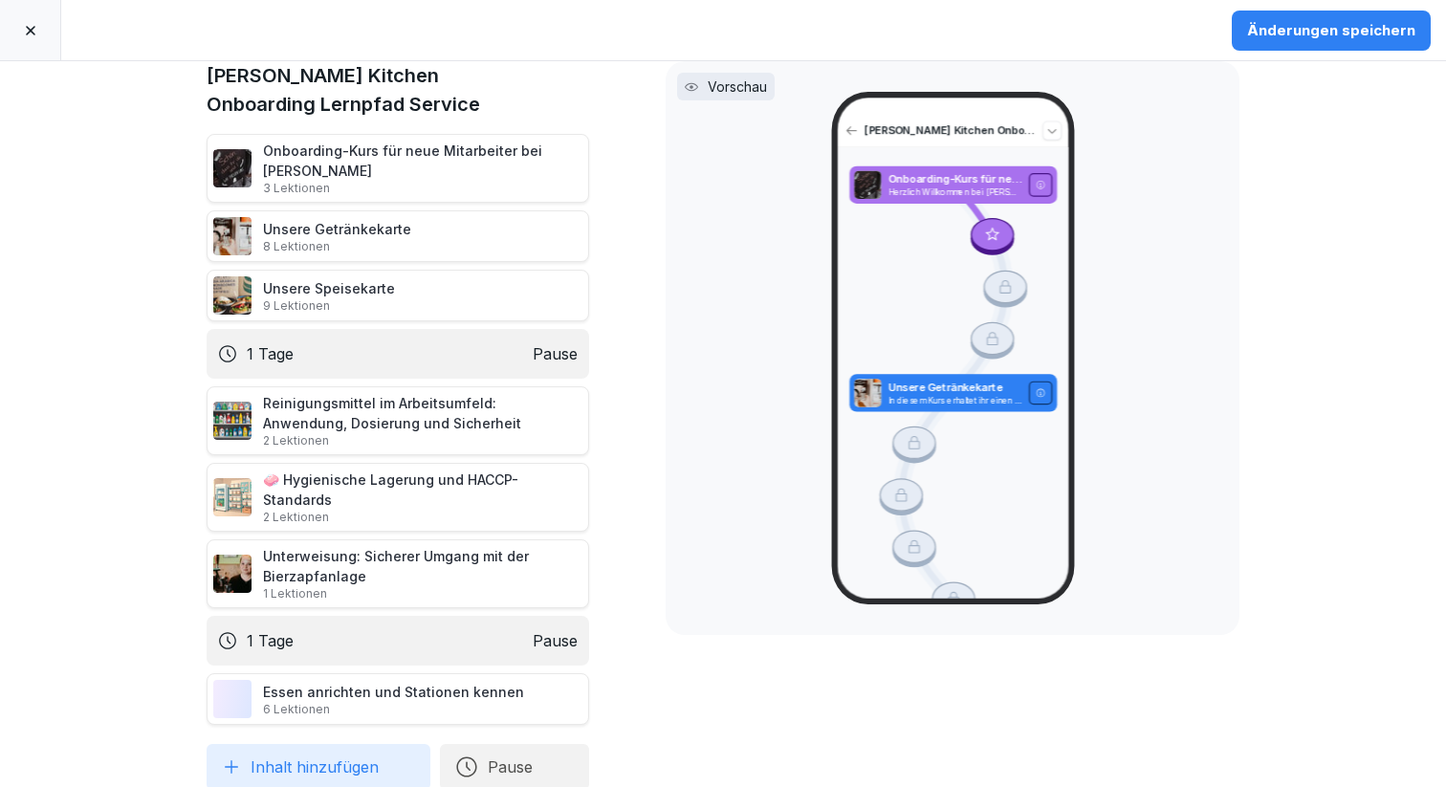
click at [310, 751] on button "Inhalt hinzufügen" at bounding box center [319, 767] width 224 height 46
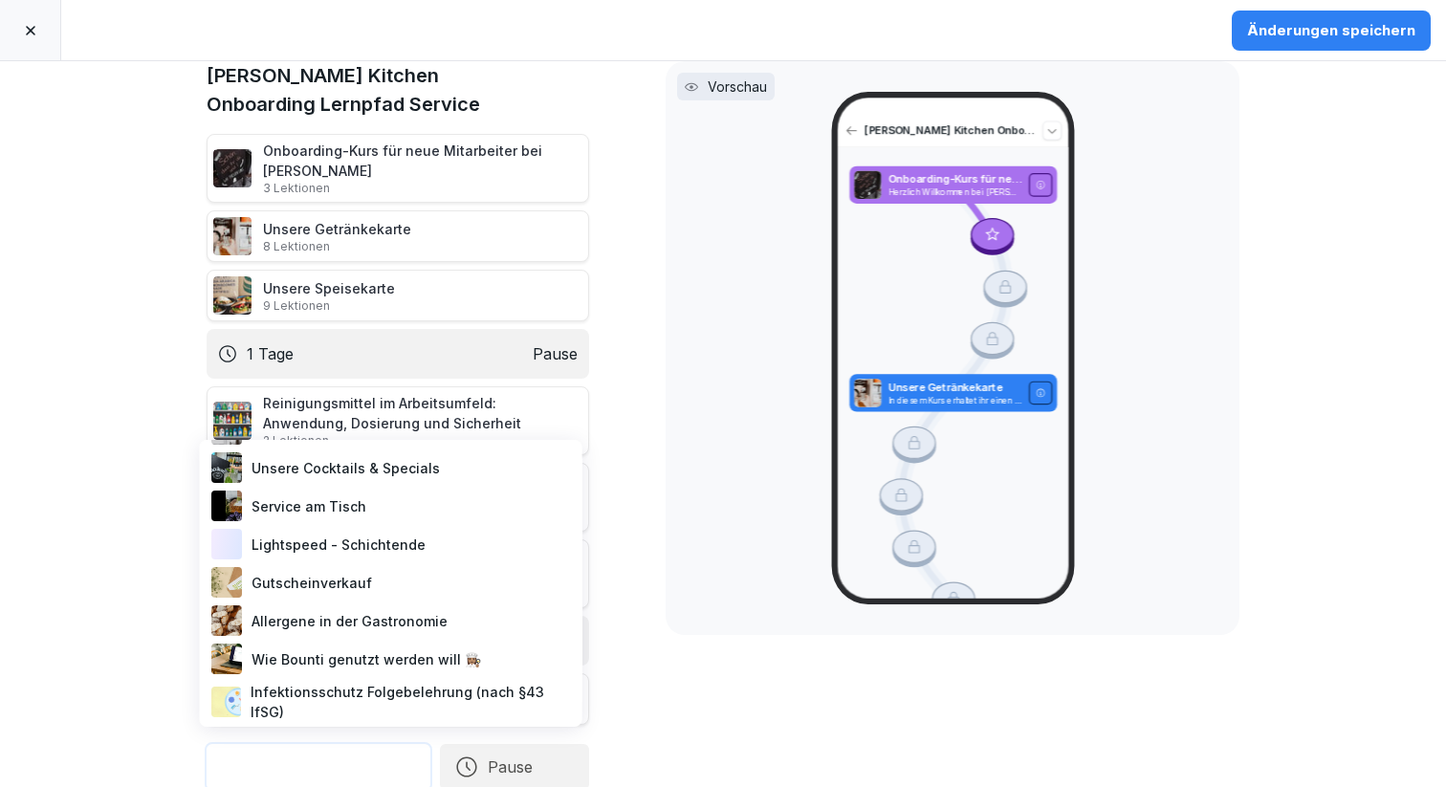
scroll to position [469, 0]
click at [350, 612] on div "Allergene in der Gastronomie" at bounding box center [391, 620] width 367 height 38
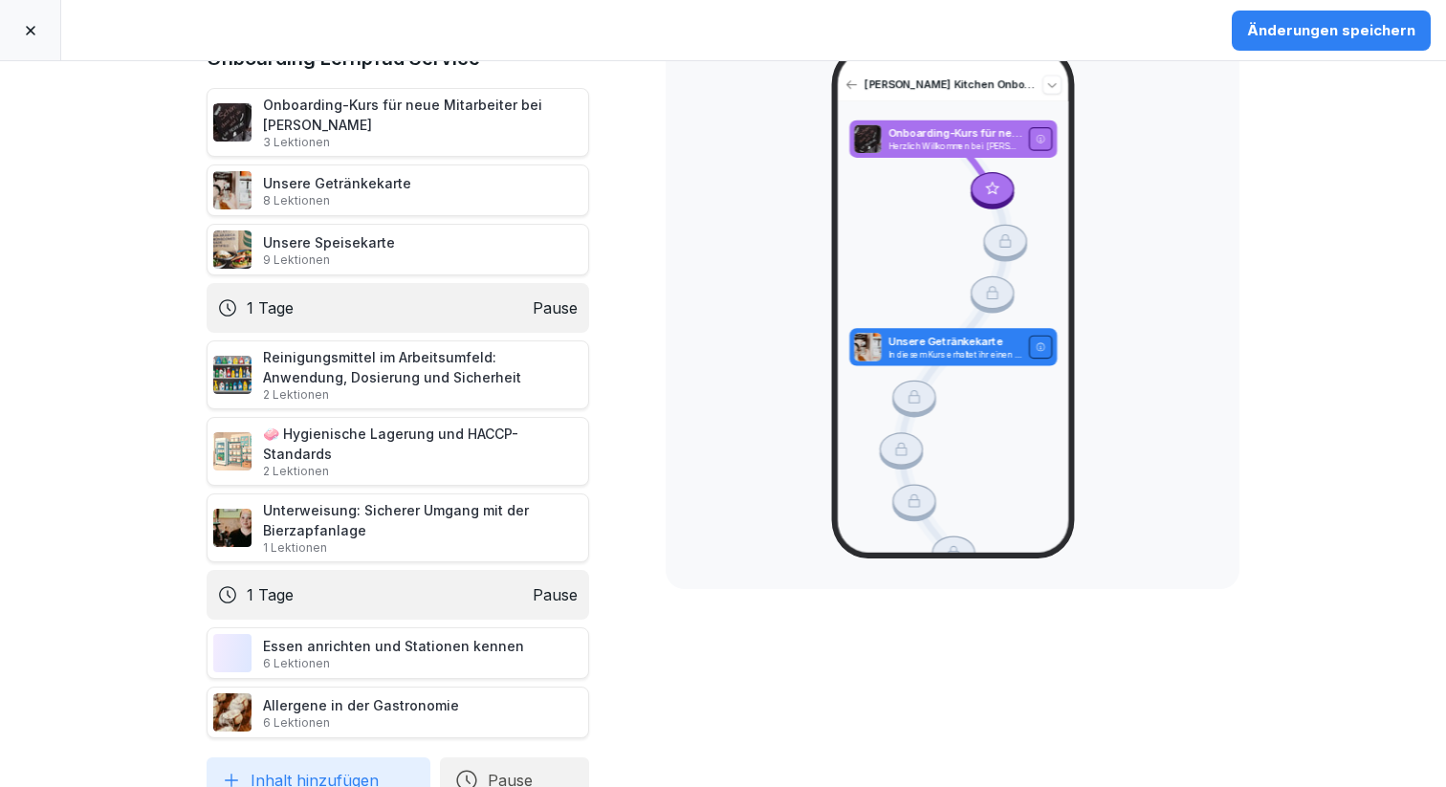
scroll to position [101, 0]
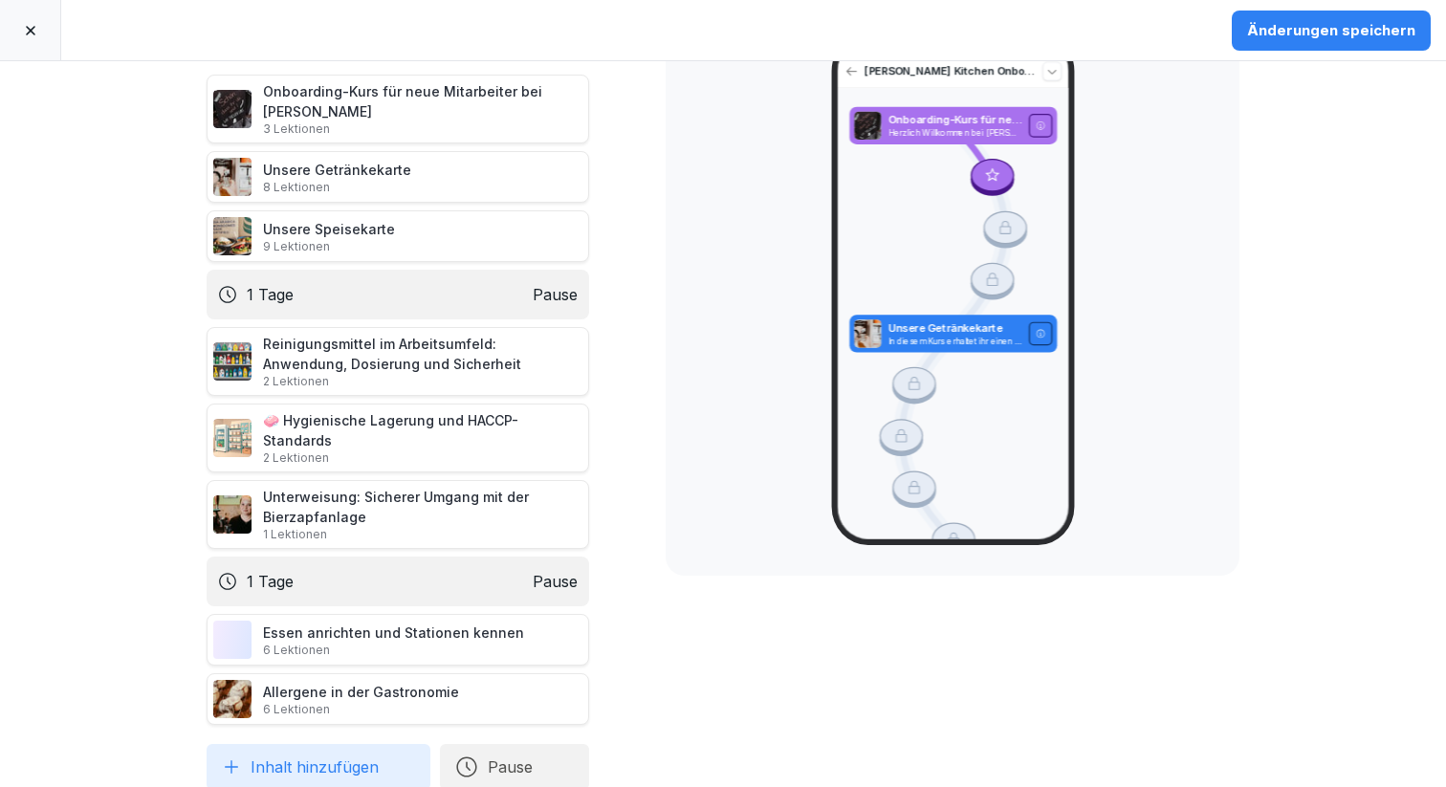
click at [254, 746] on button "Inhalt hinzufügen" at bounding box center [319, 767] width 224 height 46
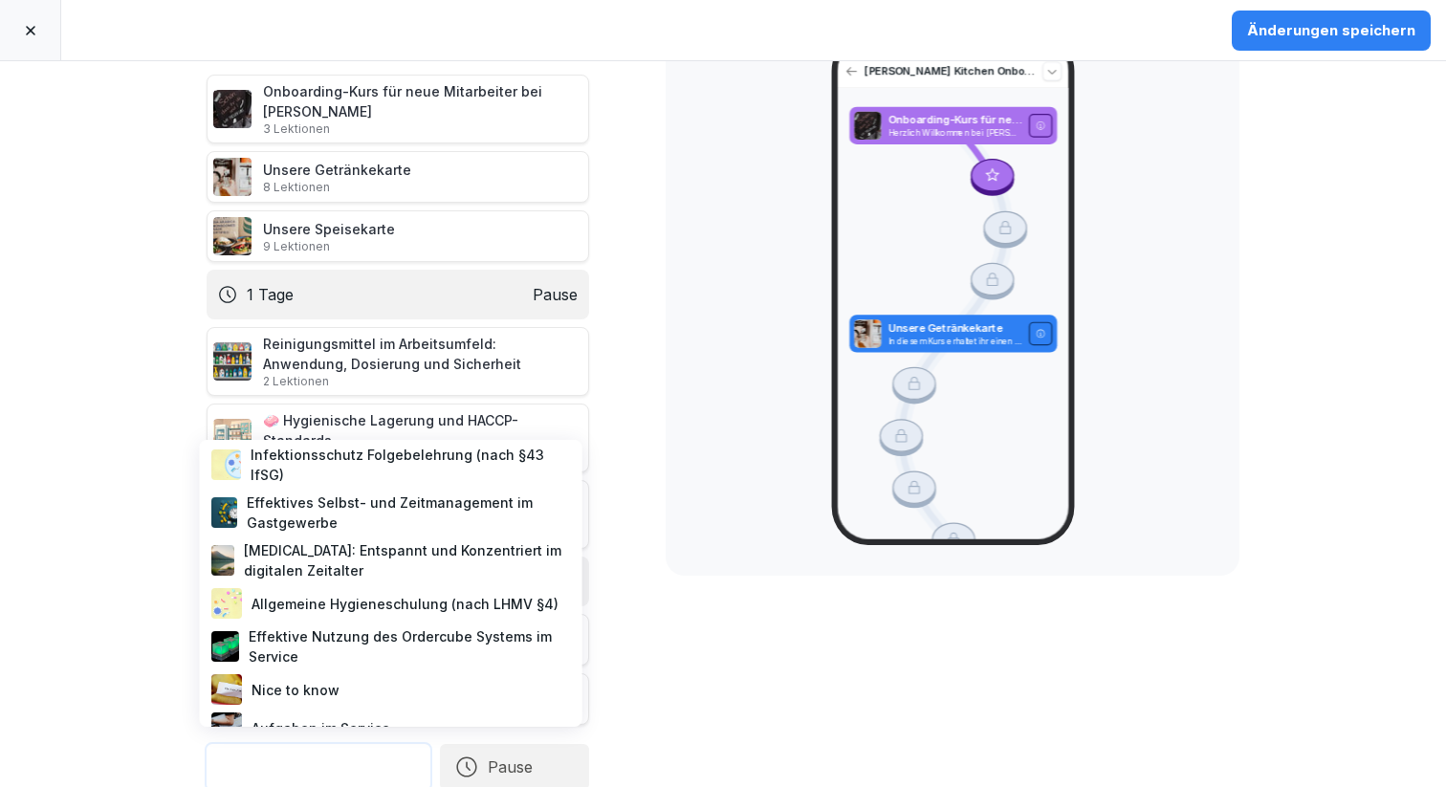
scroll to position [0, 0]
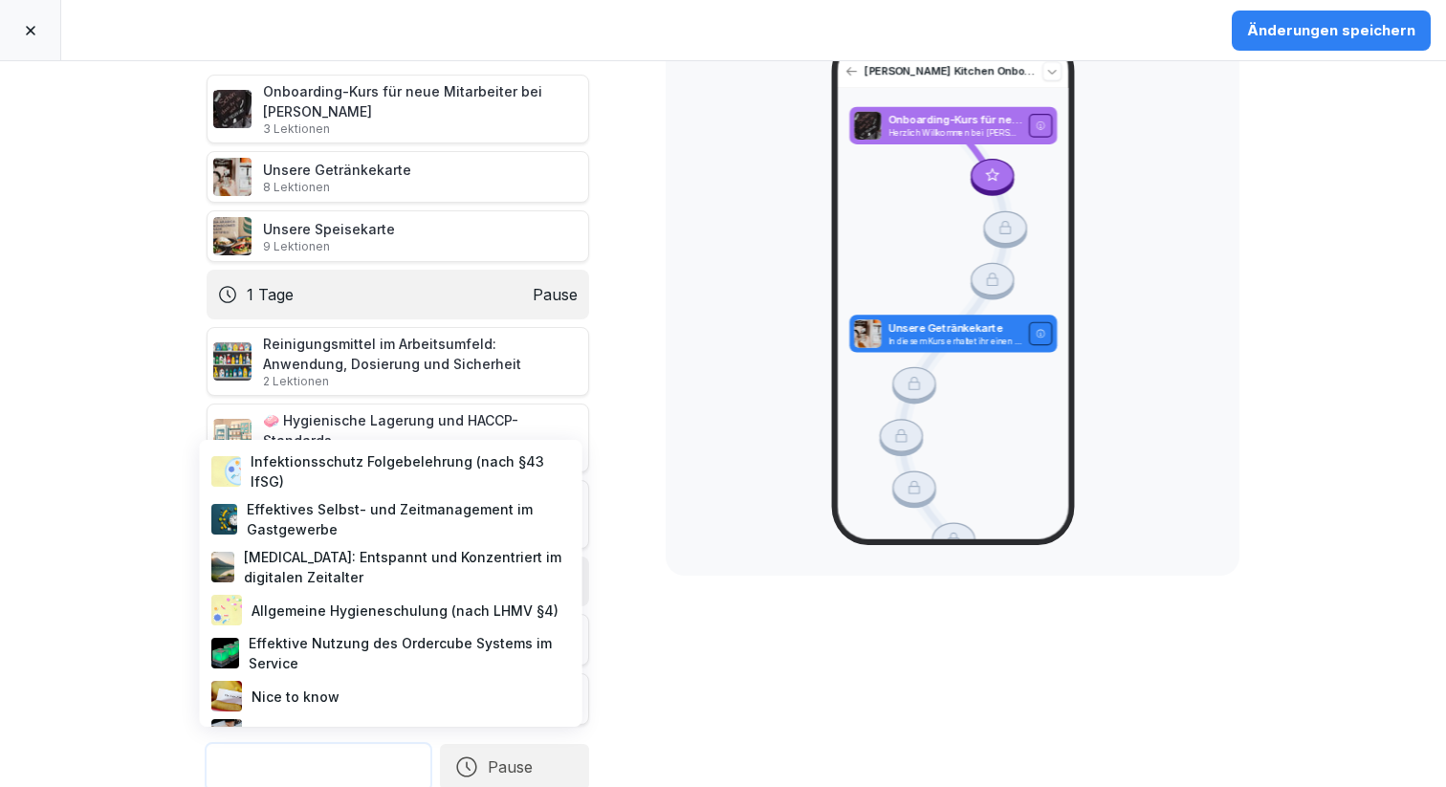
click at [281, 687] on div "Nice to know" at bounding box center [391, 696] width 367 height 38
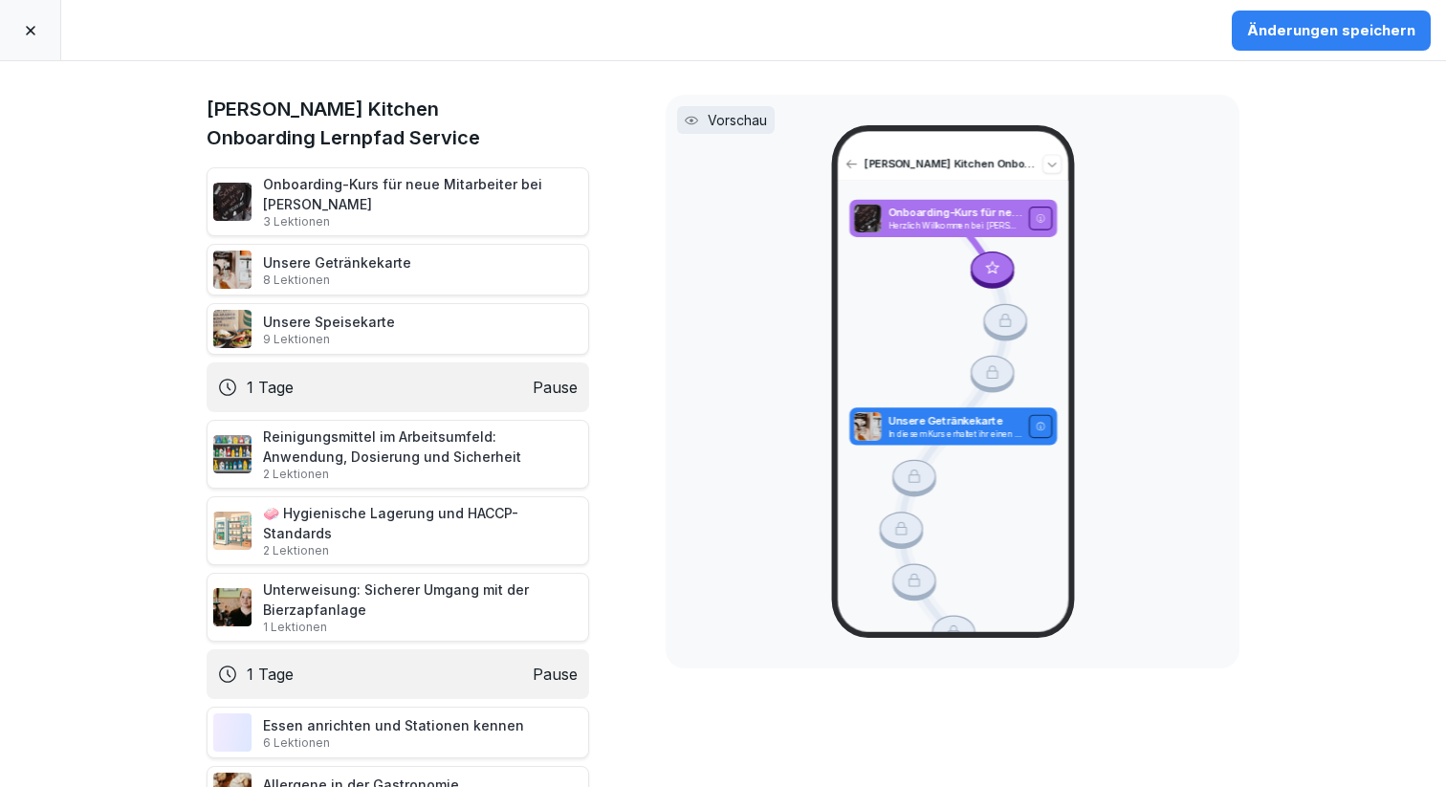
scroll to position [6, 0]
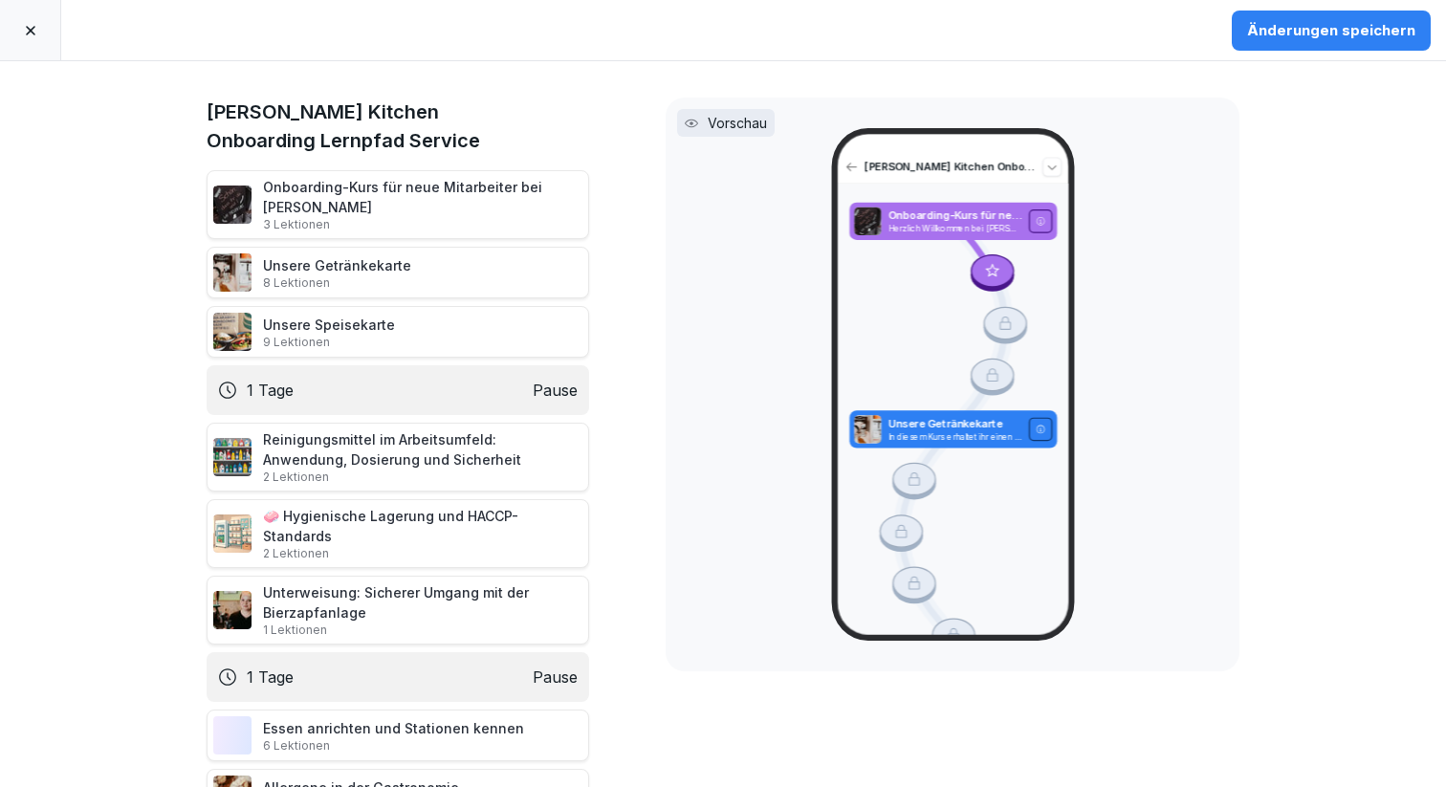
click at [1312, 38] on div "Änderungen speichern" at bounding box center [1331, 30] width 168 height 21
click at [31, 17] on div at bounding box center [30, 30] width 61 height 60
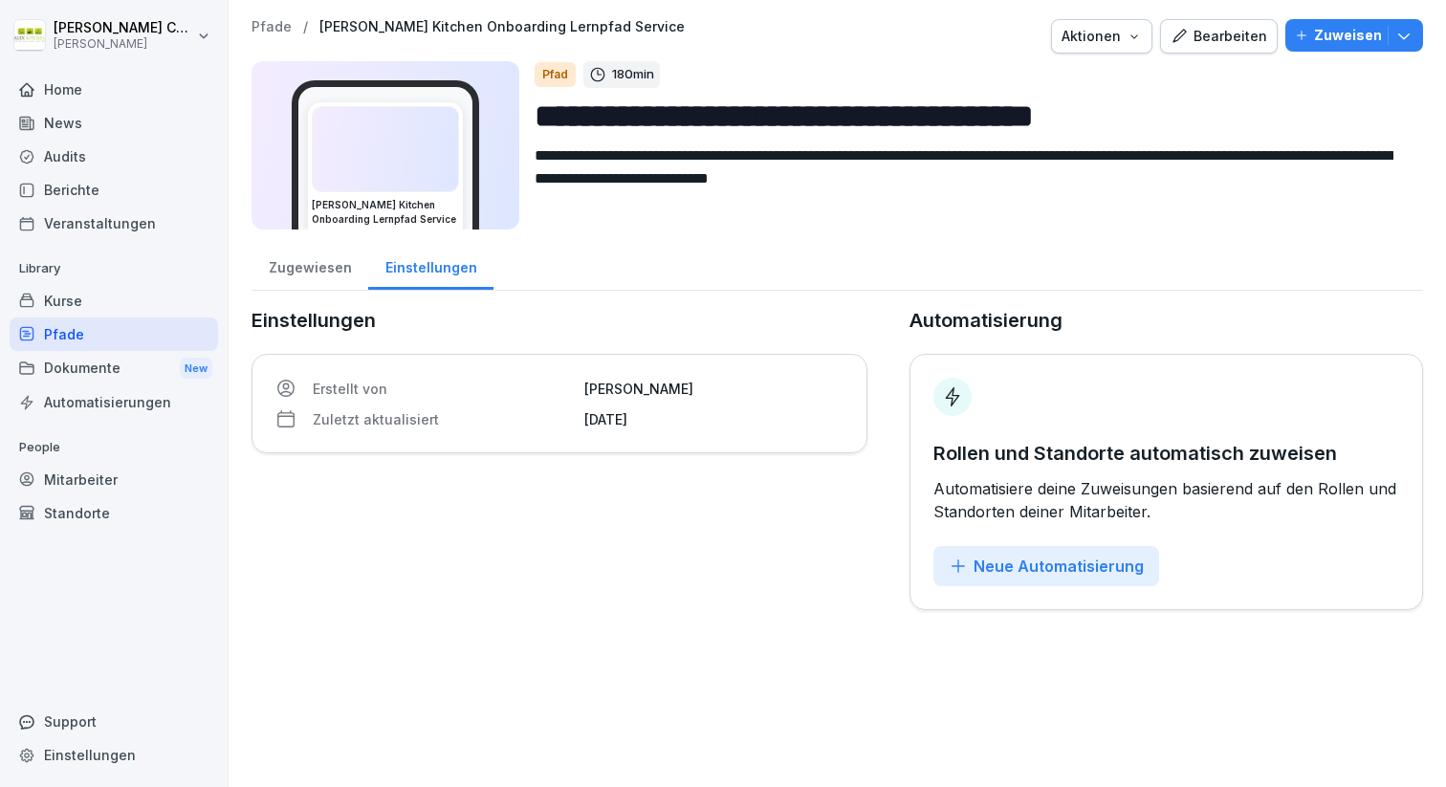
click at [1171, 33] on icon "button" at bounding box center [1179, 36] width 17 height 17
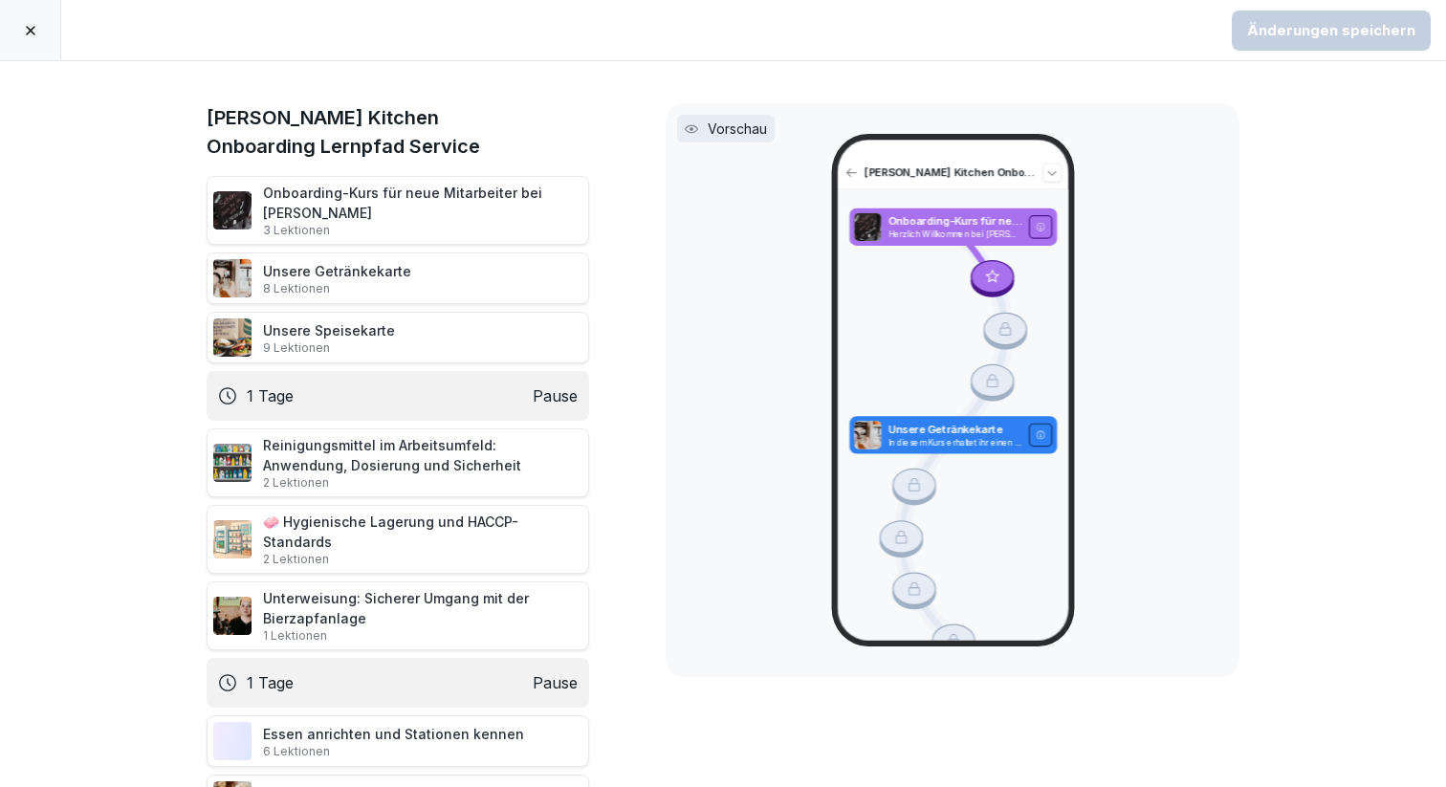
click at [31, 30] on icon at bounding box center [31, 31] width 10 height 10
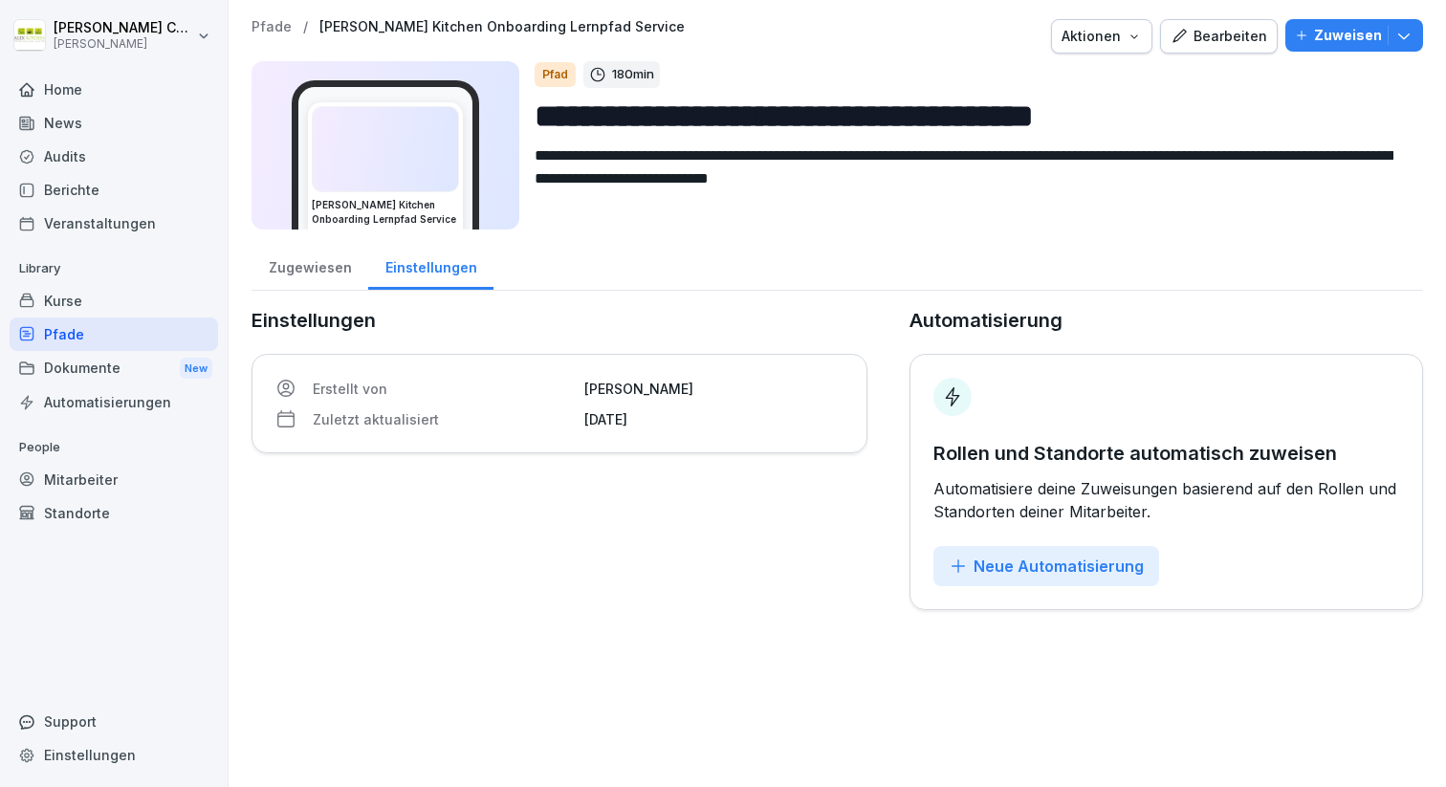
click at [377, 141] on img at bounding box center [385, 149] width 145 height 84
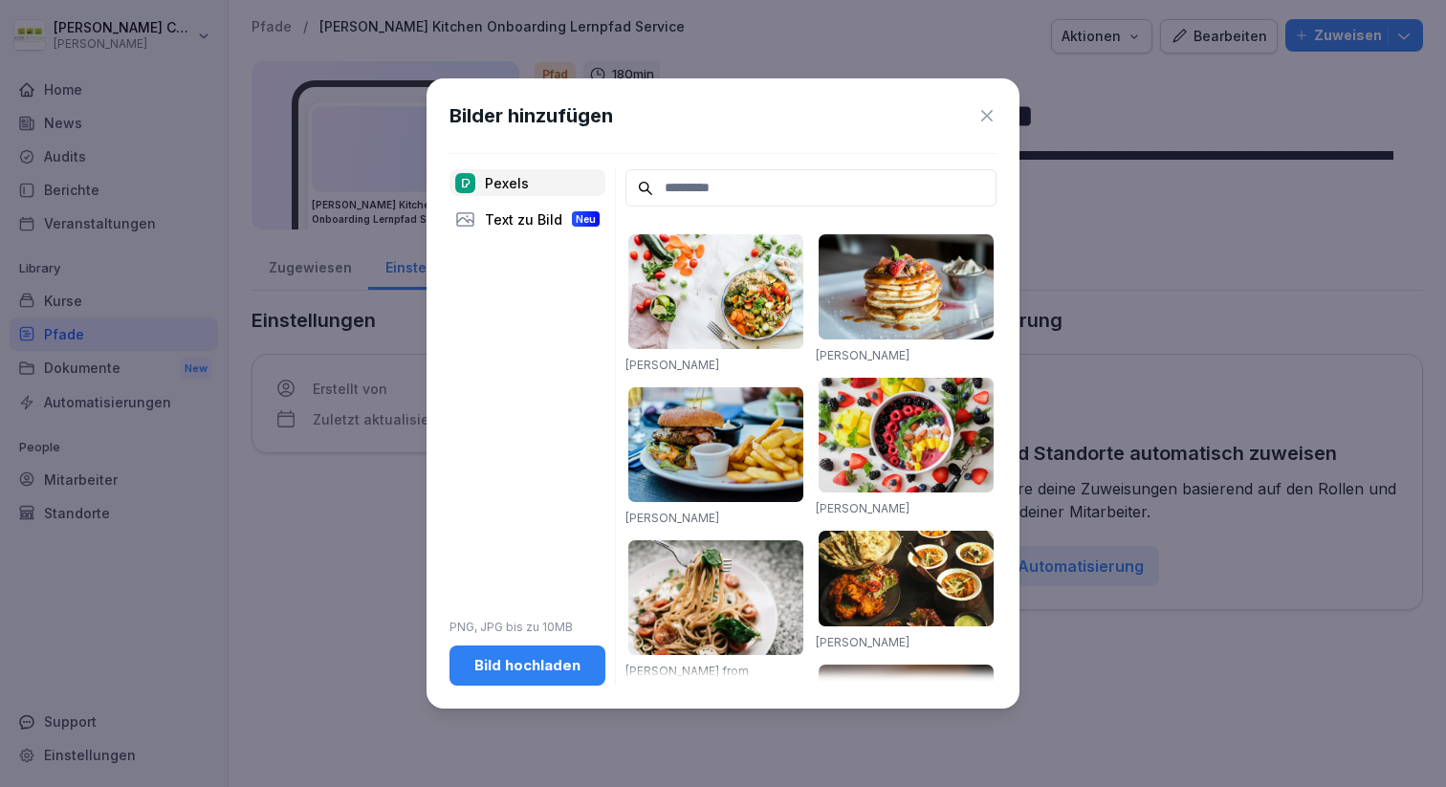
click at [538, 659] on div "Bild hochladen" at bounding box center [527, 665] width 125 height 21
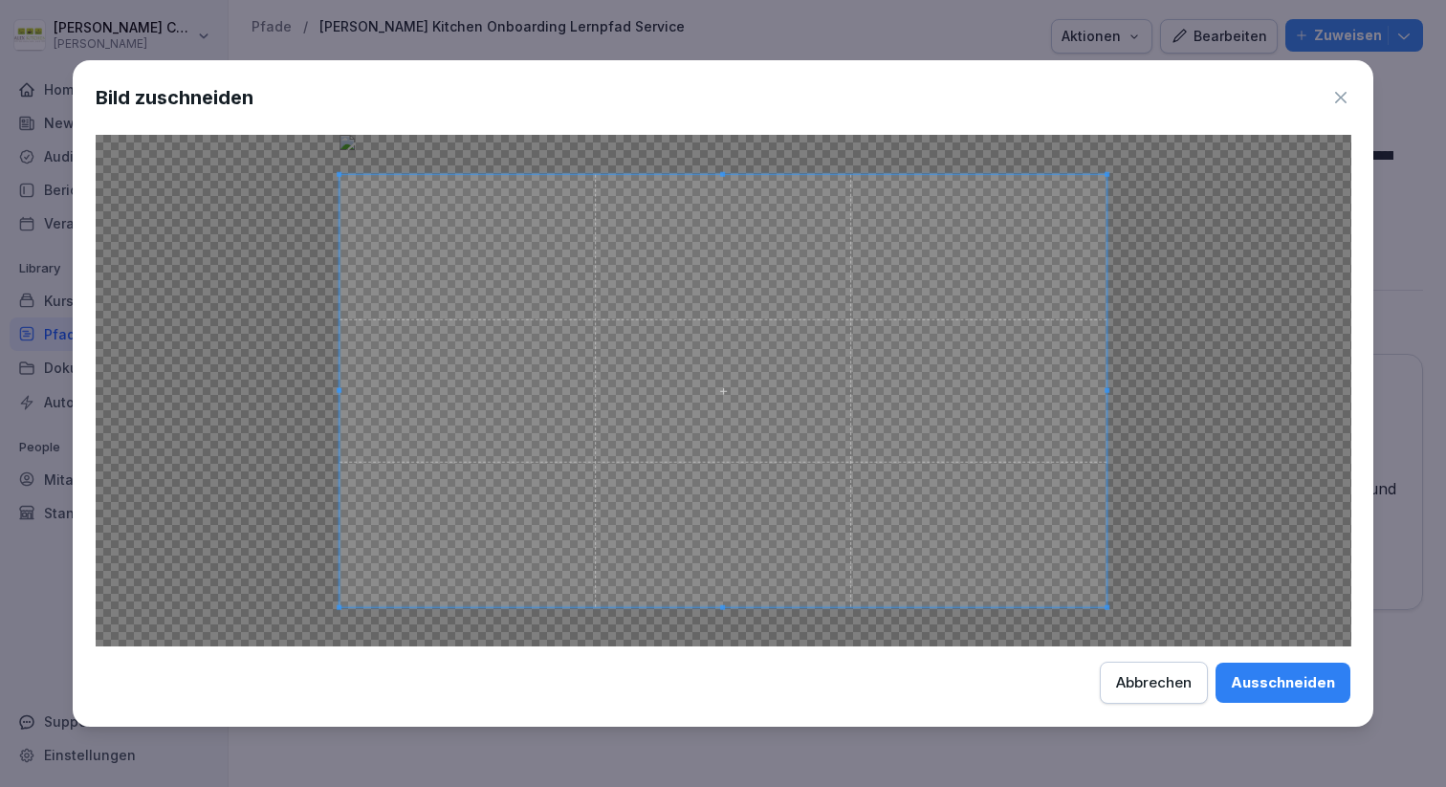
click at [1293, 687] on div "Ausschneiden" at bounding box center [1283, 682] width 104 height 21
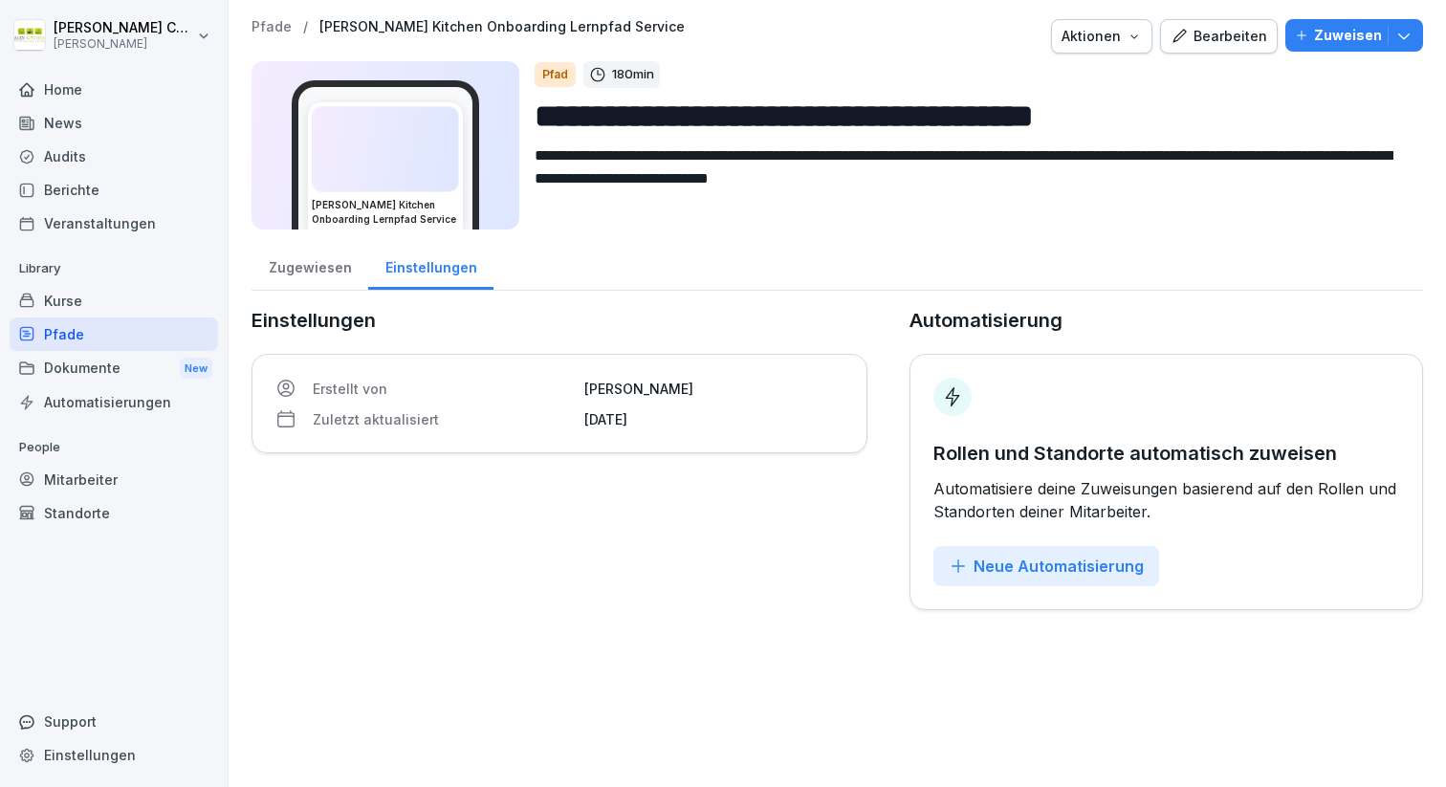
click at [273, 11] on div "**********" at bounding box center [837, 314] width 1217 height 629
click at [269, 27] on p "Pfade" at bounding box center [272, 27] width 40 height 16
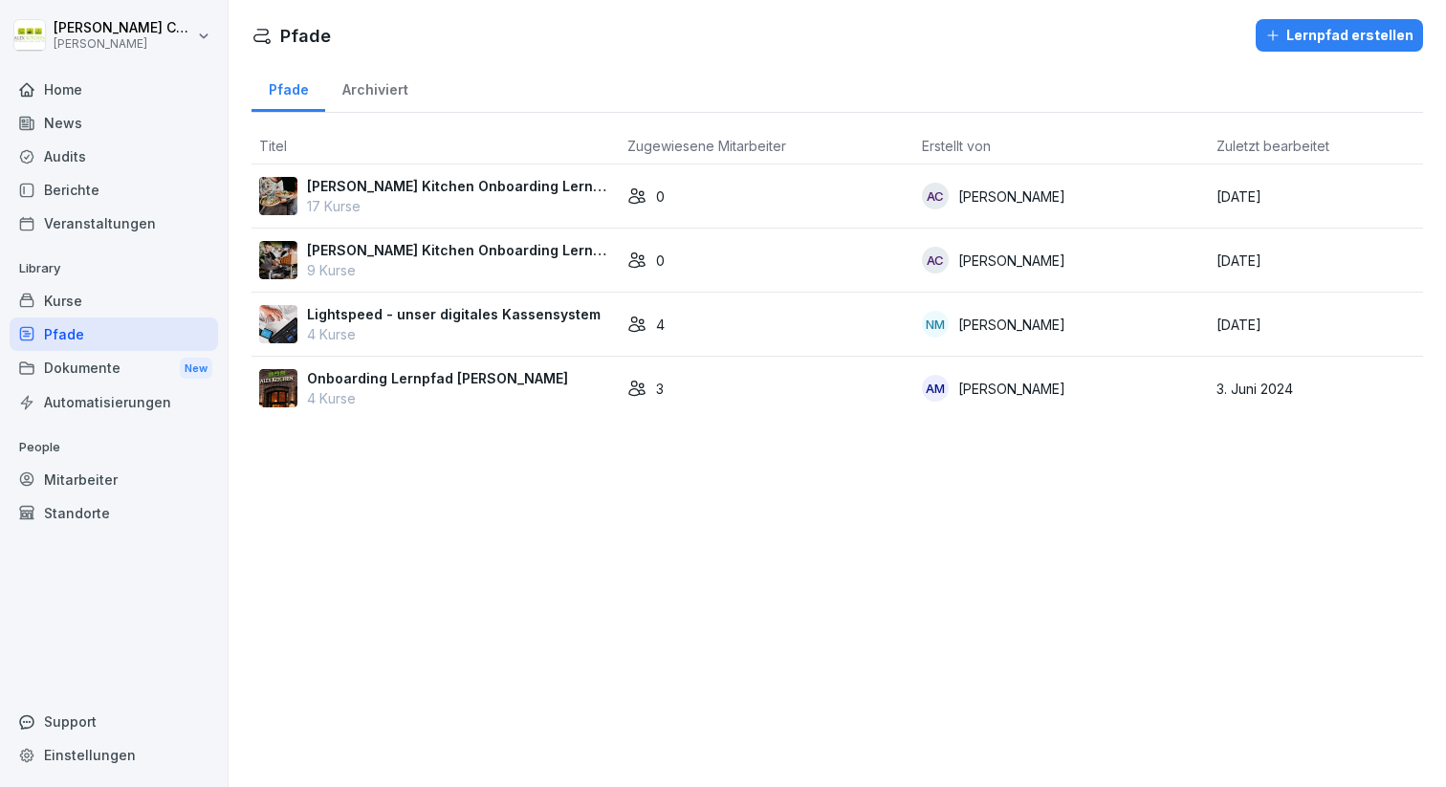
click at [431, 254] on p "[PERSON_NAME] Kitchen Onboarding Lernpfad Service" at bounding box center [459, 250] width 305 height 20
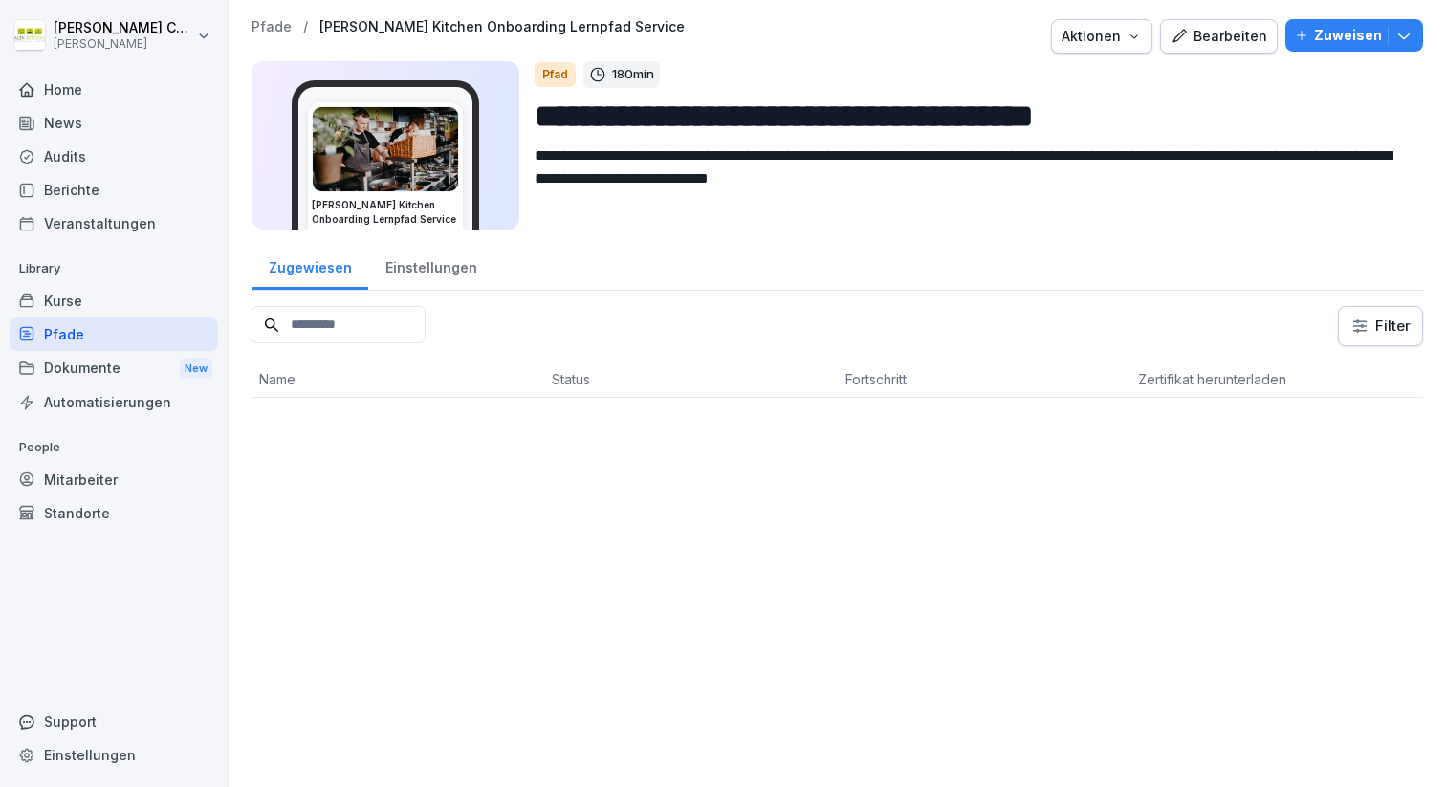
click at [1086, 115] on input "**********" at bounding box center [971, 116] width 873 height 49
click at [1153, 121] on input "**********" at bounding box center [971, 116] width 873 height 49
type input "**********"
click at [938, 575] on div "**********" at bounding box center [837, 393] width 1217 height 787
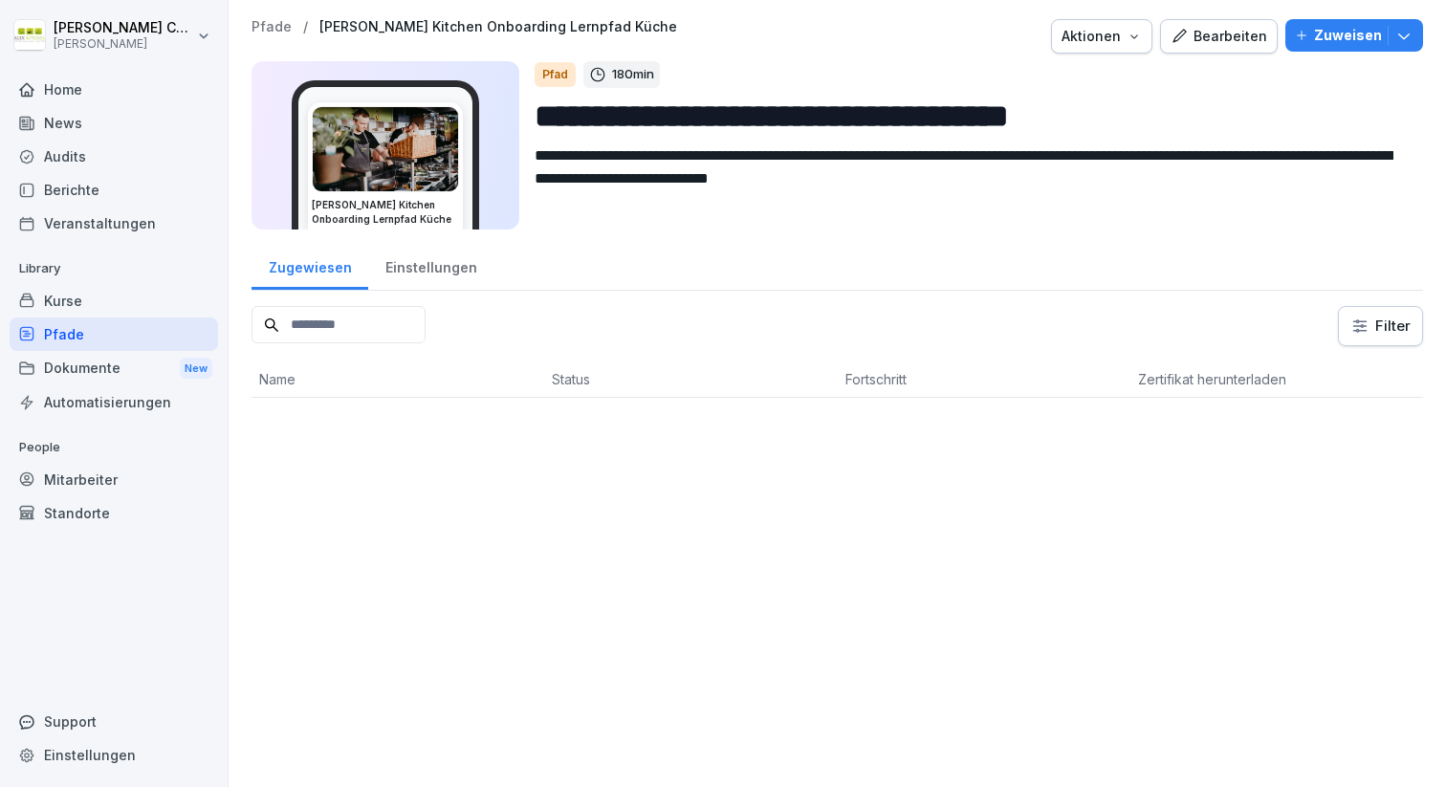
click at [261, 19] on p "Pfade" at bounding box center [272, 27] width 40 height 16
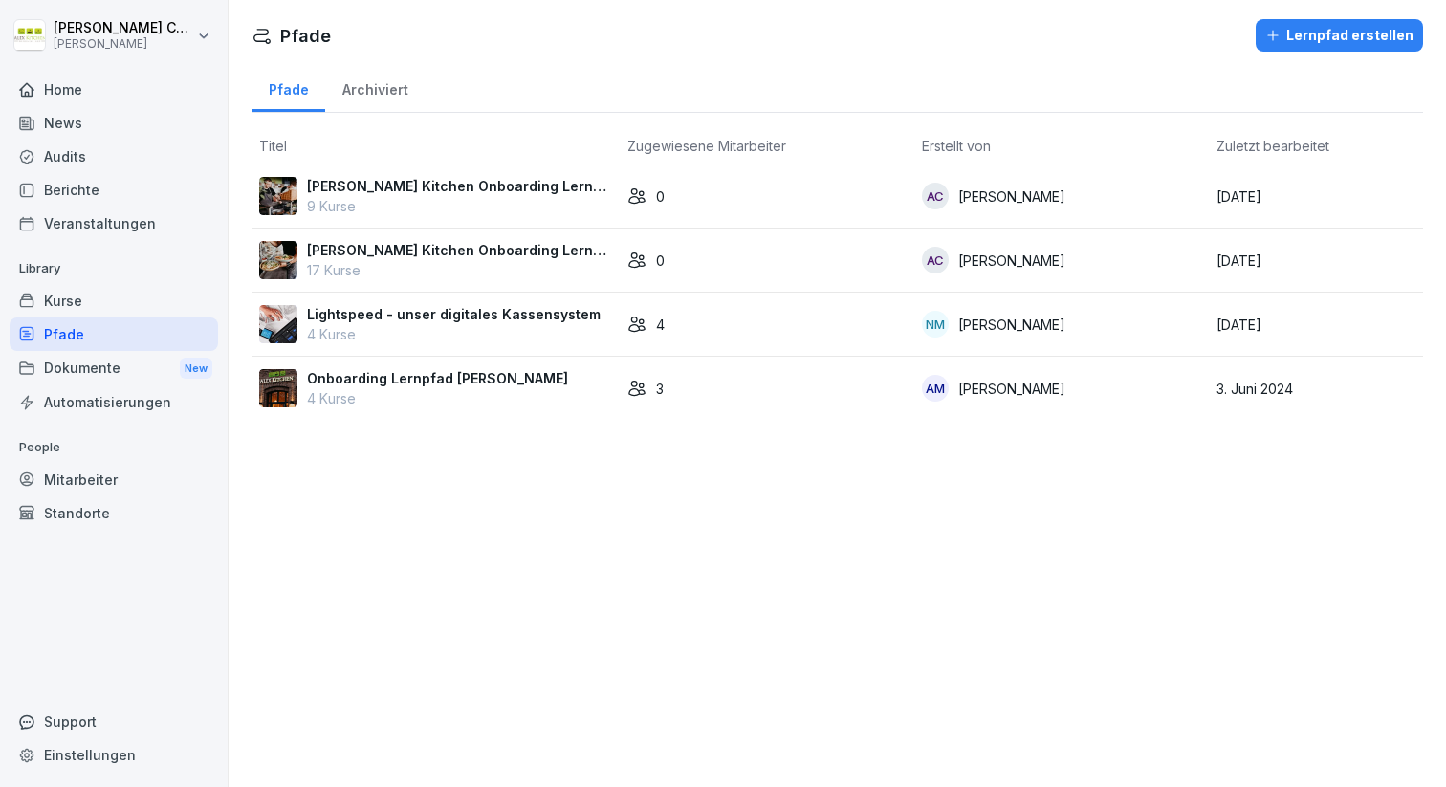
click at [512, 253] on p "Alex Kitchen Onboarding Lernpfad Service" at bounding box center [459, 250] width 305 height 20
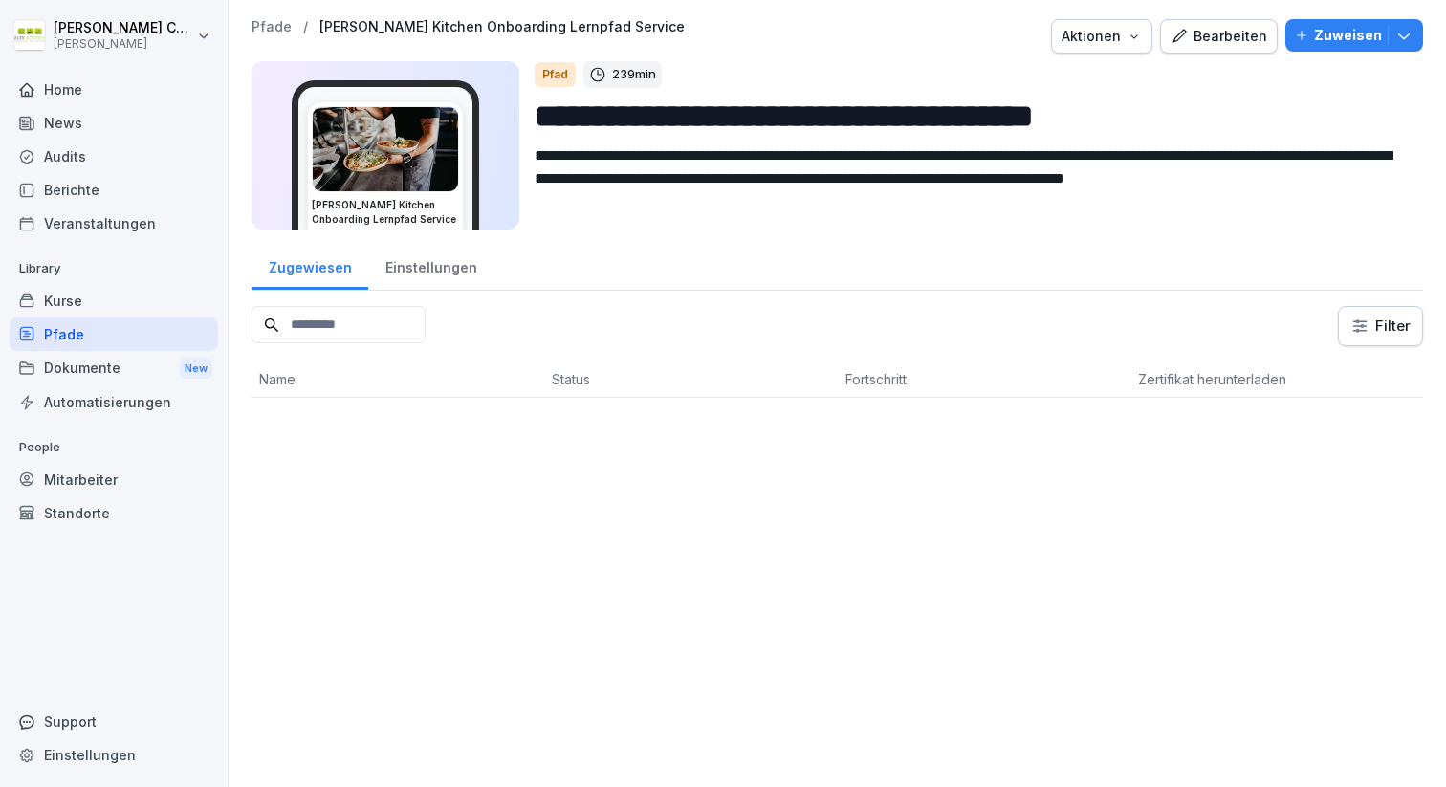
click at [1204, 46] on div "Bearbeiten" at bounding box center [1219, 36] width 97 height 21
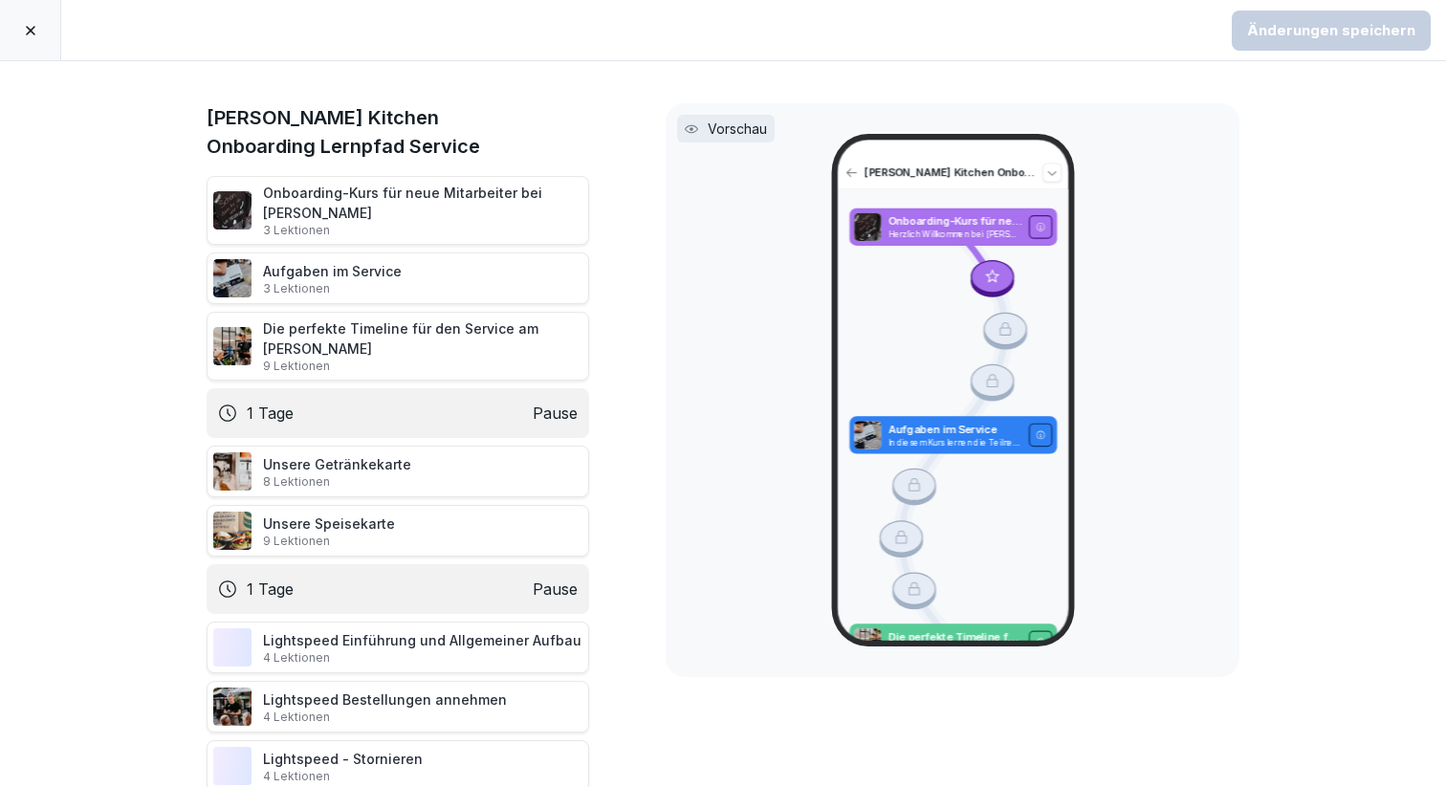
scroll to position [767, 0]
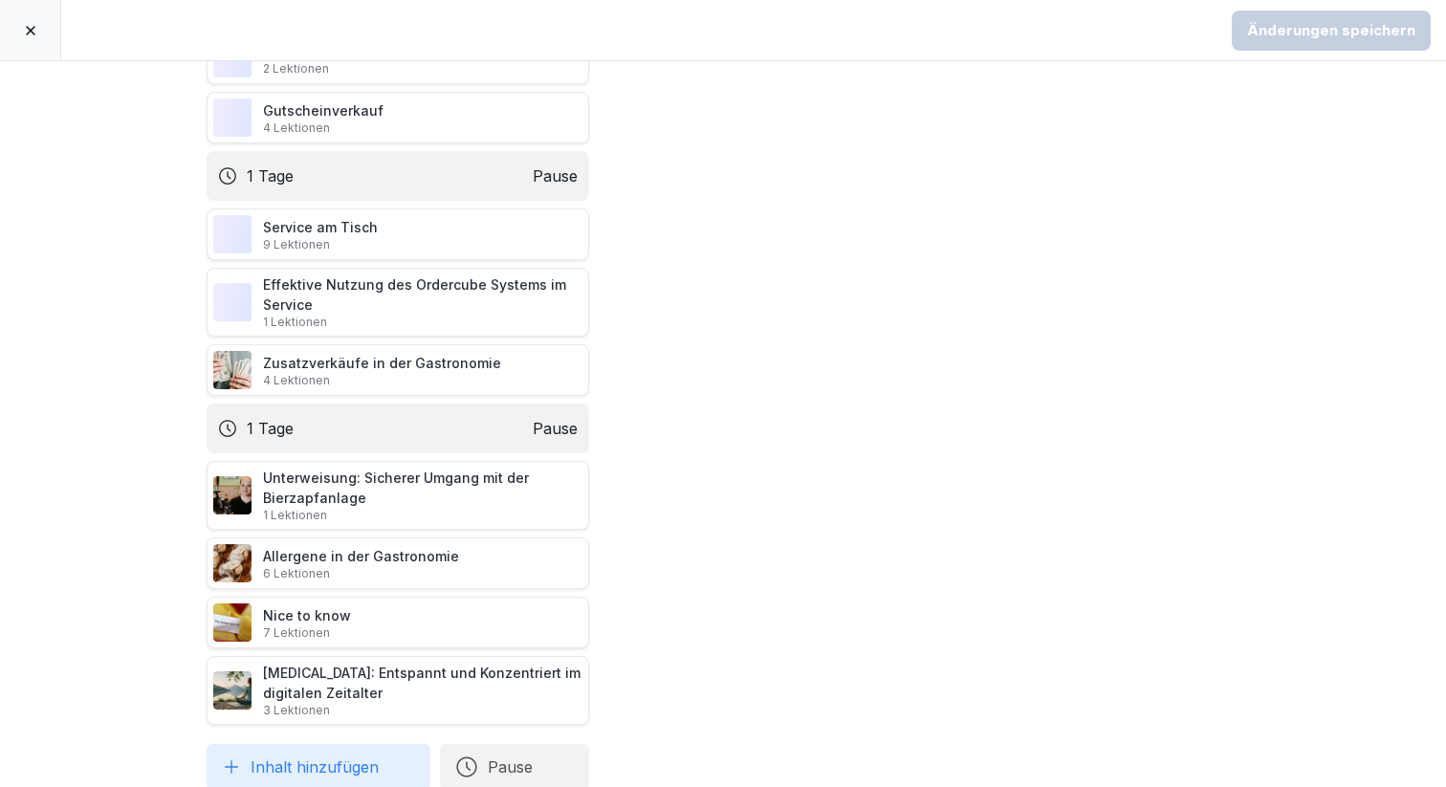
click at [308, 744] on button "Inhalt hinzufügen" at bounding box center [319, 767] width 224 height 46
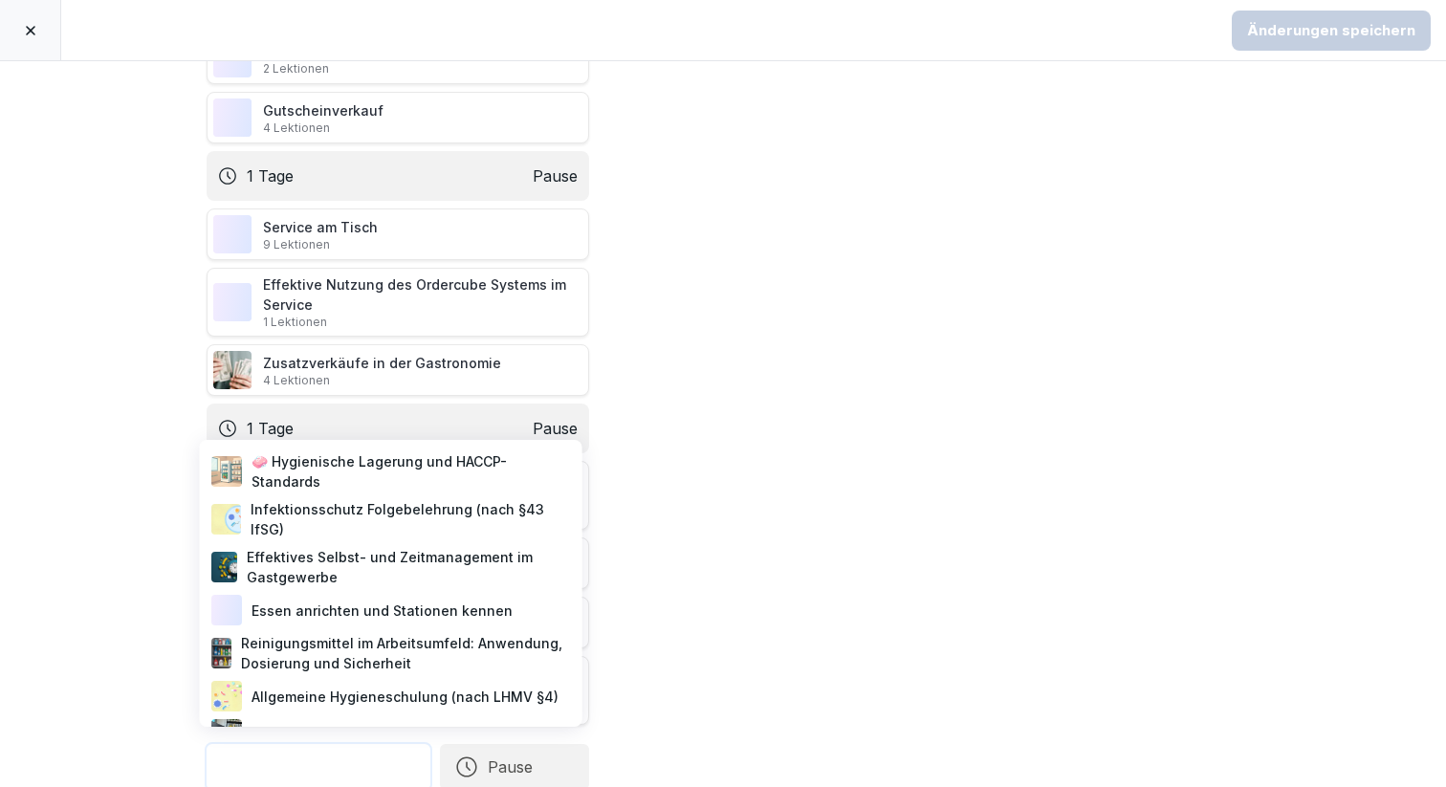
click at [357, 572] on div "Effektives Selbst- und Zeitmanagement im Gastgewerbe" at bounding box center [391, 567] width 367 height 48
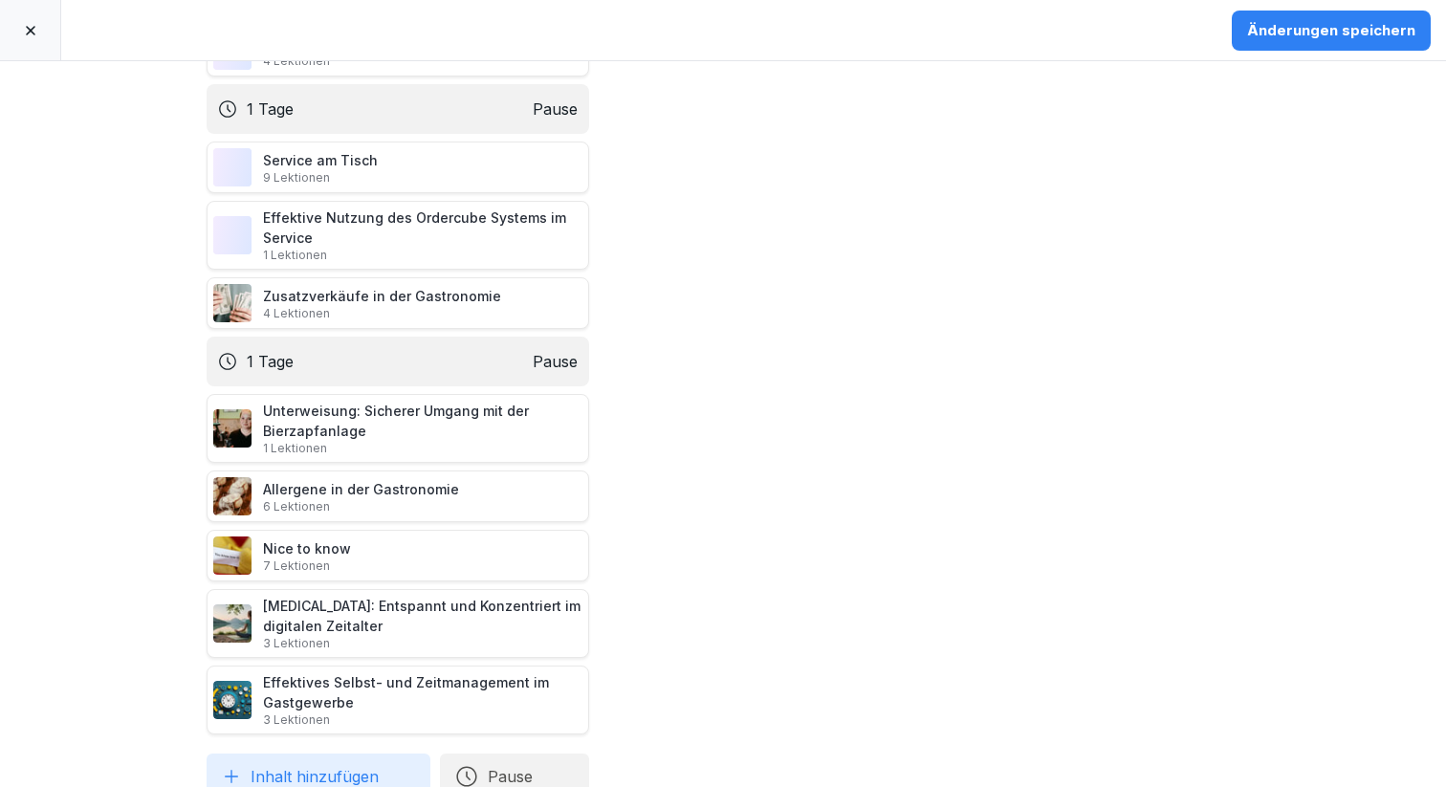
scroll to position [844, 0]
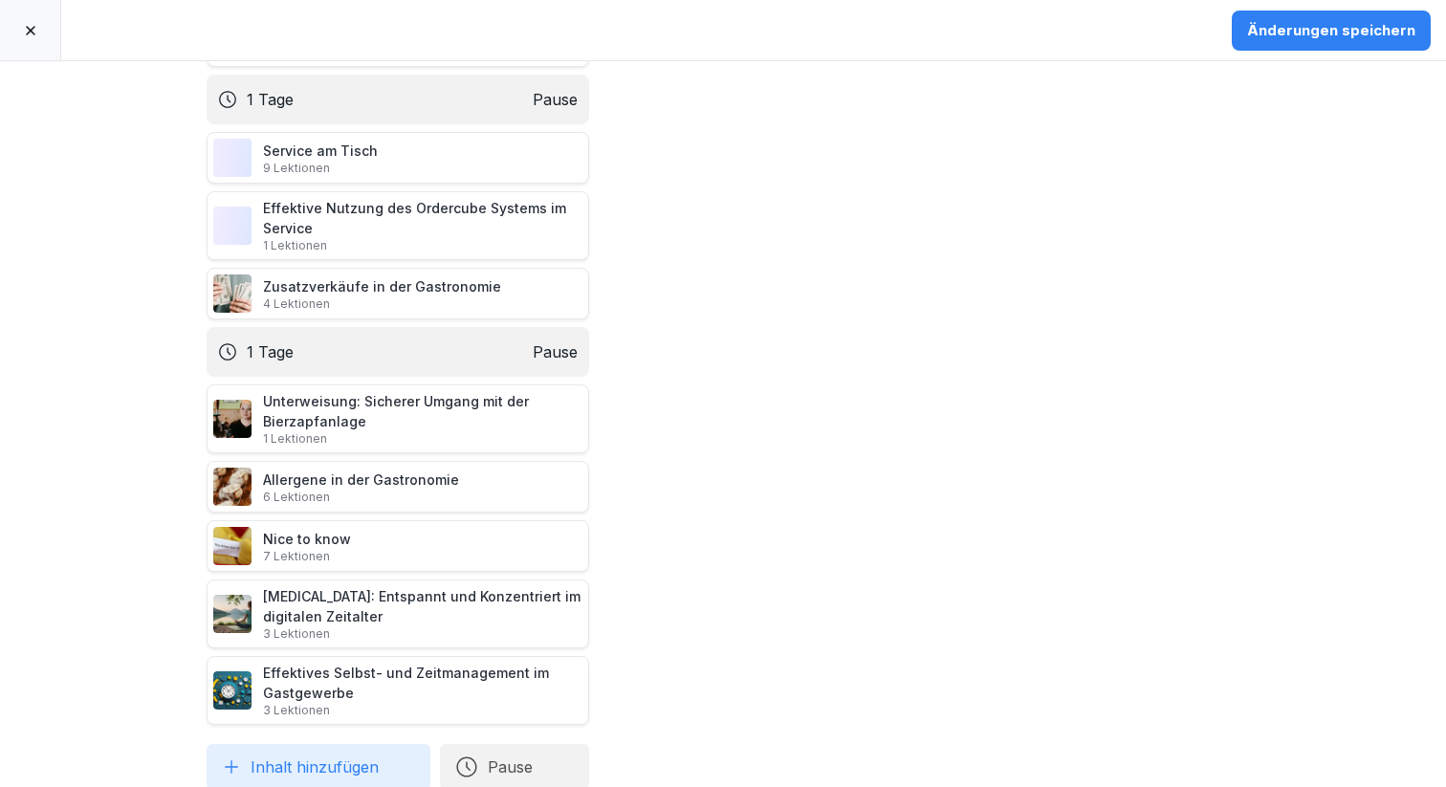
click at [457, 756] on icon "button" at bounding box center [466, 767] width 23 height 23
click at [615, 655] on div "1 Tage" at bounding box center [691, 661] width 197 height 42
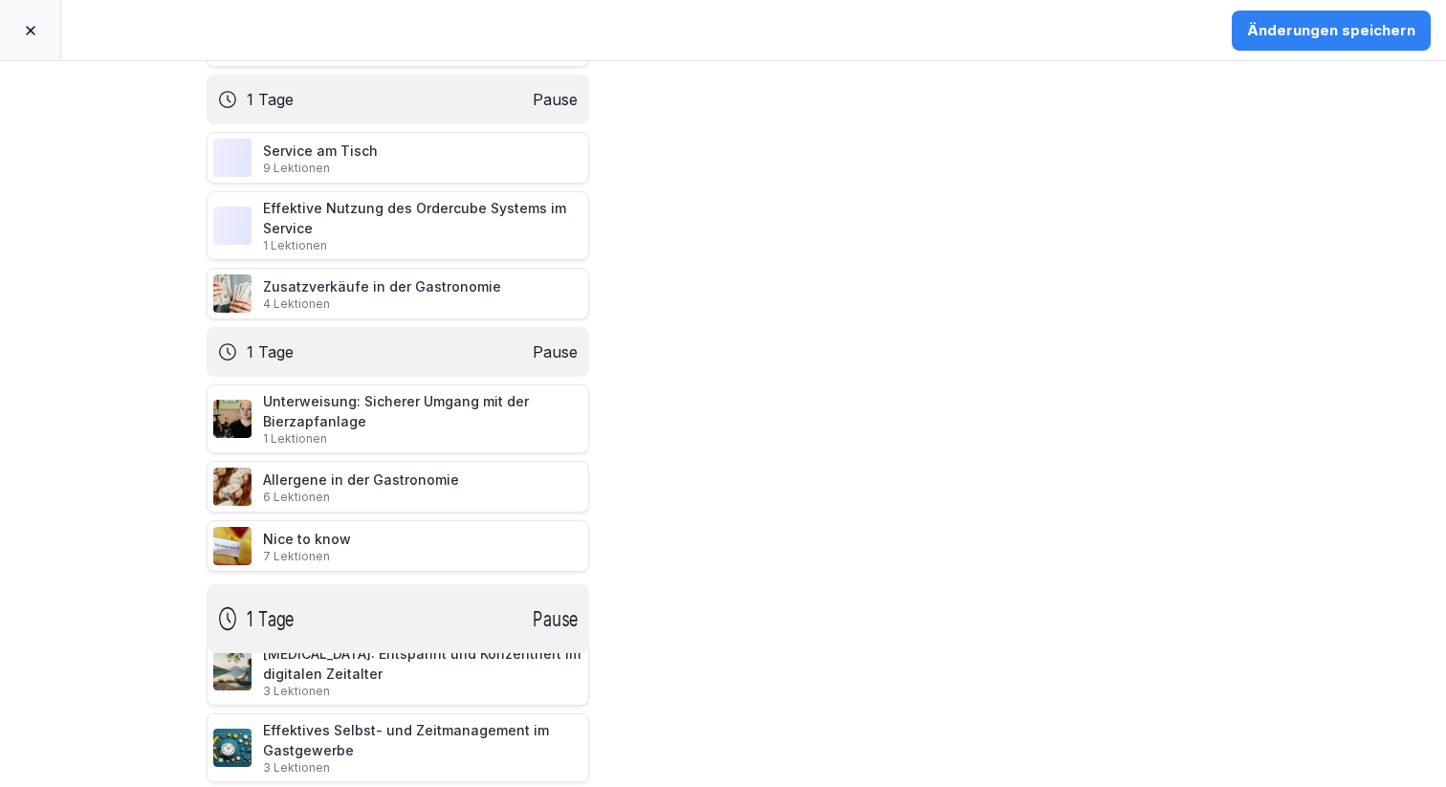
drag, startPoint x: 171, startPoint y: 735, endPoint x: 182, endPoint y: 596, distance: 139.1
click at [182, 608] on icon at bounding box center [185, 618] width 15 height 21
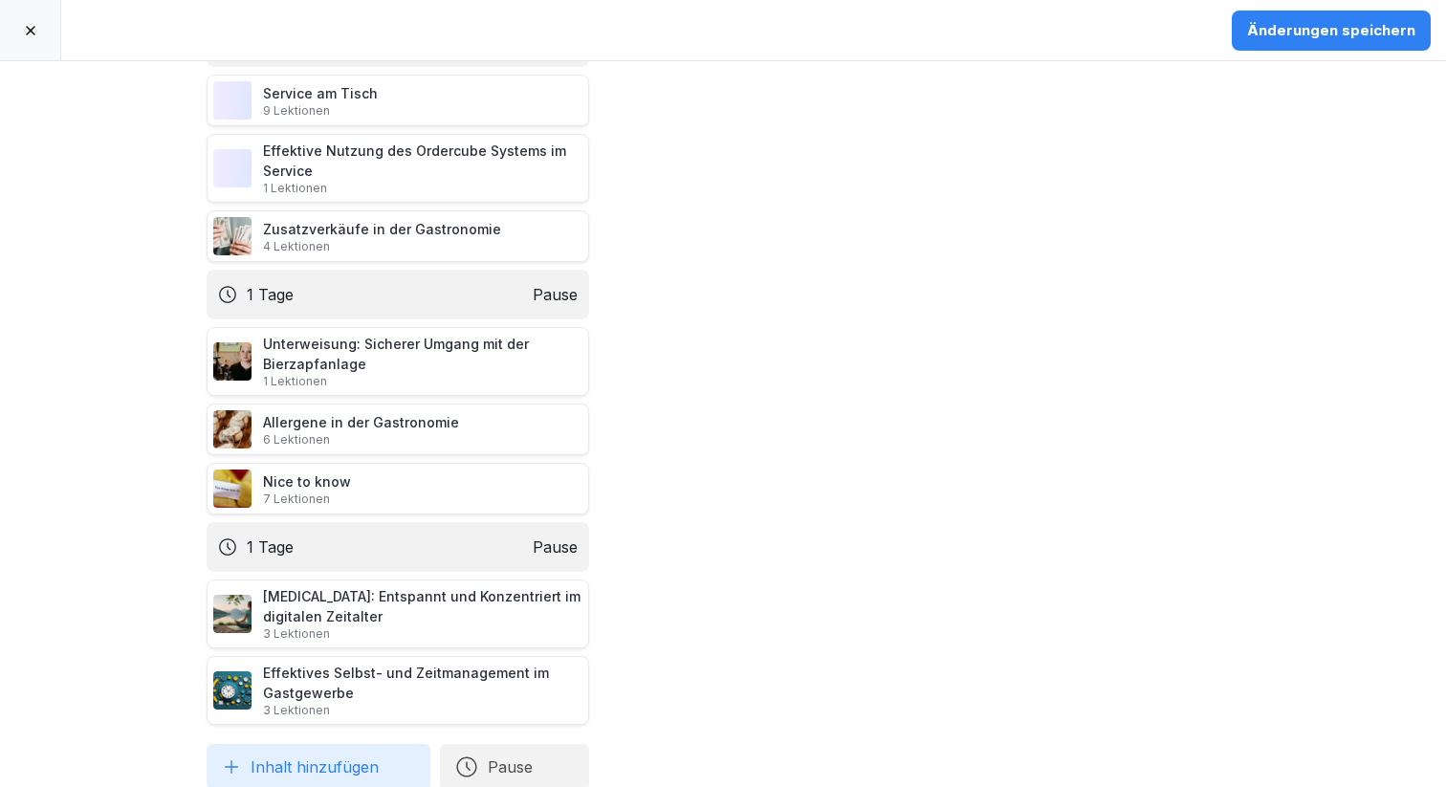
click at [310, 744] on button "Inhalt hinzufügen" at bounding box center [319, 767] width 224 height 46
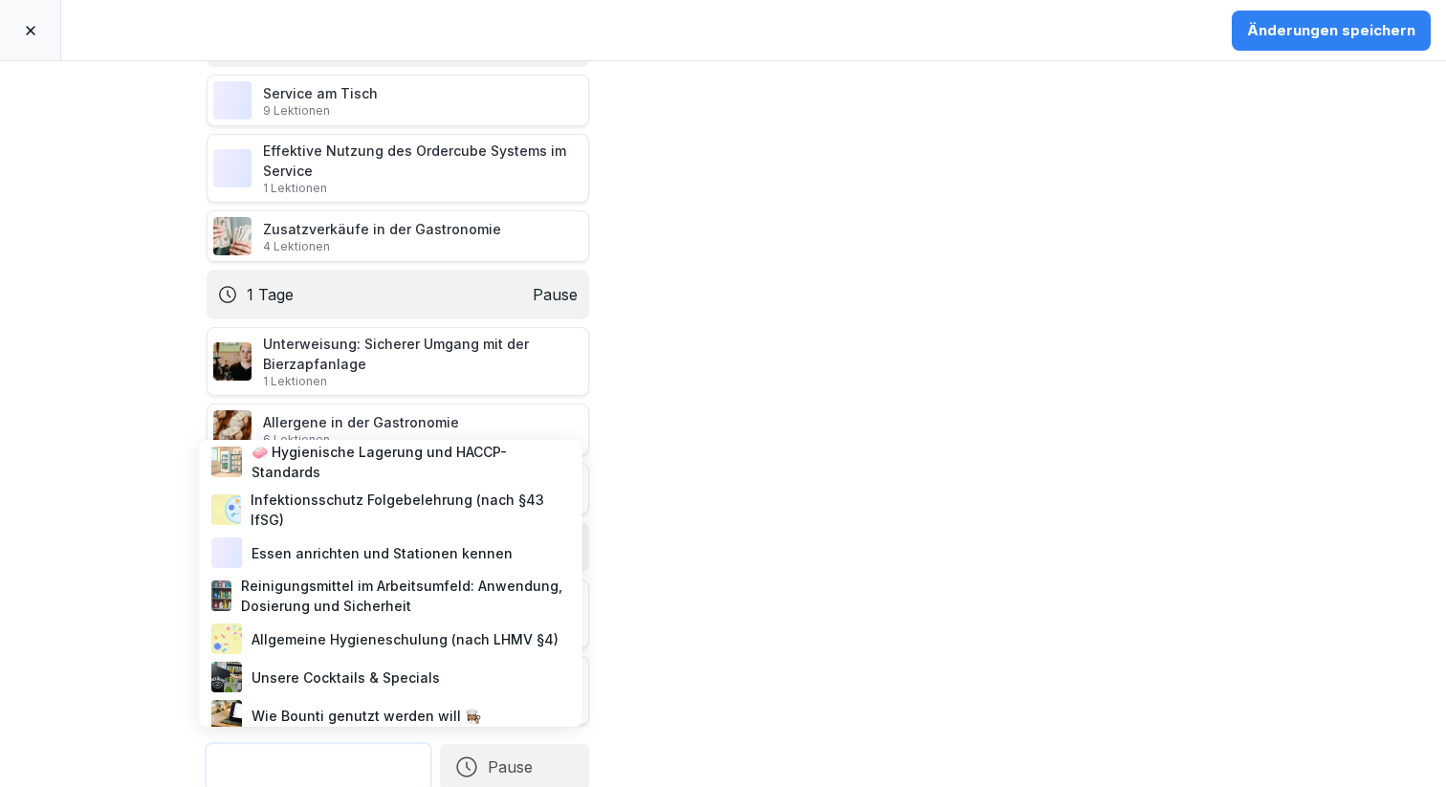
scroll to position [0, 0]
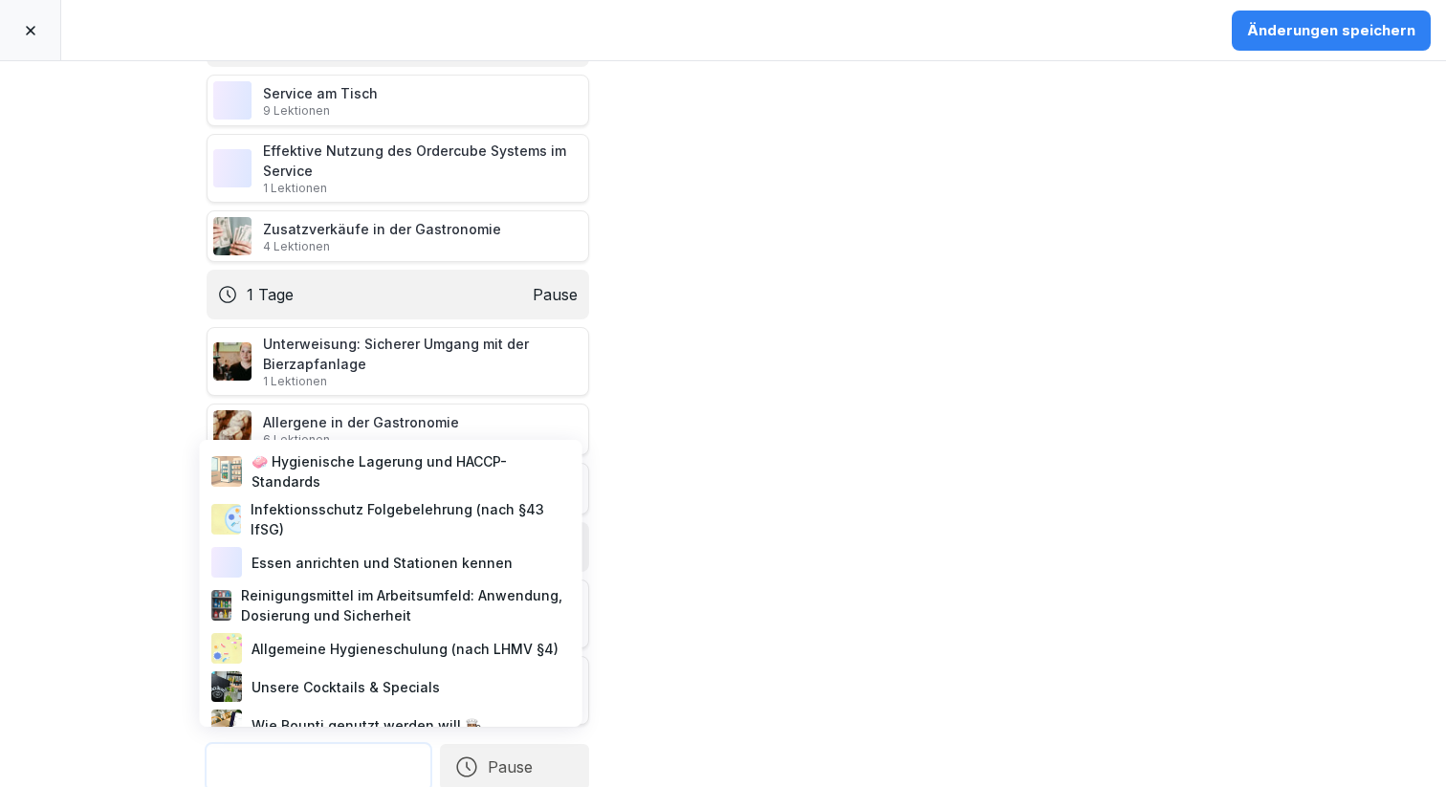
click at [47, 475] on div "Alex Kitchen Onboarding Lernpfad Service Onboarding-Kurs für neue Mitarbeiter b…" at bounding box center [723, 424] width 1446 height 726
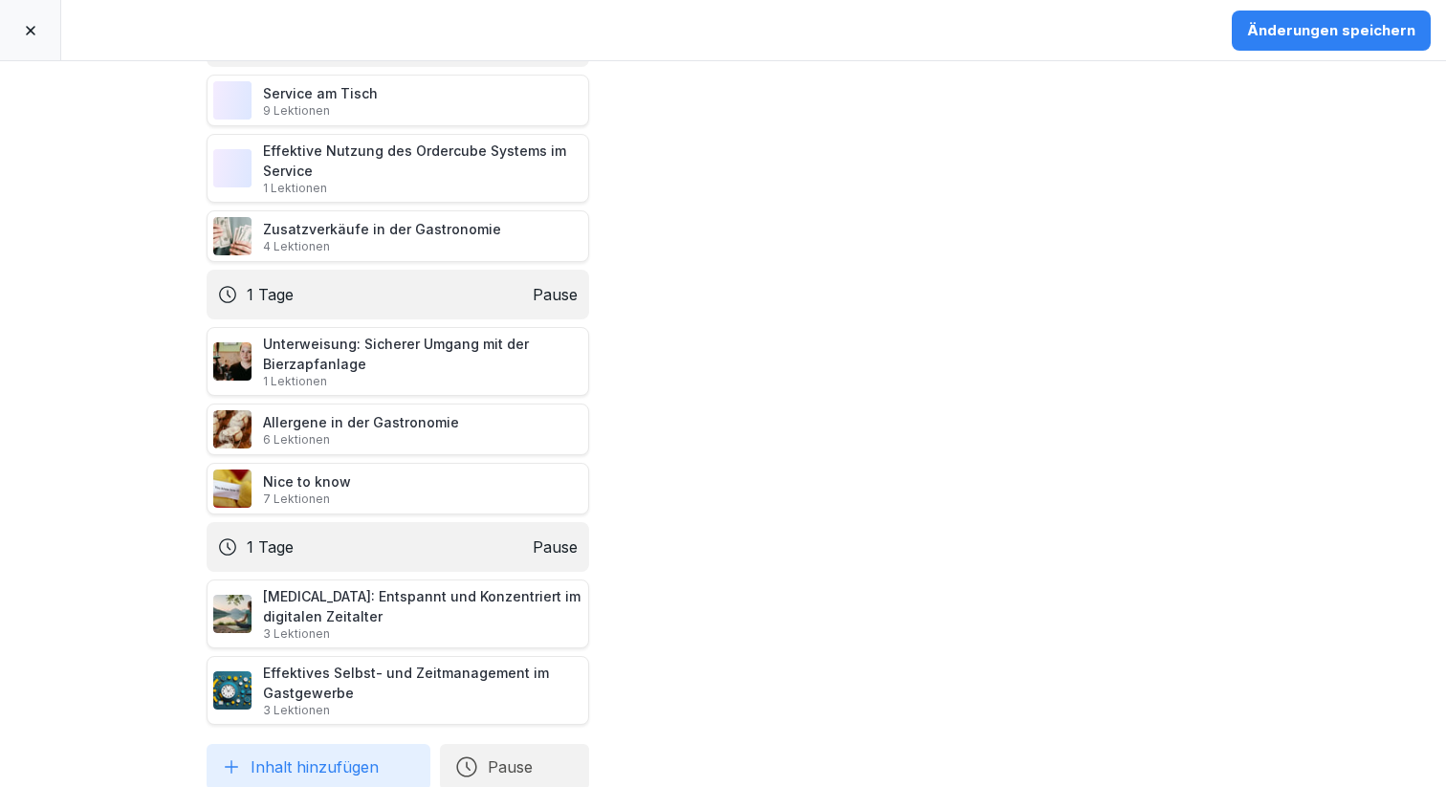
click at [1309, 23] on div "Änderungen speichern" at bounding box center [1331, 30] width 168 height 21
click at [33, 31] on icon at bounding box center [30, 30] width 15 height 15
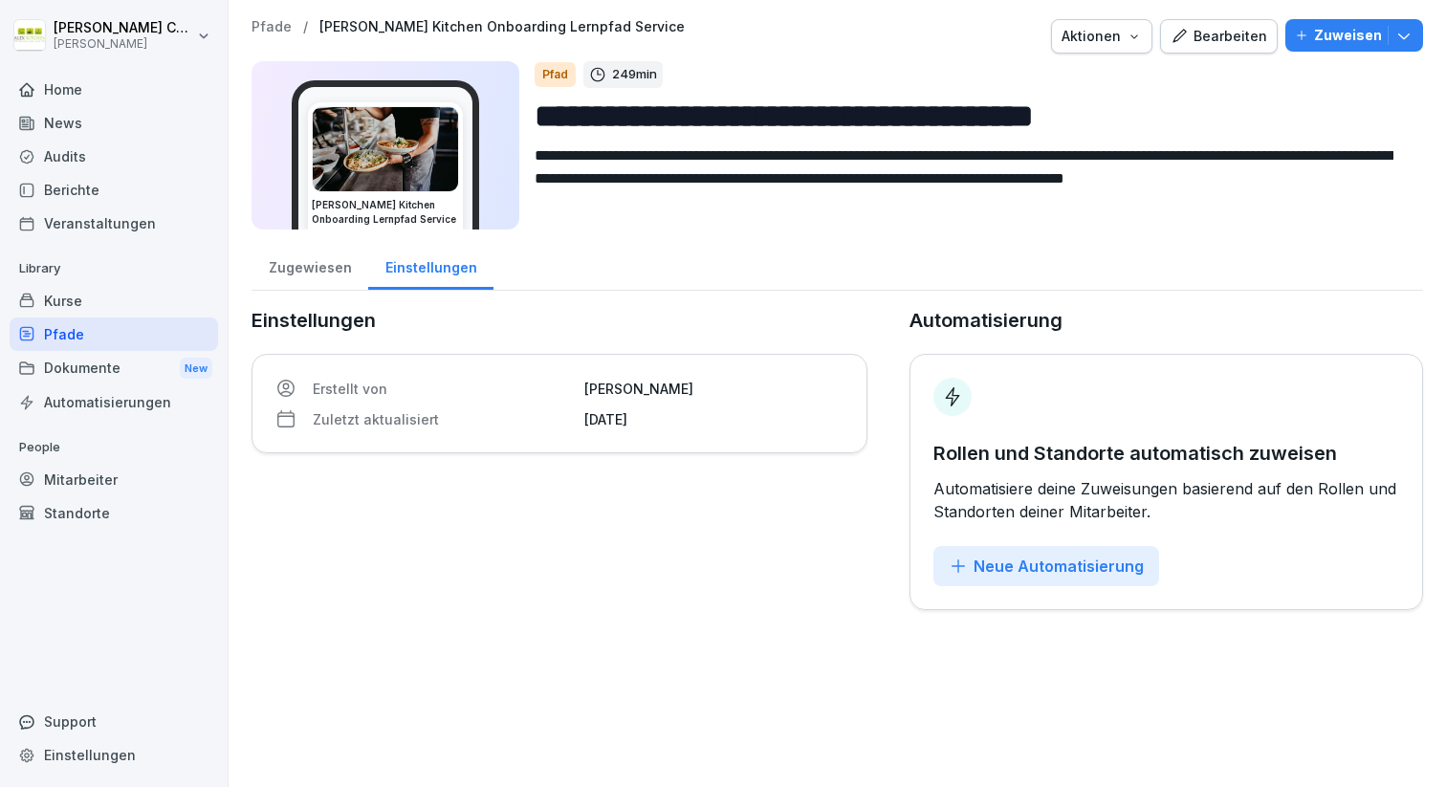
click at [270, 27] on p "Pfade" at bounding box center [272, 27] width 40 height 16
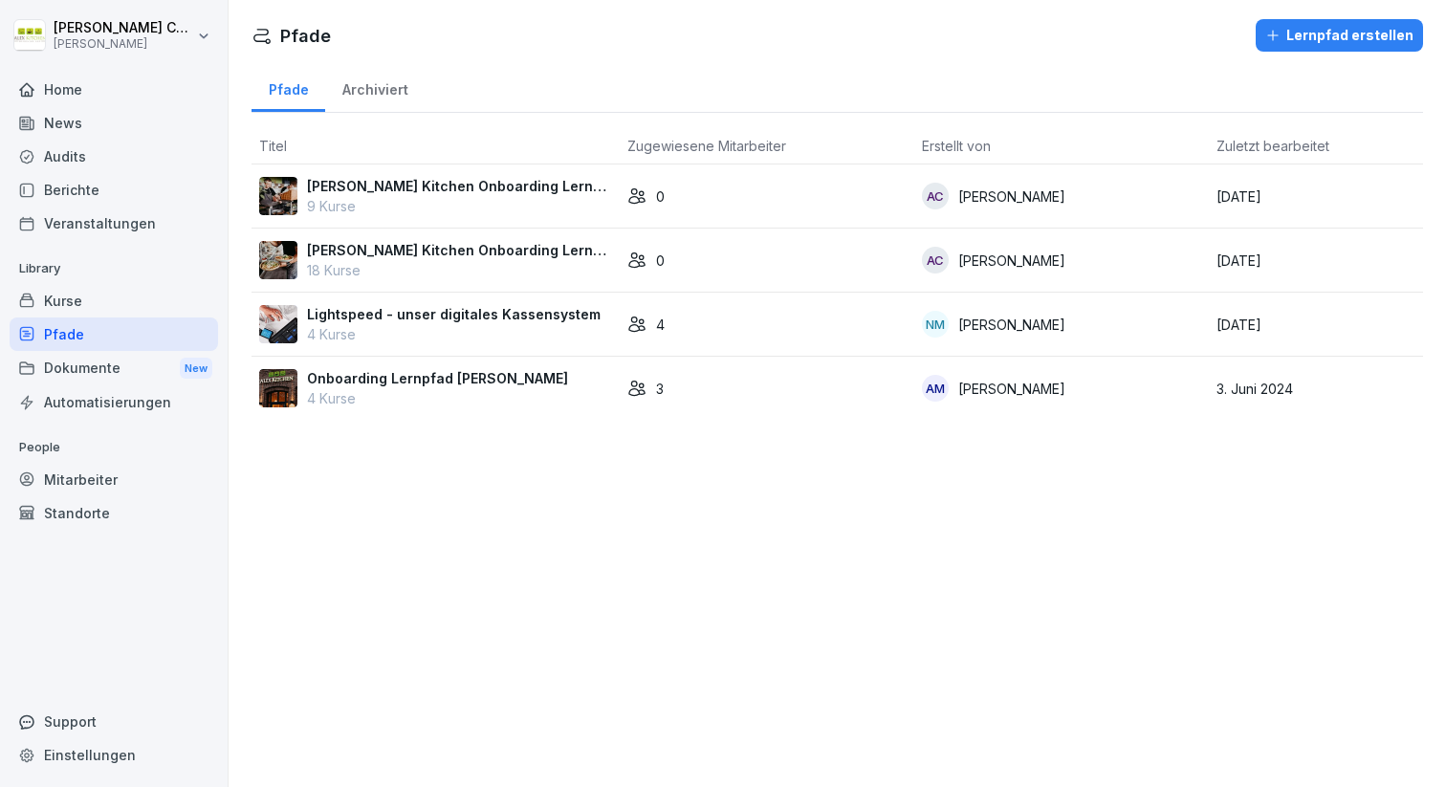
click at [472, 183] on p "[PERSON_NAME] Kitchen Onboarding Lernpfad Küche" at bounding box center [459, 186] width 305 height 20
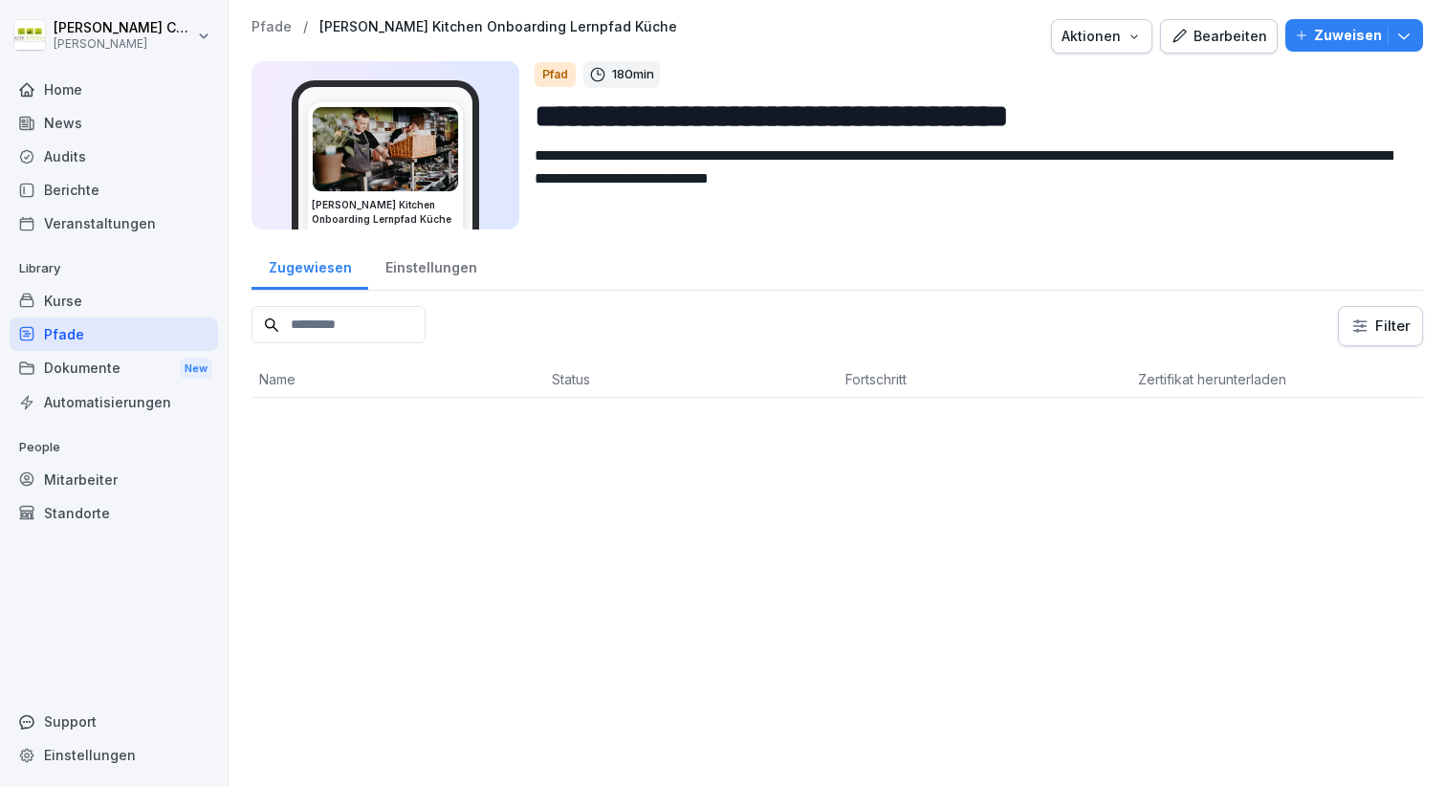
click at [1249, 43] on div "Bearbeiten" at bounding box center [1219, 36] width 97 height 21
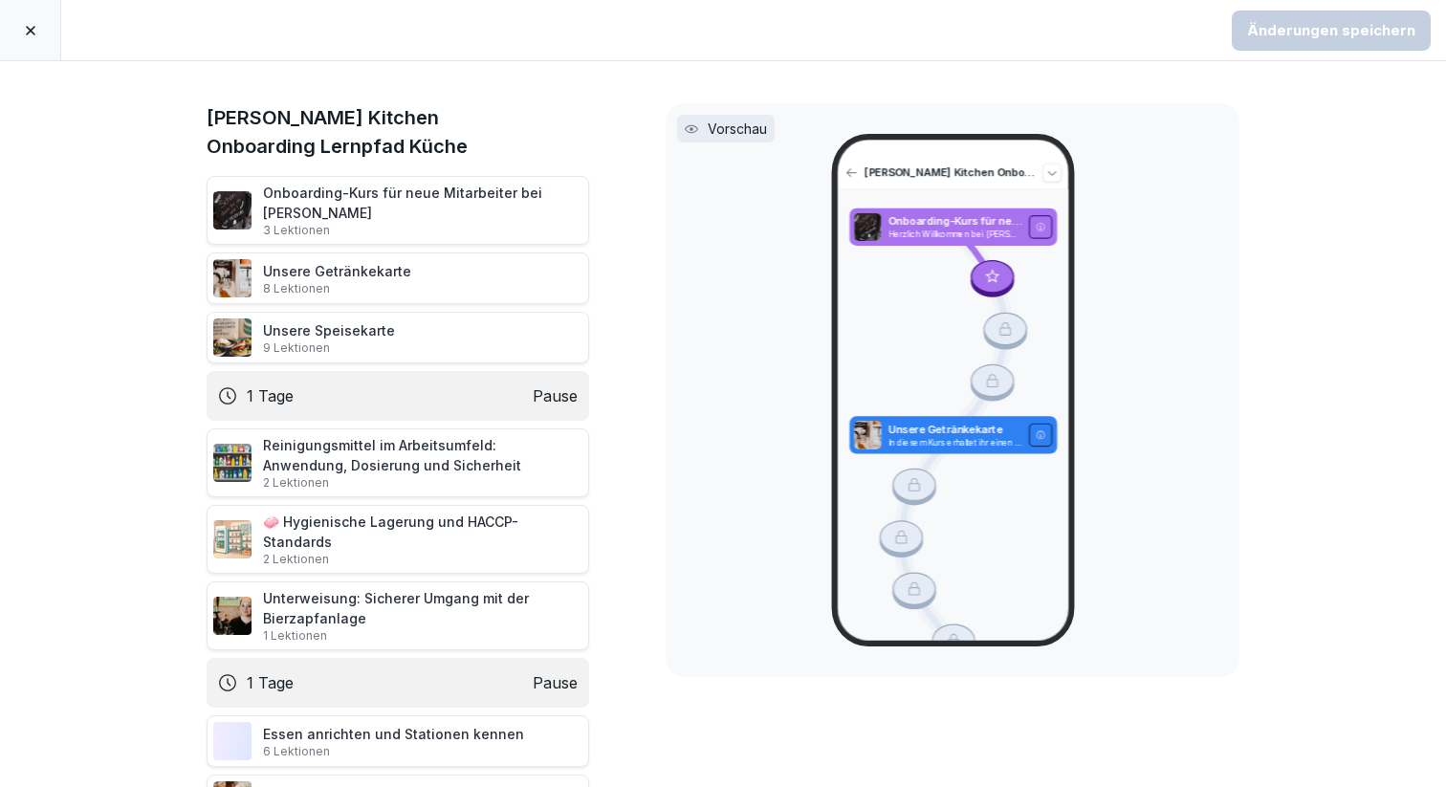
scroll to position [132, 0]
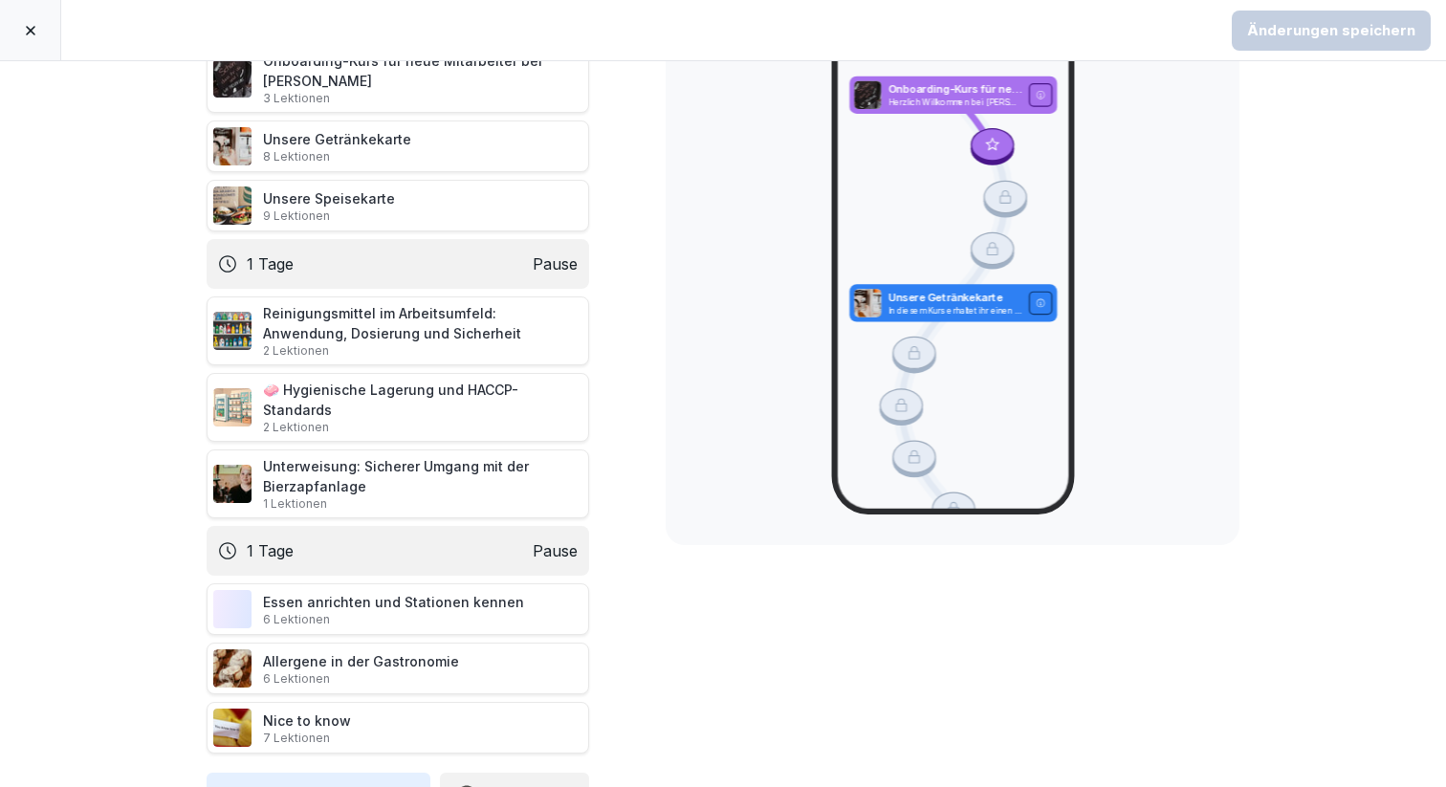
click at [298, 773] on button "Inhalt hinzufügen" at bounding box center [319, 796] width 224 height 46
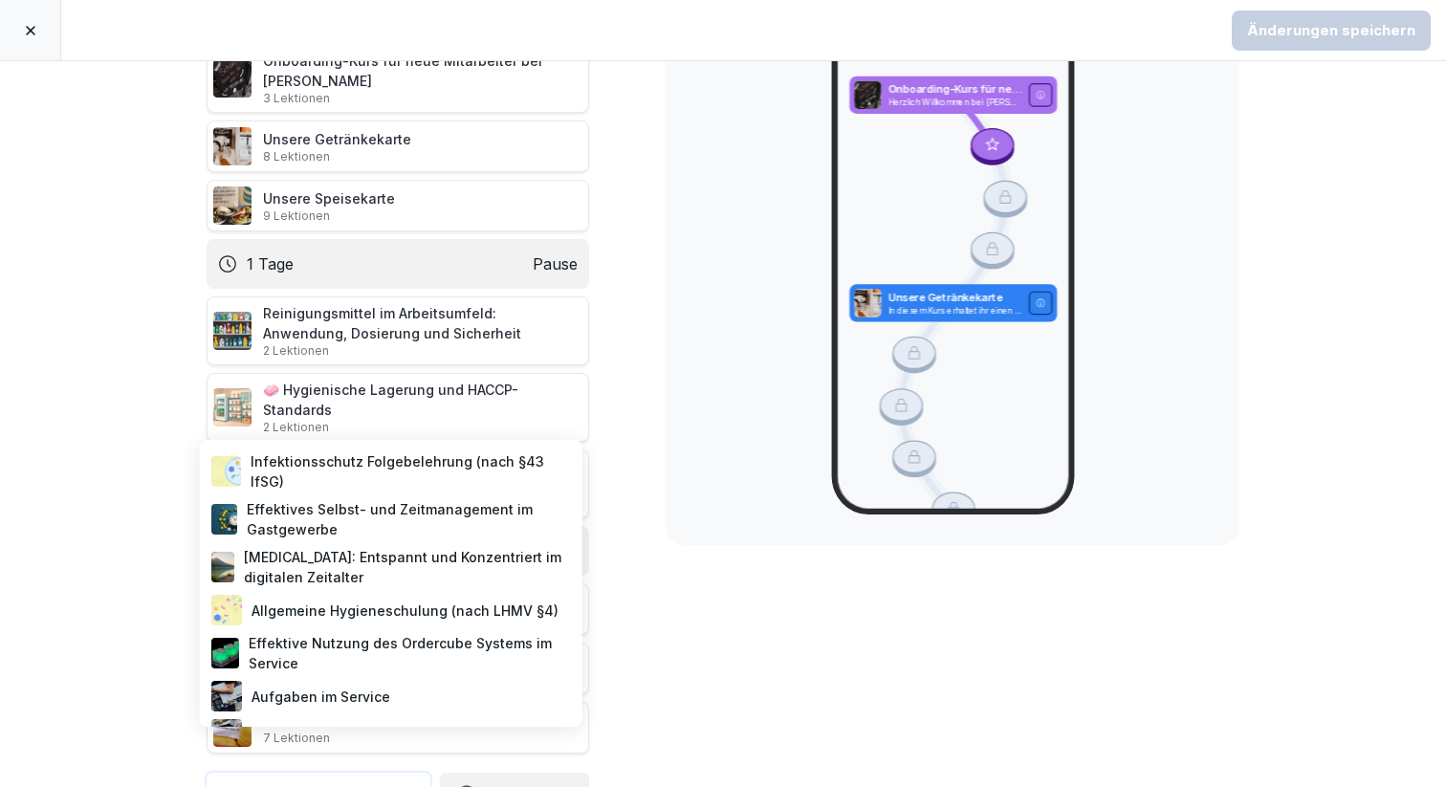
click at [325, 576] on div "[MEDICAL_DATA]: Entspannt und Konzentriert im digitalen Zeitalter" at bounding box center [391, 567] width 367 height 48
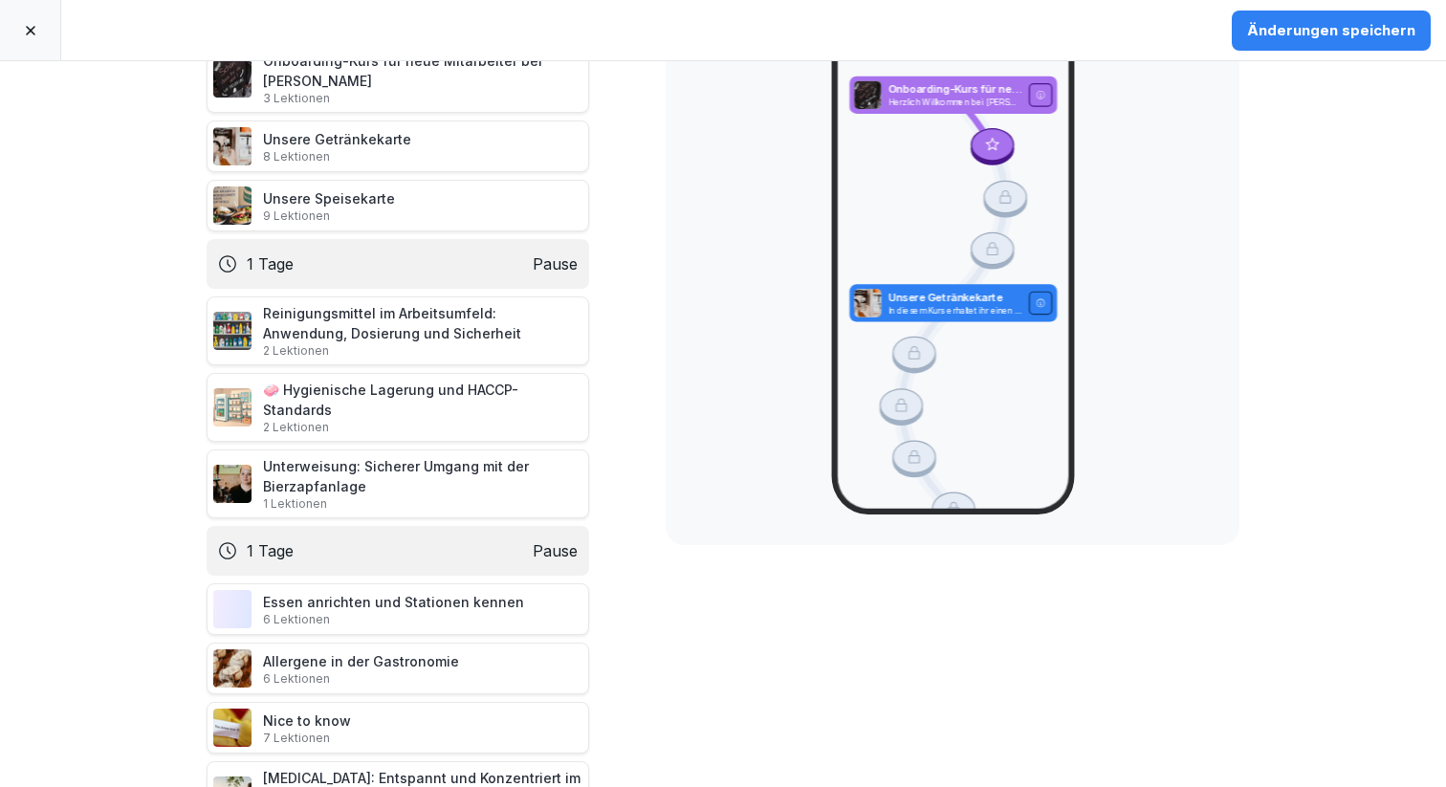
scroll to position [208, 0]
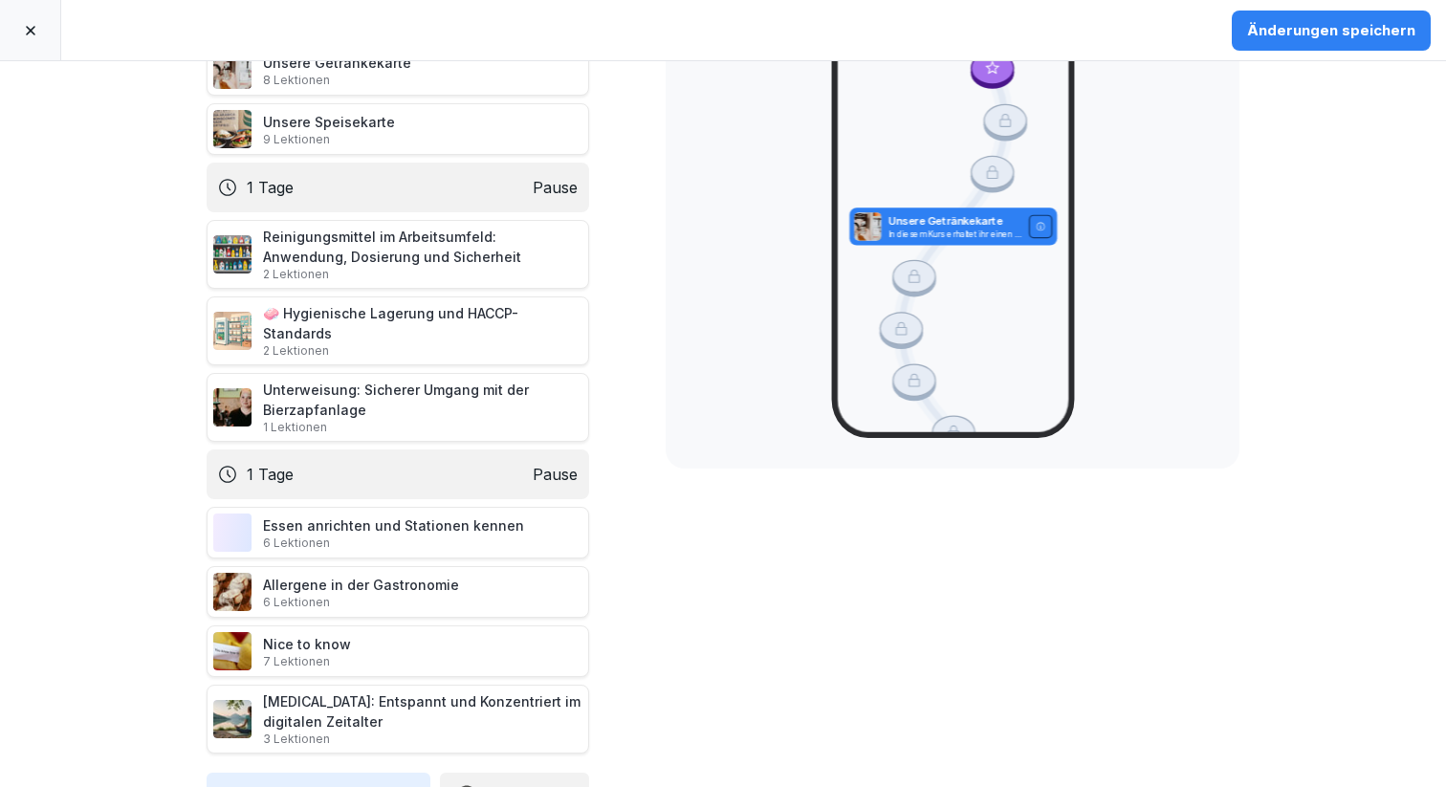
click at [292, 773] on button "Inhalt hinzufügen" at bounding box center [319, 796] width 224 height 46
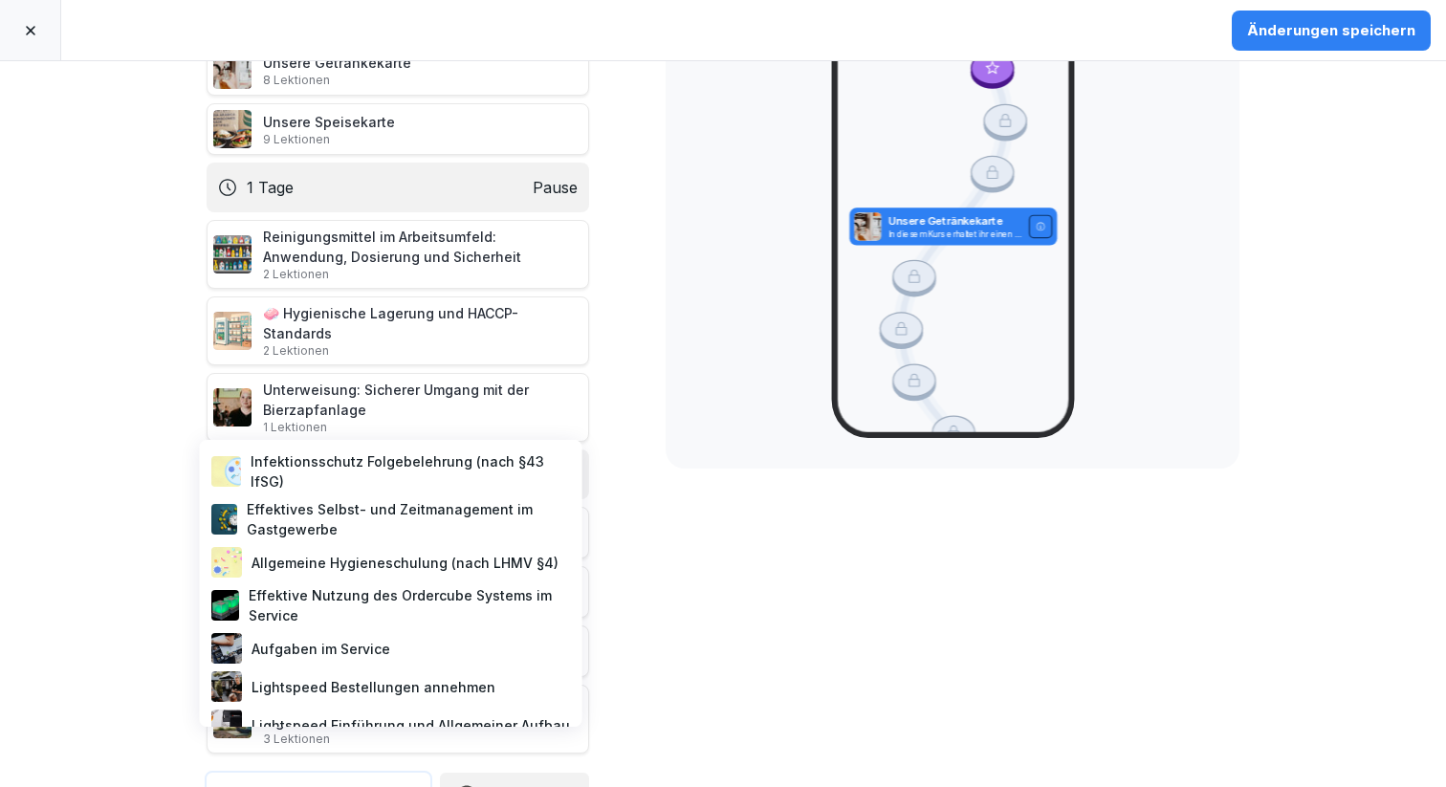
click at [325, 526] on div "Effektives Selbst- und Zeitmanagement im Gastgewerbe" at bounding box center [391, 519] width 367 height 48
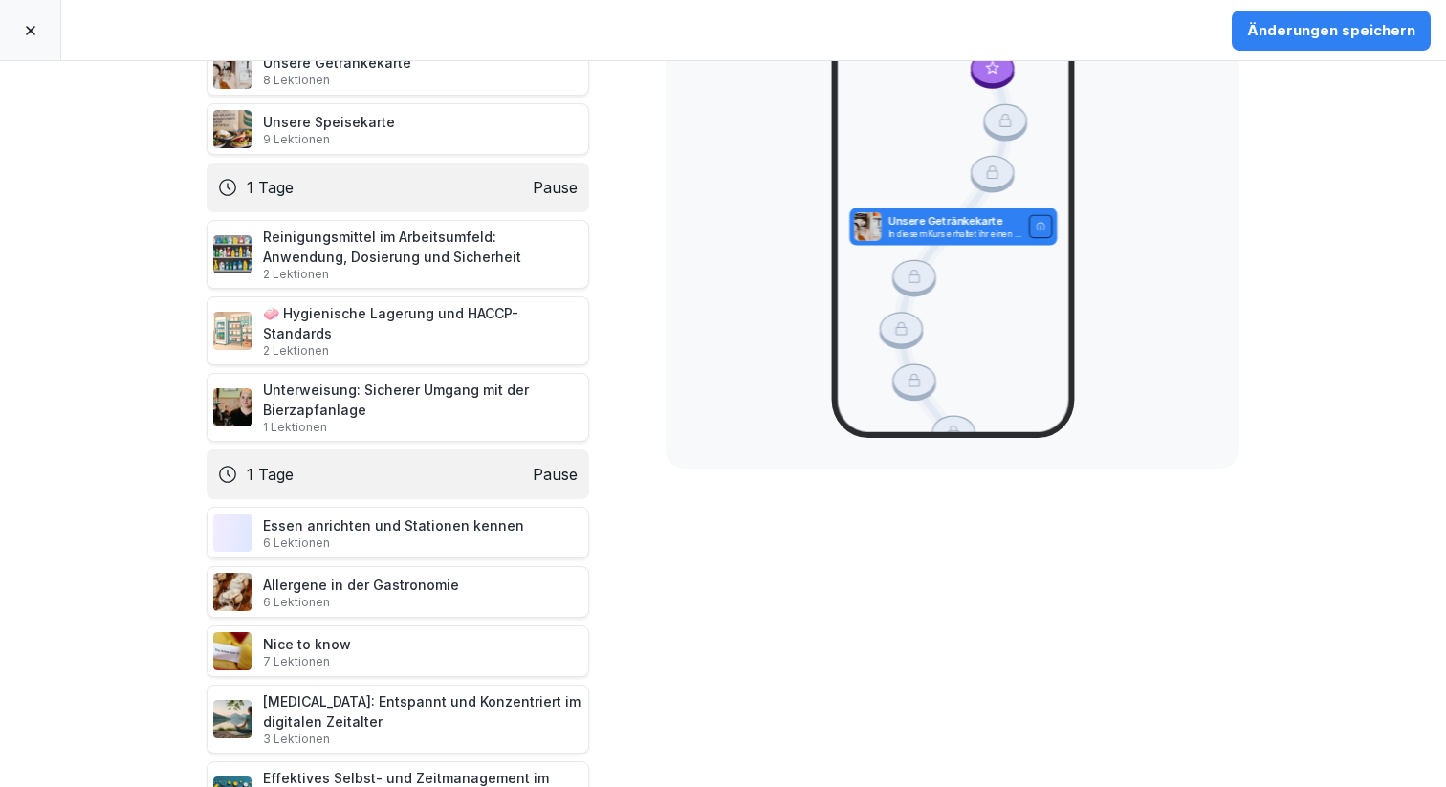
scroll to position [285, 0]
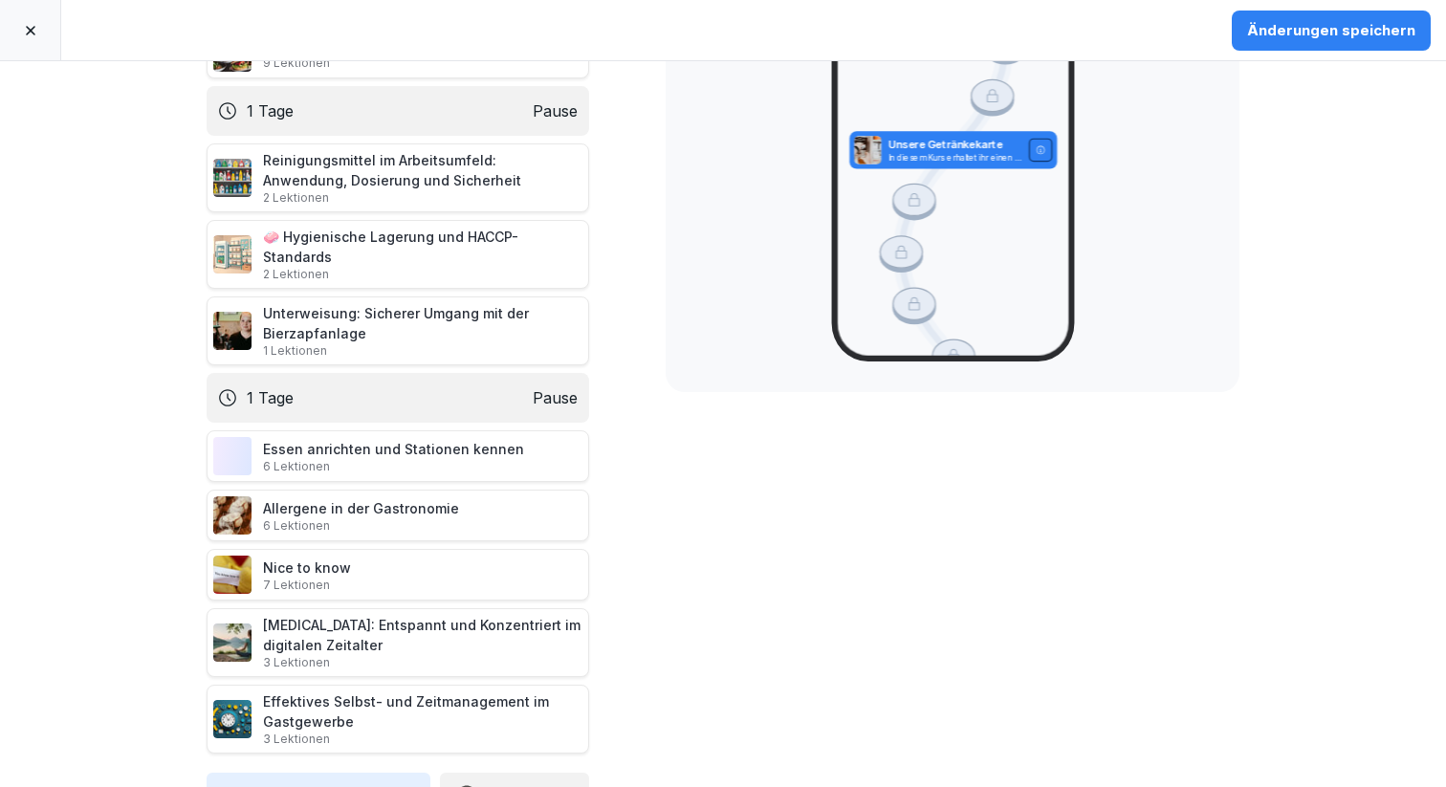
click at [508, 773] on button "Pause" at bounding box center [514, 796] width 149 height 46
click at [647, 660] on div "1 Tage" at bounding box center [691, 661] width 197 height 42
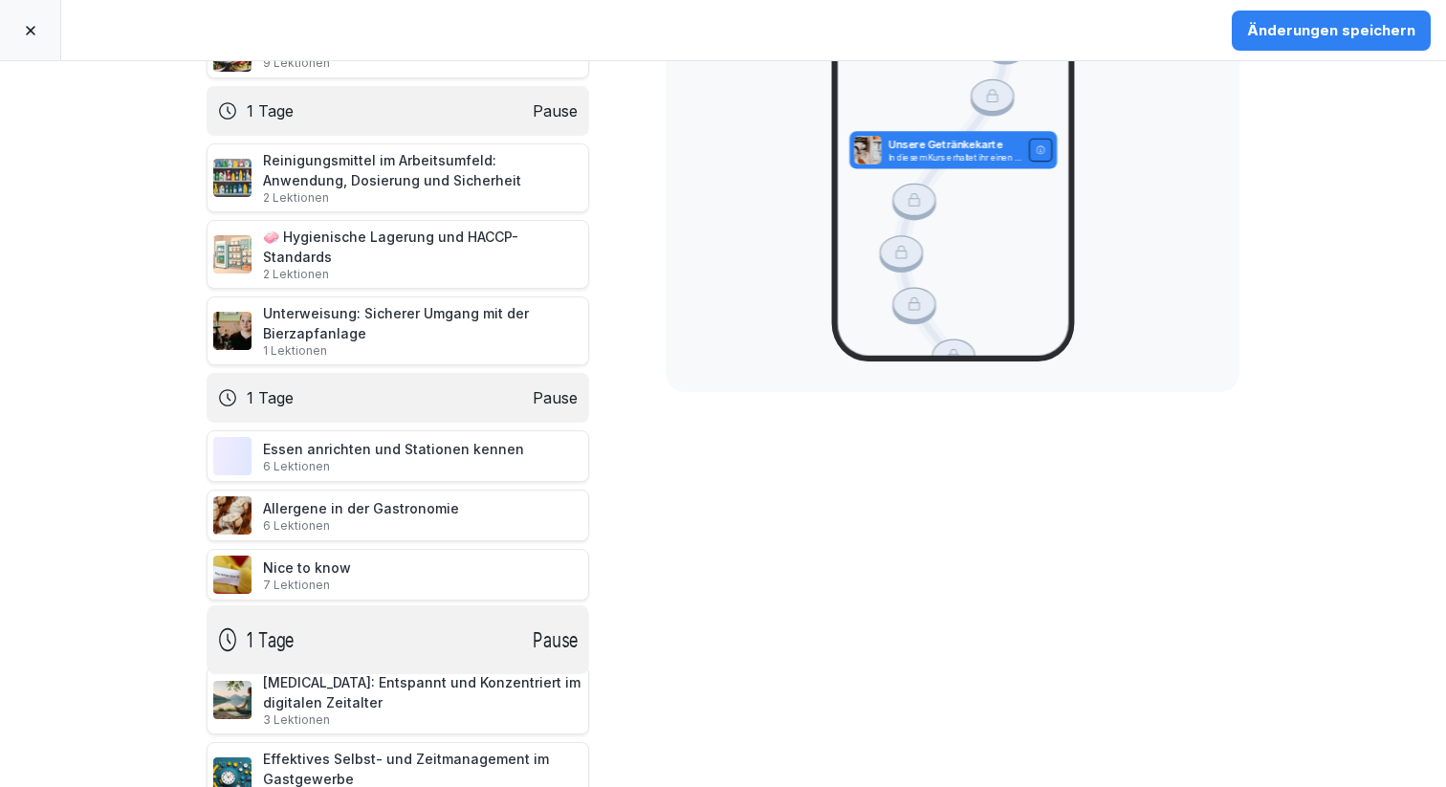
drag, startPoint x: 176, startPoint y: 738, endPoint x: 183, endPoint y: 592, distance: 146.5
click at [183, 629] on icon at bounding box center [185, 639] width 15 height 21
click at [1334, 32] on div "Änderungen speichern" at bounding box center [1331, 30] width 168 height 21
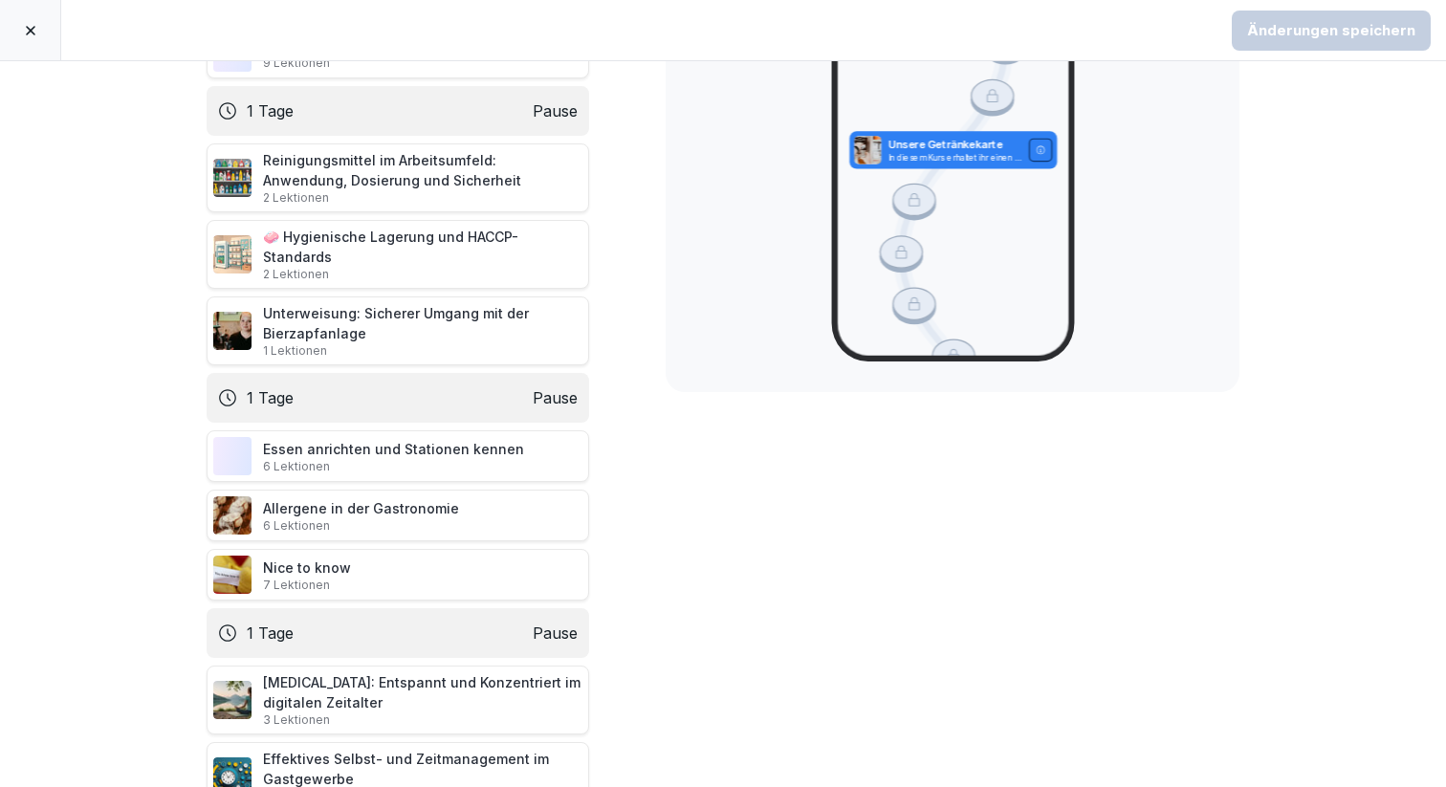
click at [35, 31] on icon at bounding box center [30, 30] width 15 height 15
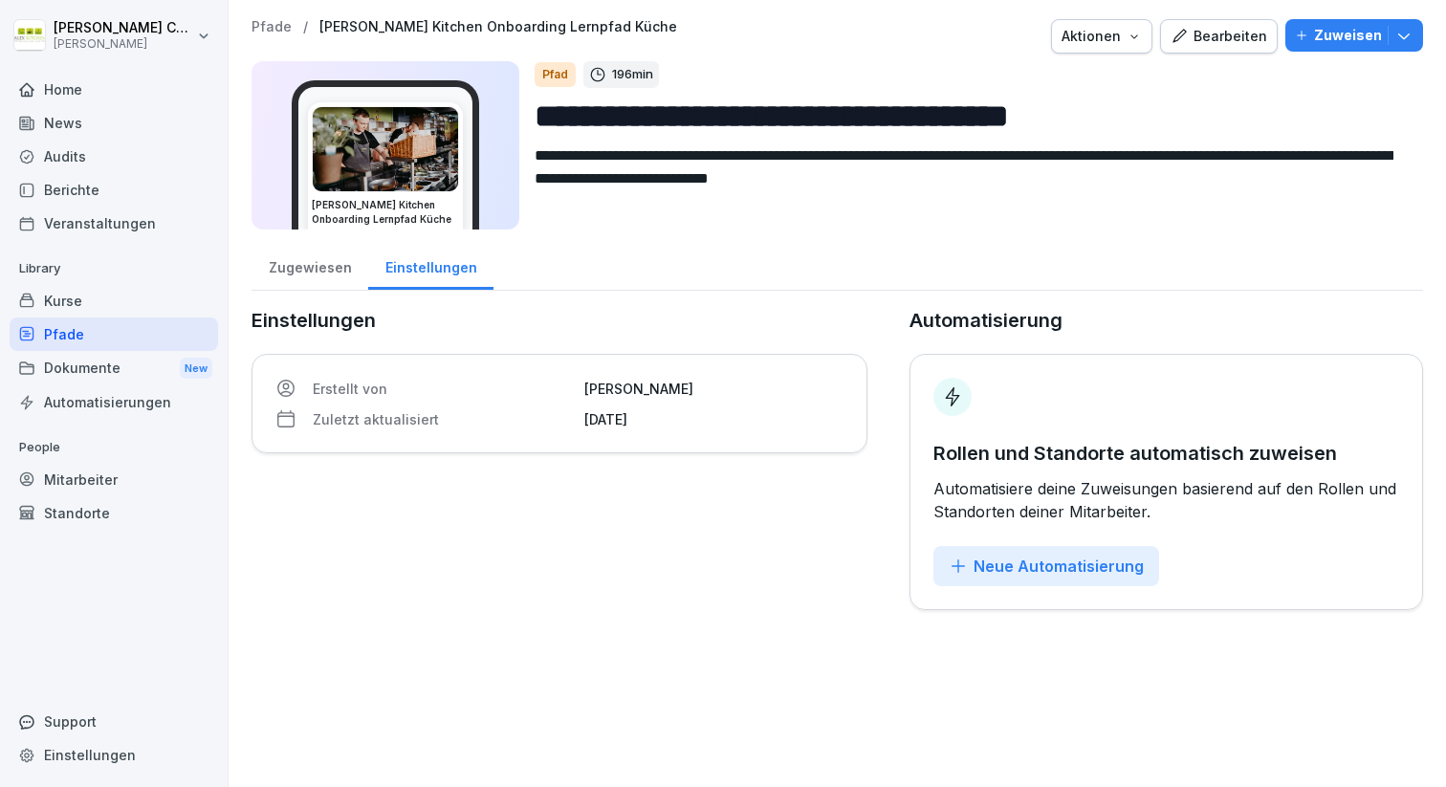
click at [55, 298] on div "Kurse" at bounding box center [114, 300] width 208 height 33
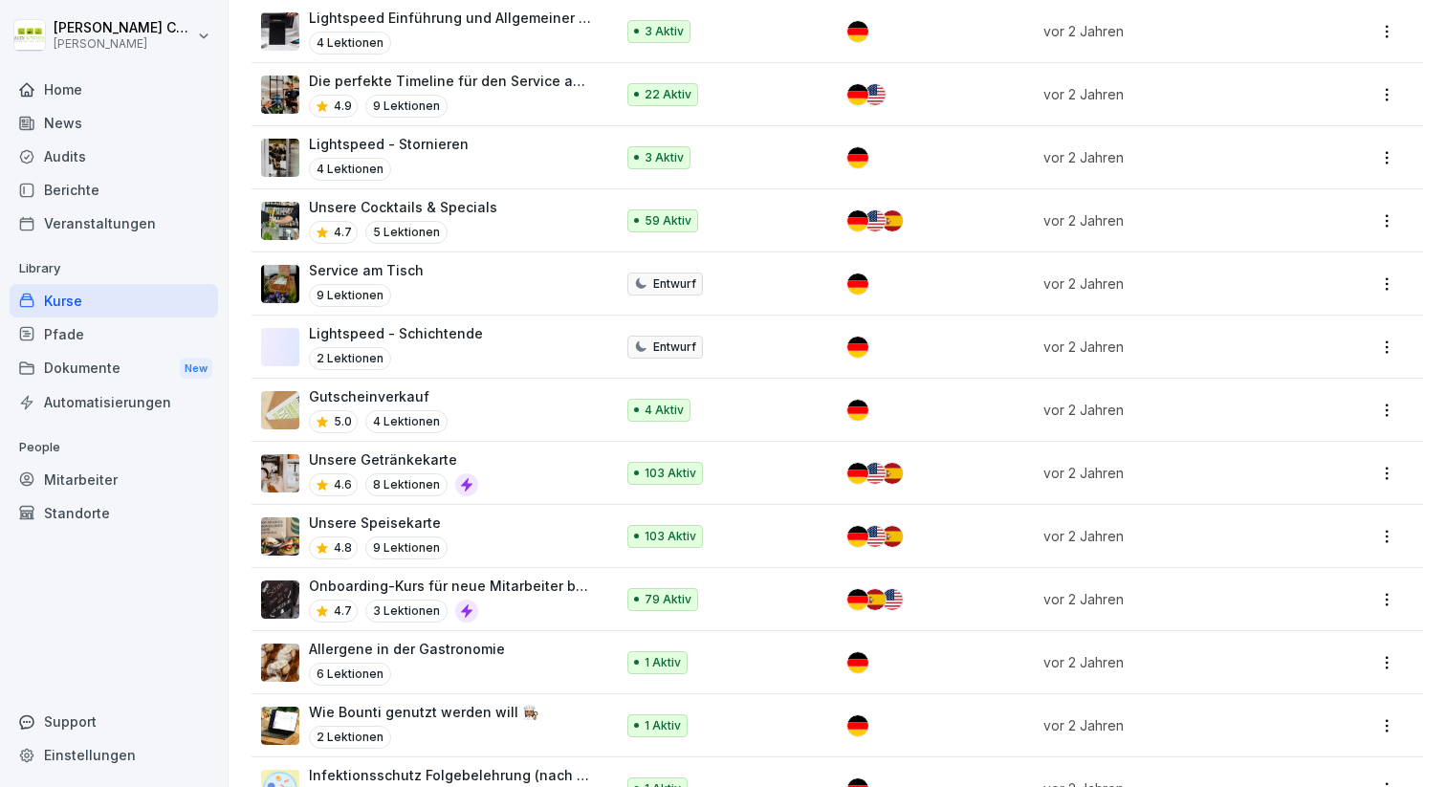
scroll to position [1177, 0]
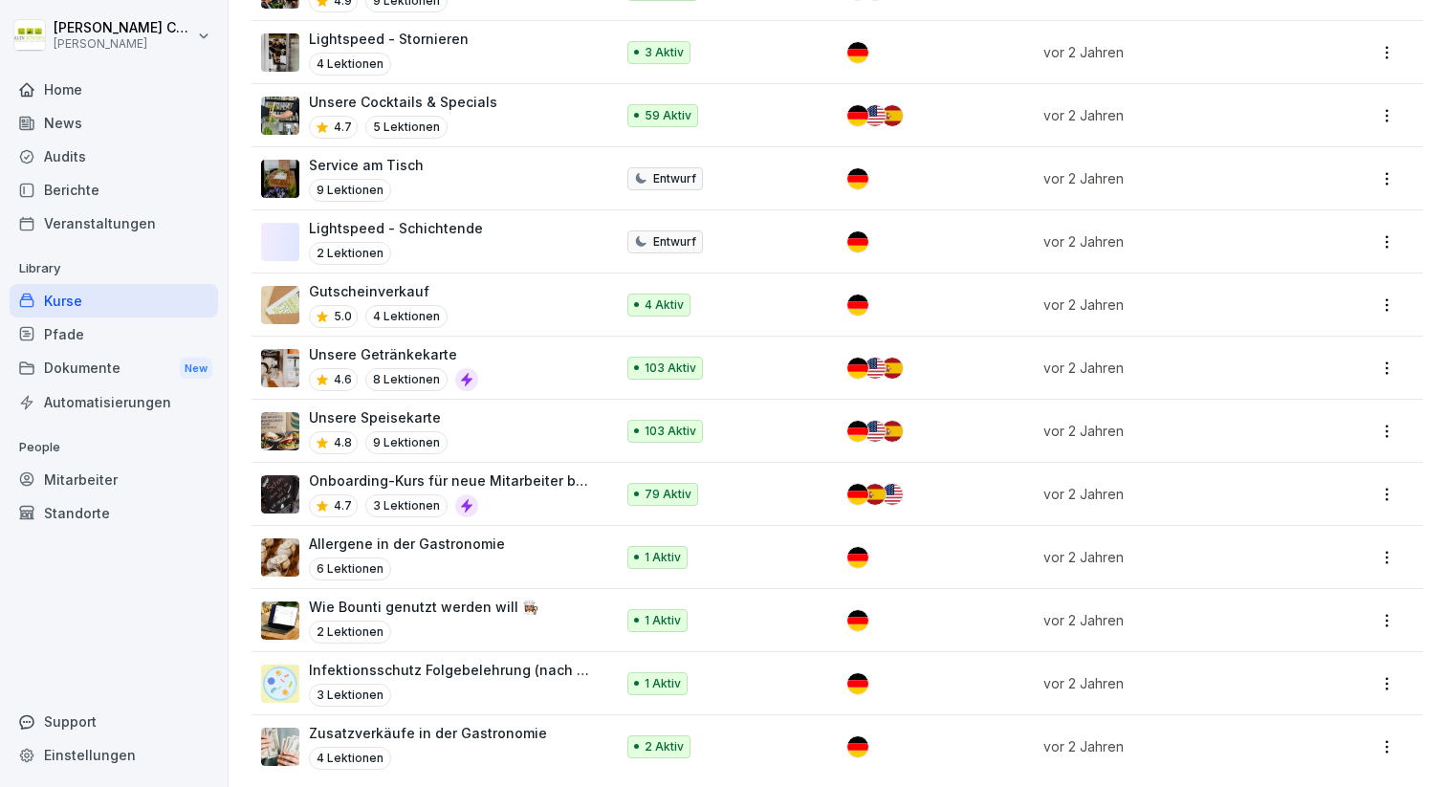
click at [546, 155] on div "Service am Tisch 9 Lektionen" at bounding box center [428, 178] width 334 height 47
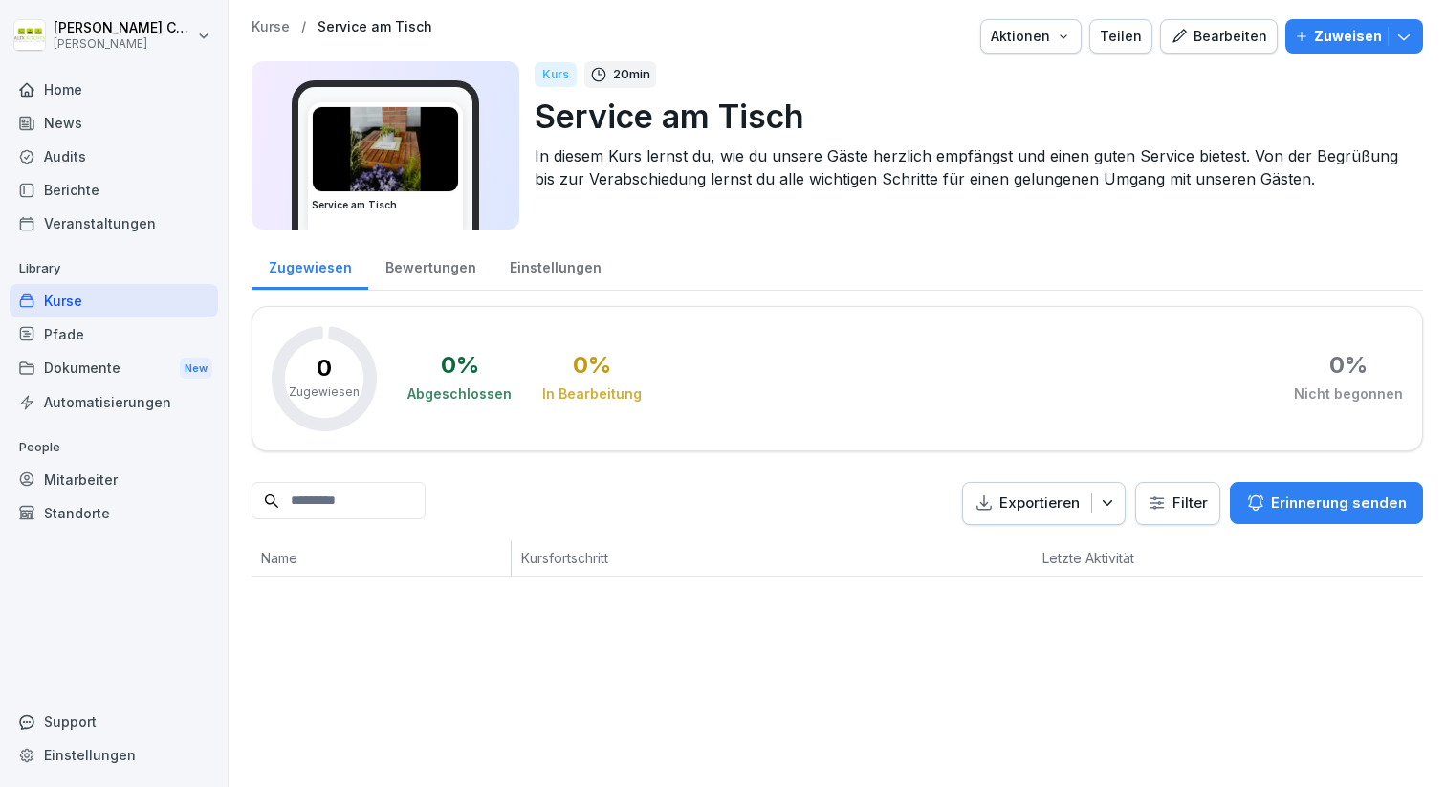
click at [1221, 39] on div "Bearbeiten" at bounding box center [1219, 36] width 97 height 21
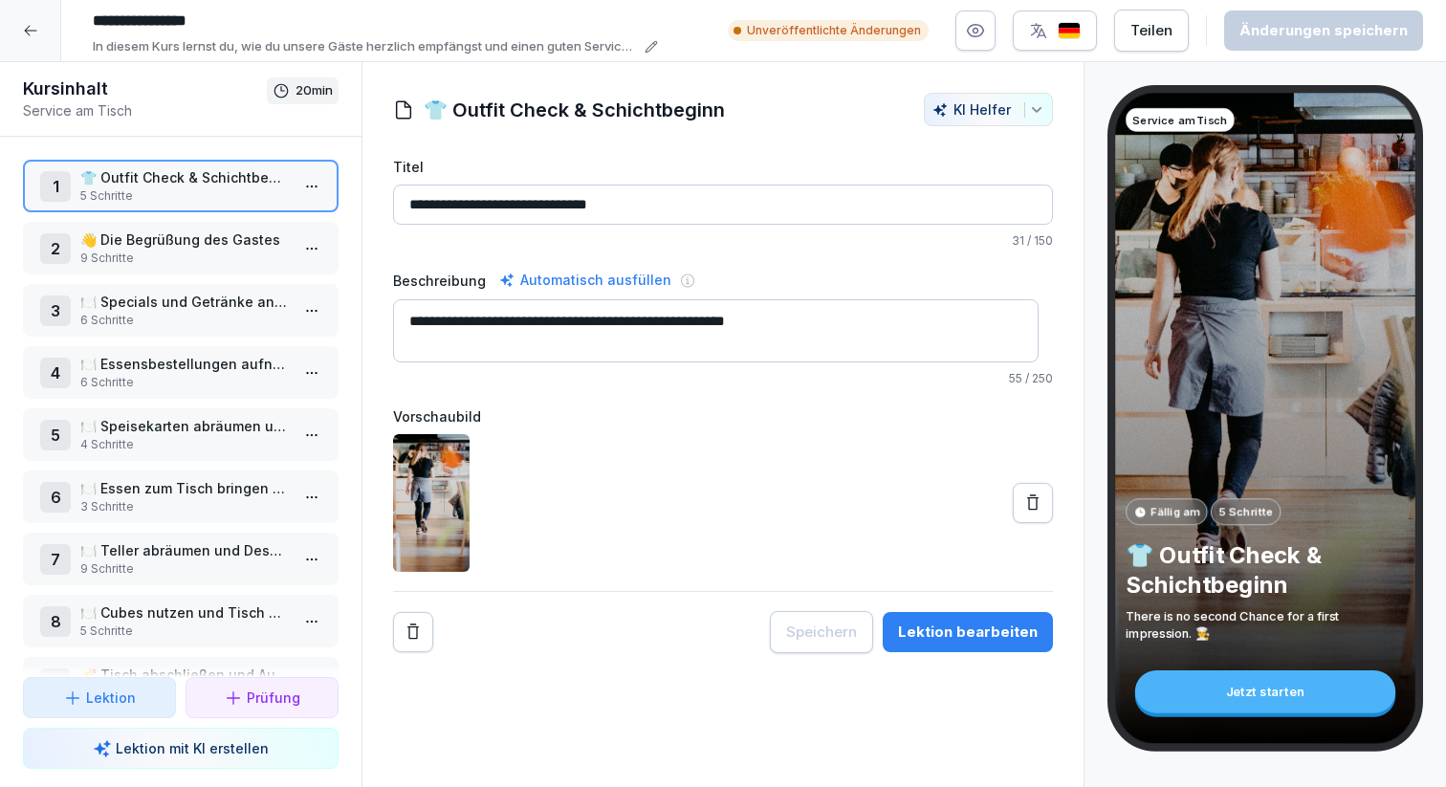
scroll to position [70, 0]
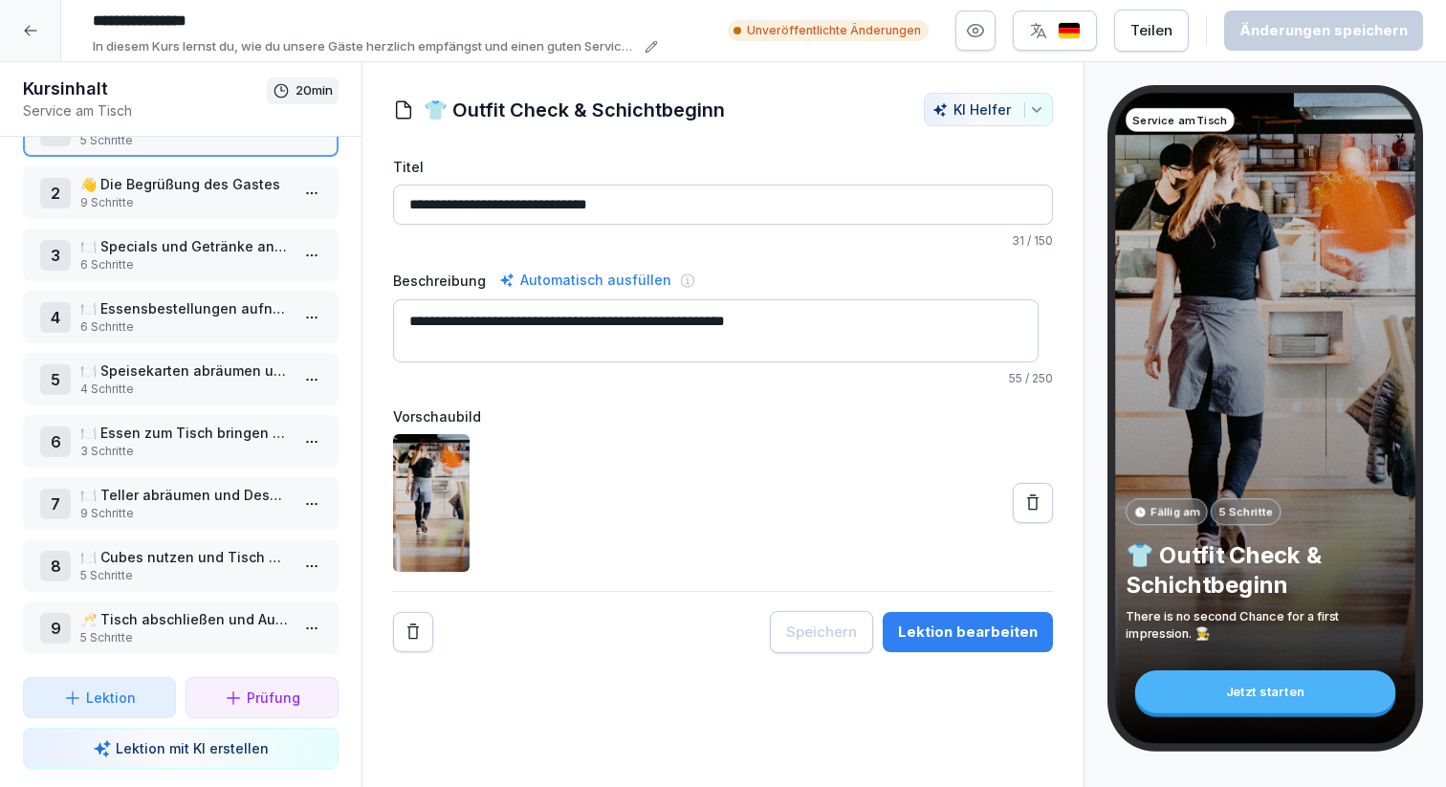
click at [204, 361] on p "🍽️ Speisekarten abräumen und Besteckkörbe erneuern" at bounding box center [184, 371] width 208 height 20
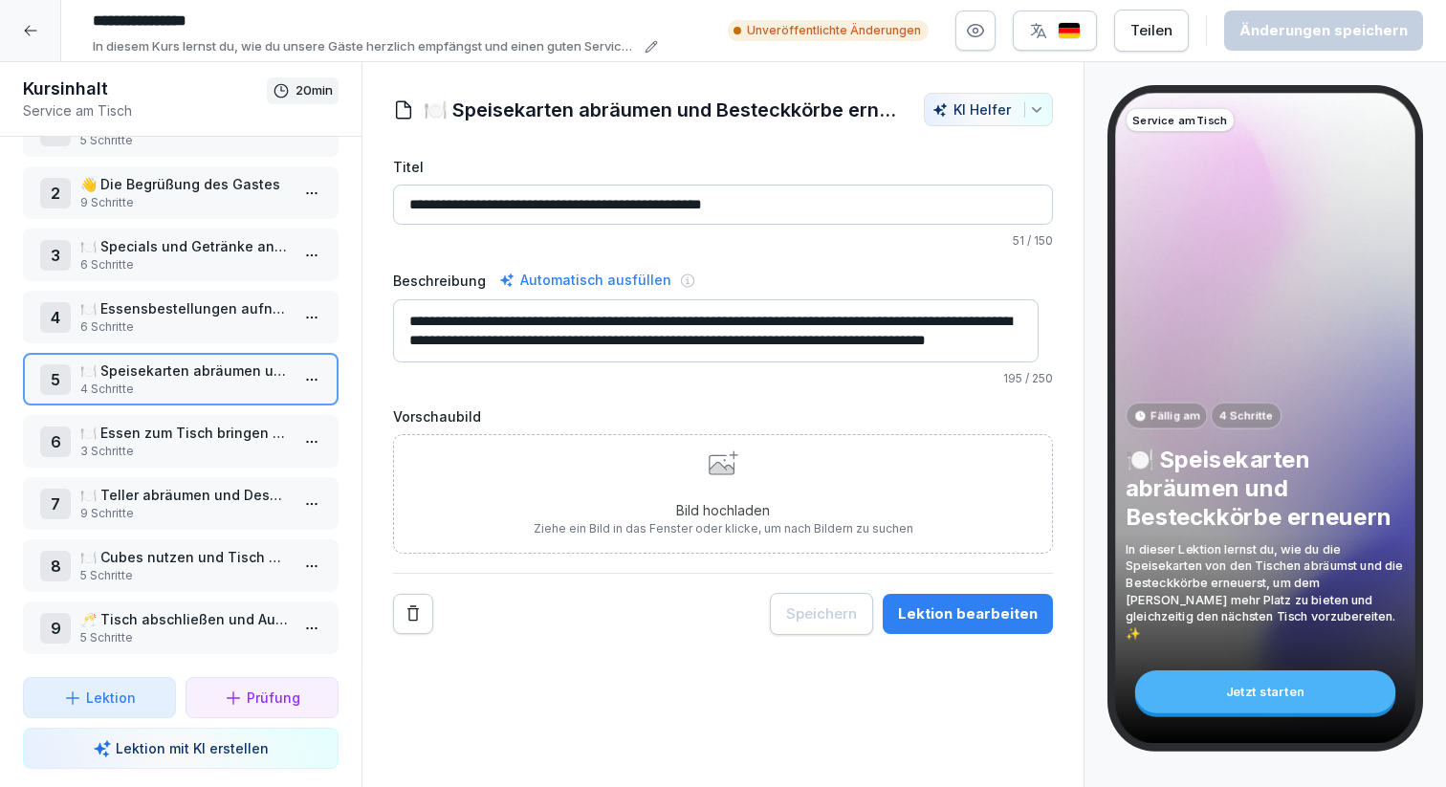
click at [165, 548] on p "🍽️ Cubes nutzen und Tisch abräumen" at bounding box center [184, 557] width 208 height 20
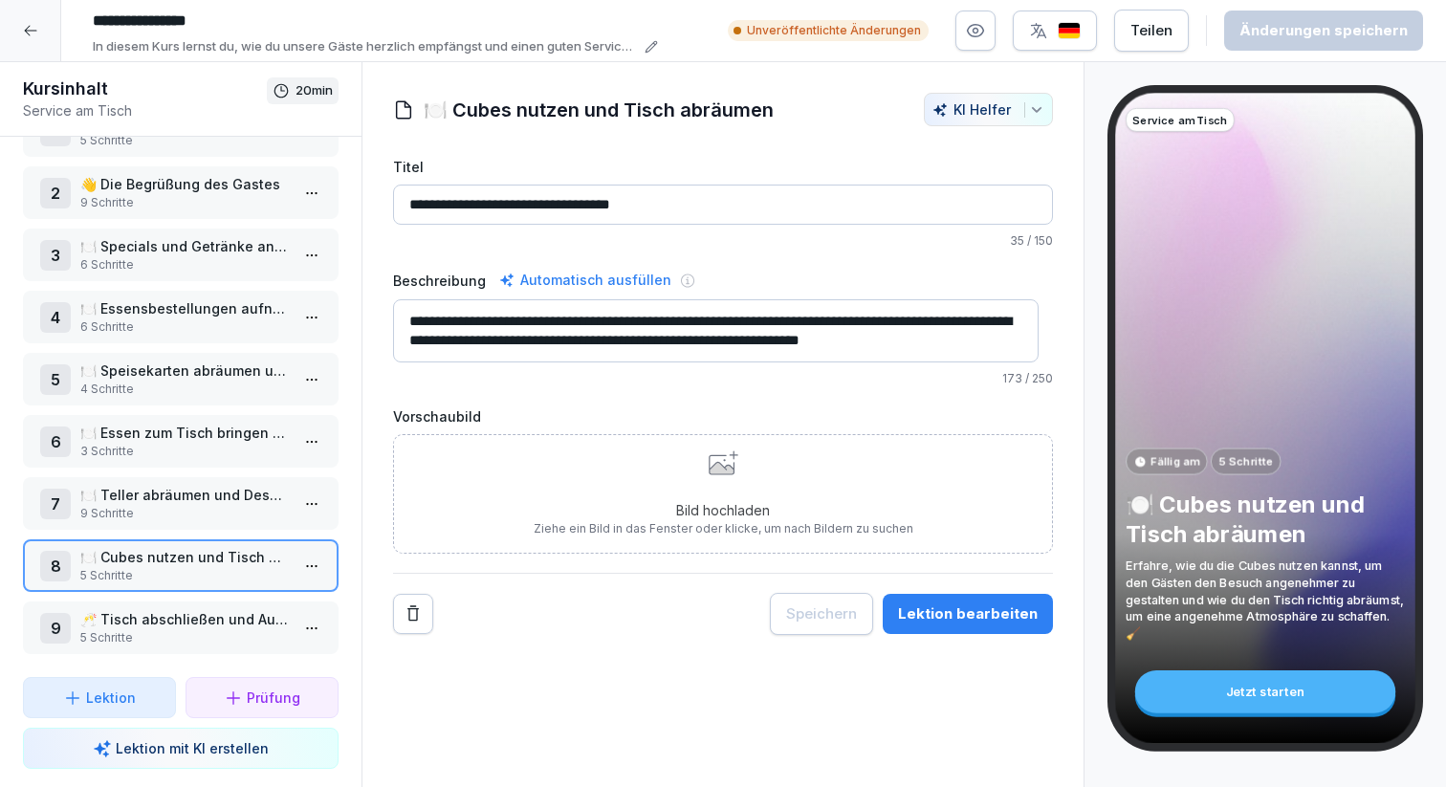
click at [26, 24] on icon at bounding box center [30, 30] width 15 height 15
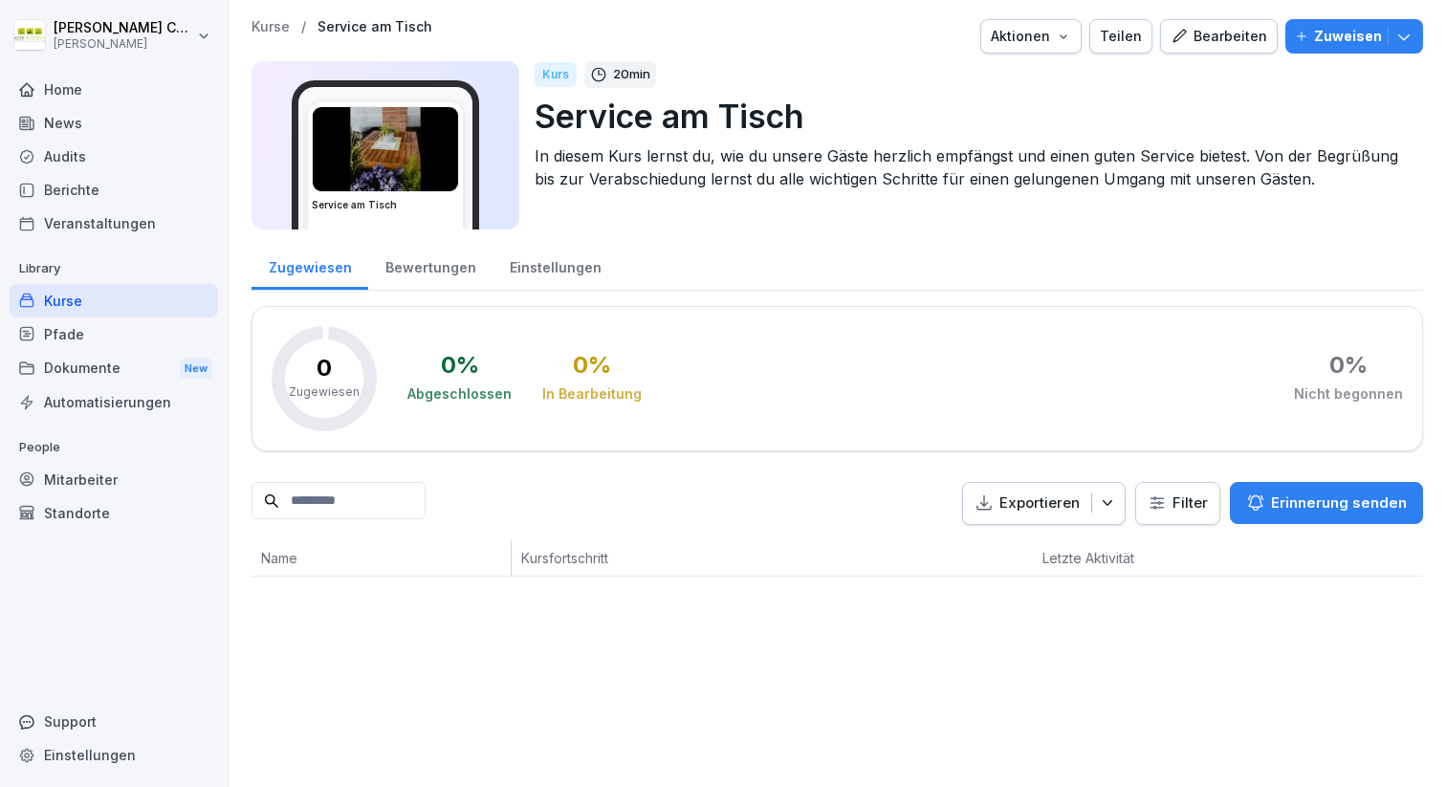
click at [55, 293] on div "Kurse" at bounding box center [114, 300] width 208 height 33
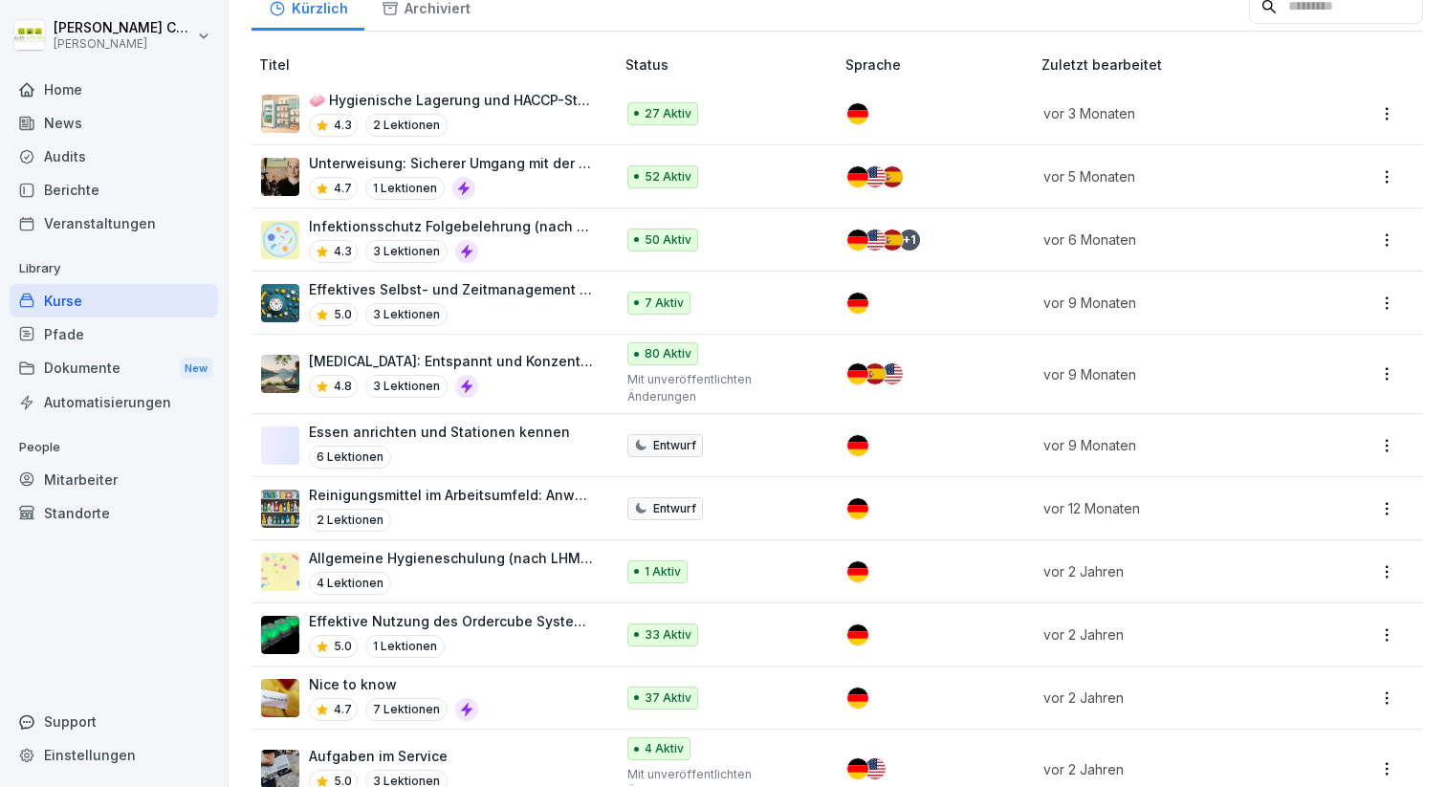
scroll to position [201, 0]
click at [99, 474] on div "Mitarbeiter" at bounding box center [114, 479] width 208 height 33
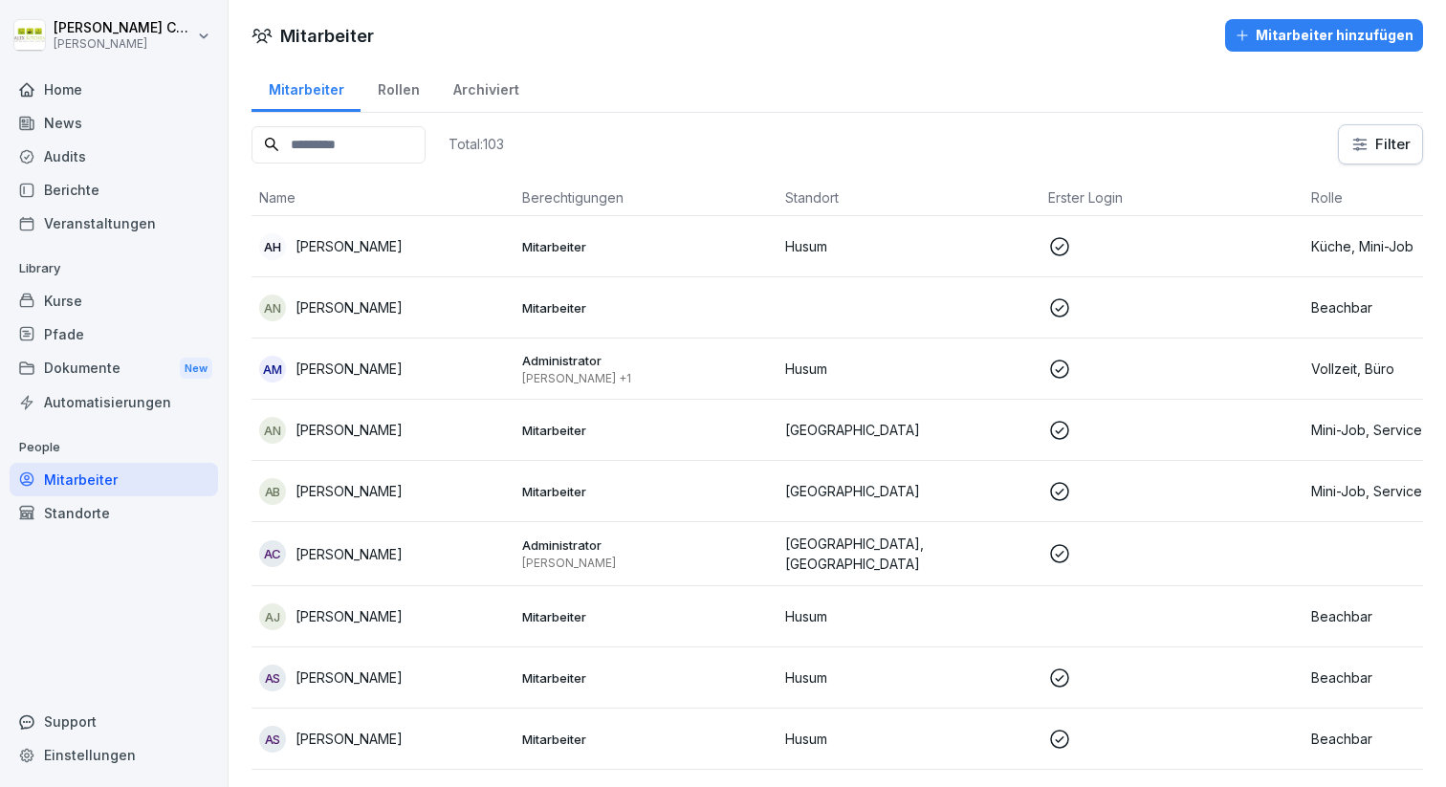
click at [104, 346] on div "Pfade" at bounding box center [114, 334] width 208 height 33
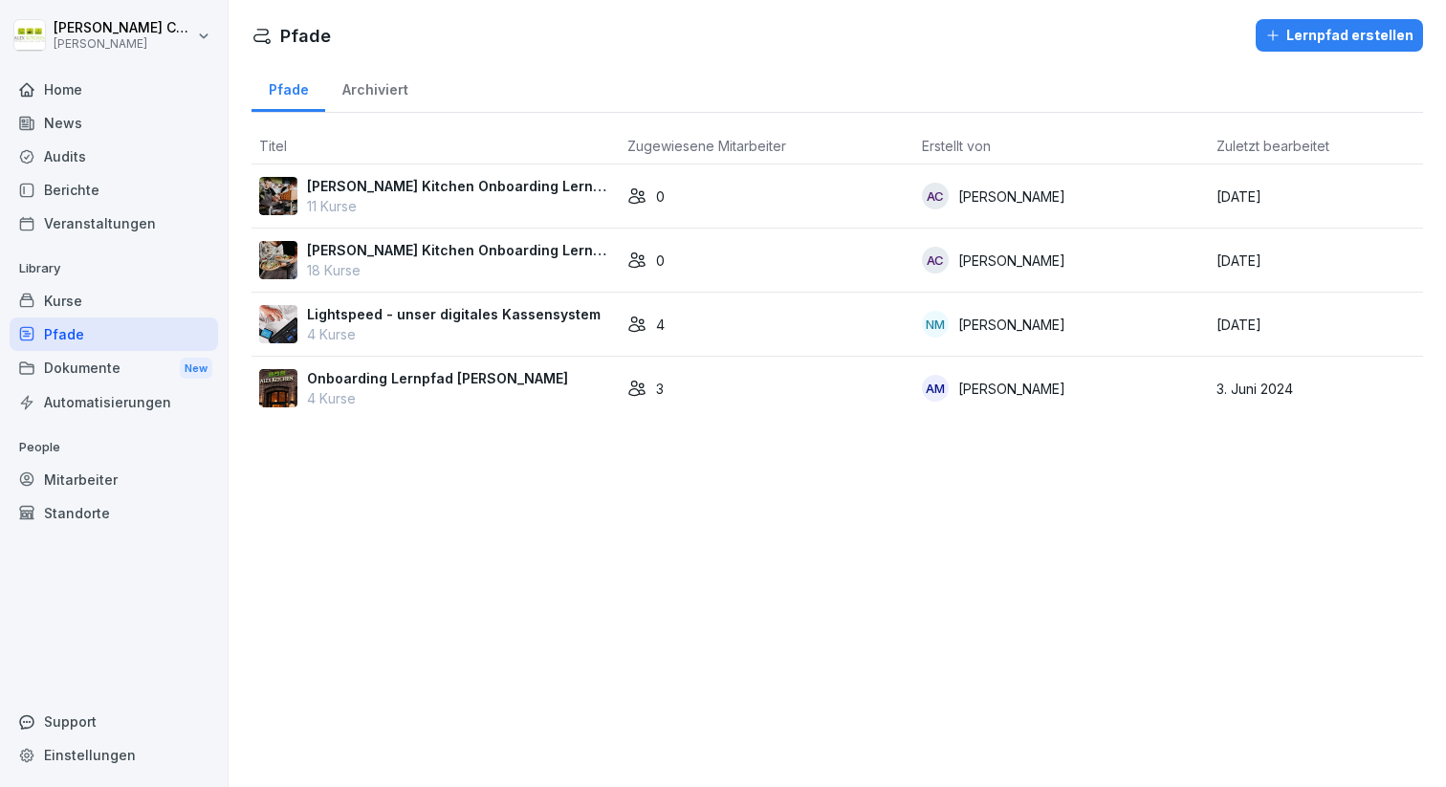
click at [98, 367] on div "Dokumente New" at bounding box center [114, 368] width 208 height 35
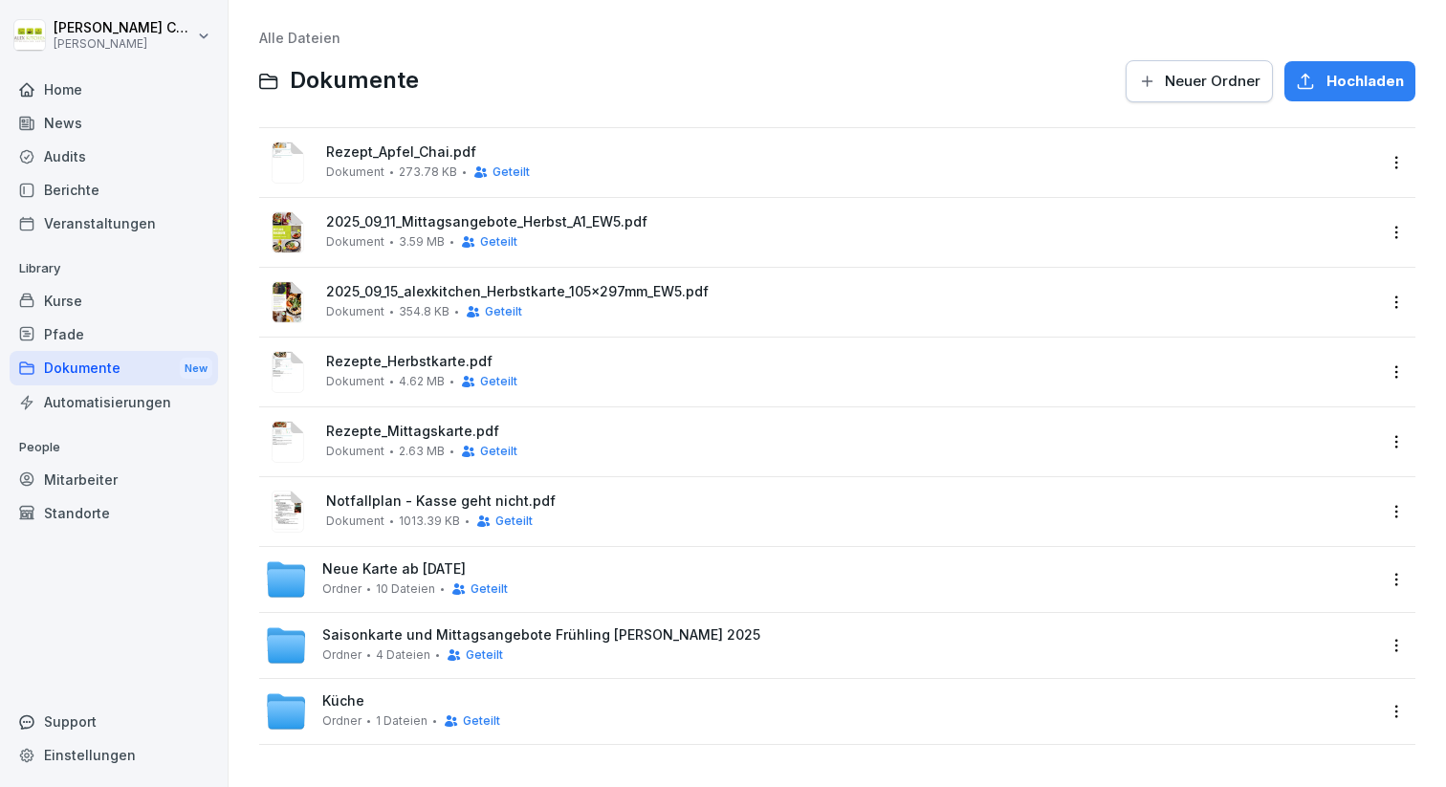
click at [118, 398] on div "Automatisierungen" at bounding box center [114, 401] width 208 height 33
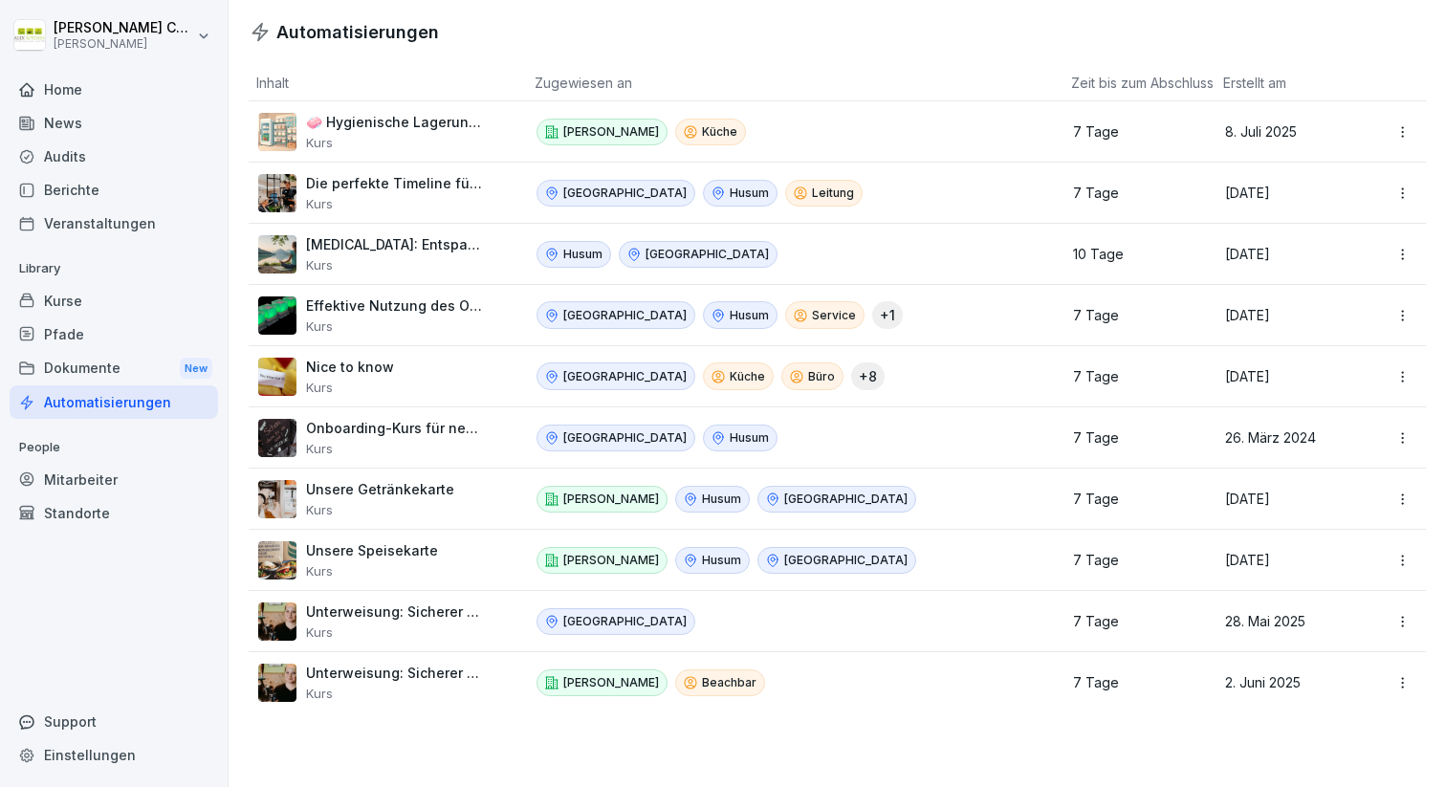
click at [66, 478] on div "Mitarbeiter" at bounding box center [114, 479] width 208 height 33
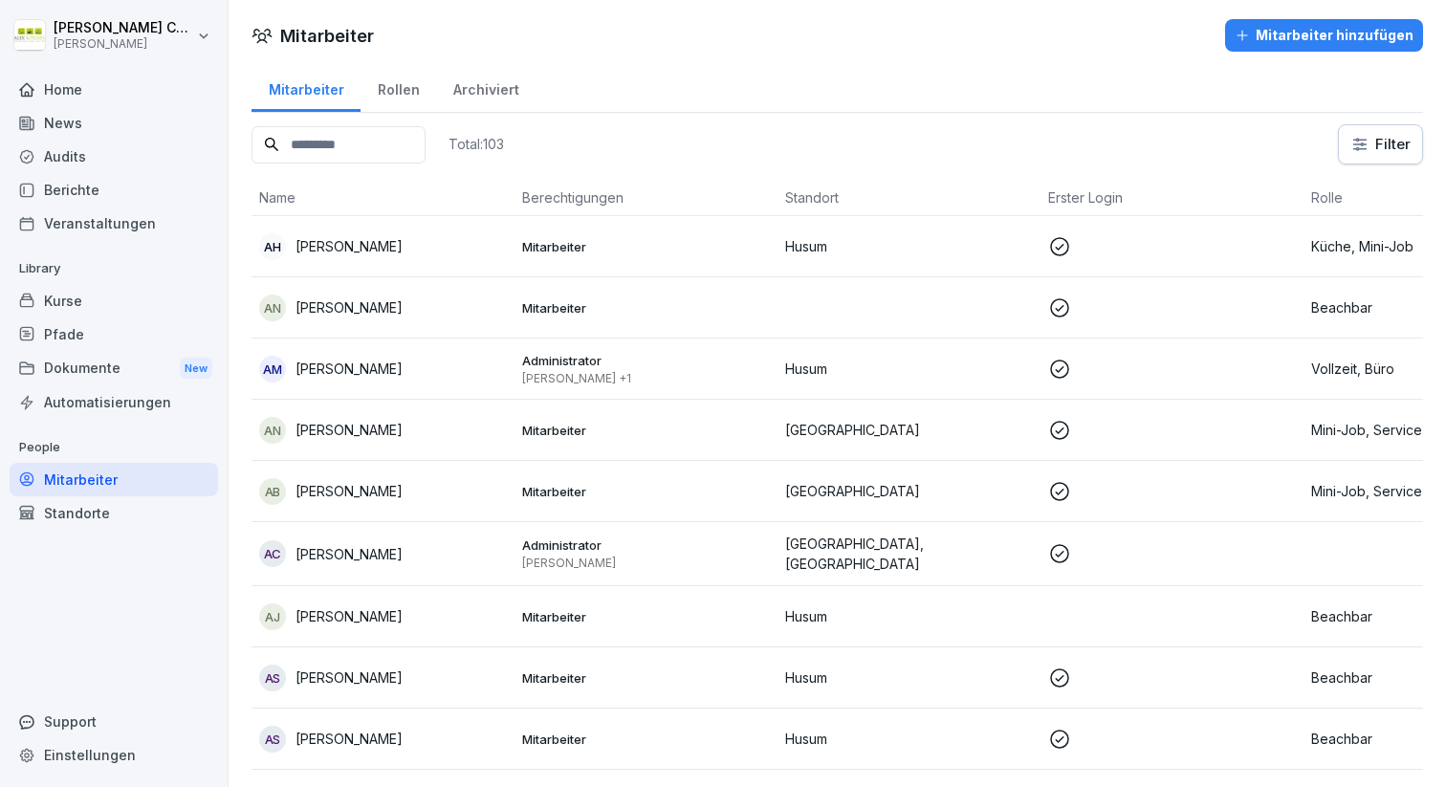
click at [390, 92] on div "Rollen" at bounding box center [399, 87] width 76 height 49
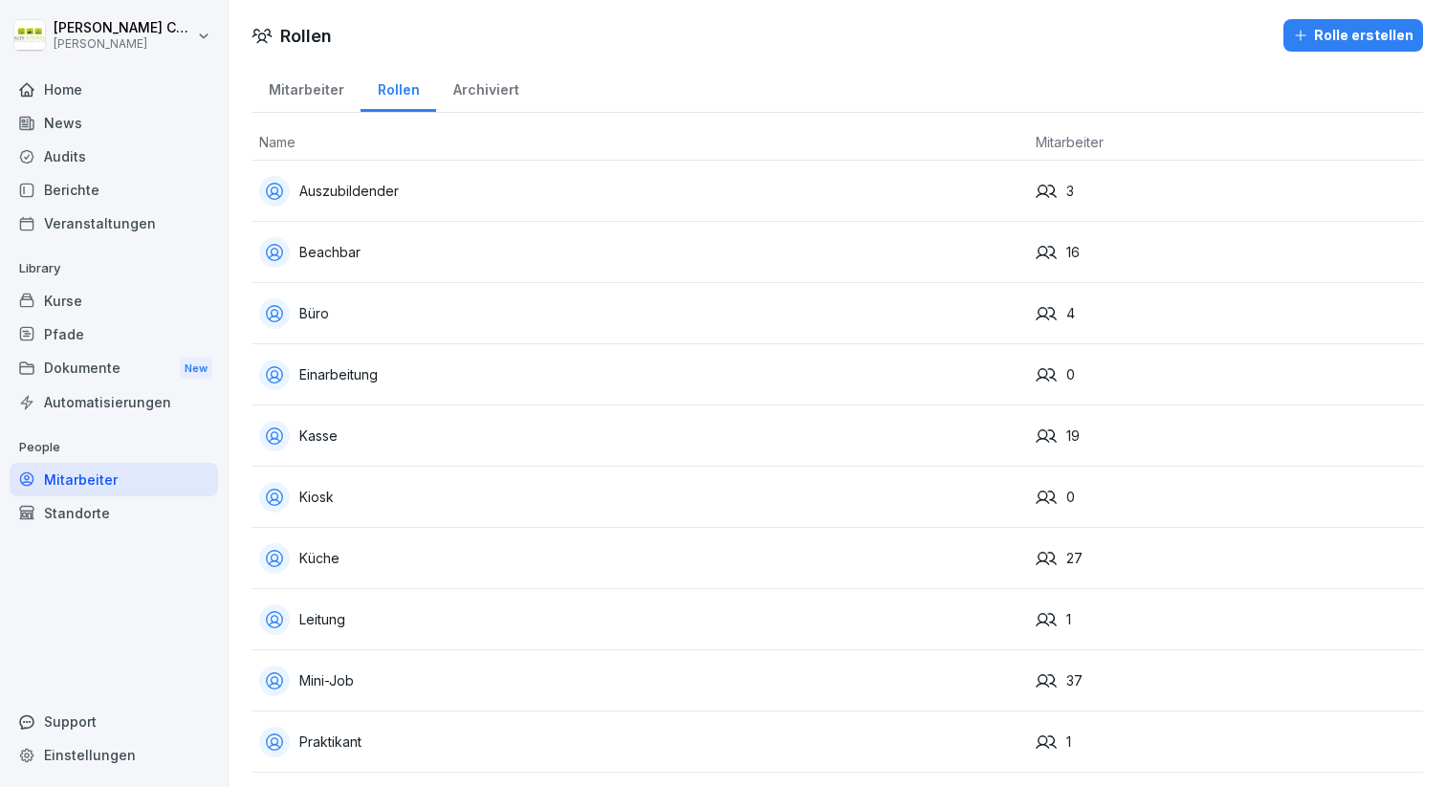
click at [290, 94] on div "Mitarbeiter" at bounding box center [306, 87] width 109 height 49
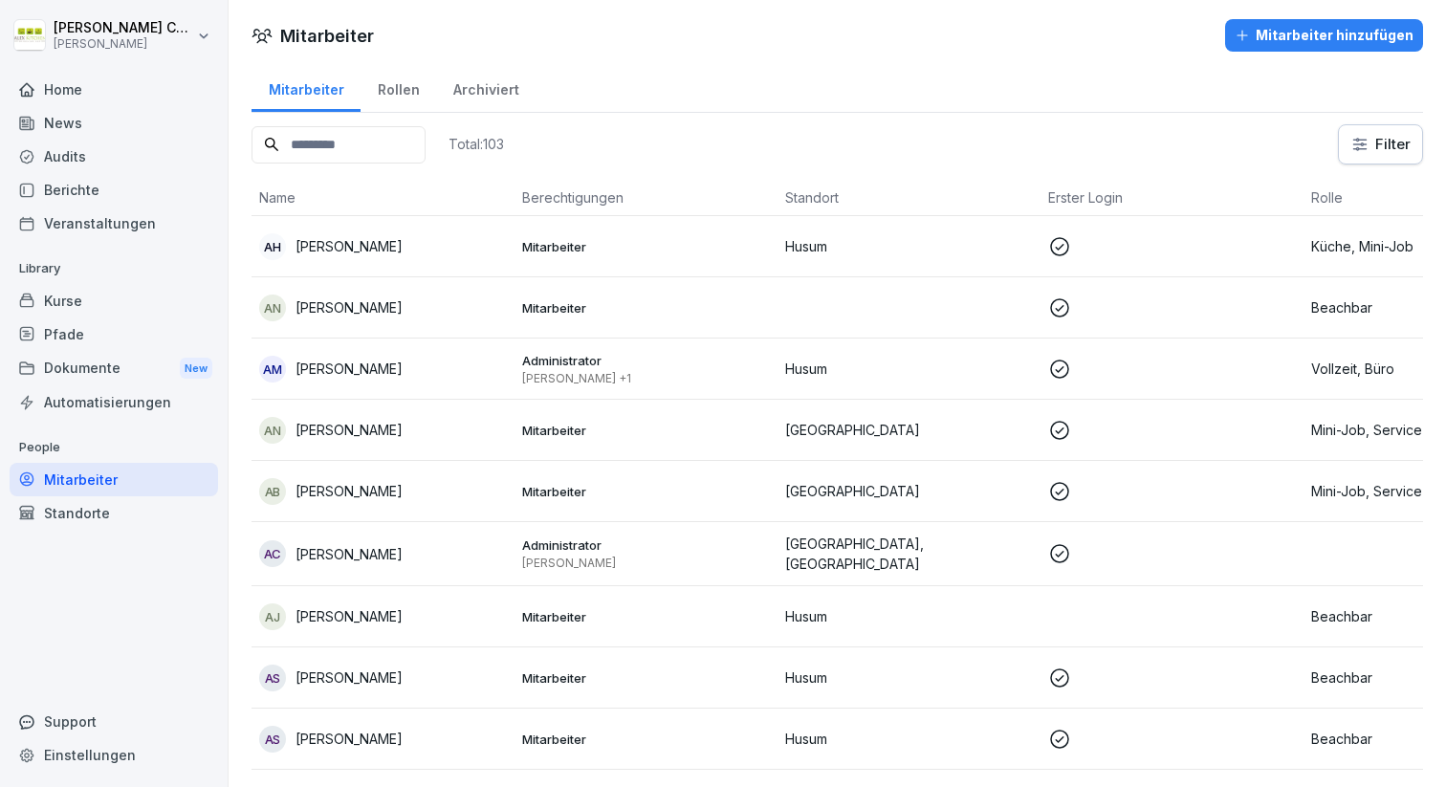
click at [372, 77] on div "Rollen" at bounding box center [399, 87] width 76 height 49
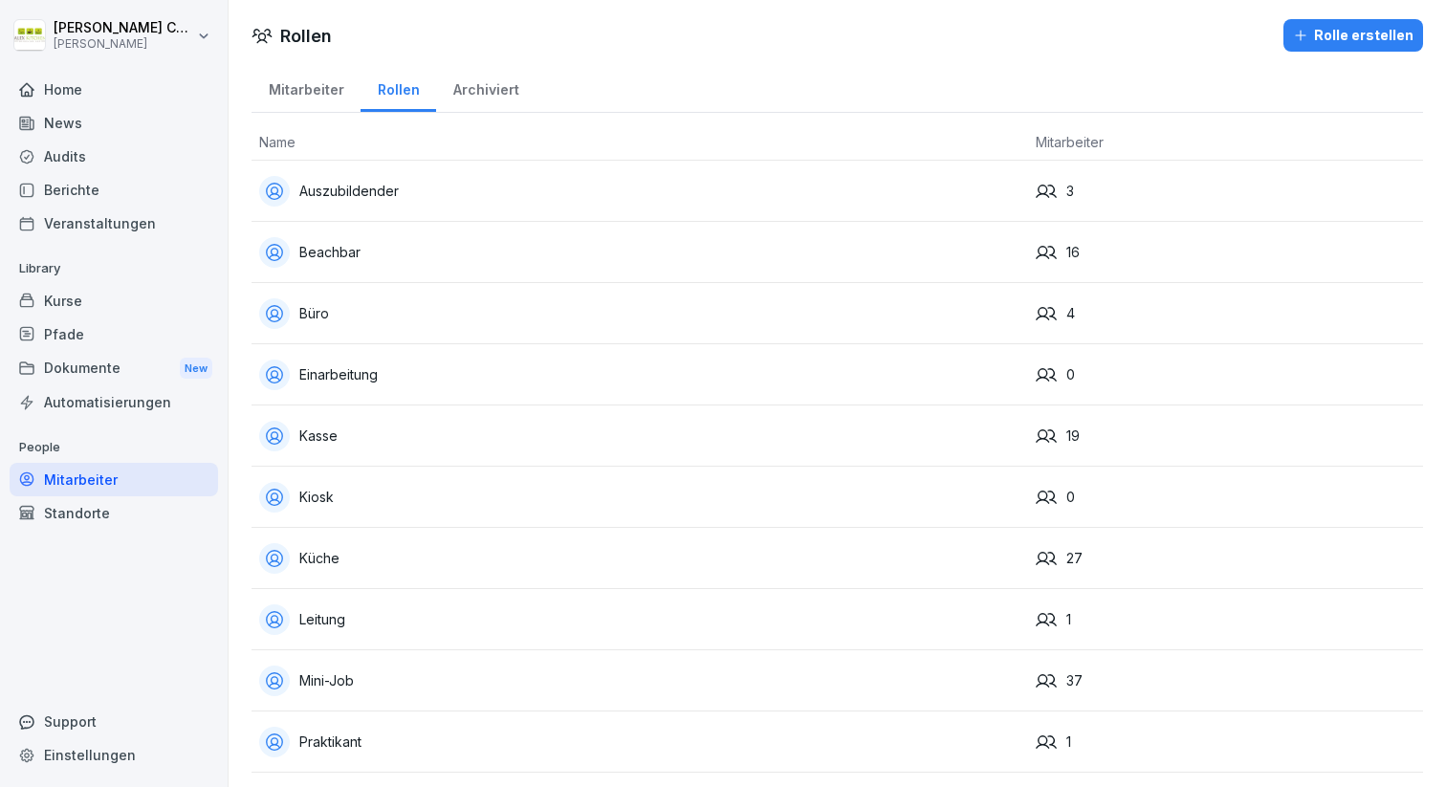
click at [320, 85] on div "Mitarbeiter" at bounding box center [306, 87] width 109 height 49
